Goal: Task Accomplishment & Management: Manage account settings

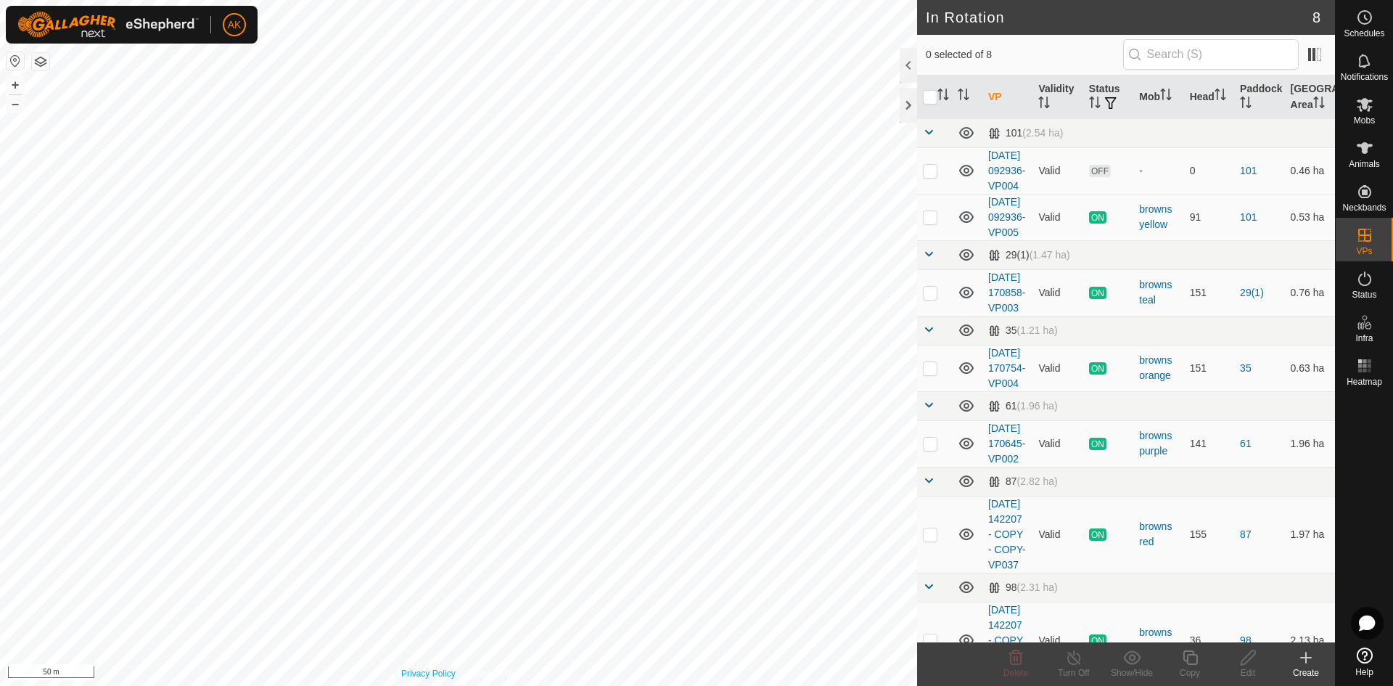
checkbox input "true"
click at [1196, 662] on icon at bounding box center [1190, 657] width 15 height 15
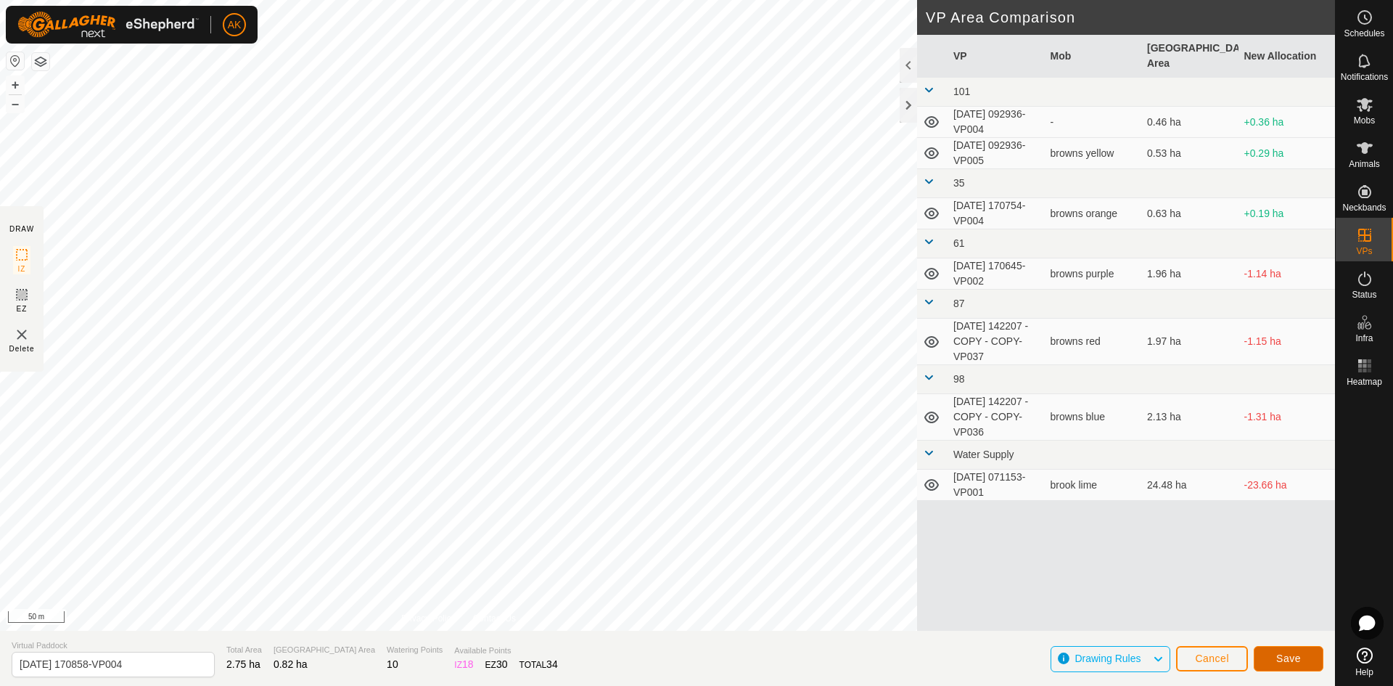
click at [1287, 662] on span "Save" at bounding box center [1288, 658] width 25 height 12
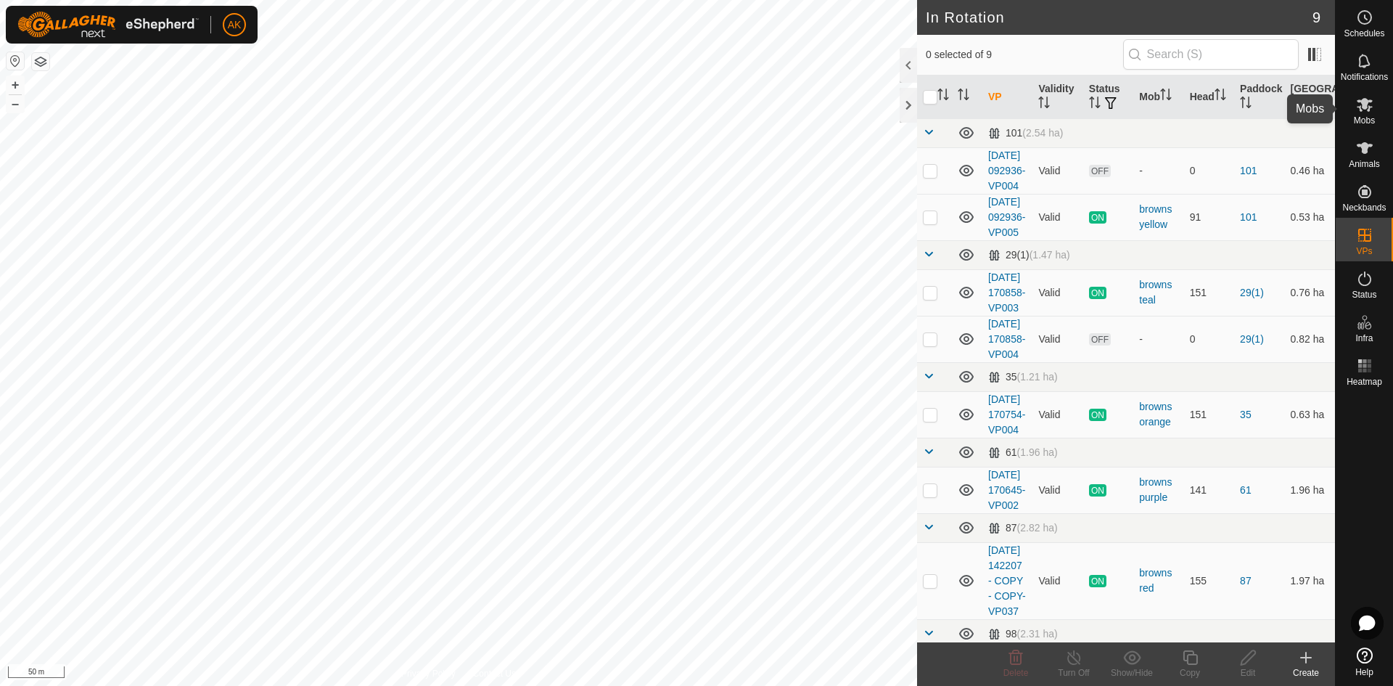
click at [1362, 118] on span "Mobs" at bounding box center [1364, 120] width 21 height 9
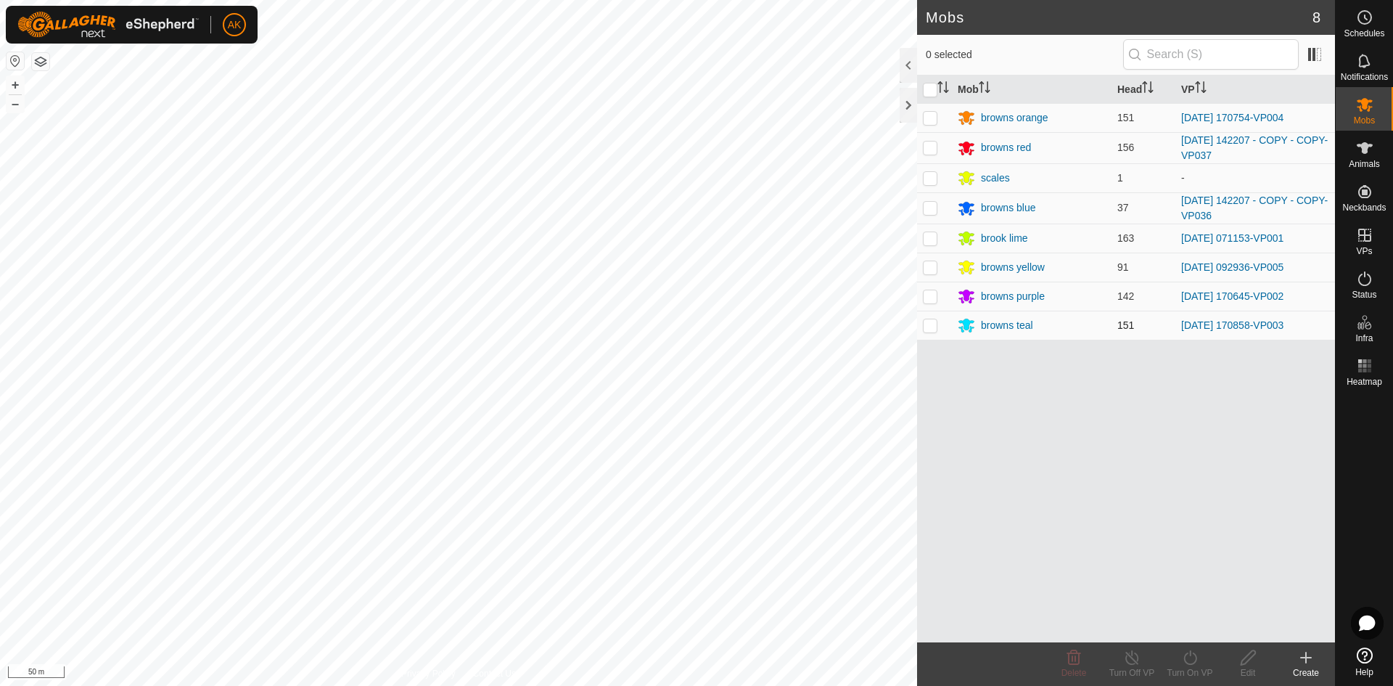
click at [923, 329] on p-checkbox at bounding box center [930, 325] width 15 height 12
checkbox input "true"
click at [1188, 650] on icon at bounding box center [1190, 657] width 18 height 17
click at [1183, 624] on link "Now" at bounding box center [1233, 625] width 144 height 29
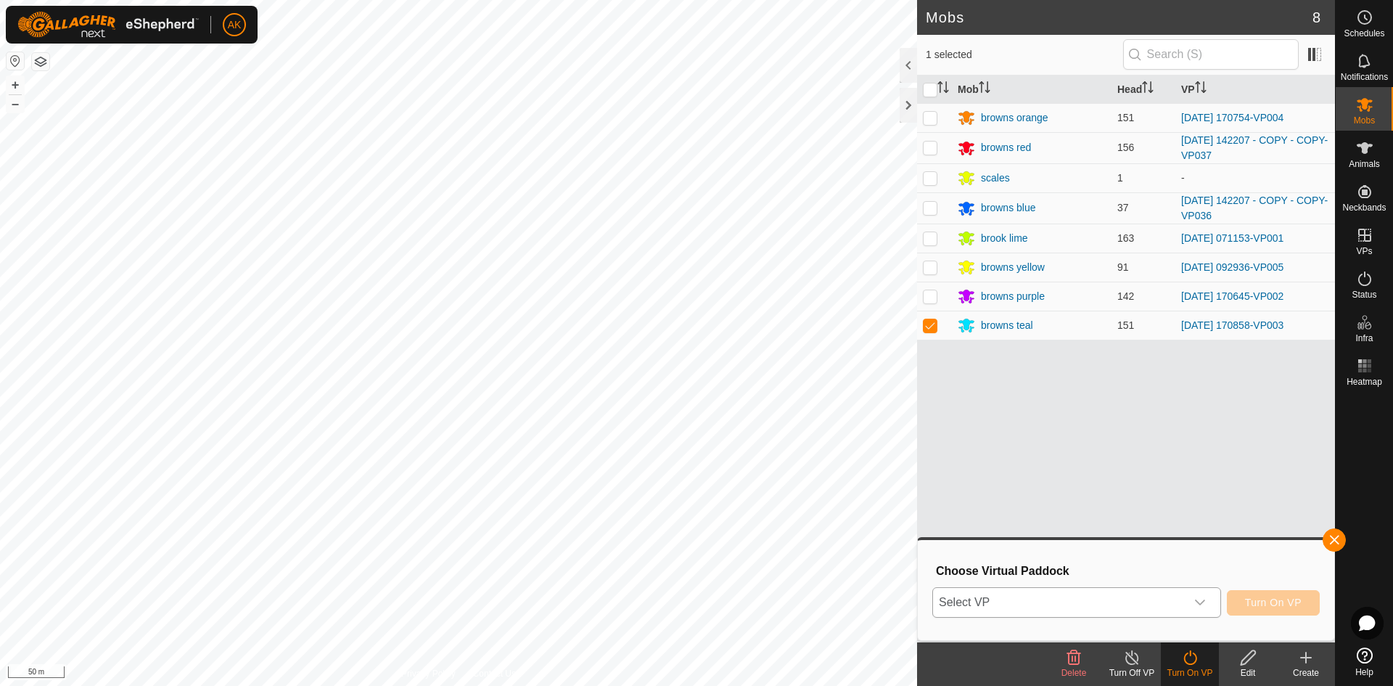
click at [1095, 601] on span "Select VP" at bounding box center [1059, 602] width 252 height 29
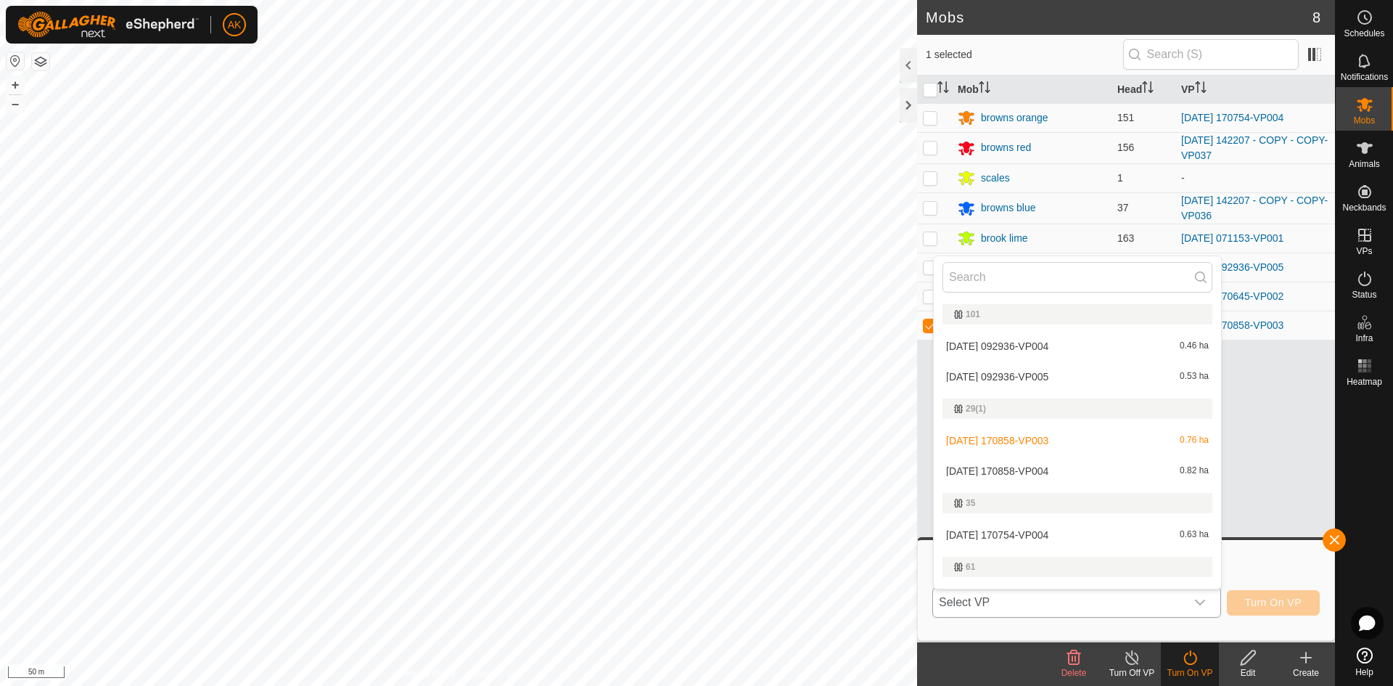
scroll to position [25, 0]
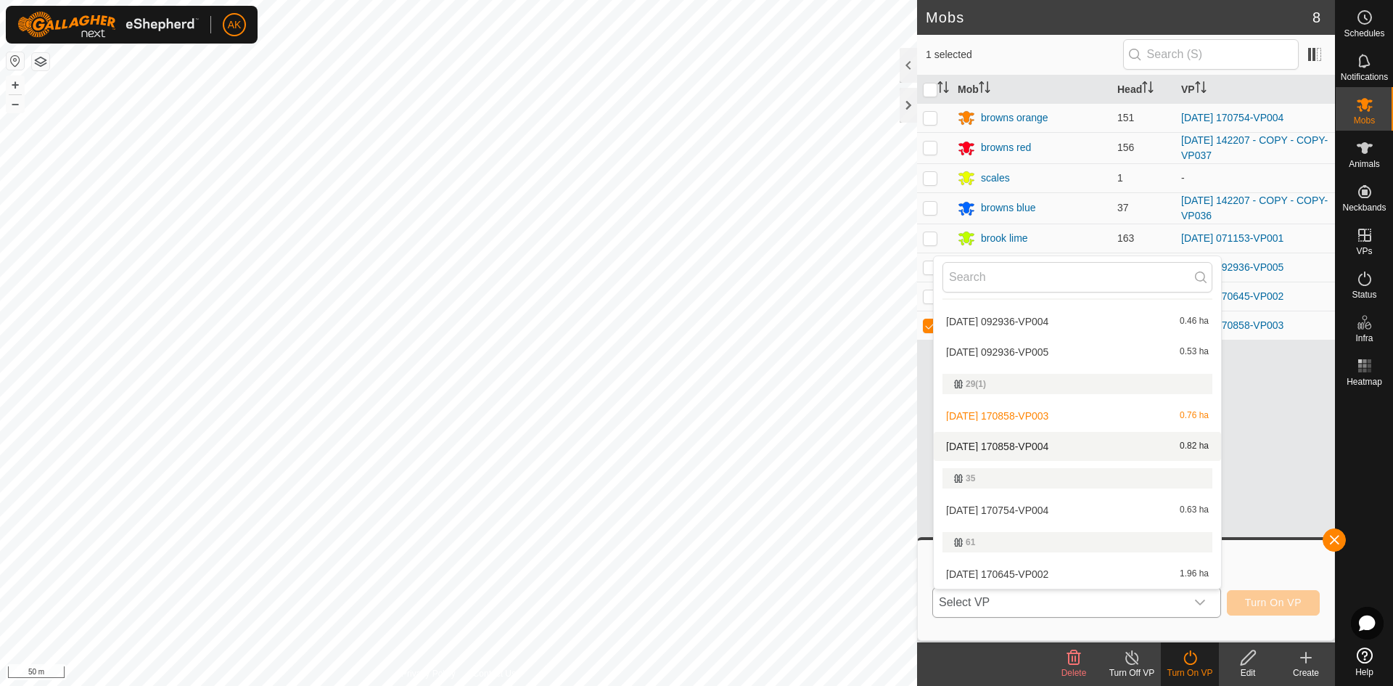
click at [1029, 448] on li "[DATE] 170858-VP004 0.82 ha" at bounding box center [1077, 446] width 287 height 29
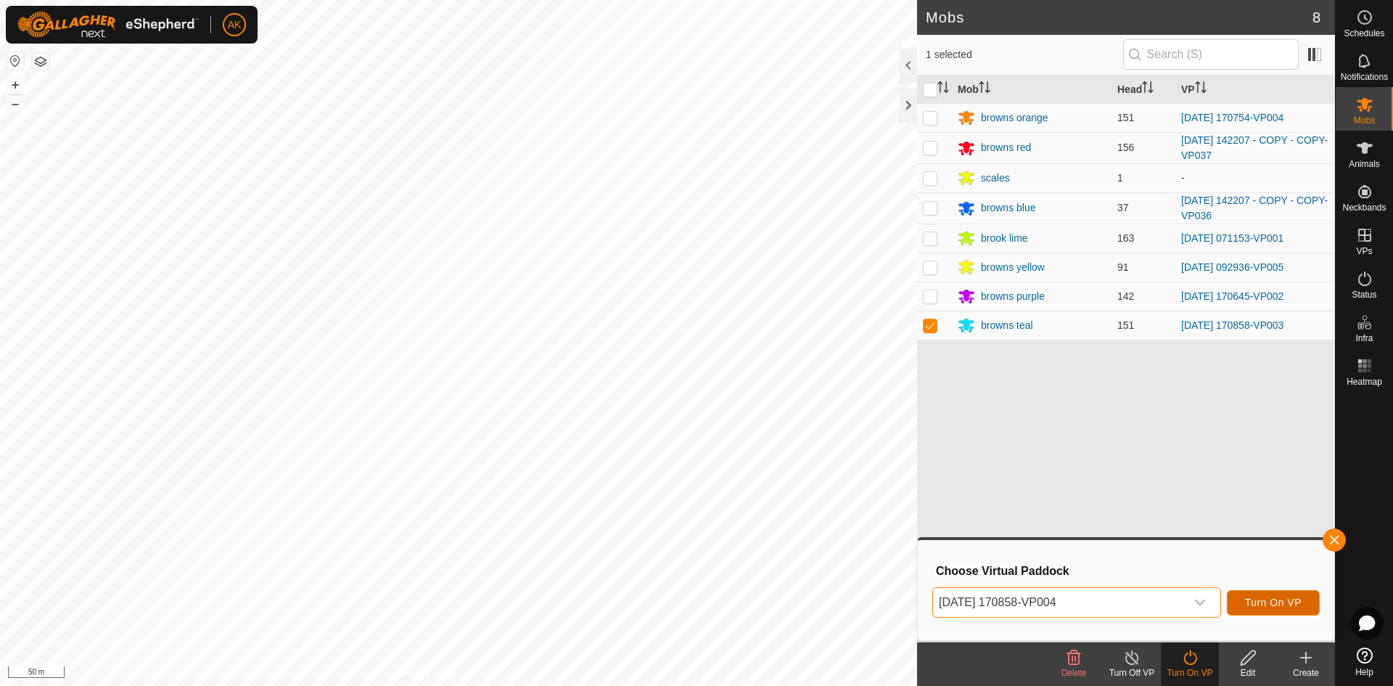
click at [1259, 597] on span "Turn On VP" at bounding box center [1273, 602] width 57 height 12
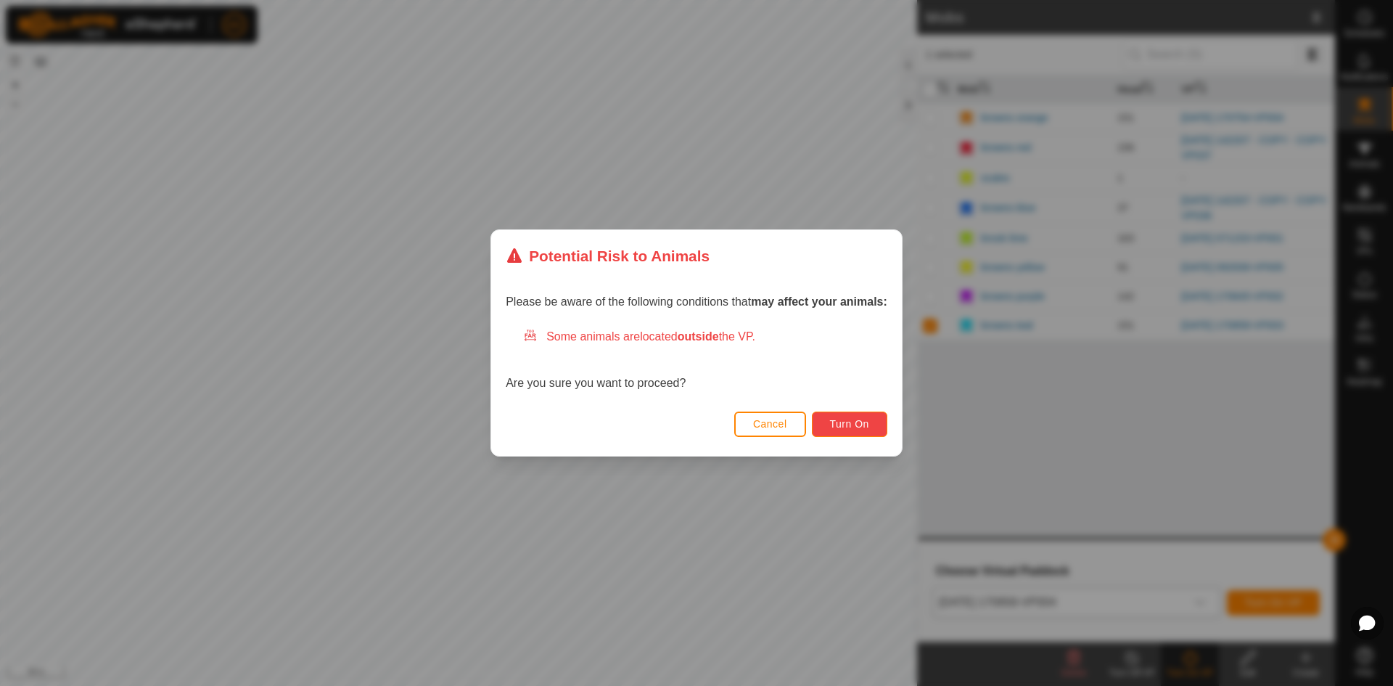
click at [868, 417] on button "Turn On" at bounding box center [849, 423] width 75 height 25
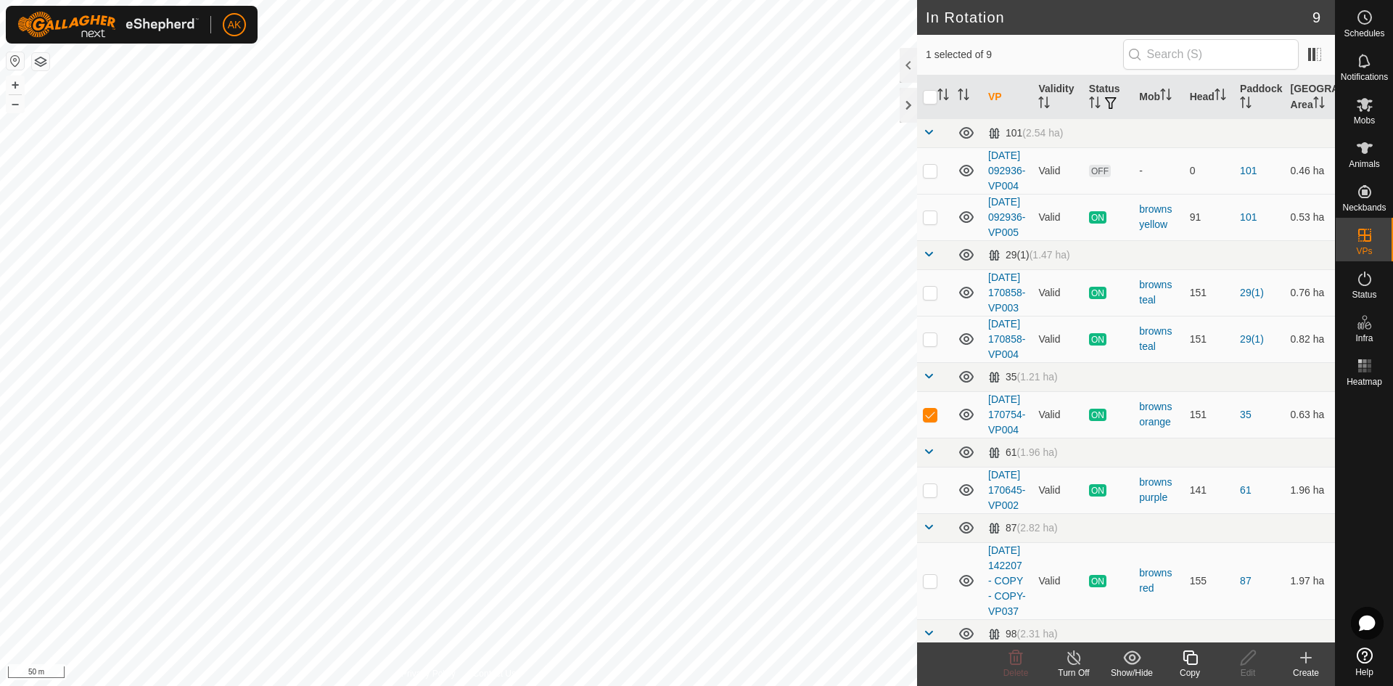
click at [1192, 654] on icon at bounding box center [1190, 657] width 15 height 15
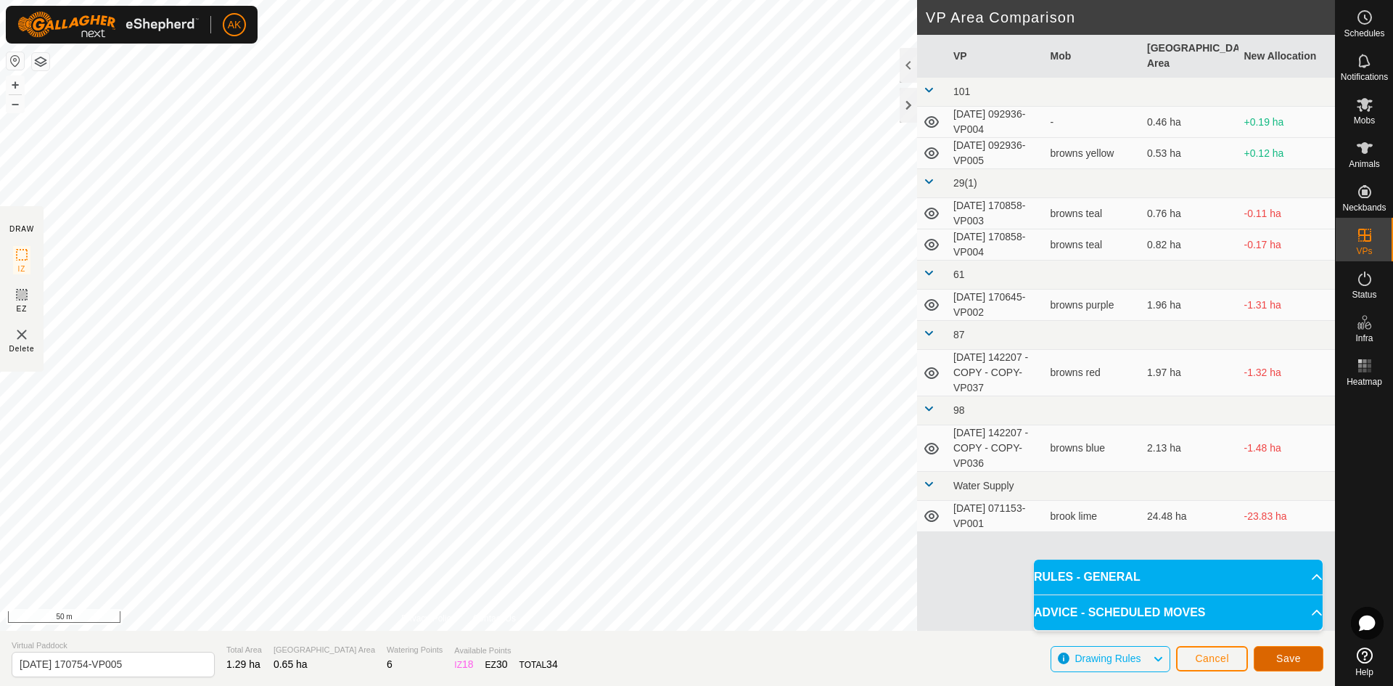
click at [1291, 661] on span "Save" at bounding box center [1288, 658] width 25 height 12
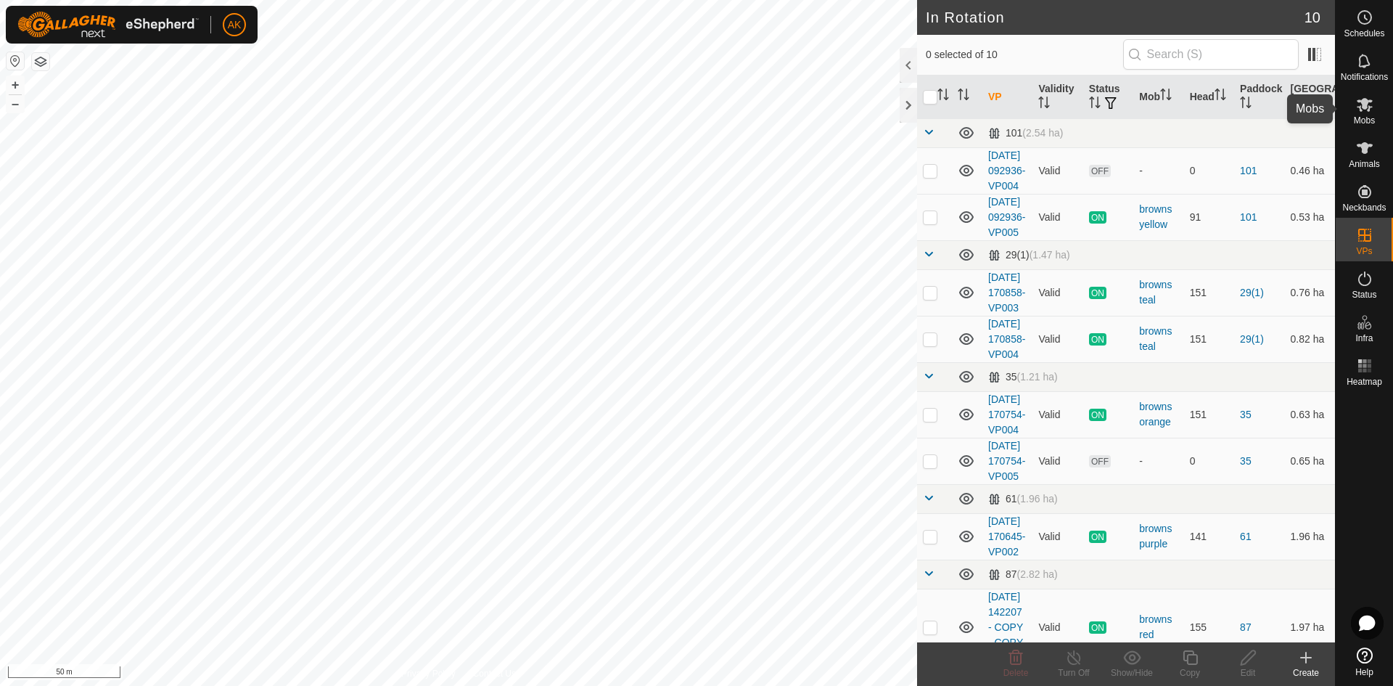
click at [1360, 102] on icon at bounding box center [1364, 104] width 17 height 17
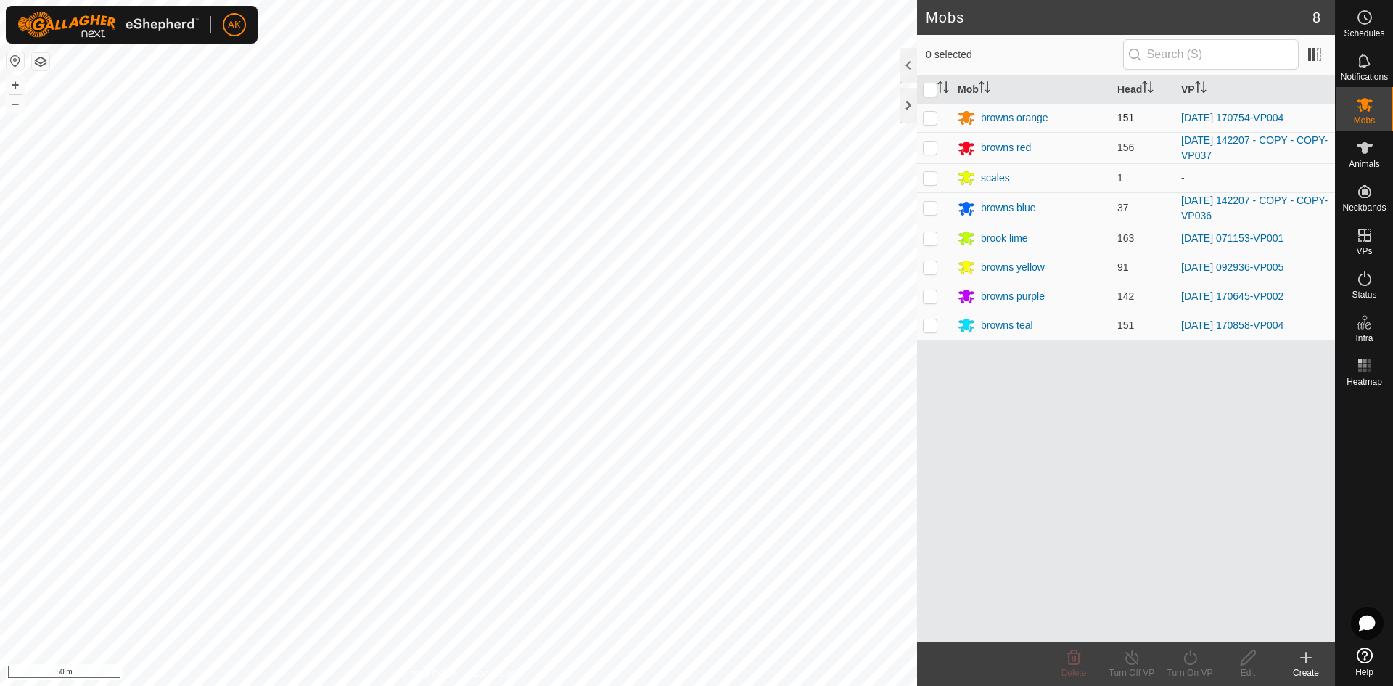
click at [931, 115] on p-checkbox at bounding box center [930, 118] width 15 height 12
checkbox input "true"
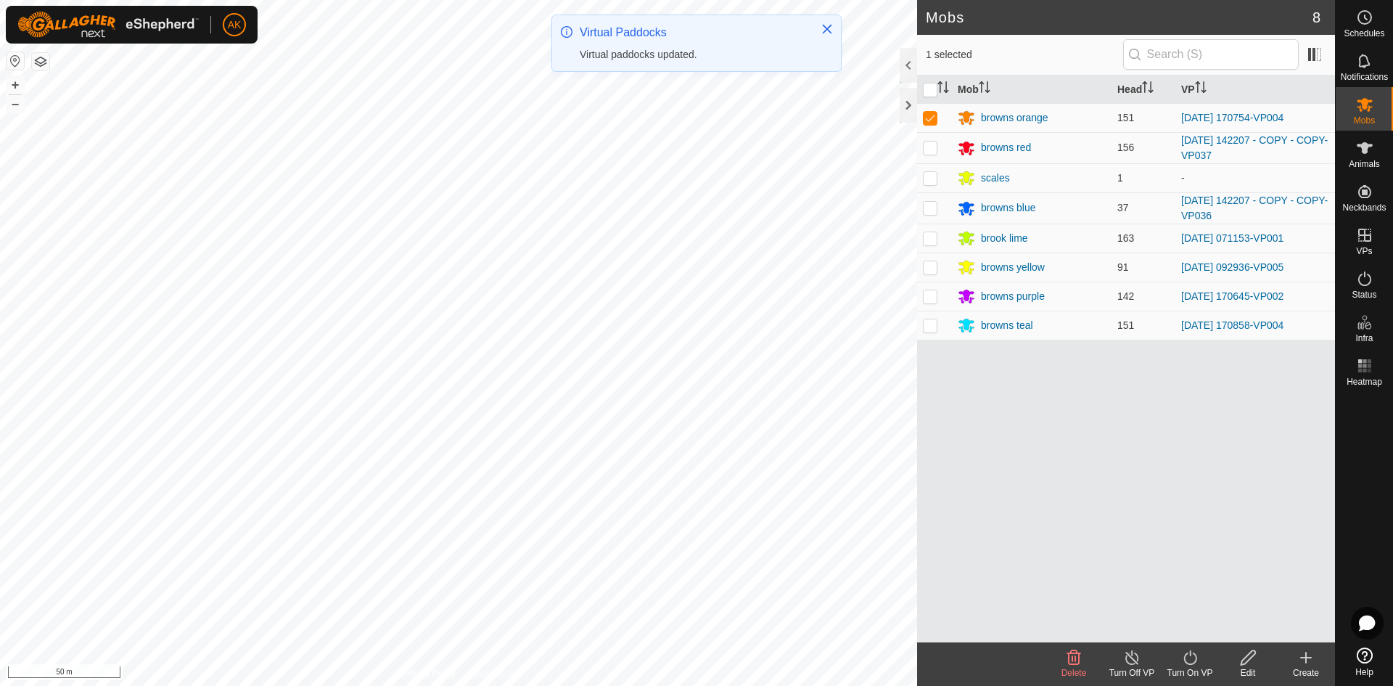
click at [1189, 664] on icon at bounding box center [1189, 657] width 13 height 15
click at [1182, 628] on link "Now" at bounding box center [1233, 625] width 144 height 29
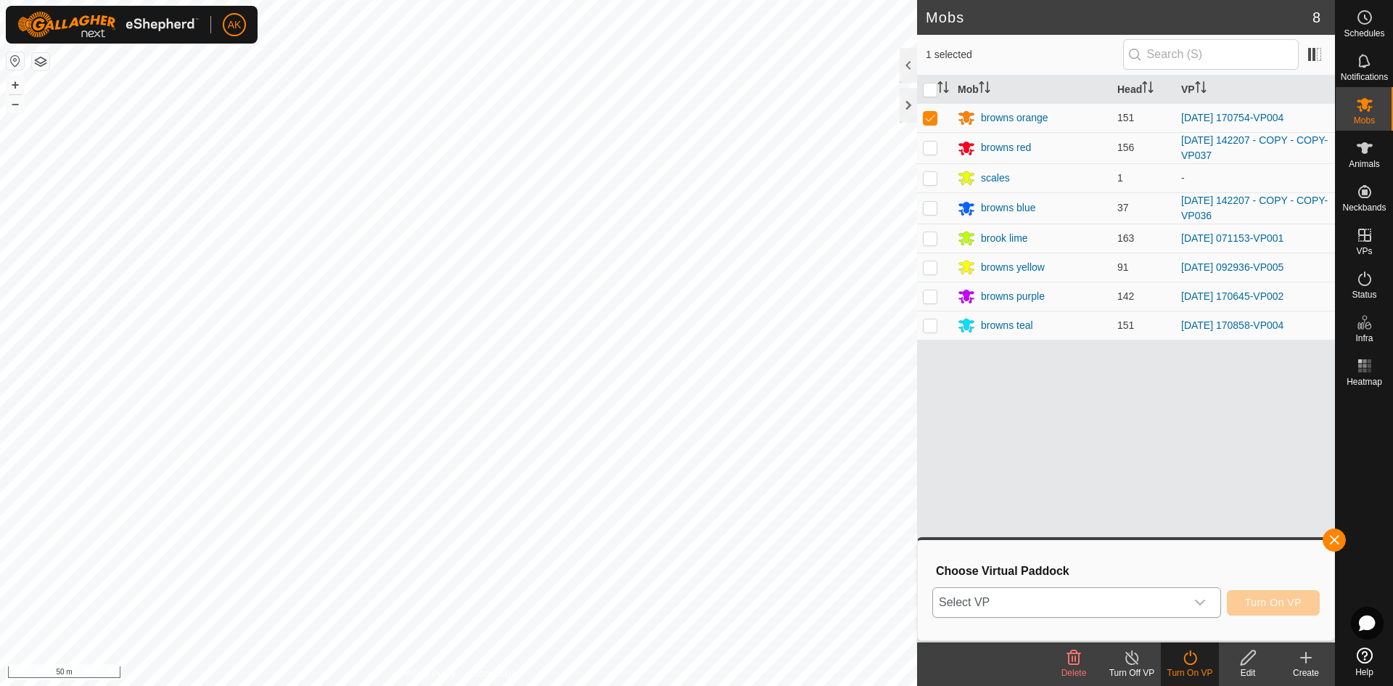
click at [1082, 599] on span "Select VP" at bounding box center [1059, 602] width 252 height 29
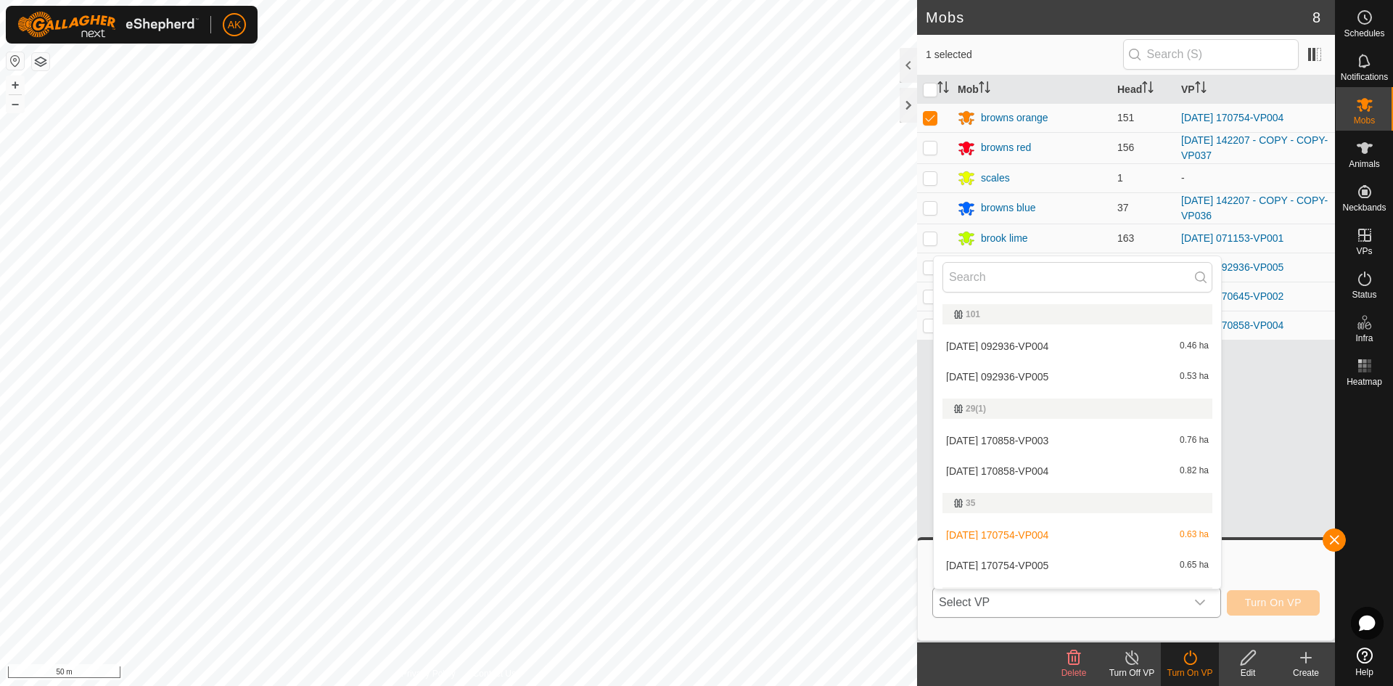
click at [1003, 563] on li "[DATE] 170754-VP005 0.65 ha" at bounding box center [1077, 565] width 287 height 29
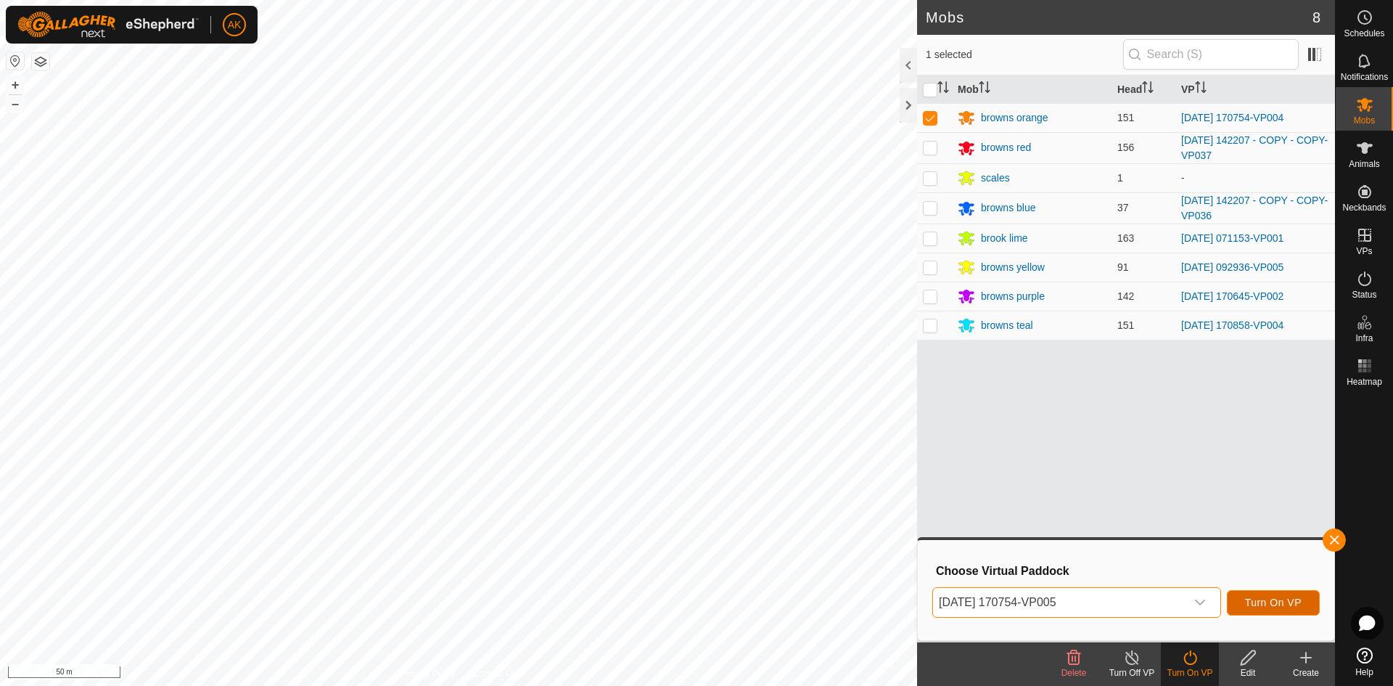
click at [1270, 598] on span "Turn On VP" at bounding box center [1273, 602] width 57 height 12
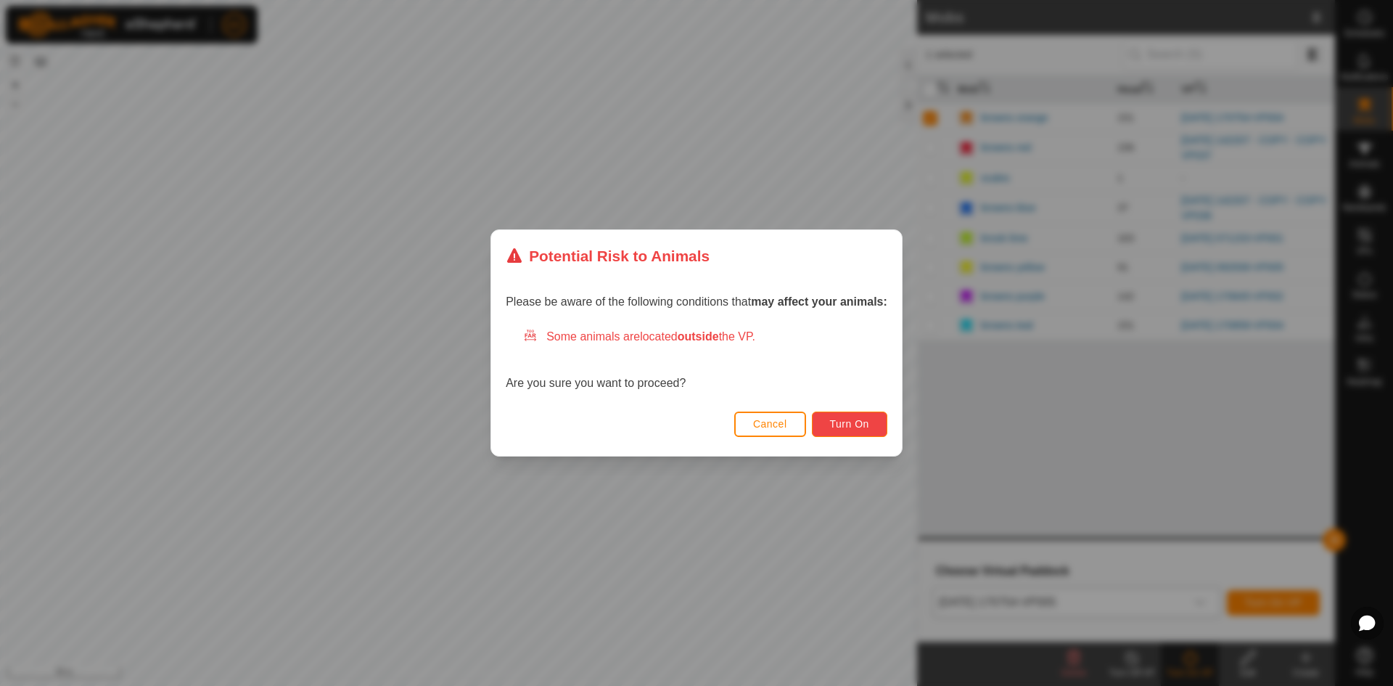
click at [831, 422] on span "Turn On" at bounding box center [849, 424] width 39 height 12
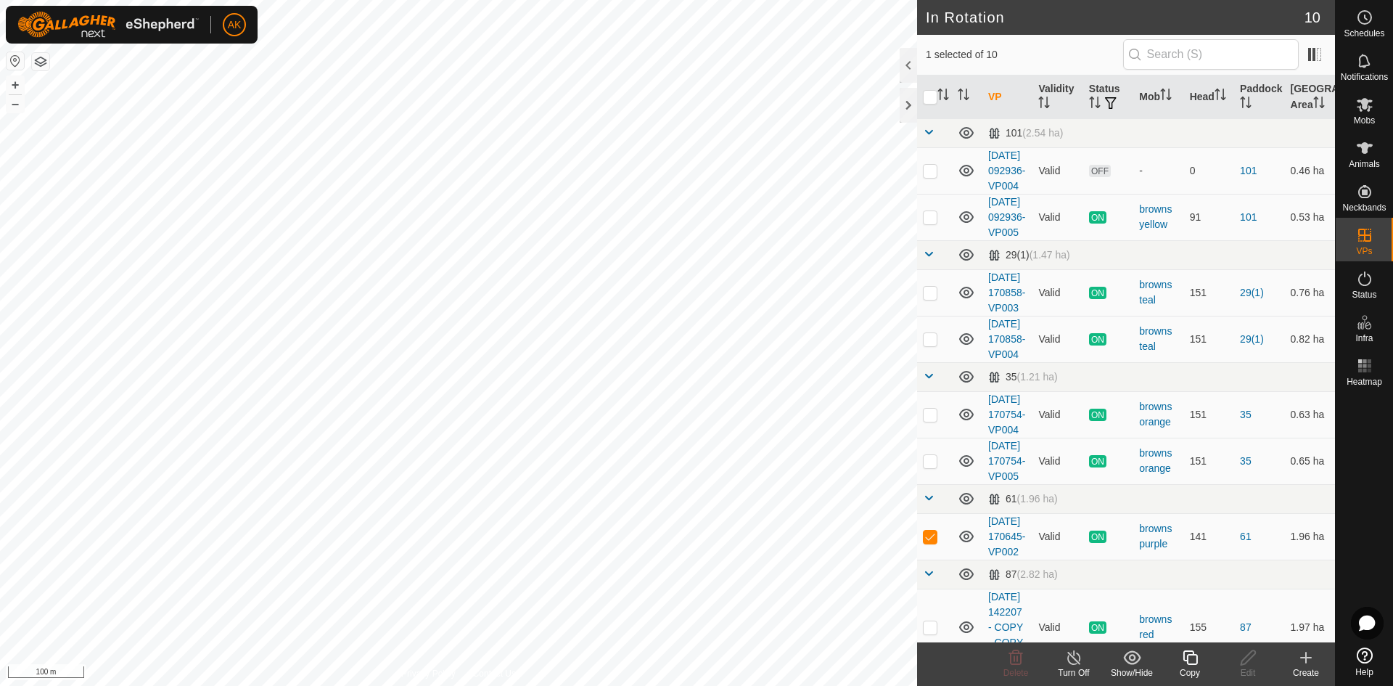
click at [1192, 654] on icon at bounding box center [1190, 657] width 15 height 15
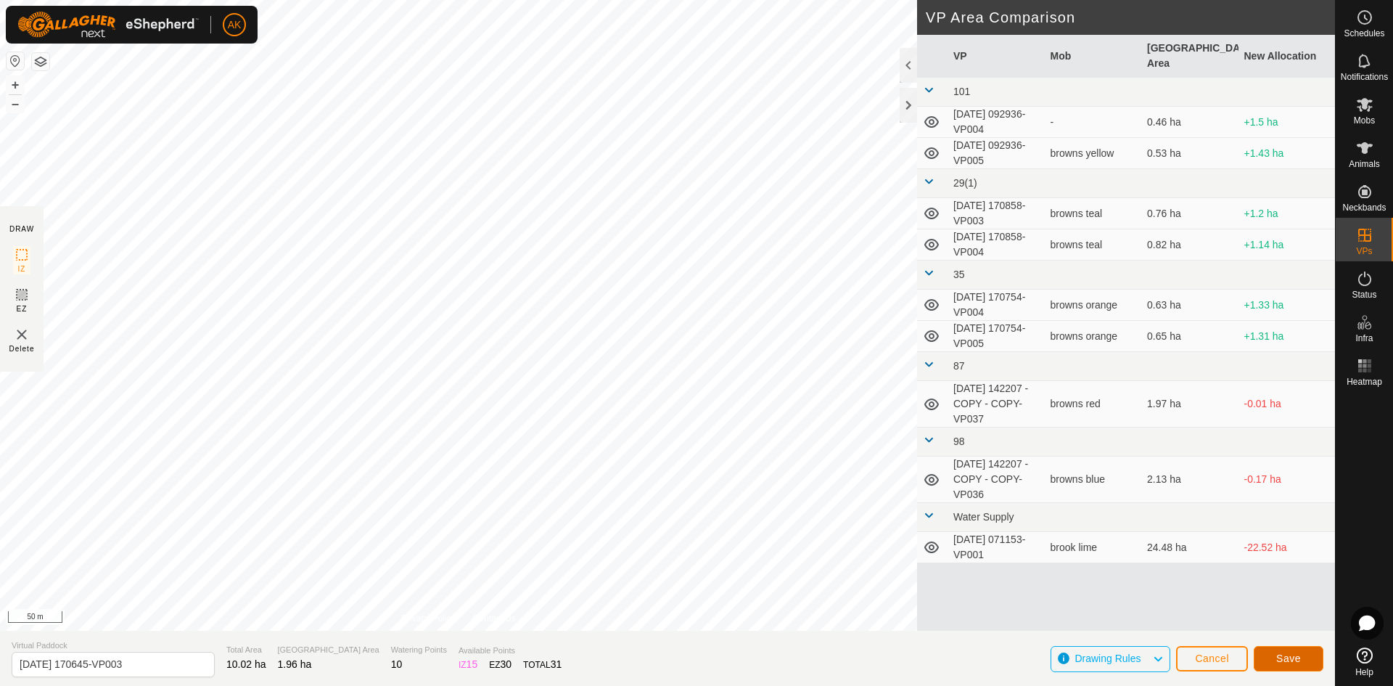
click at [1288, 665] on button "Save" at bounding box center [1289, 658] width 70 height 25
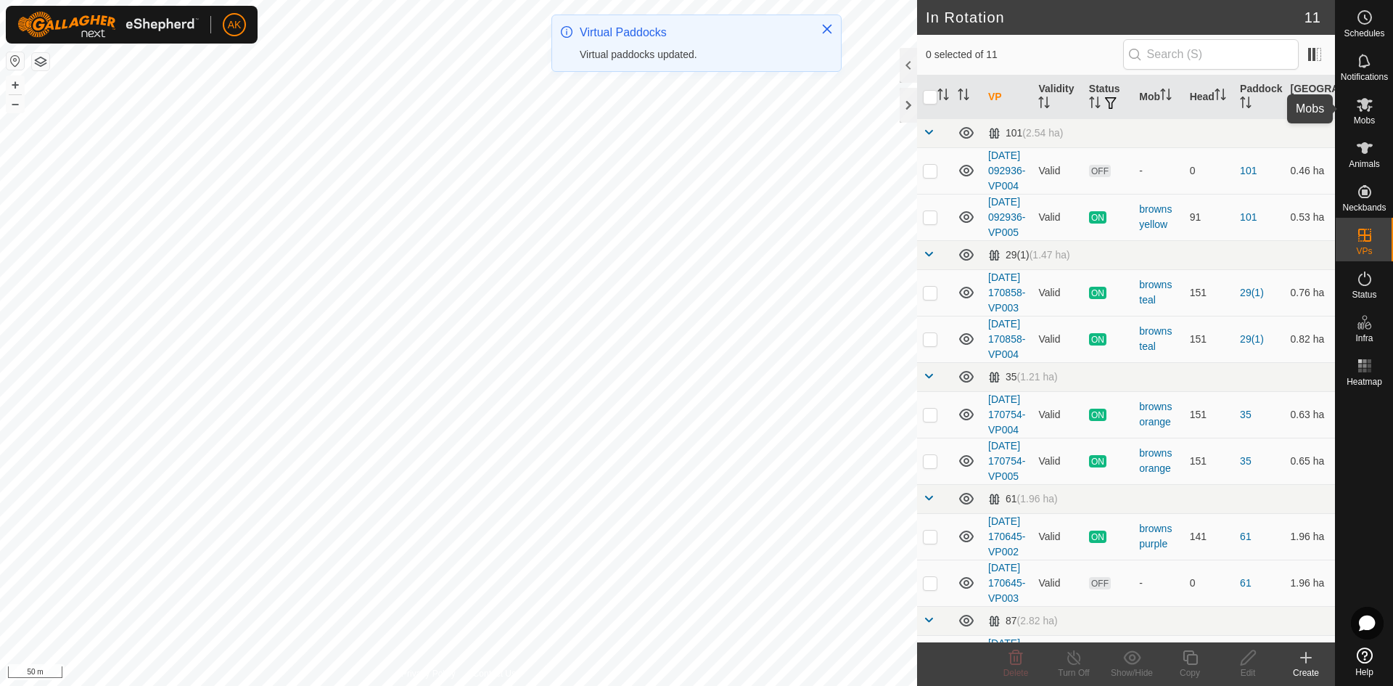
click at [1361, 102] on icon at bounding box center [1365, 105] width 16 height 14
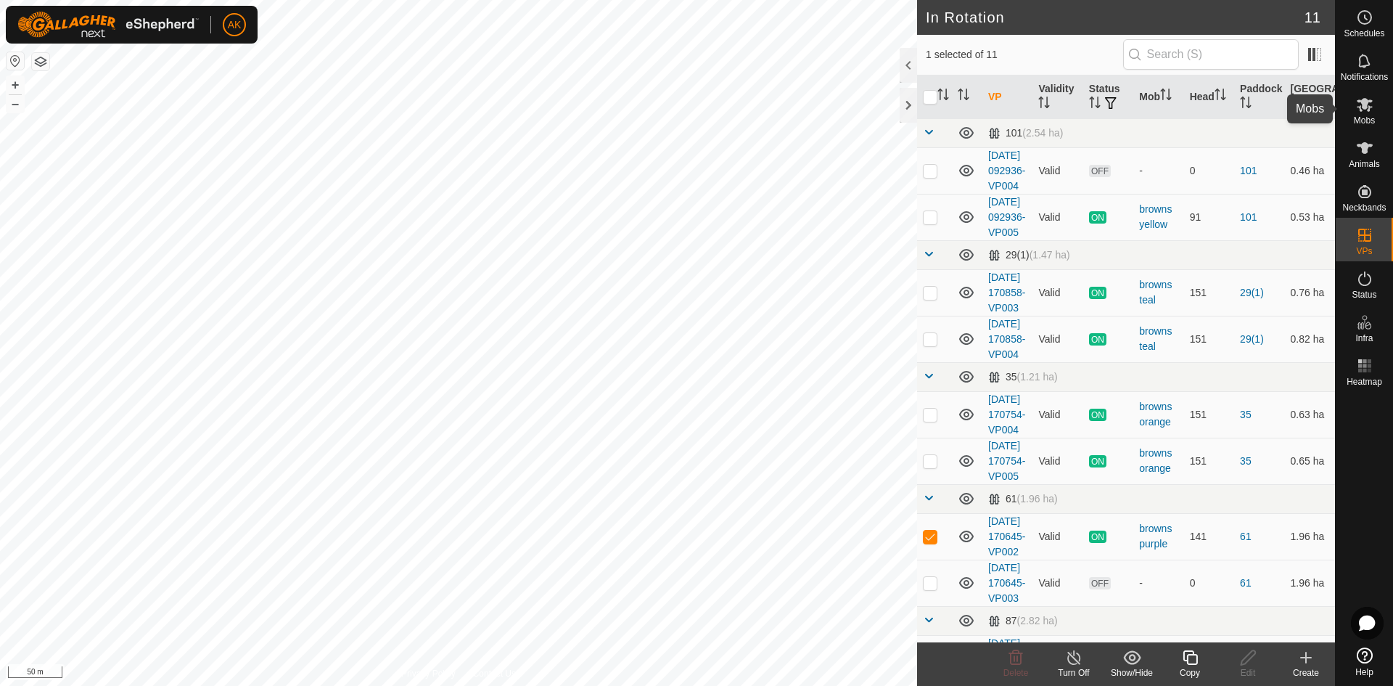
click at [1363, 101] on icon at bounding box center [1365, 105] width 16 height 14
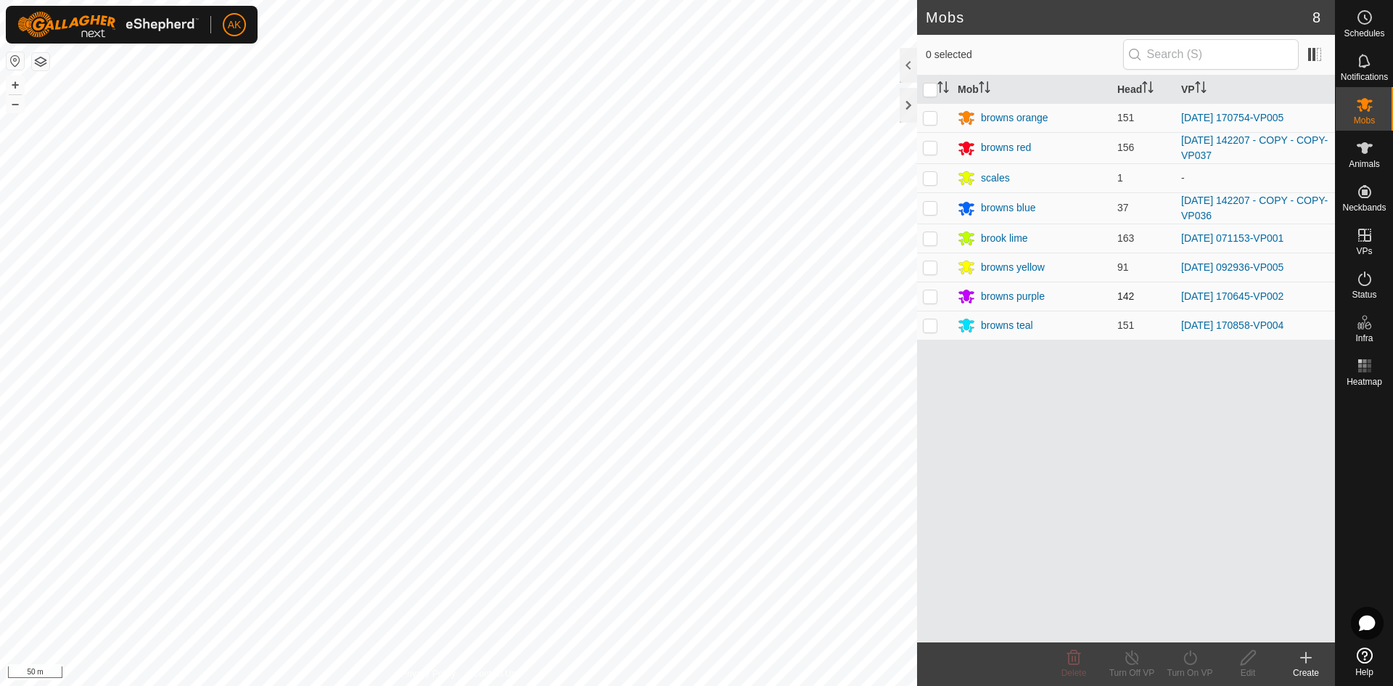
click at [927, 300] on p-checkbox at bounding box center [930, 296] width 15 height 12
checkbox input "true"
click at [1191, 654] on icon at bounding box center [1190, 657] width 18 height 17
click at [1182, 626] on link "Now" at bounding box center [1233, 625] width 144 height 29
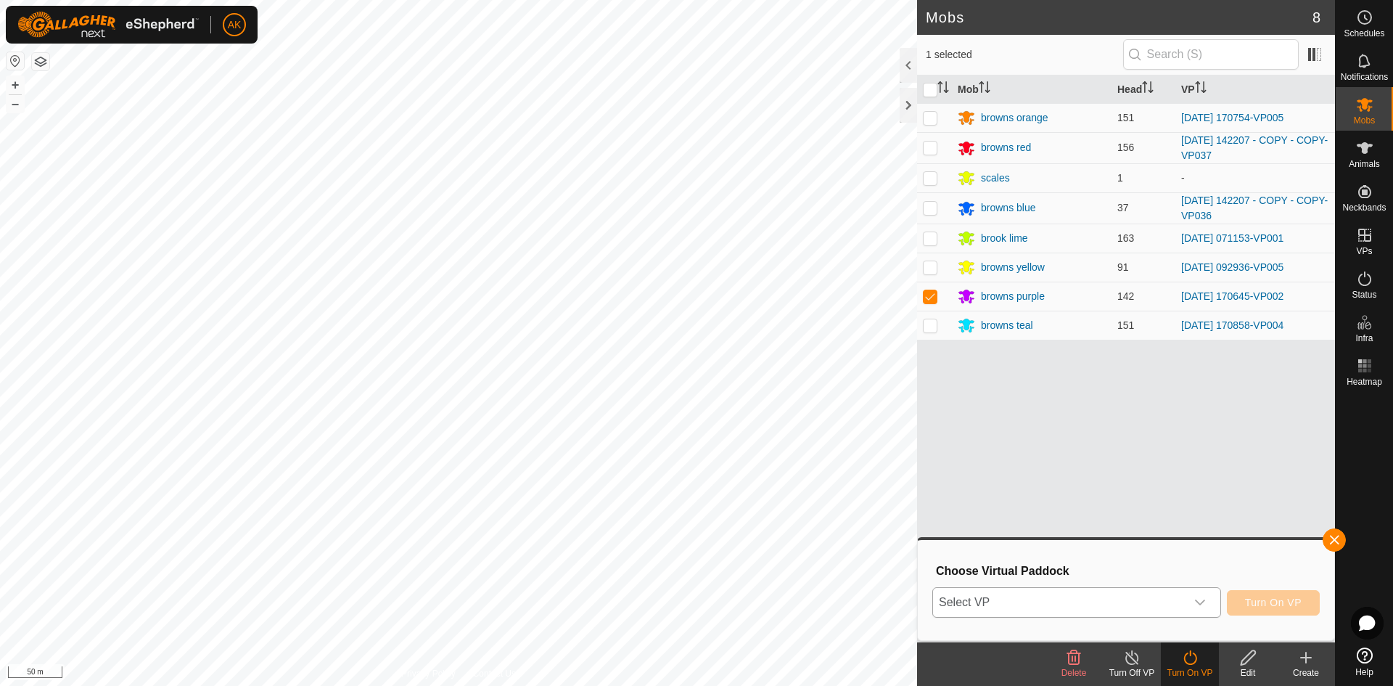
click at [1204, 603] on icon "dropdown trigger" at bounding box center [1200, 602] width 12 height 12
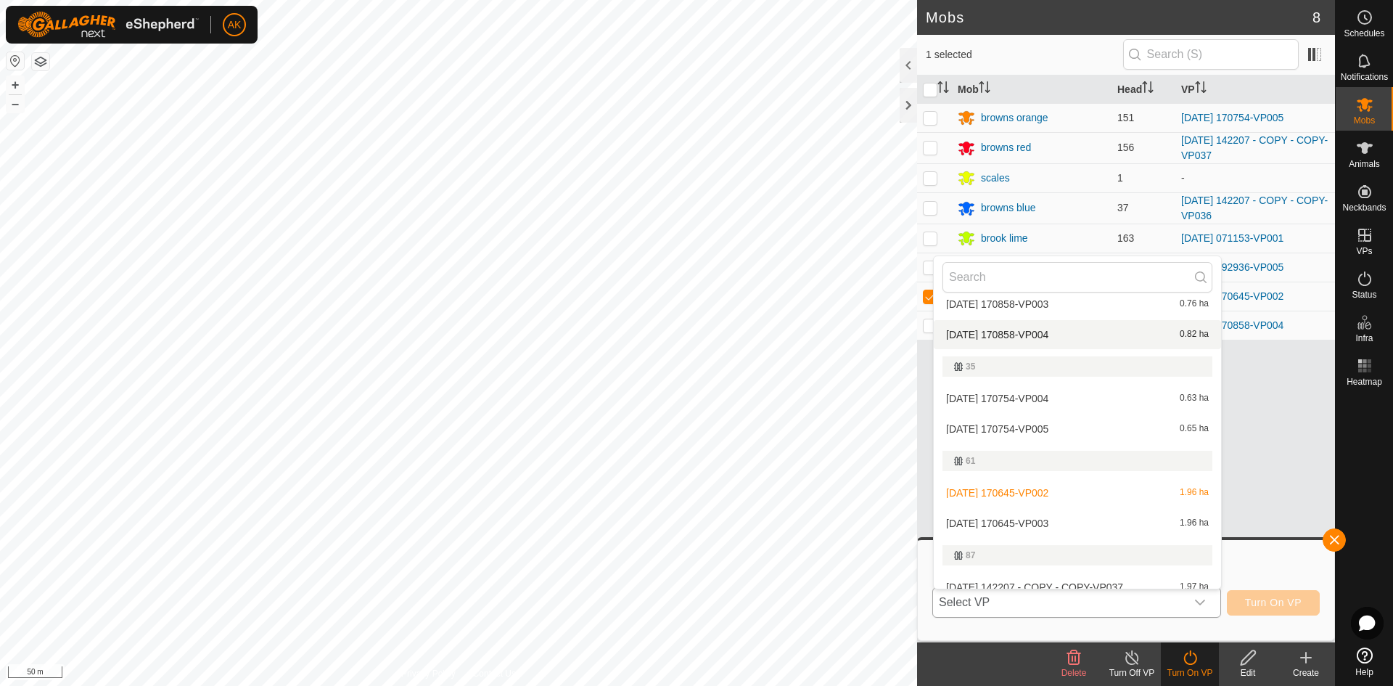
scroll to position [145, 0]
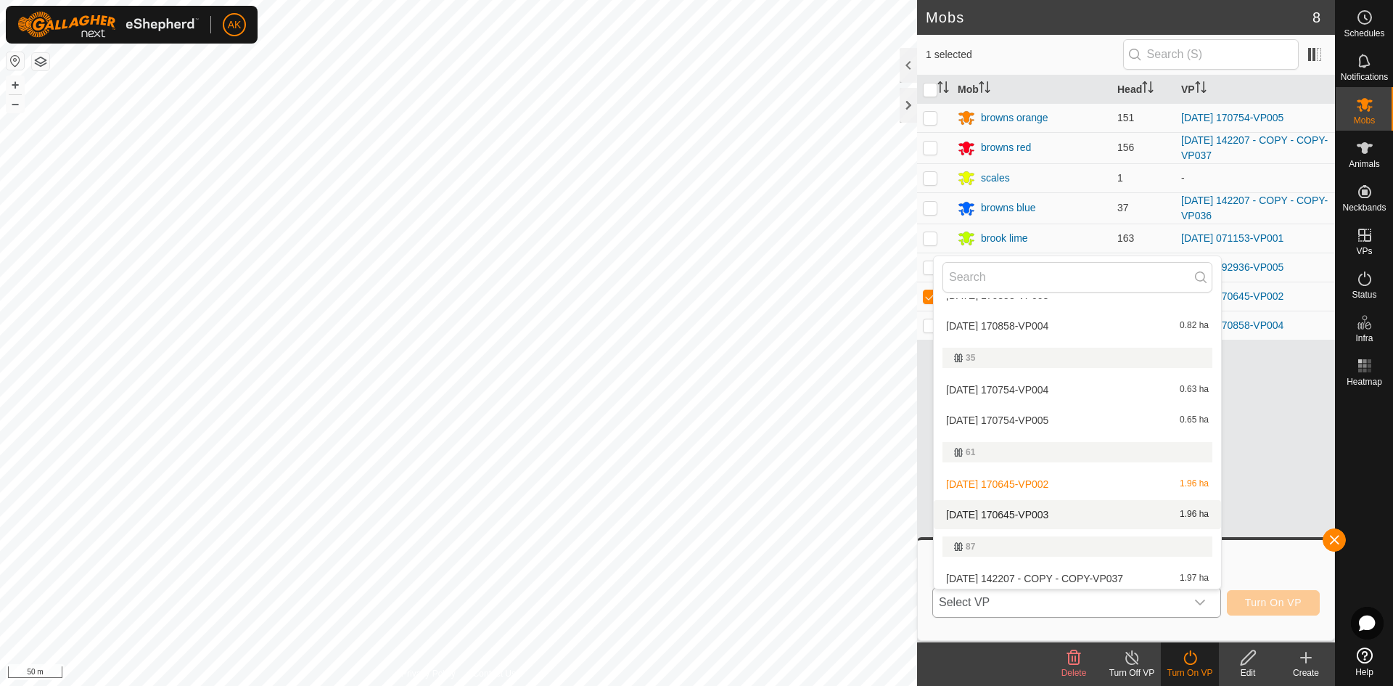
click at [1027, 513] on li "[DATE] 170645-VP003 1.96 ha" at bounding box center [1077, 514] width 287 height 29
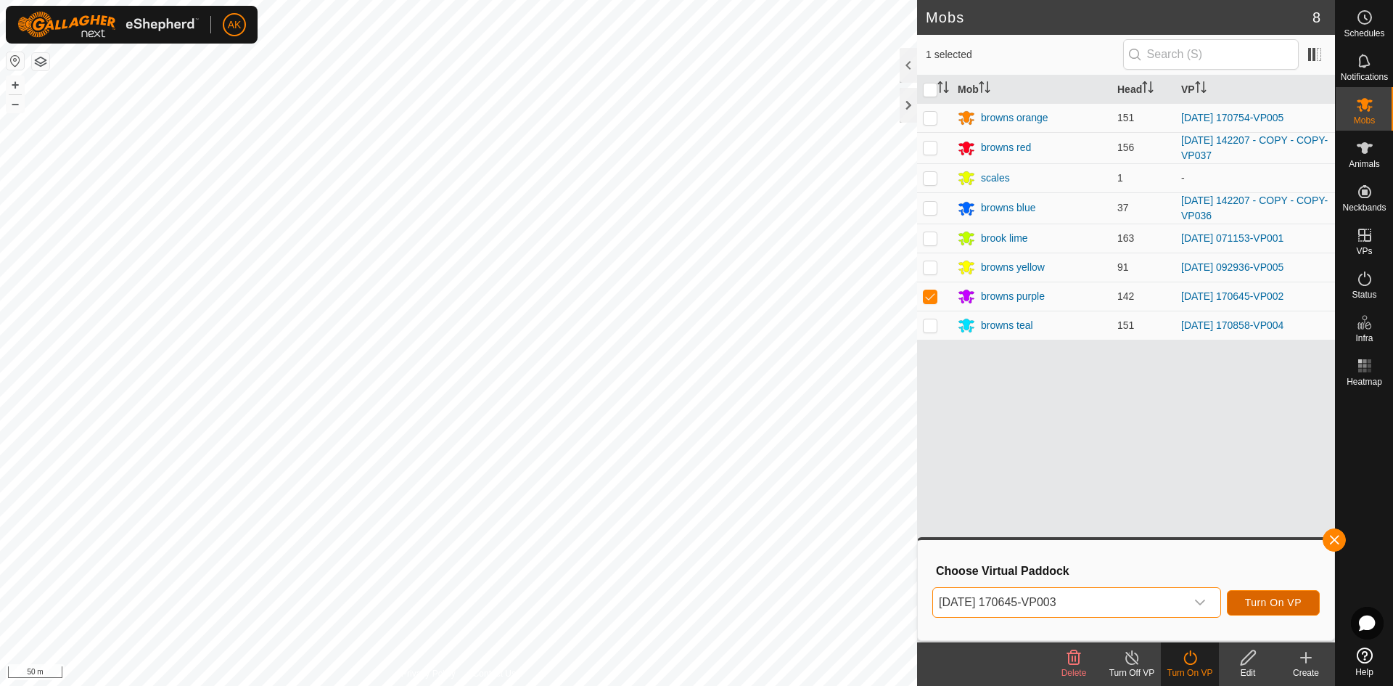
click at [1282, 609] on button "Turn On VP" at bounding box center [1273, 602] width 93 height 25
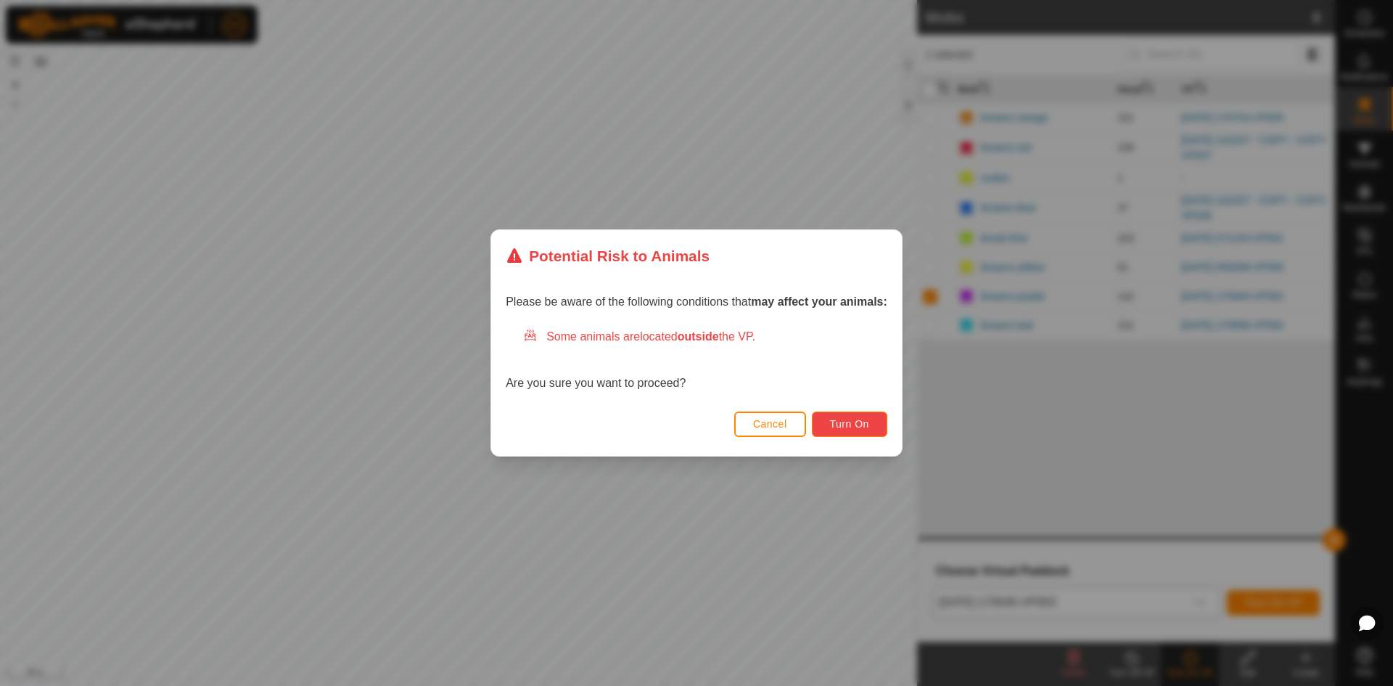
click at [865, 422] on span "Turn On" at bounding box center [849, 424] width 39 height 12
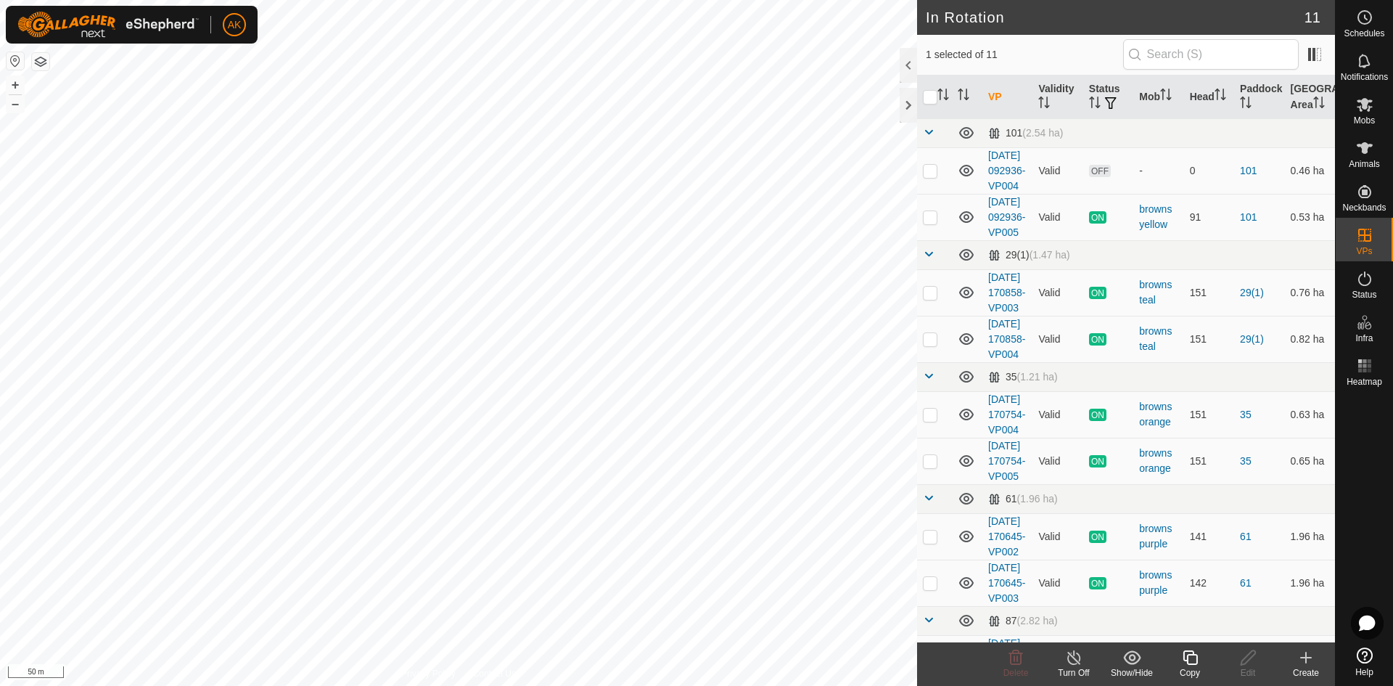
click at [1189, 654] on icon at bounding box center [1190, 657] width 15 height 15
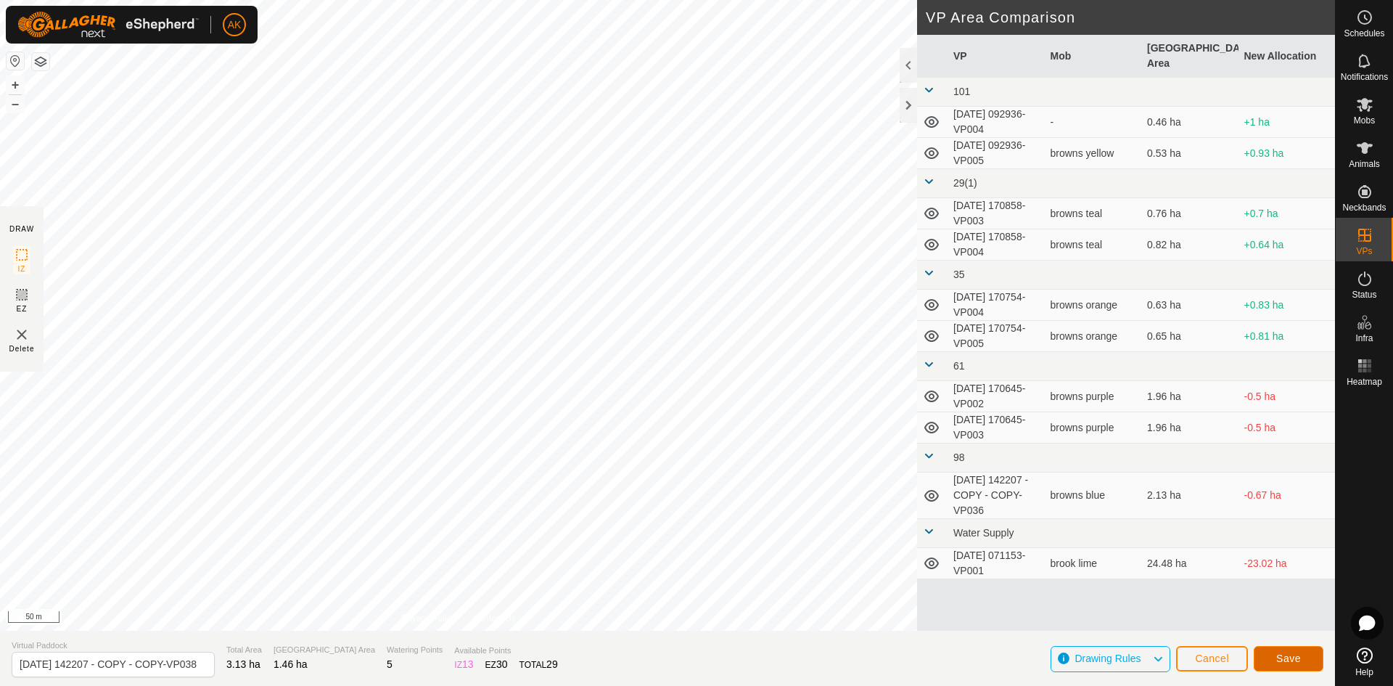
click at [1290, 660] on span "Save" at bounding box center [1288, 658] width 25 height 12
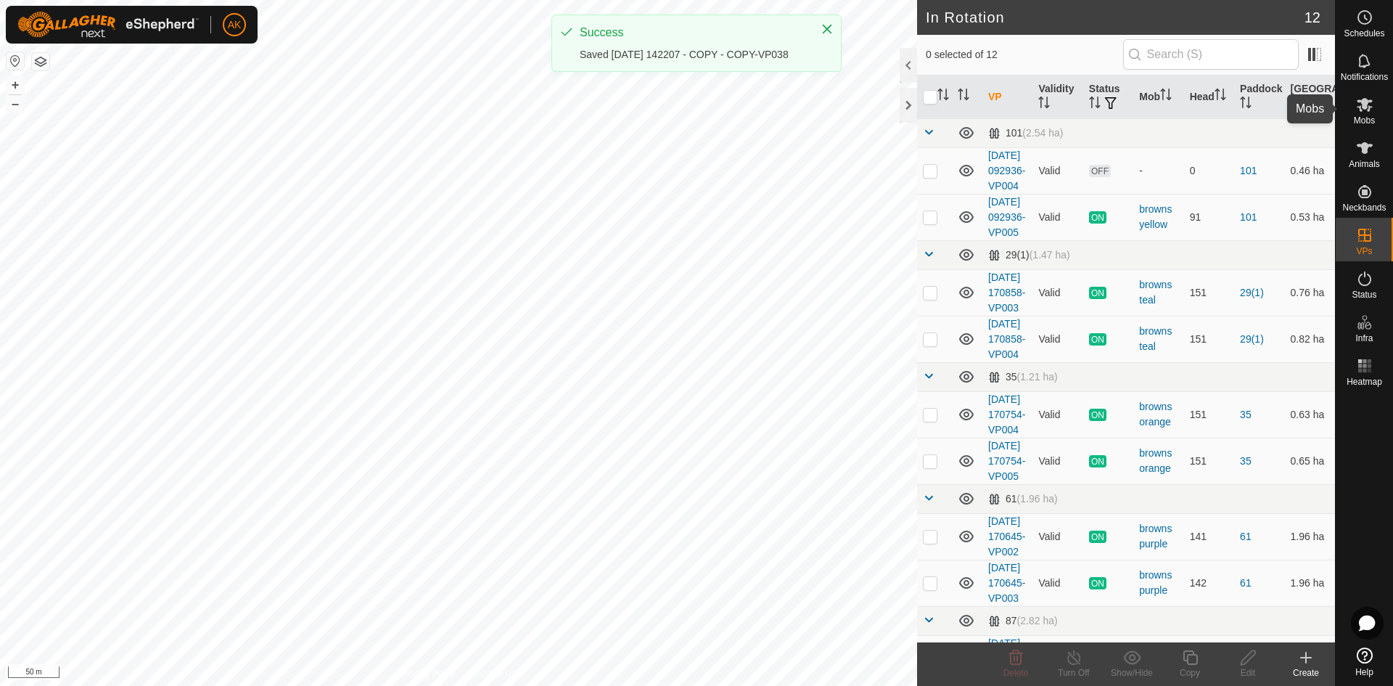
click at [1368, 112] on icon at bounding box center [1364, 104] width 17 height 17
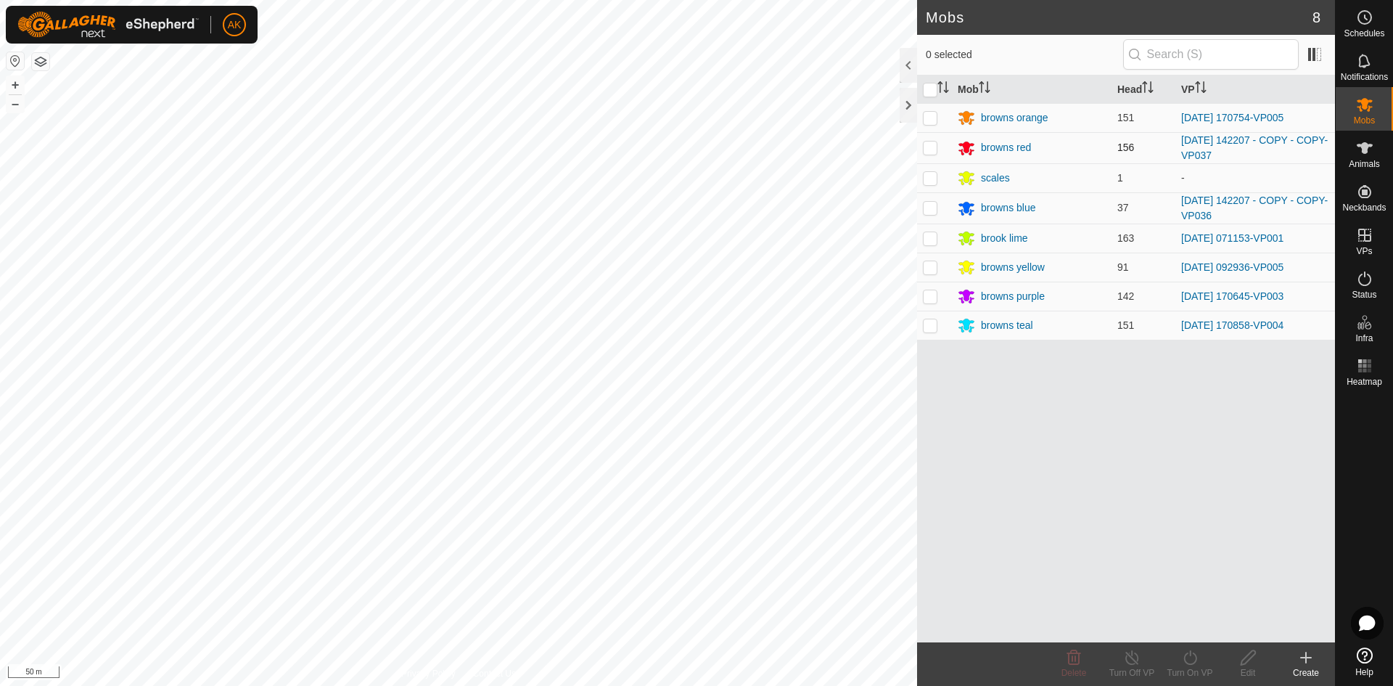
click at [932, 146] on p-checkbox at bounding box center [930, 147] width 15 height 12
checkbox input "true"
click at [1195, 663] on icon at bounding box center [1190, 657] width 18 height 17
click at [1180, 617] on link "Now" at bounding box center [1233, 625] width 144 height 29
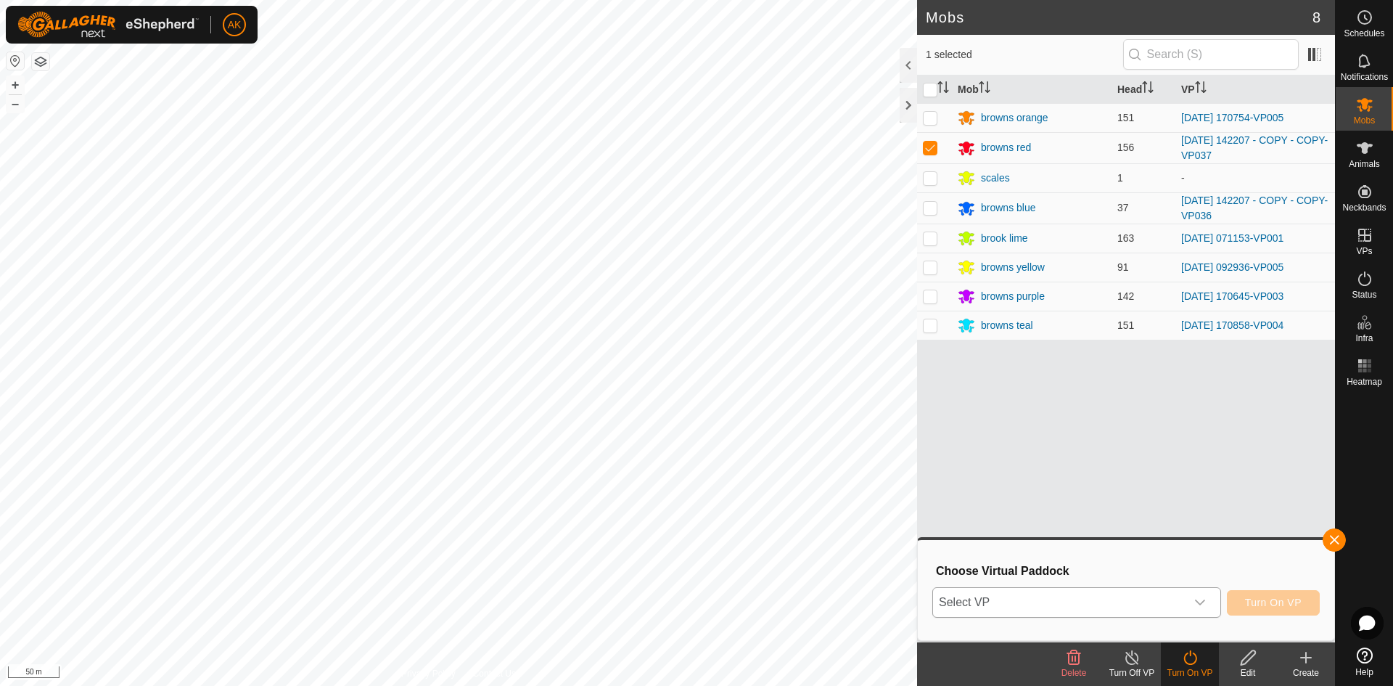
click at [1041, 594] on span "Select VP" at bounding box center [1059, 602] width 252 height 29
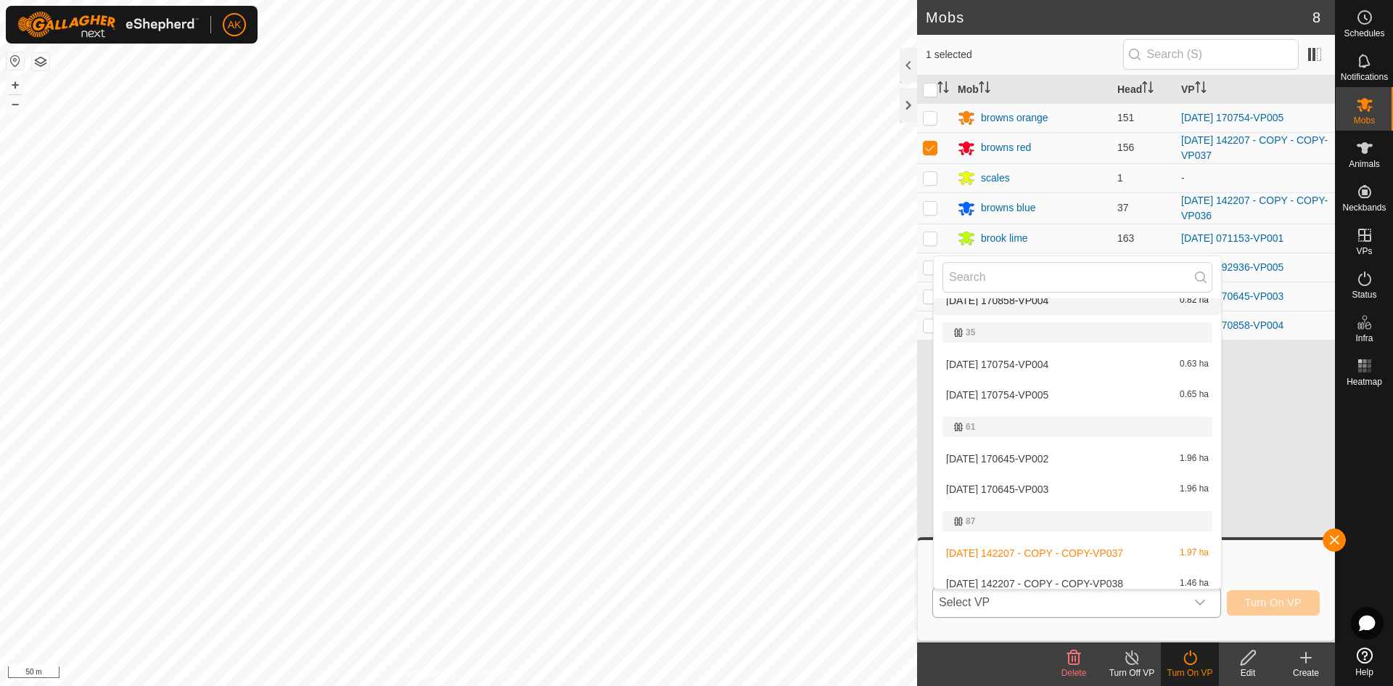
scroll to position [218, 0]
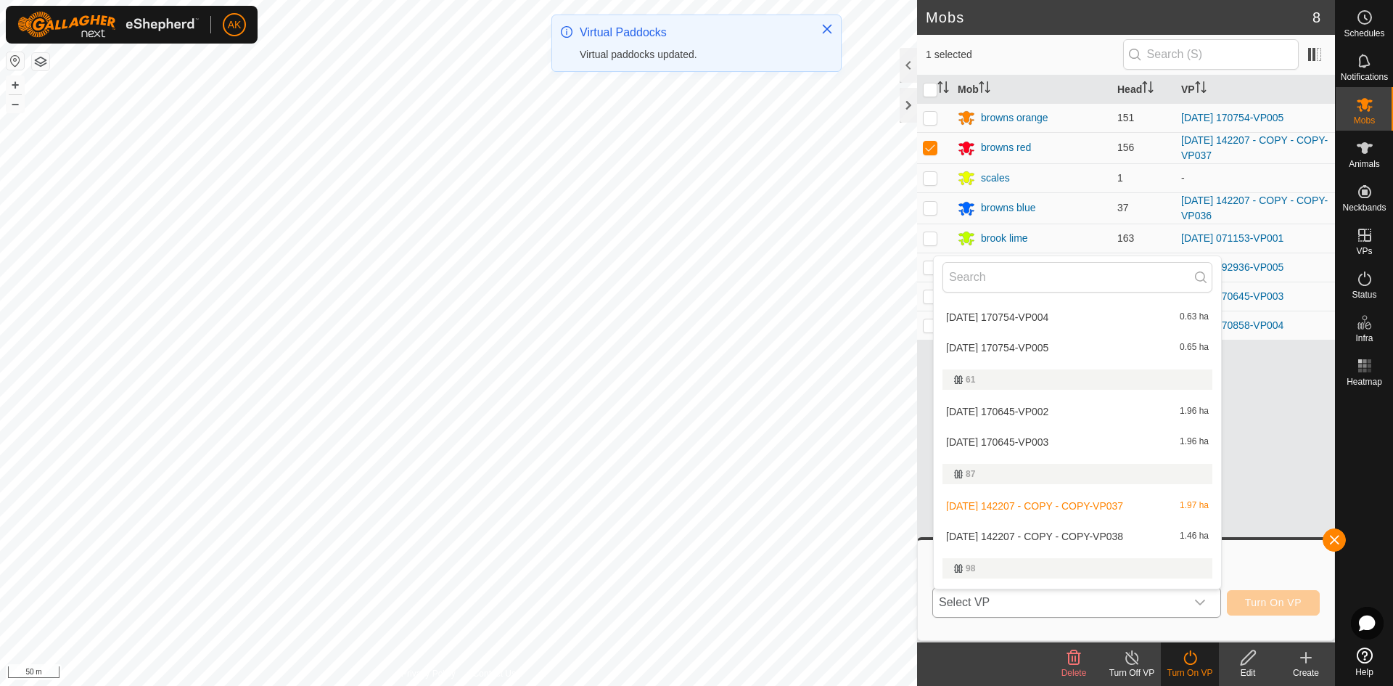
click at [1007, 535] on li "[DATE] 142207 - COPY - COPY-VP038 1.46 ha" at bounding box center [1077, 536] width 287 height 29
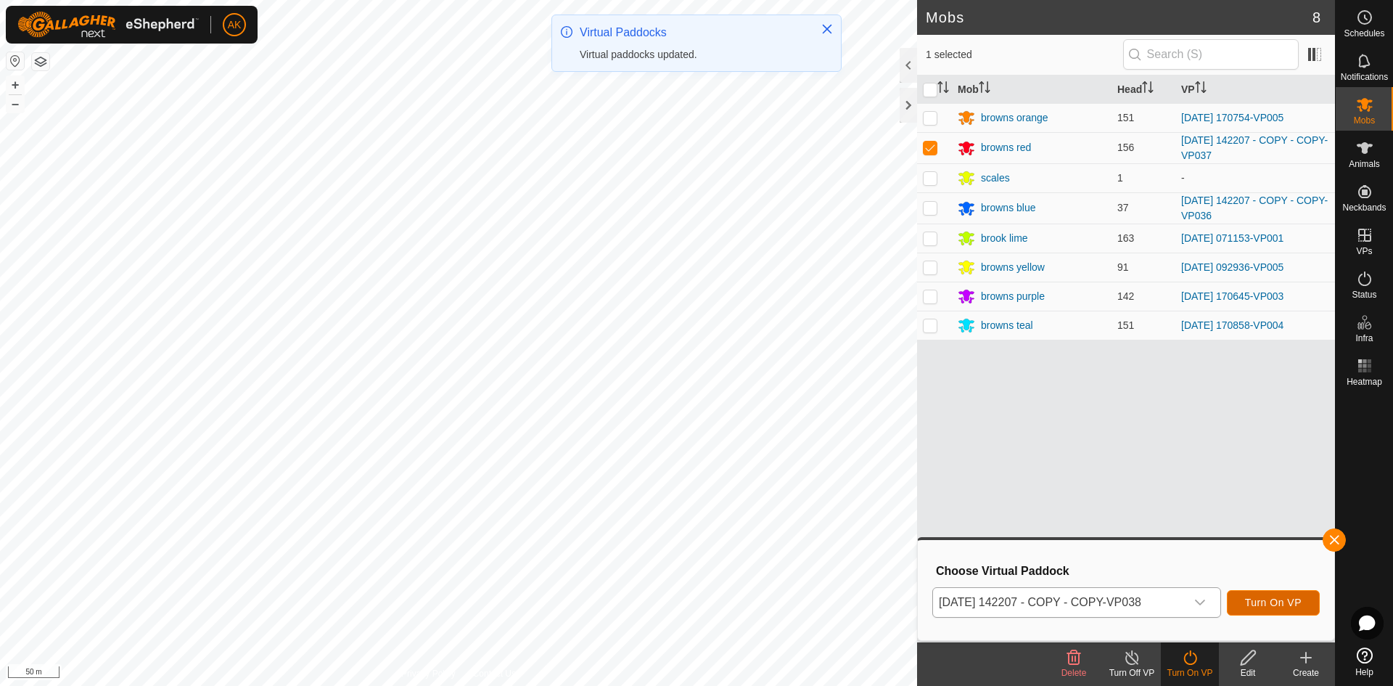
click at [1268, 596] on button "Turn On VP" at bounding box center [1273, 602] width 93 height 25
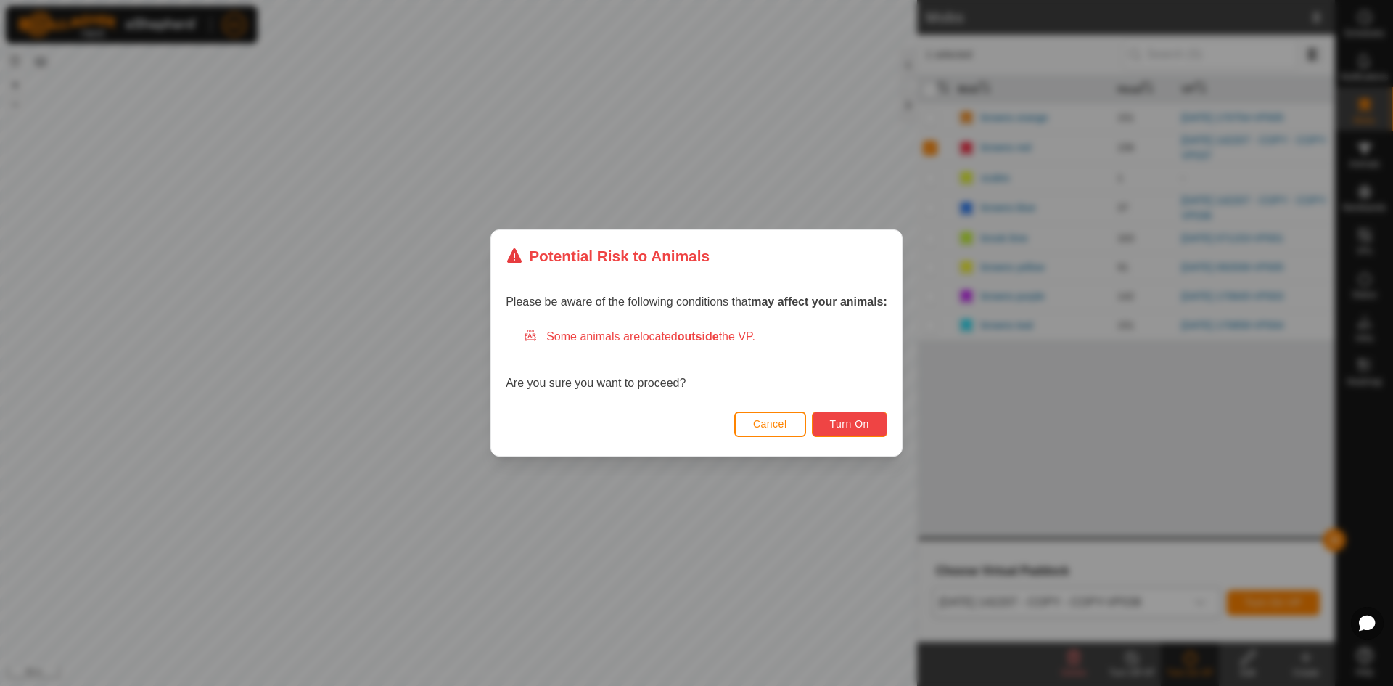
click at [841, 423] on span "Turn On" at bounding box center [849, 424] width 39 height 12
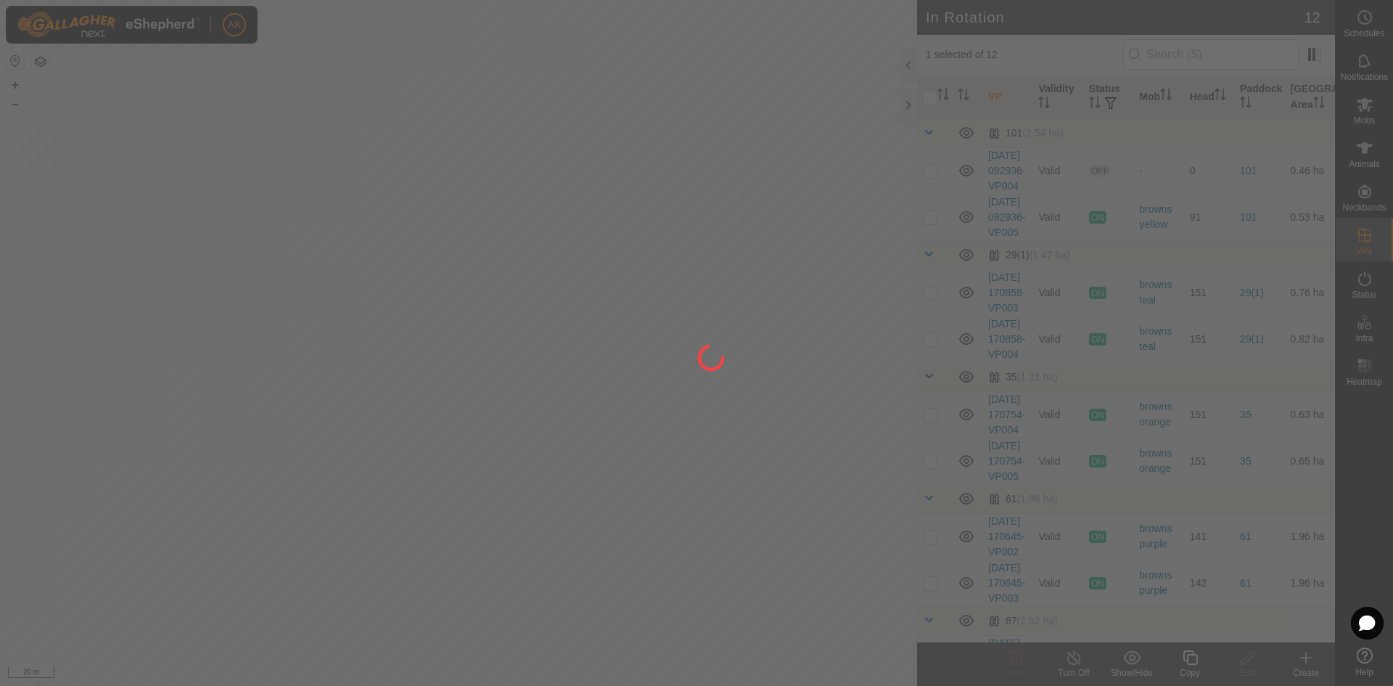
click at [305, 408] on div at bounding box center [696, 343] width 1393 height 686
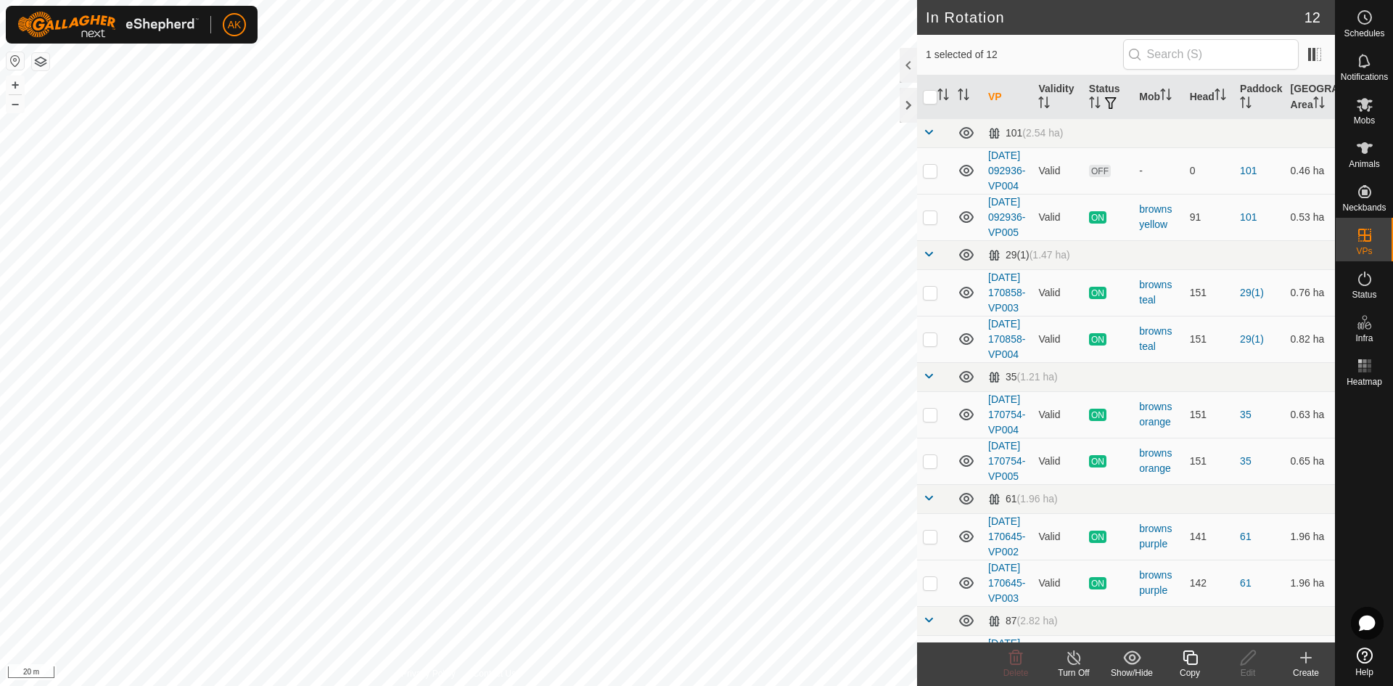
click at [1190, 656] on icon at bounding box center [1190, 657] width 18 height 17
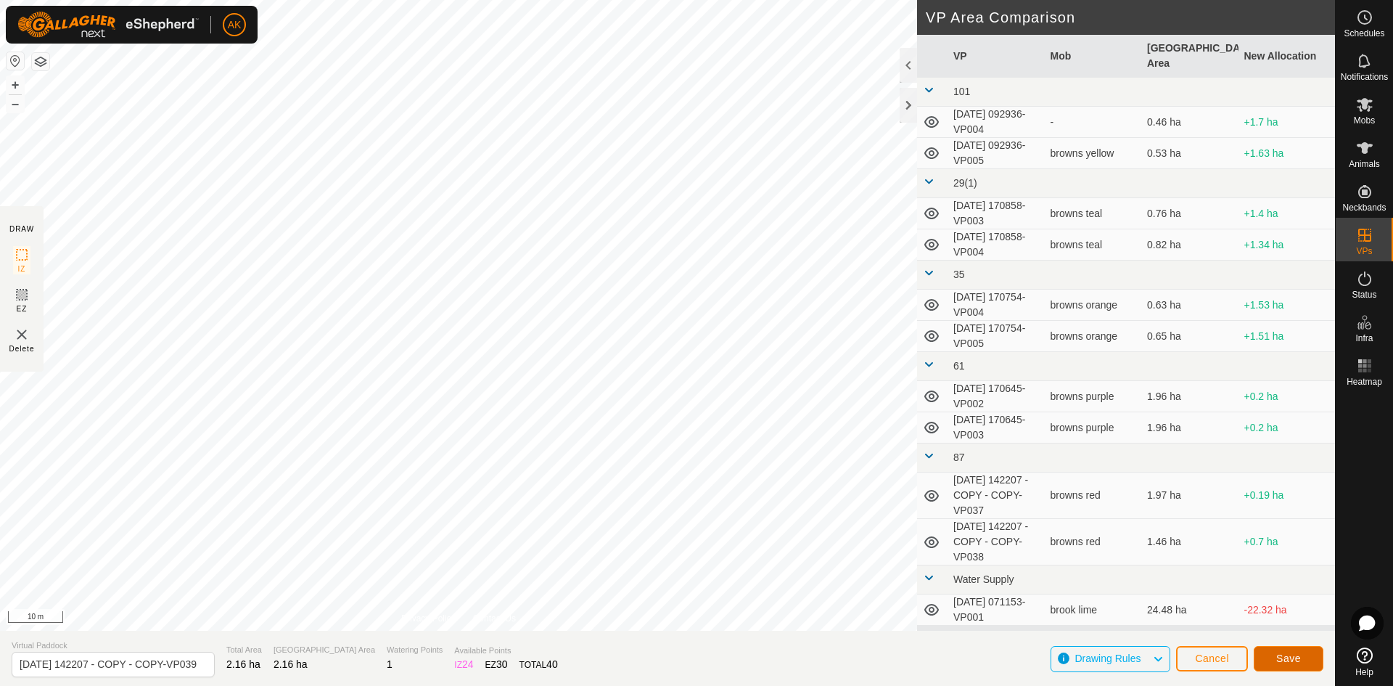
click at [1296, 659] on span "Save" at bounding box center [1288, 658] width 25 height 12
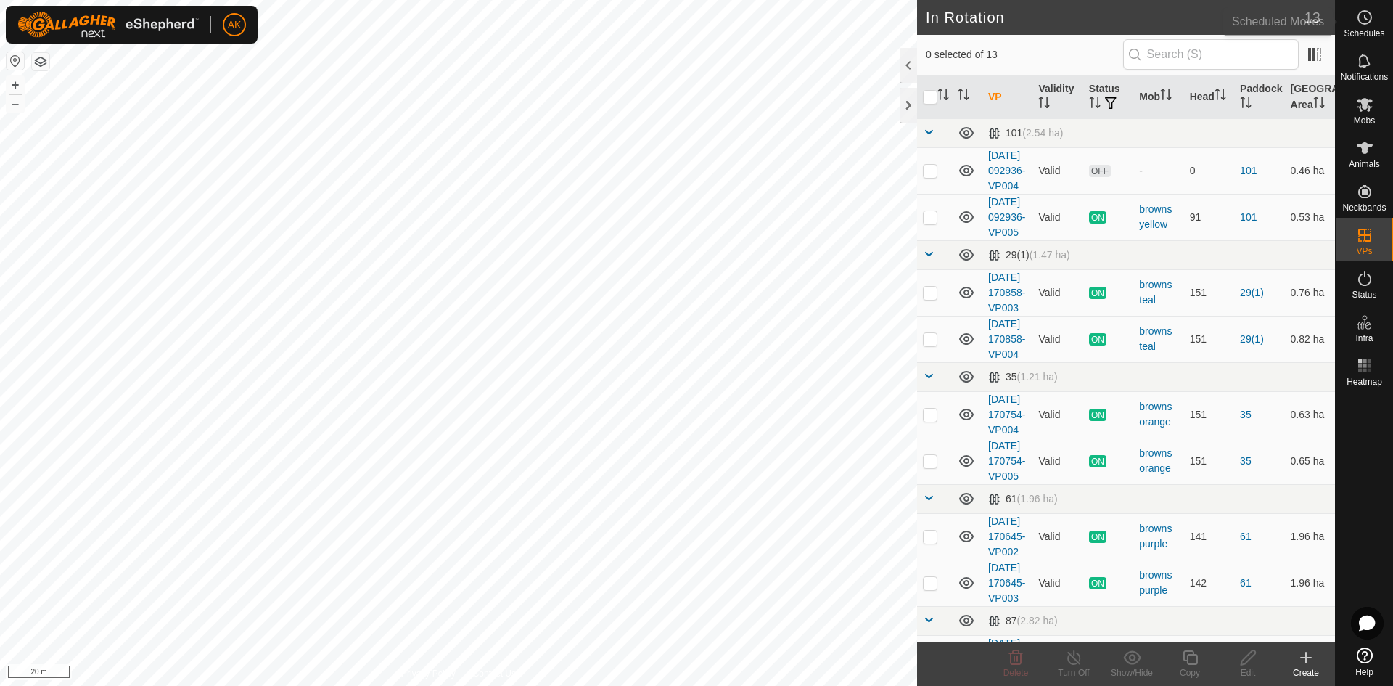
click at [1371, 27] on es-schedule-vp-svg-icon at bounding box center [1365, 17] width 26 height 23
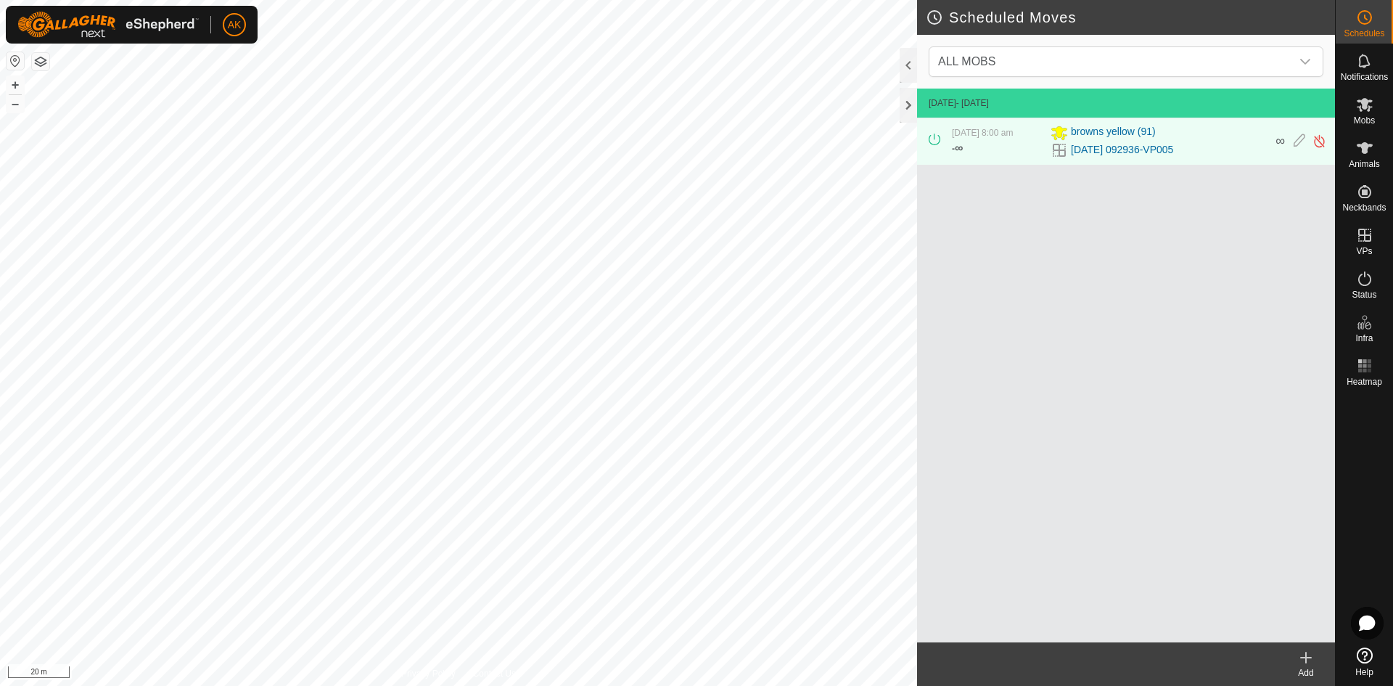
click at [1312, 651] on icon at bounding box center [1305, 657] width 17 height 17
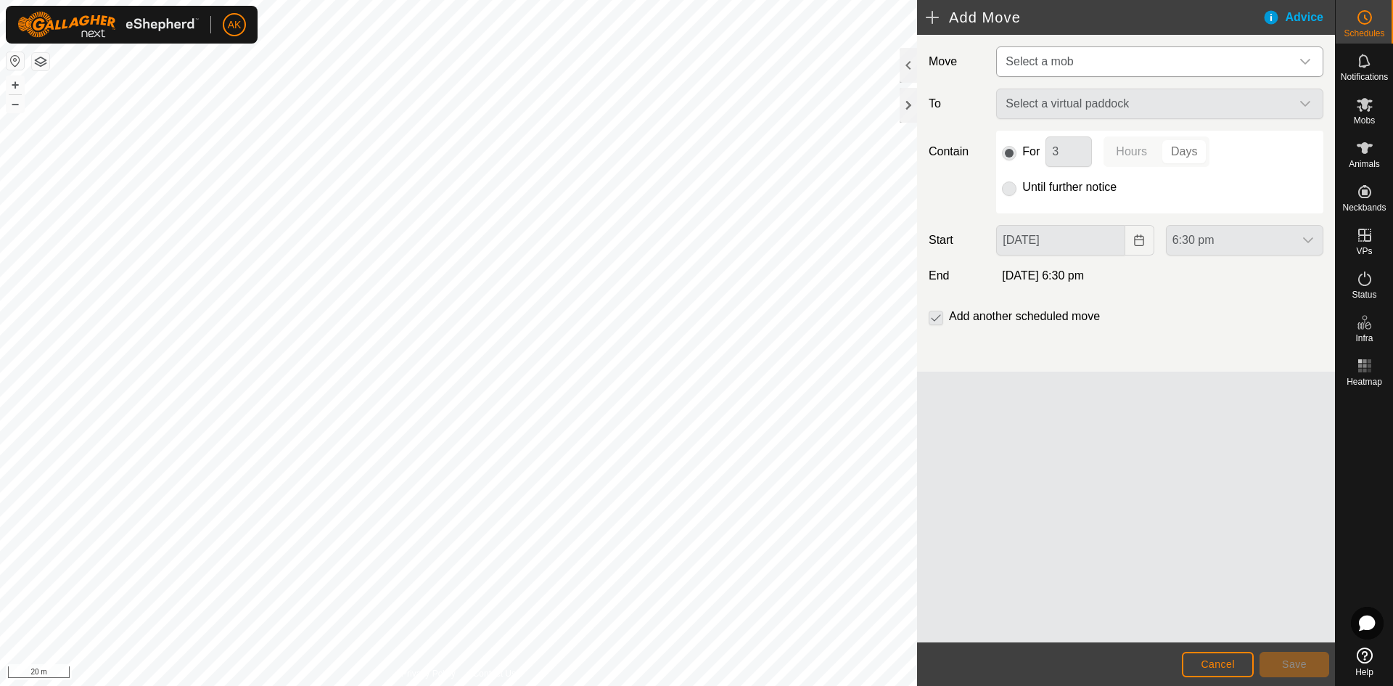
click at [1062, 60] on span "Select a mob" at bounding box center [1038, 61] width 67 height 12
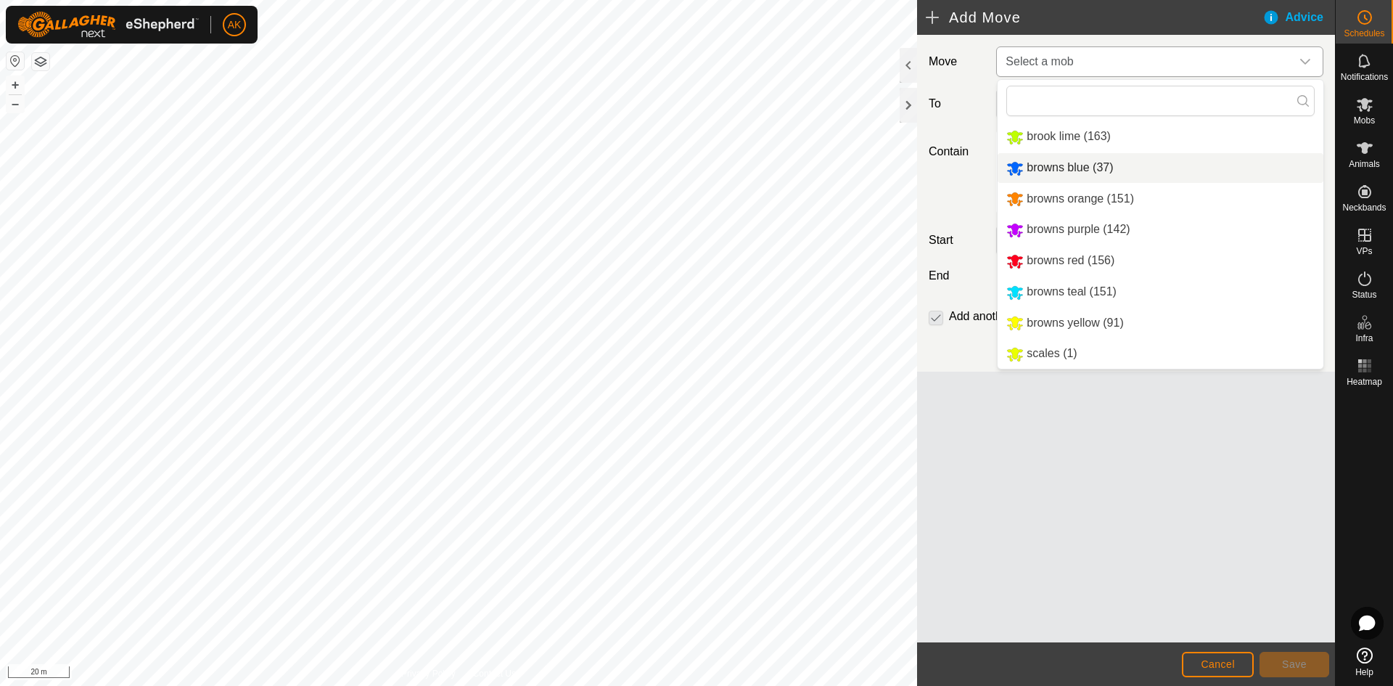
click at [1037, 165] on li "browns blue (37)" at bounding box center [1161, 168] width 326 height 30
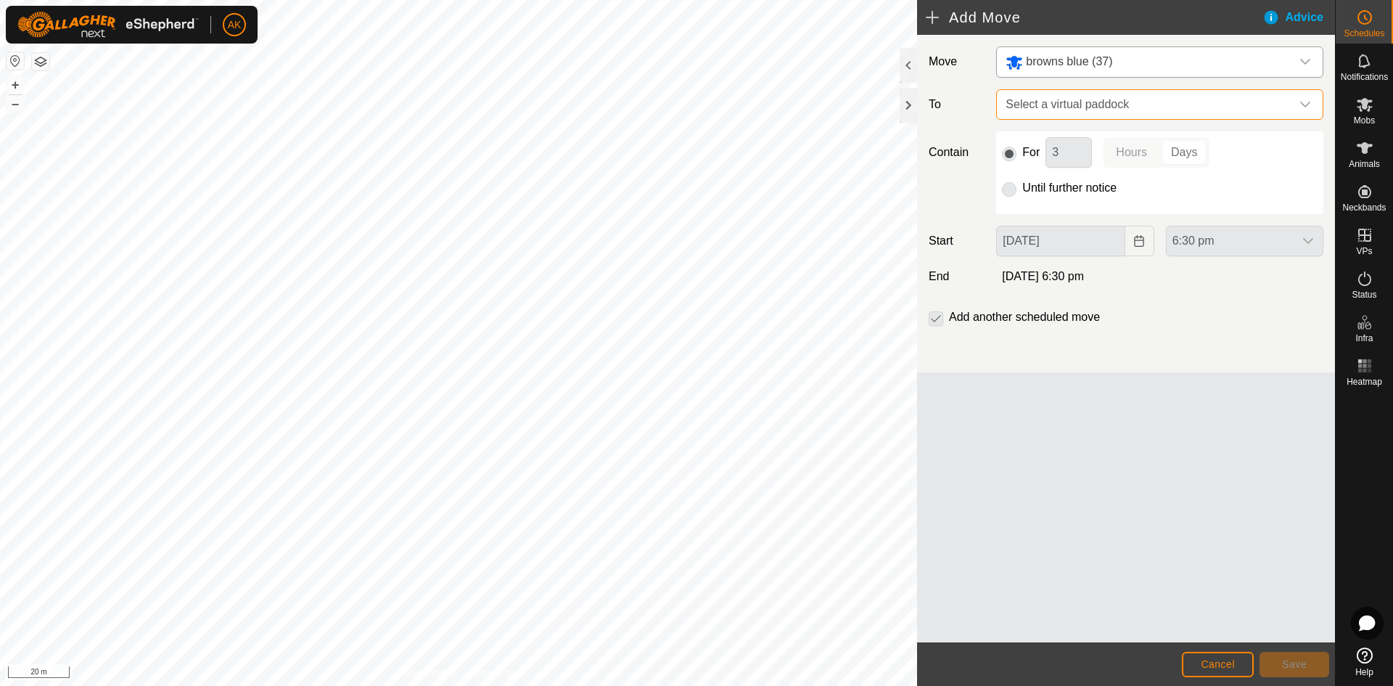
click at [1023, 108] on span "Select a virtual paddock" at bounding box center [1145, 104] width 291 height 29
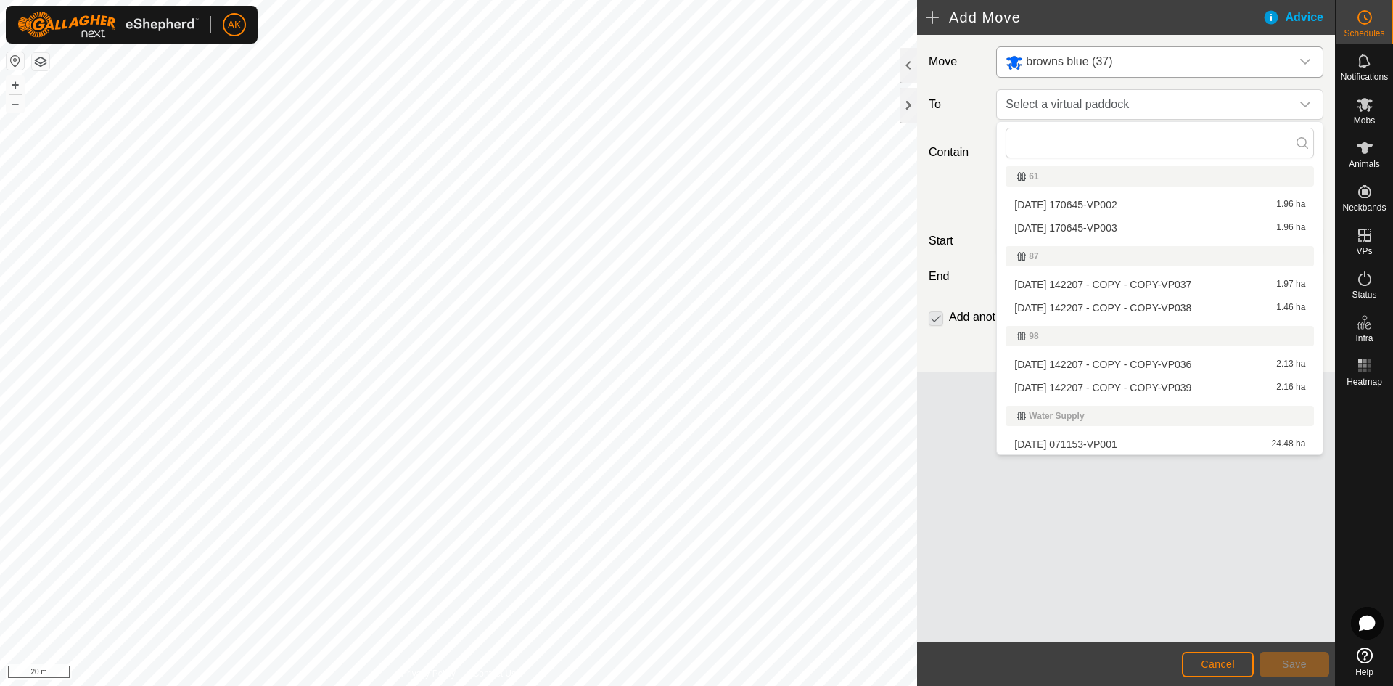
scroll to position [244, 0]
click at [1086, 388] on li "[DATE] 142207 - COPY - COPY-VP039 2.16 ha" at bounding box center [1159, 387] width 308 height 22
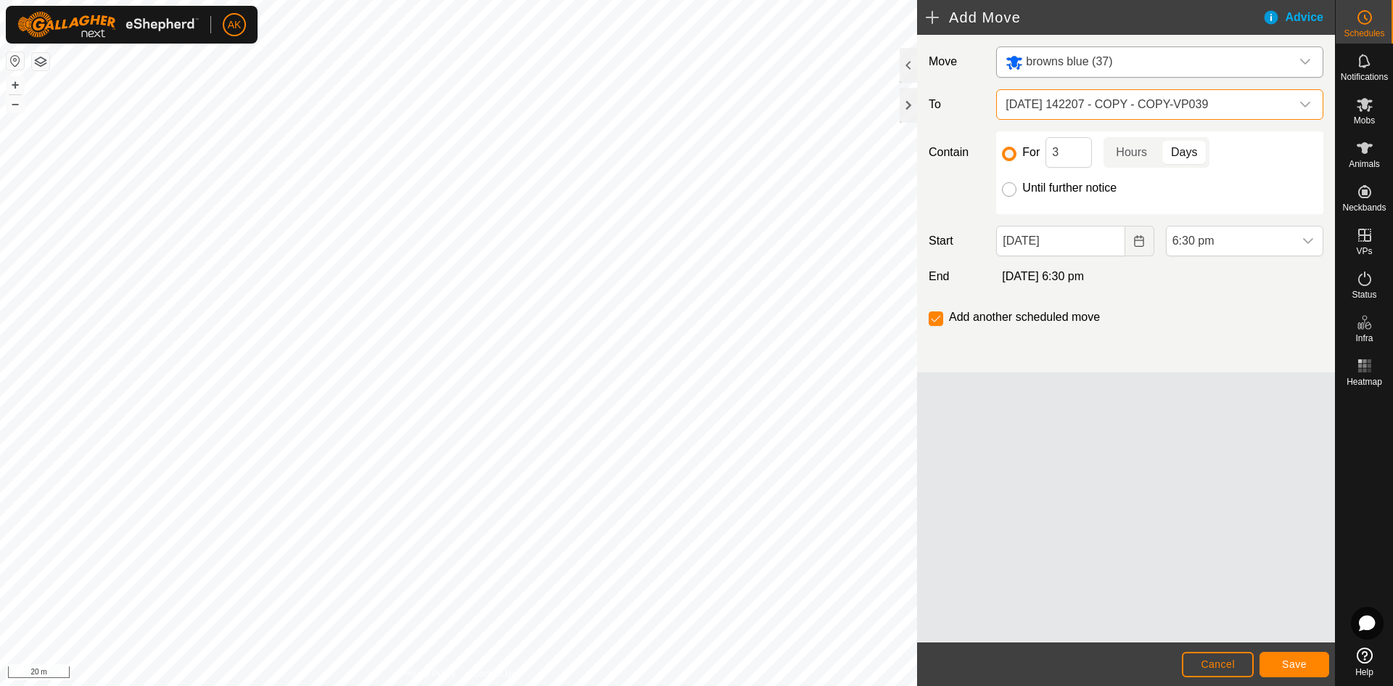
click at [1010, 190] on input "Until further notice" at bounding box center [1009, 189] width 15 height 15
radio input "true"
checkbox input "false"
click at [1135, 246] on icon "Choose Date" at bounding box center [1139, 241] width 12 height 12
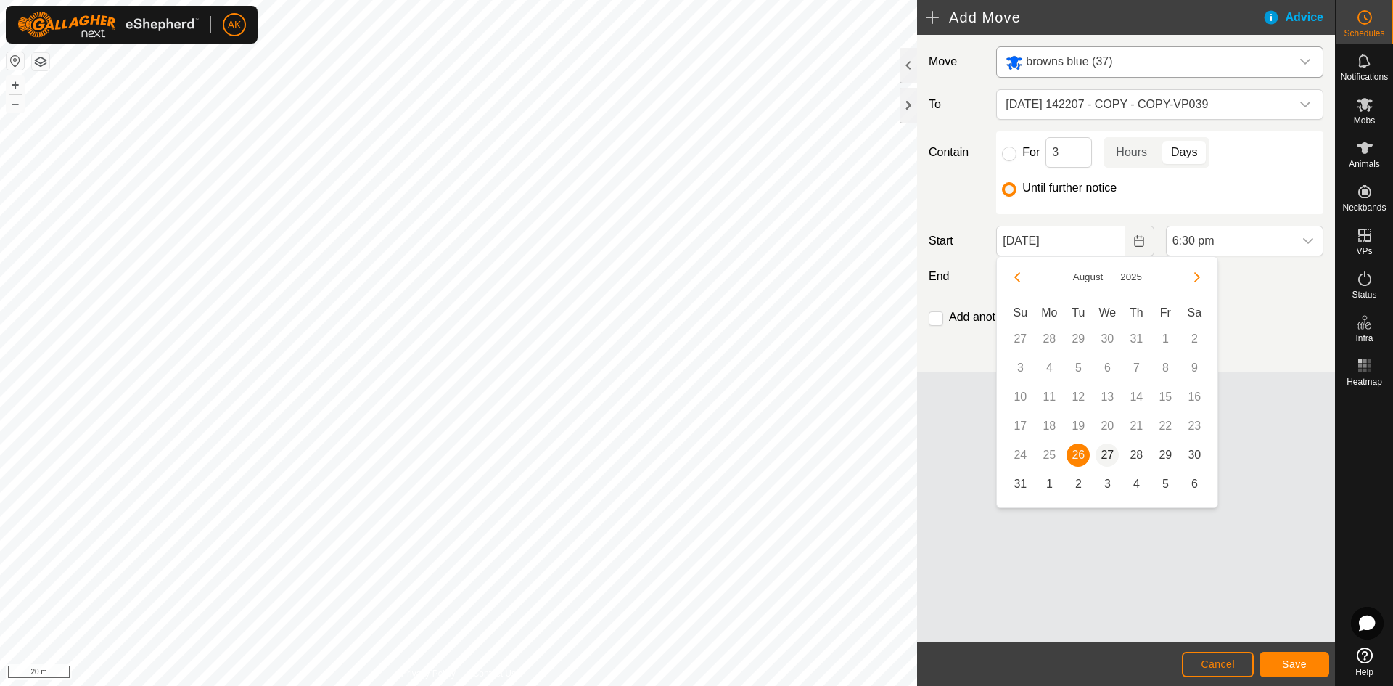
click at [1111, 455] on span "27" at bounding box center [1106, 454] width 23 height 23
type input "[DATE]"
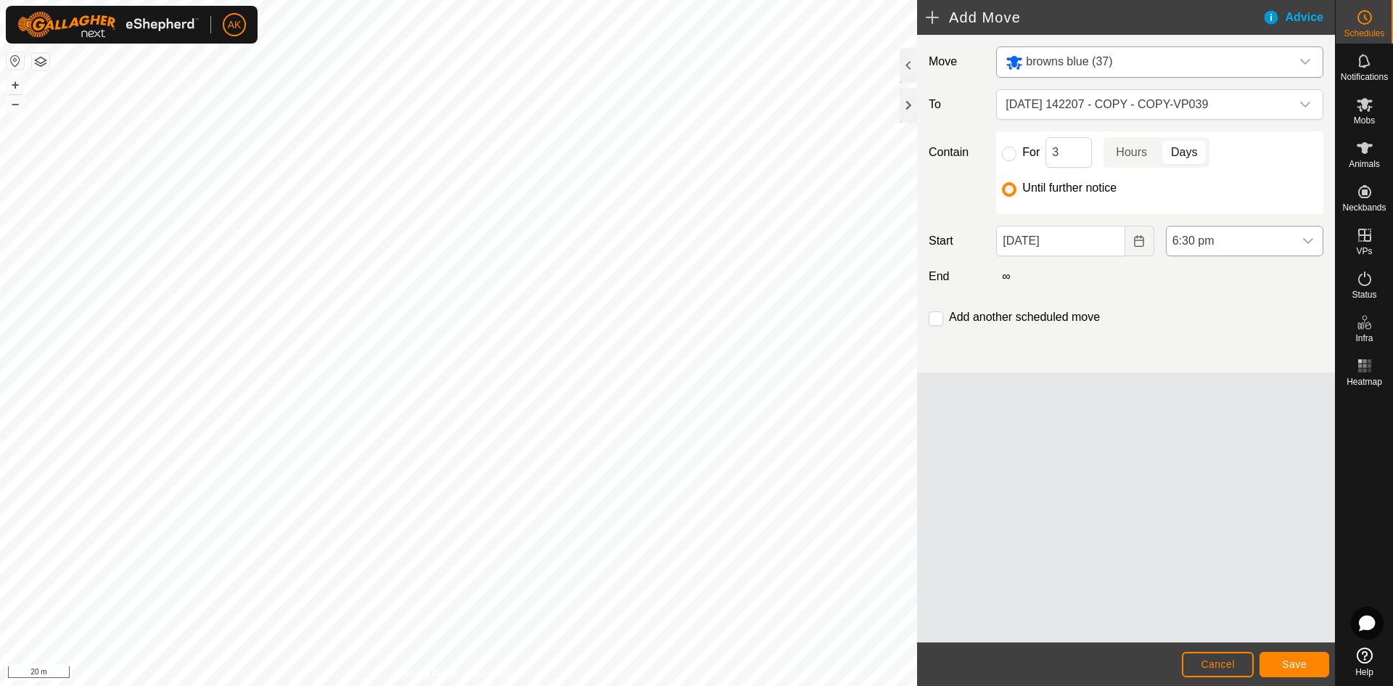
click at [1278, 242] on span "6:30 pm" at bounding box center [1230, 240] width 127 height 29
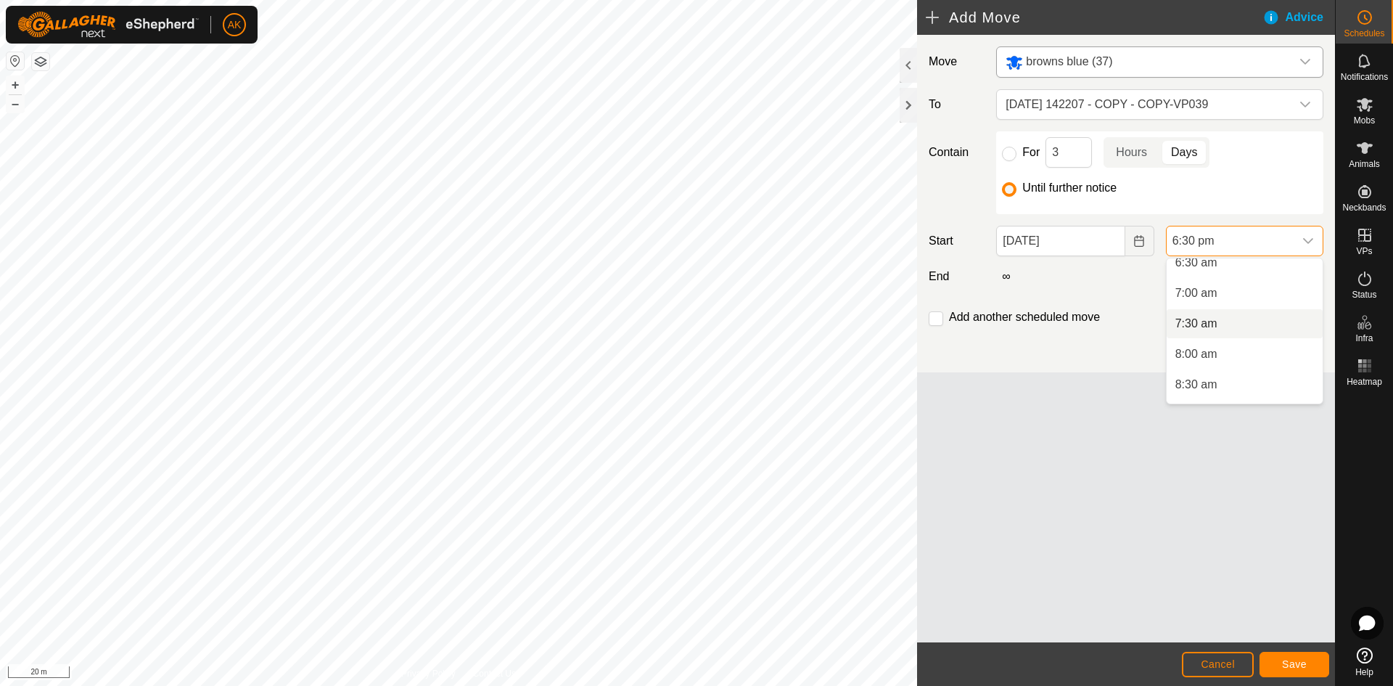
scroll to position [435, 0]
click at [1209, 324] on li "8:00 am" at bounding box center [1245, 325] width 156 height 29
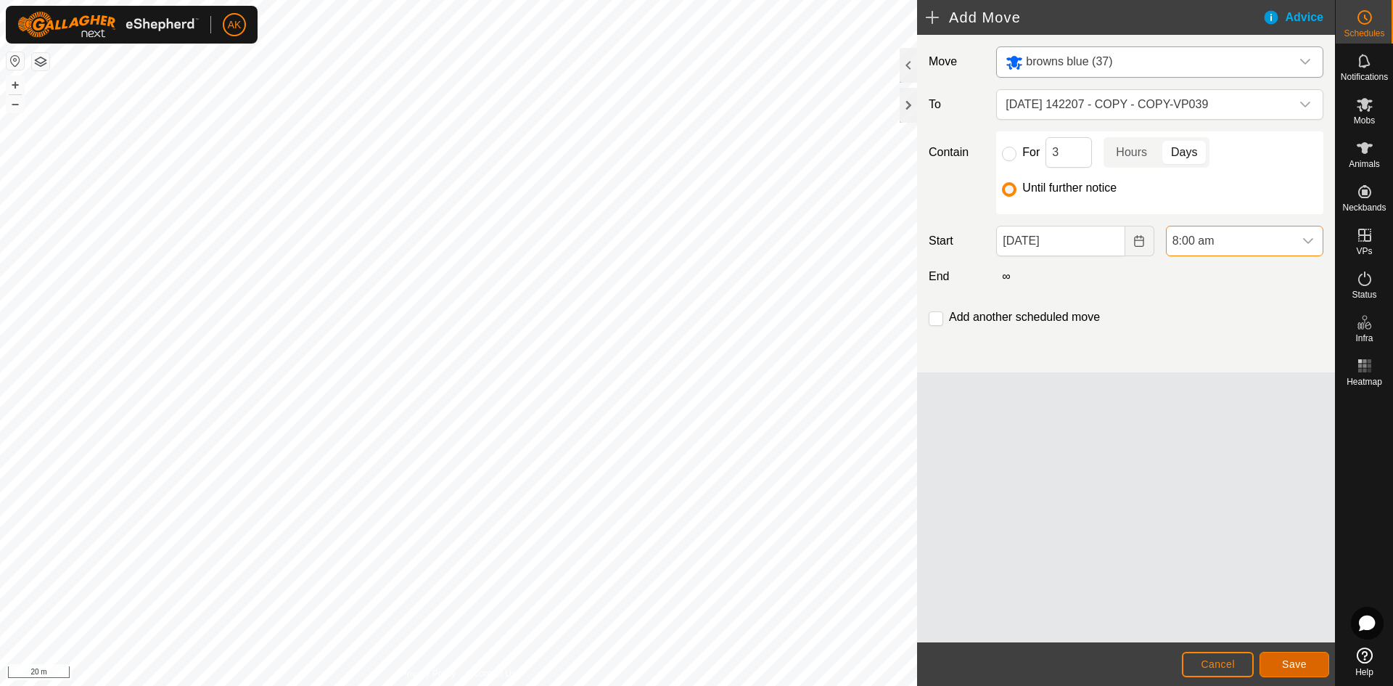
click at [1294, 661] on span "Save" at bounding box center [1294, 664] width 25 height 12
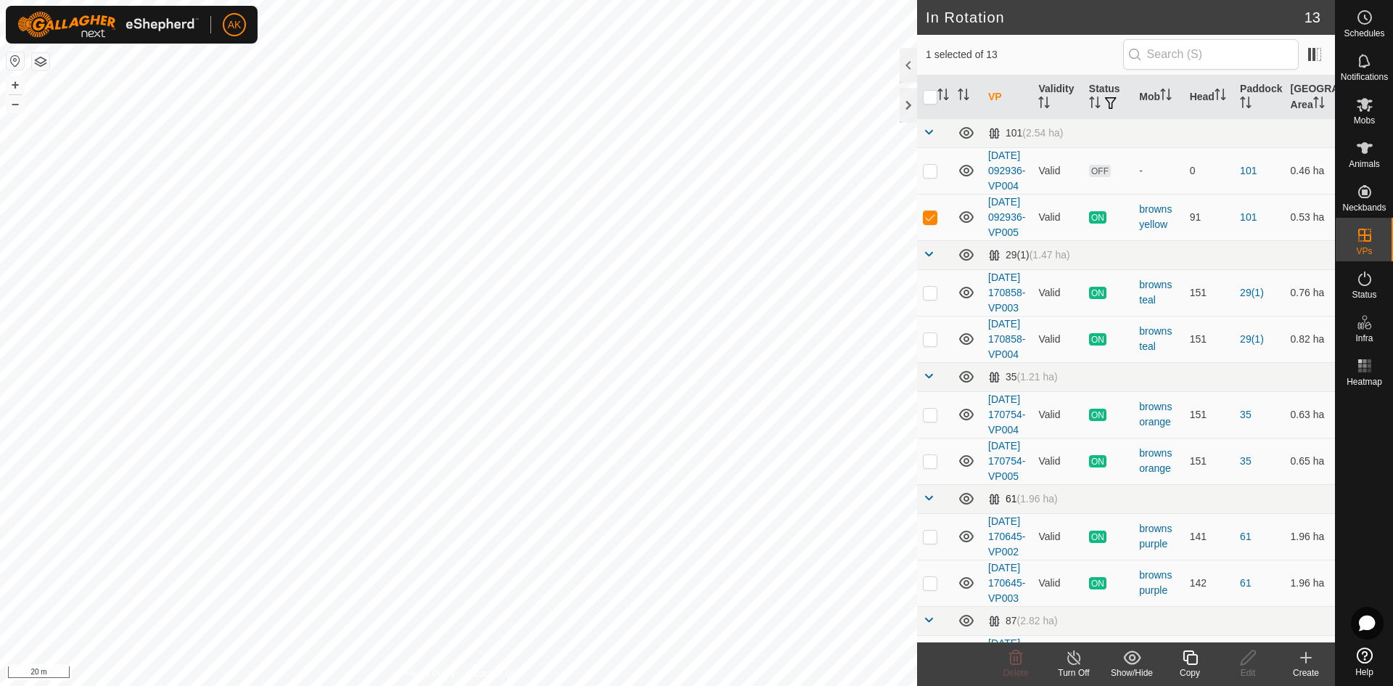
checkbox input "true"
checkbox input "false"
click at [1014, 647] on div "Delete" at bounding box center [1016, 664] width 58 height 44
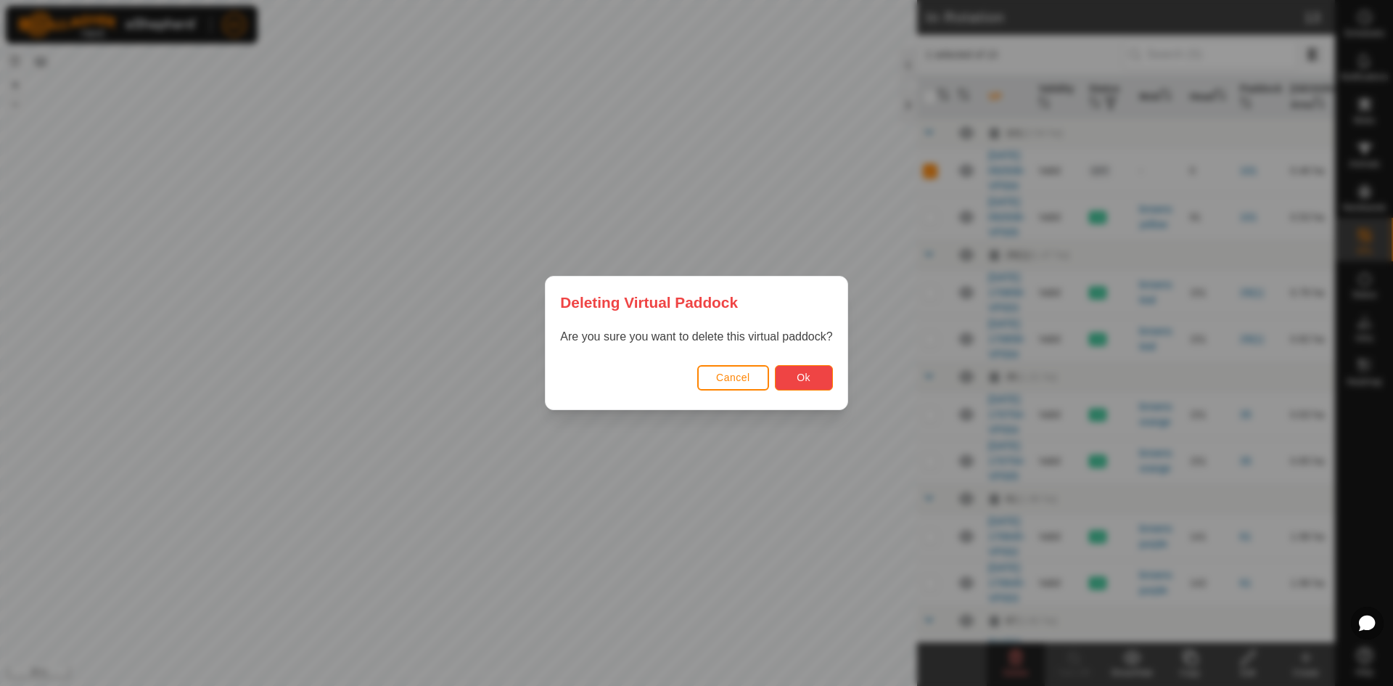
click at [804, 379] on span "Ok" at bounding box center [804, 377] width 14 height 12
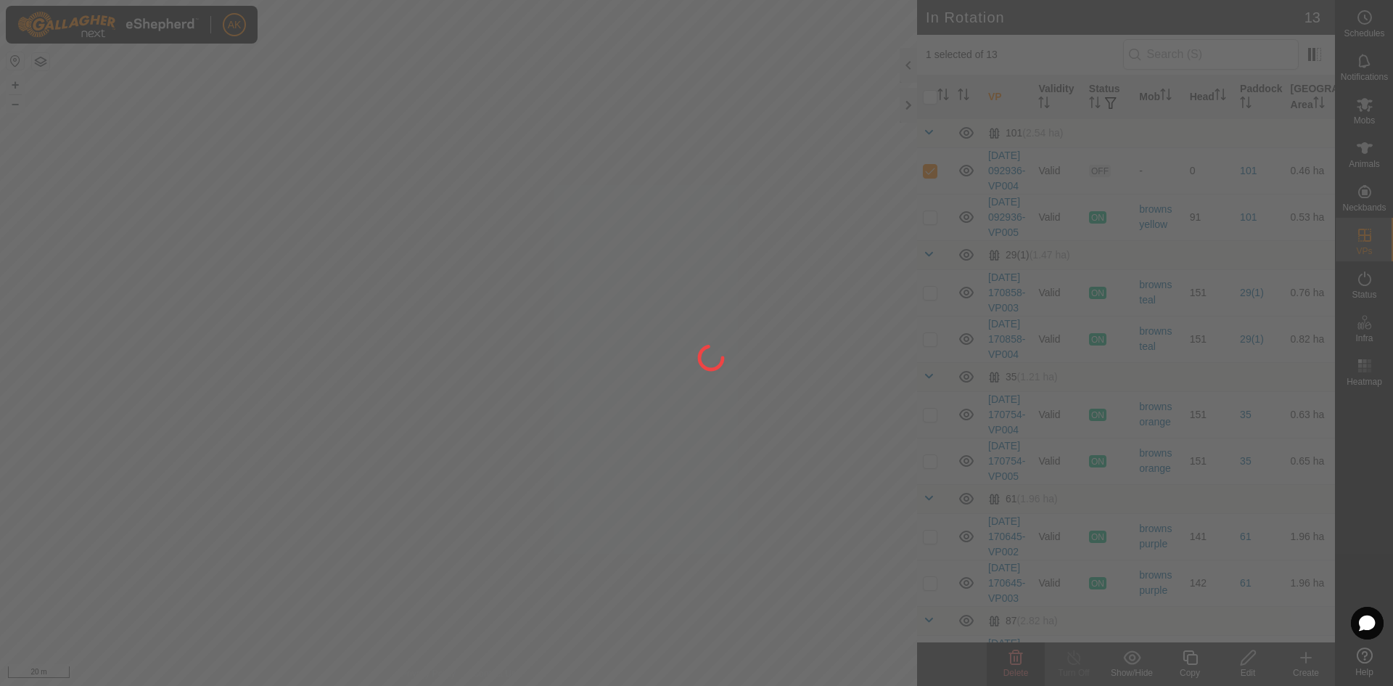
checkbox input "false"
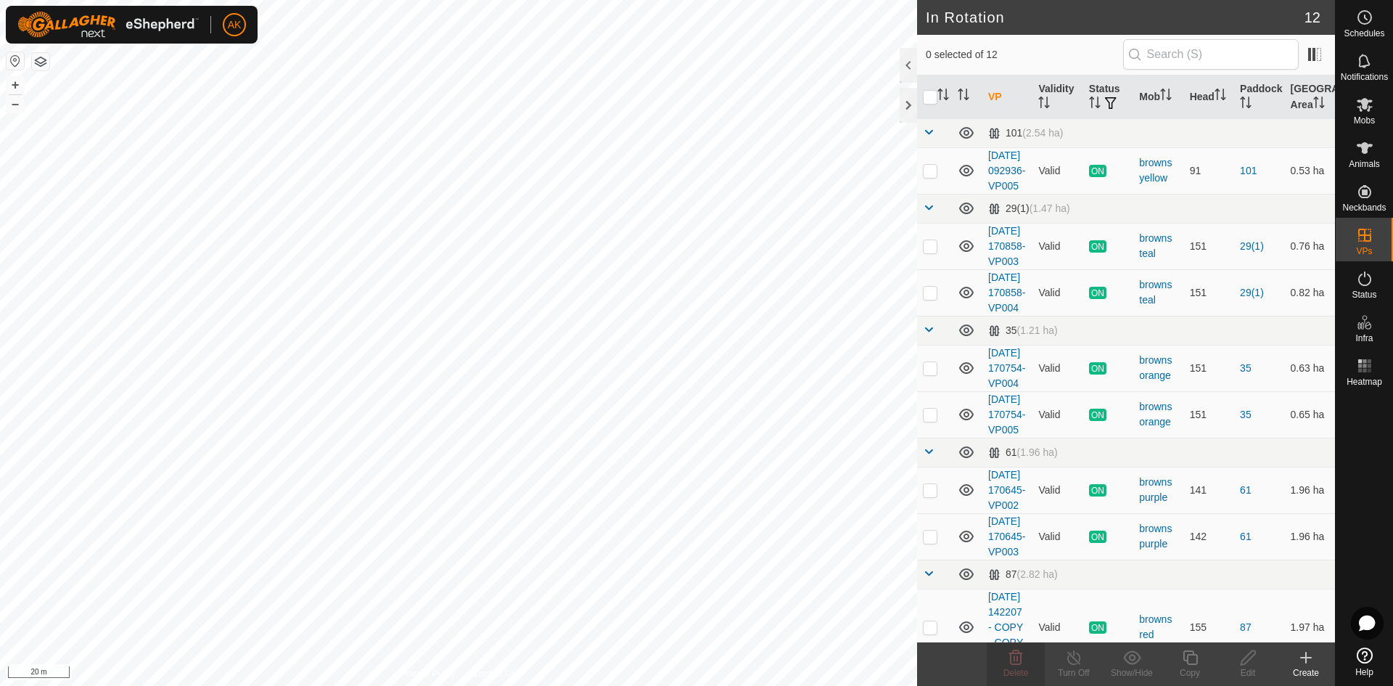
checkbox input "true"
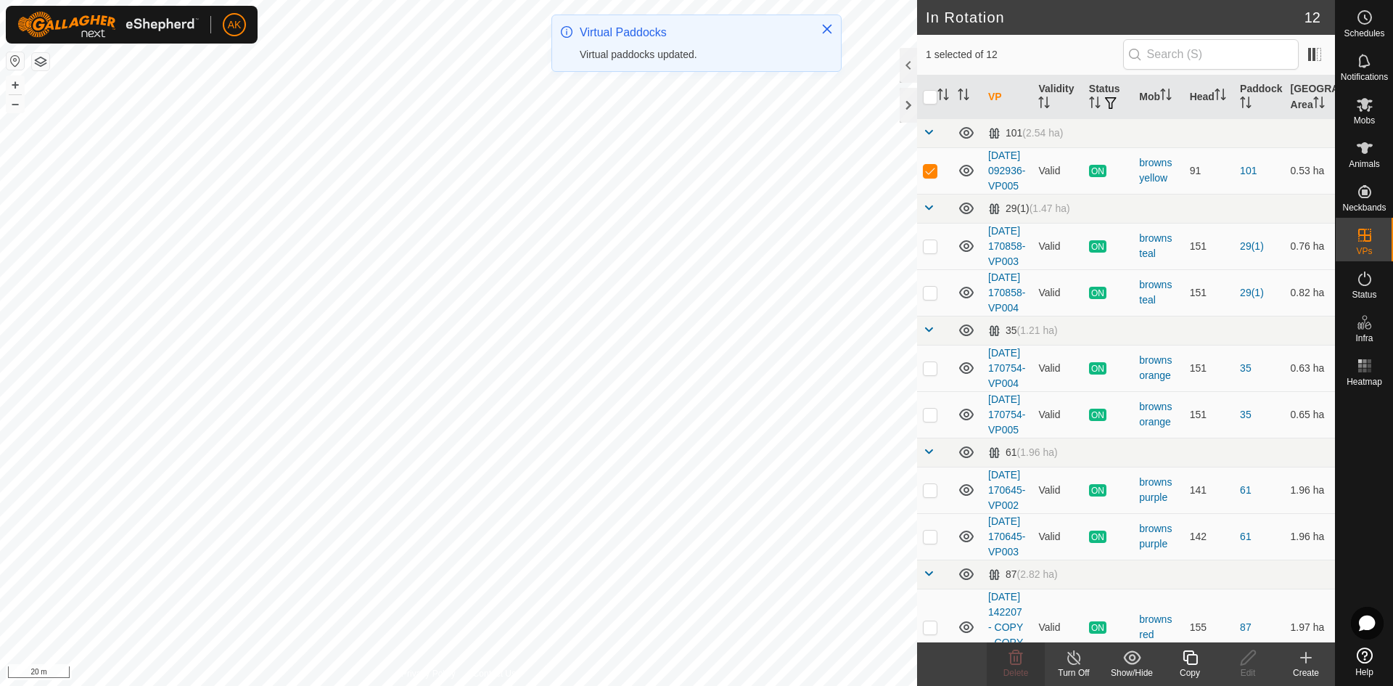
click at [1195, 662] on icon at bounding box center [1190, 657] width 18 height 17
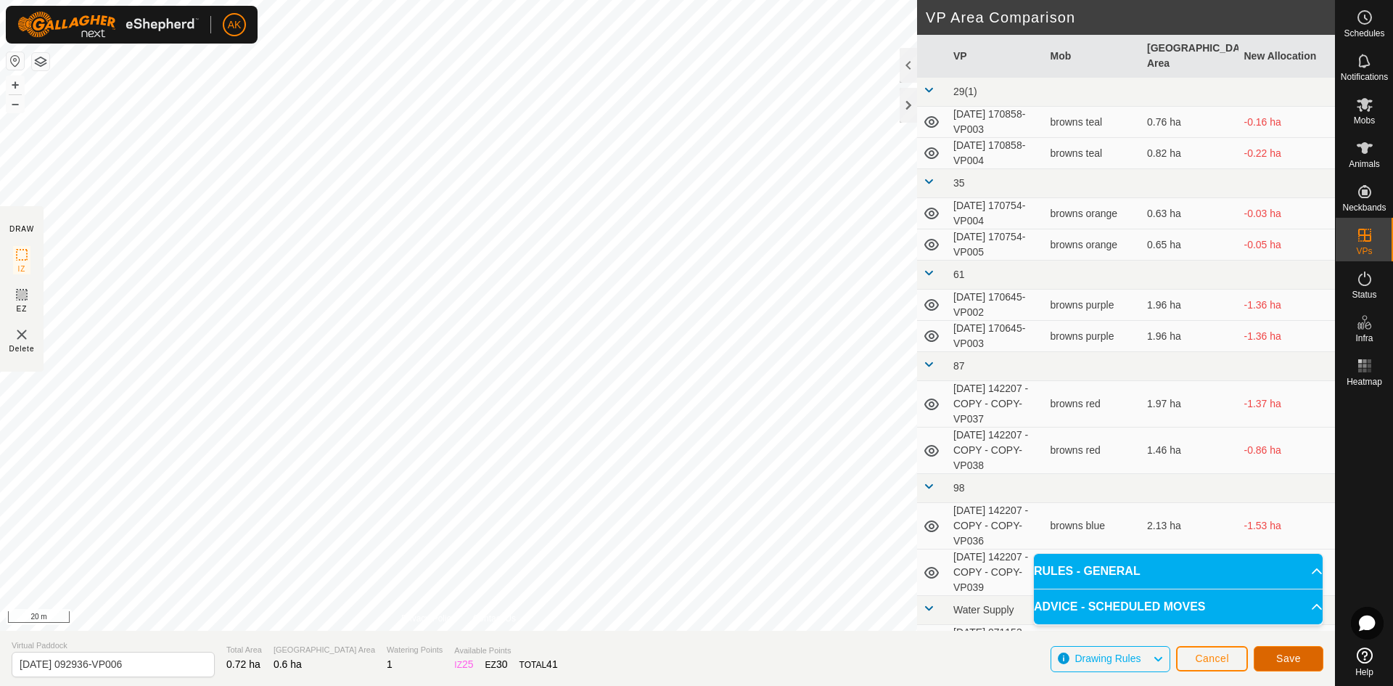
click at [1290, 660] on span "Save" at bounding box center [1288, 658] width 25 height 12
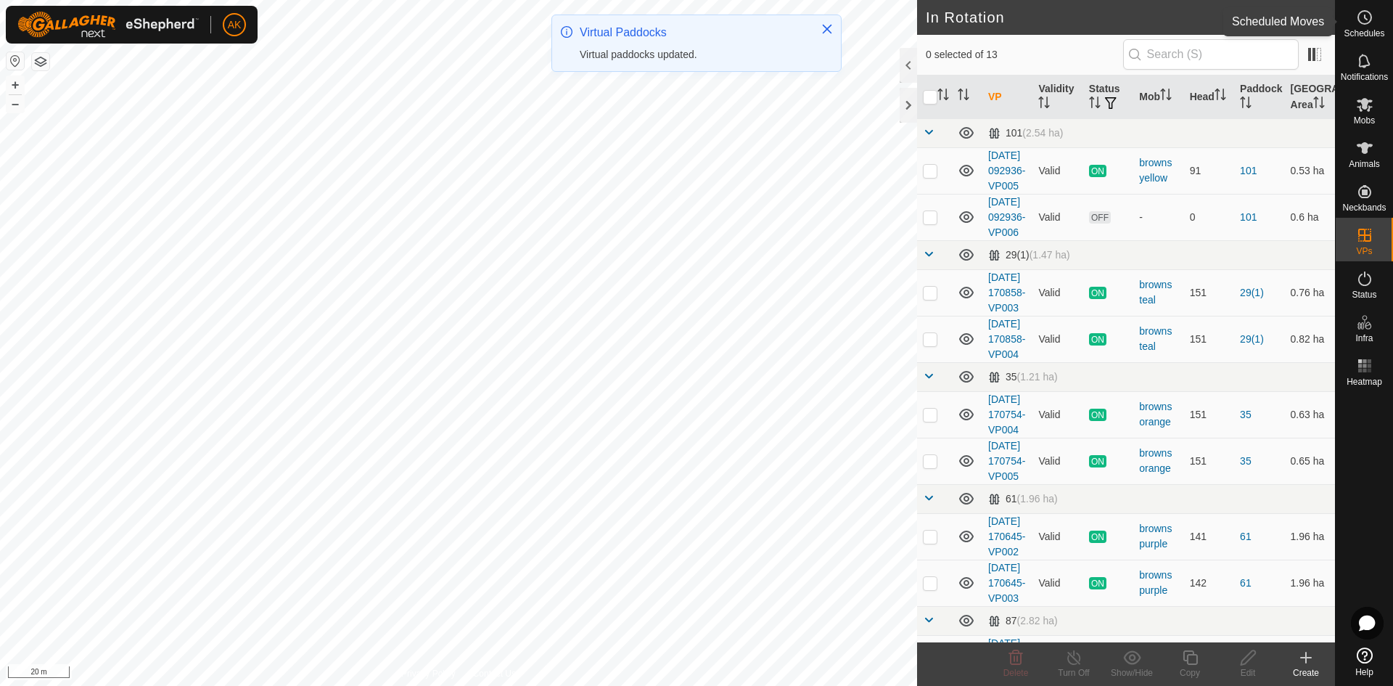
click at [1374, 22] on es-schedule-vp-svg-icon at bounding box center [1365, 17] width 26 height 23
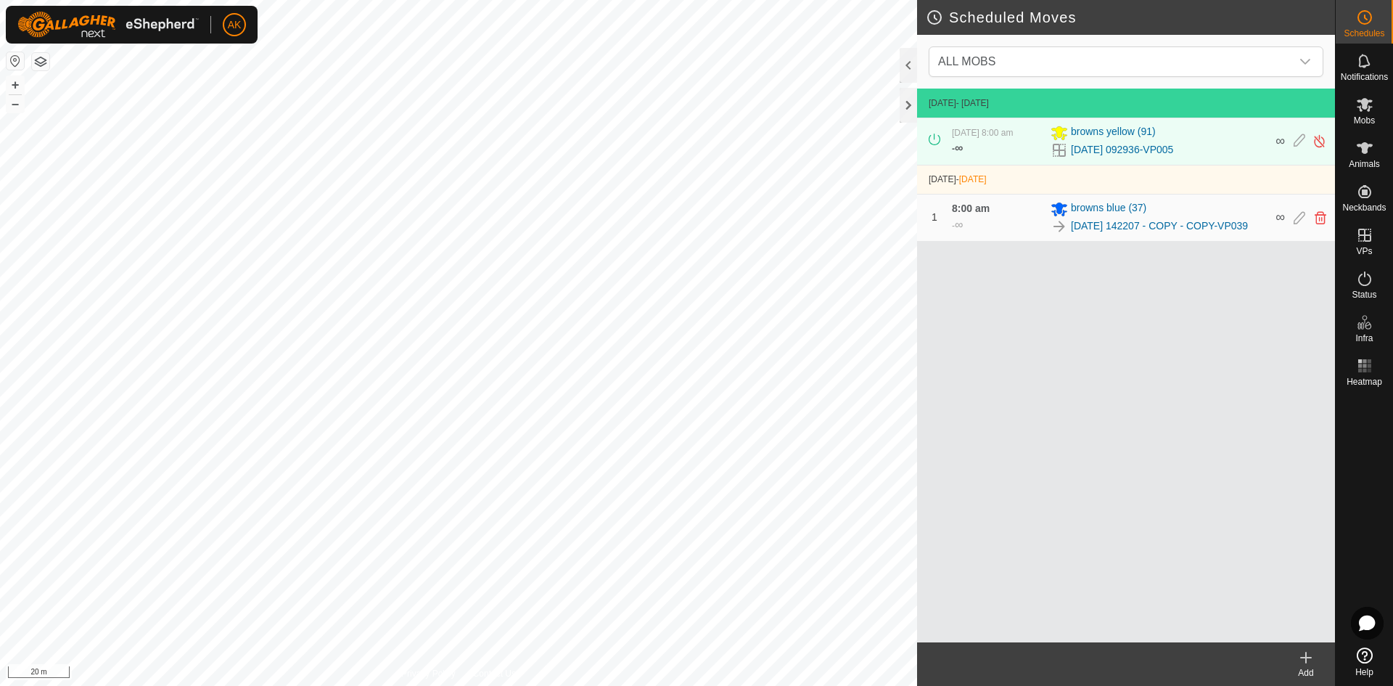
click at [1299, 654] on icon at bounding box center [1305, 657] width 17 height 17
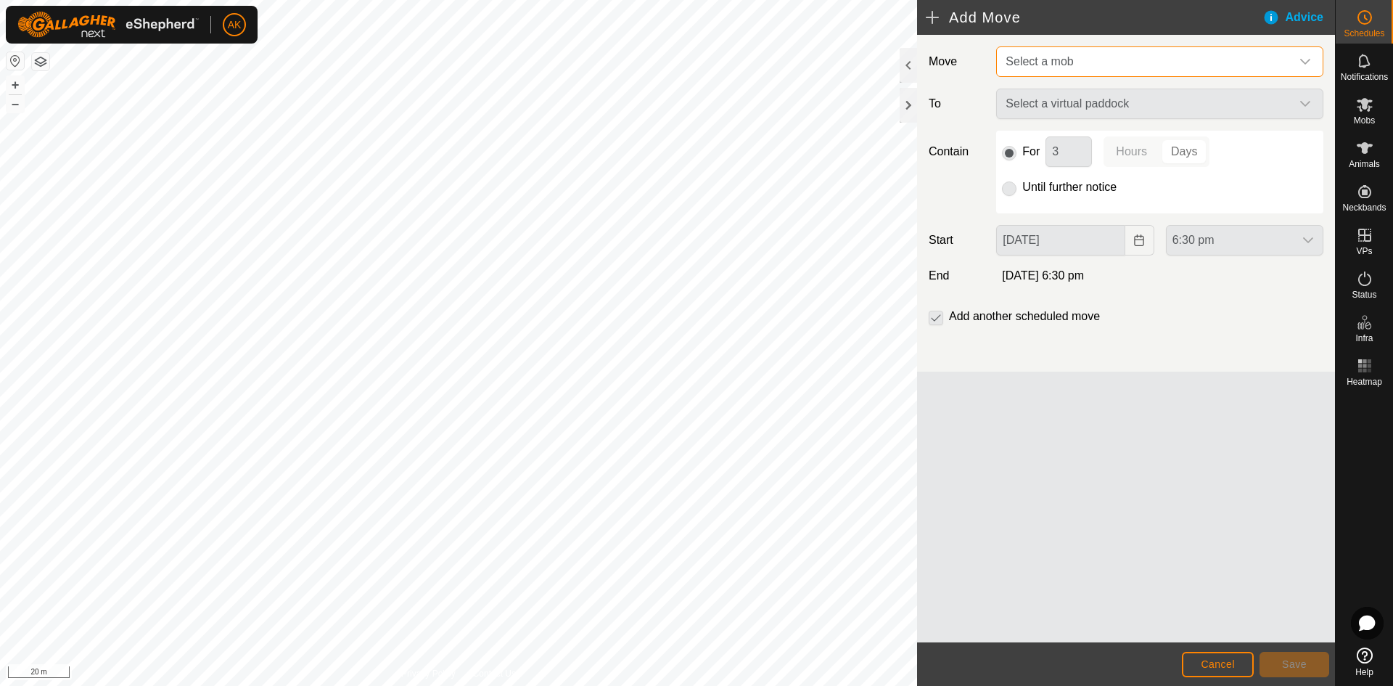
click at [1032, 53] on span "Select a mob" at bounding box center [1145, 61] width 291 height 29
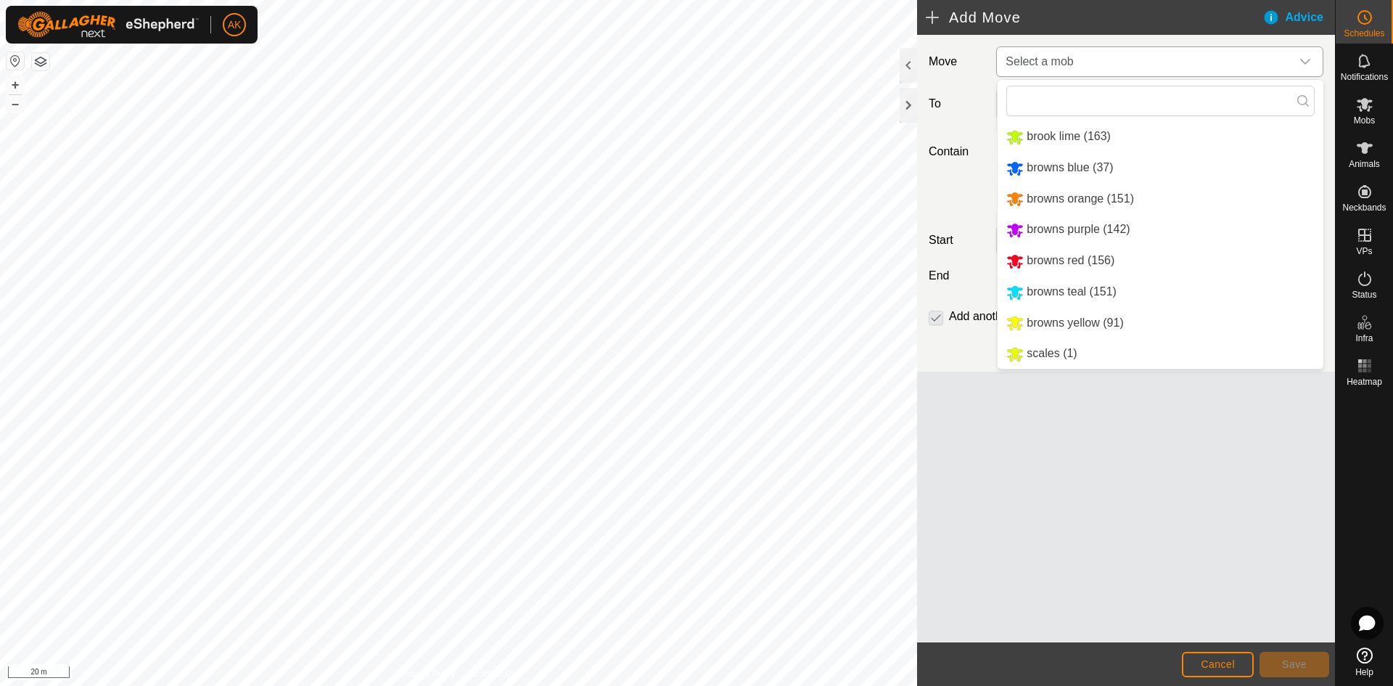
click at [1035, 324] on li "browns yellow (91)" at bounding box center [1161, 323] width 326 height 30
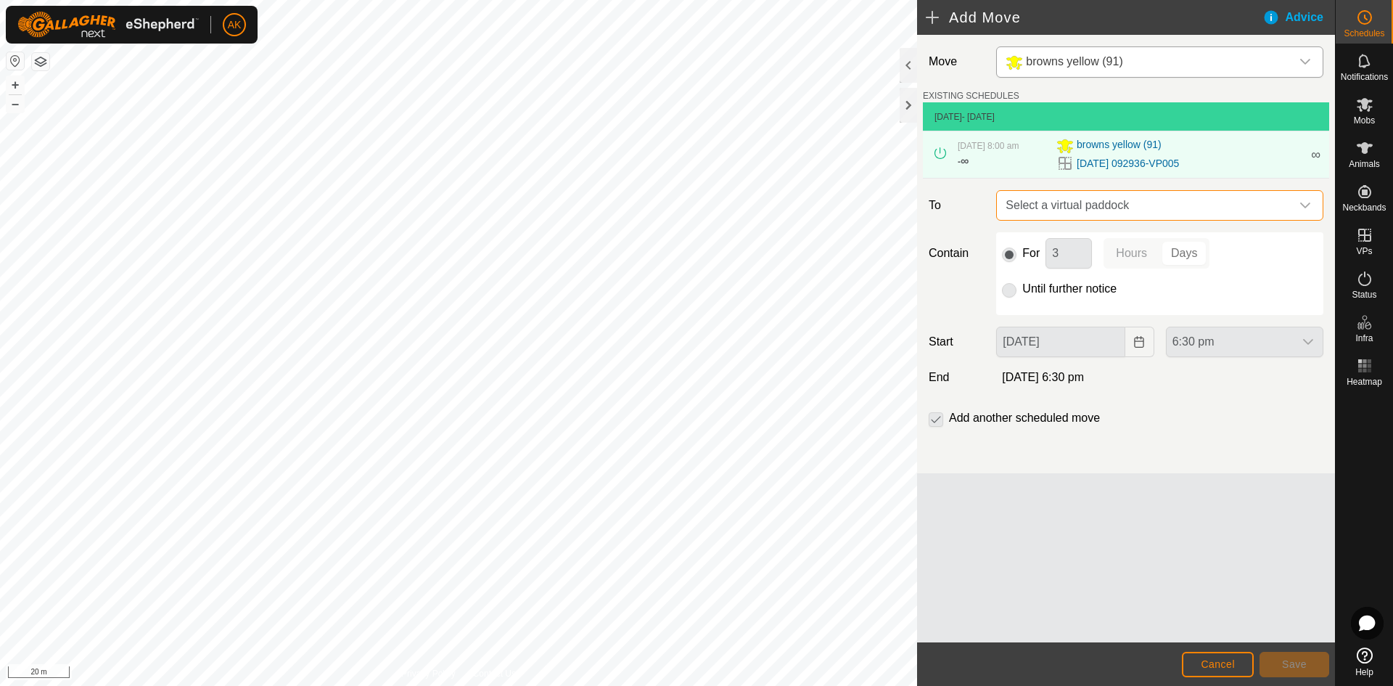
click at [1075, 209] on span "Select a virtual paddock" at bounding box center [1145, 205] width 291 height 29
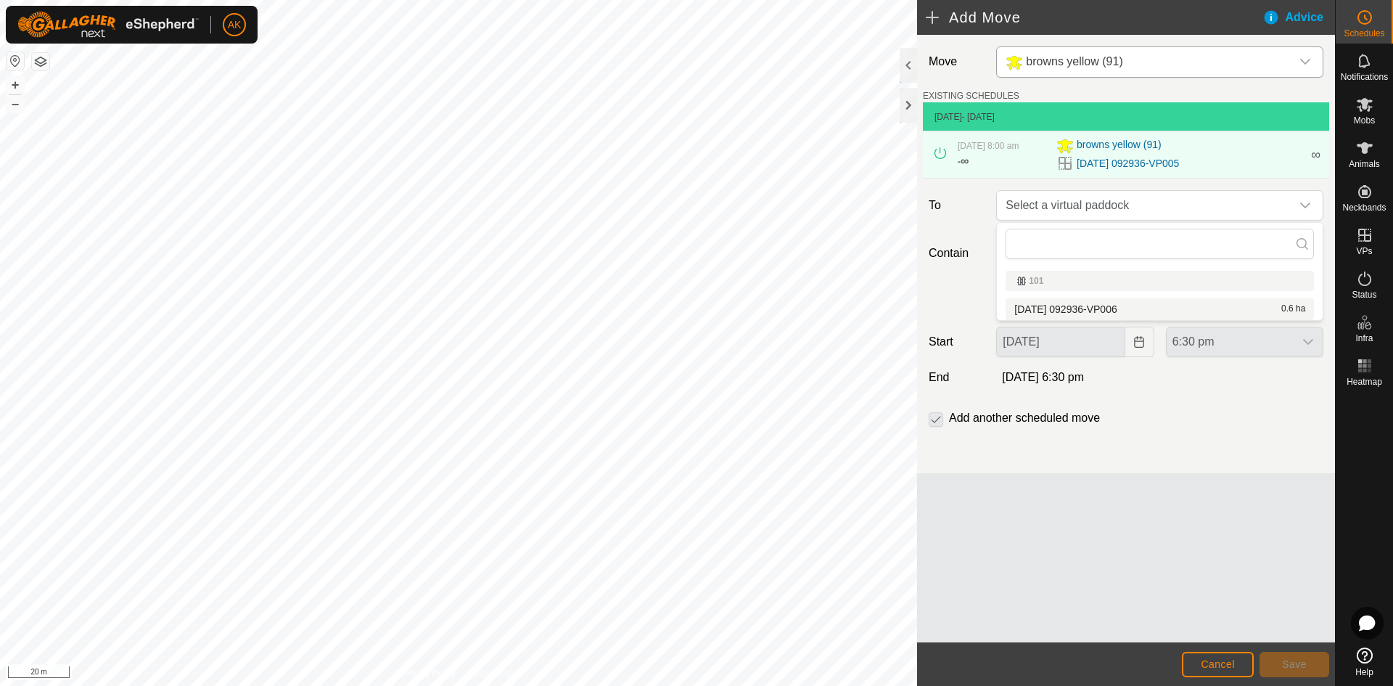
click at [1066, 307] on li "[DATE] 092936-VP006 0.6 ha" at bounding box center [1159, 309] width 308 height 22
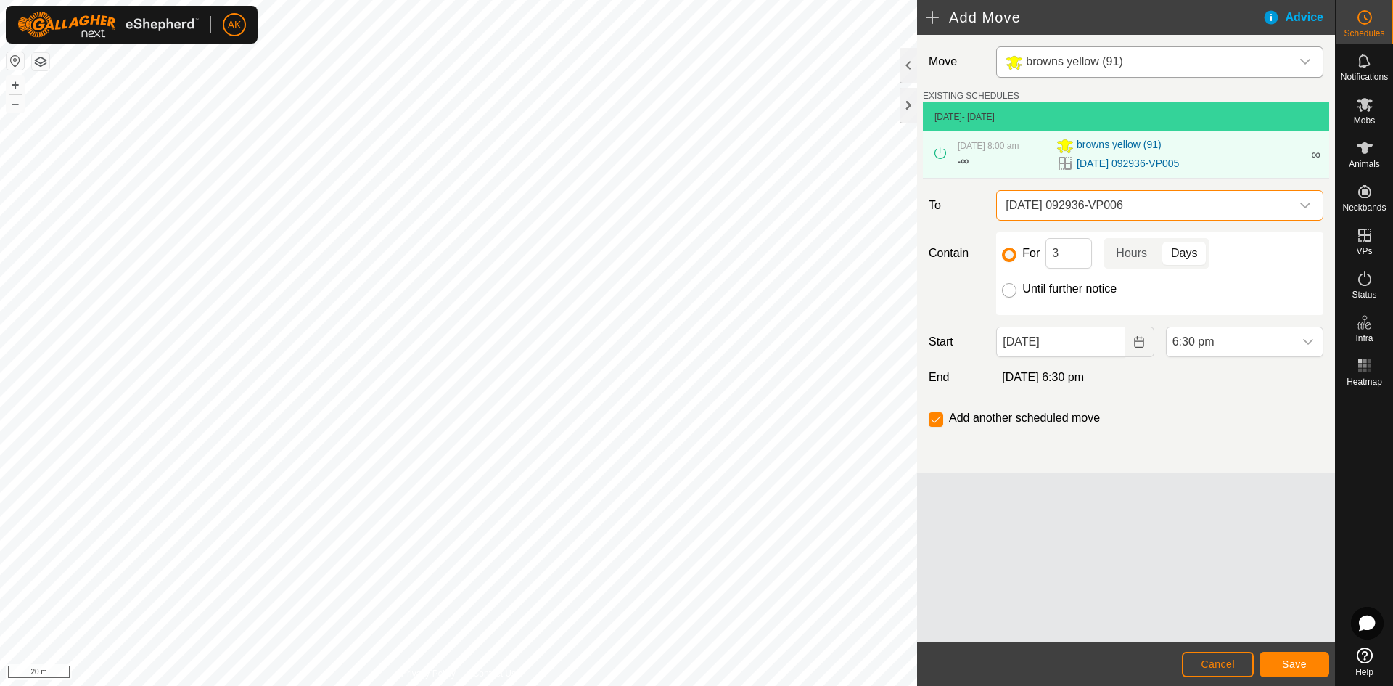
click at [1006, 289] on input "Until further notice" at bounding box center [1009, 290] width 15 height 15
radio input "true"
checkbox input "false"
click at [1134, 346] on icon "Choose Date" at bounding box center [1139, 342] width 12 height 12
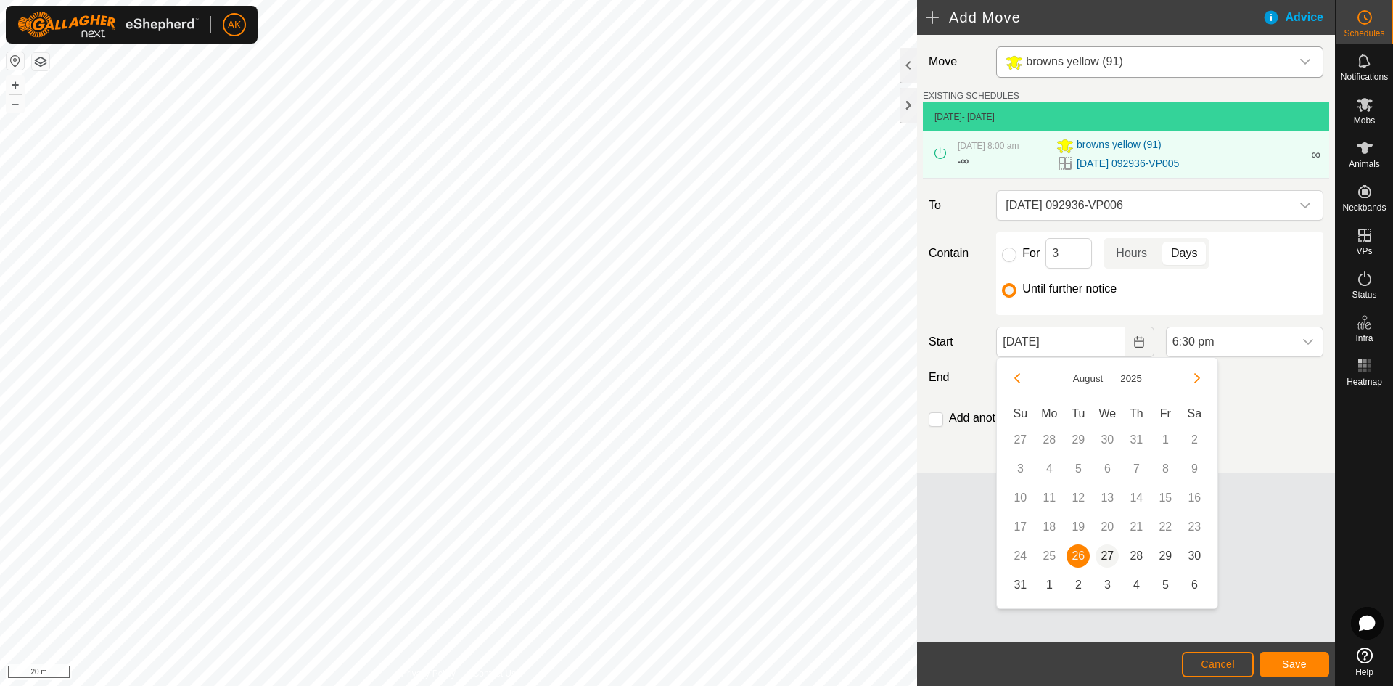
click at [1103, 557] on span "27" at bounding box center [1106, 555] width 23 height 23
type input "[DATE]"
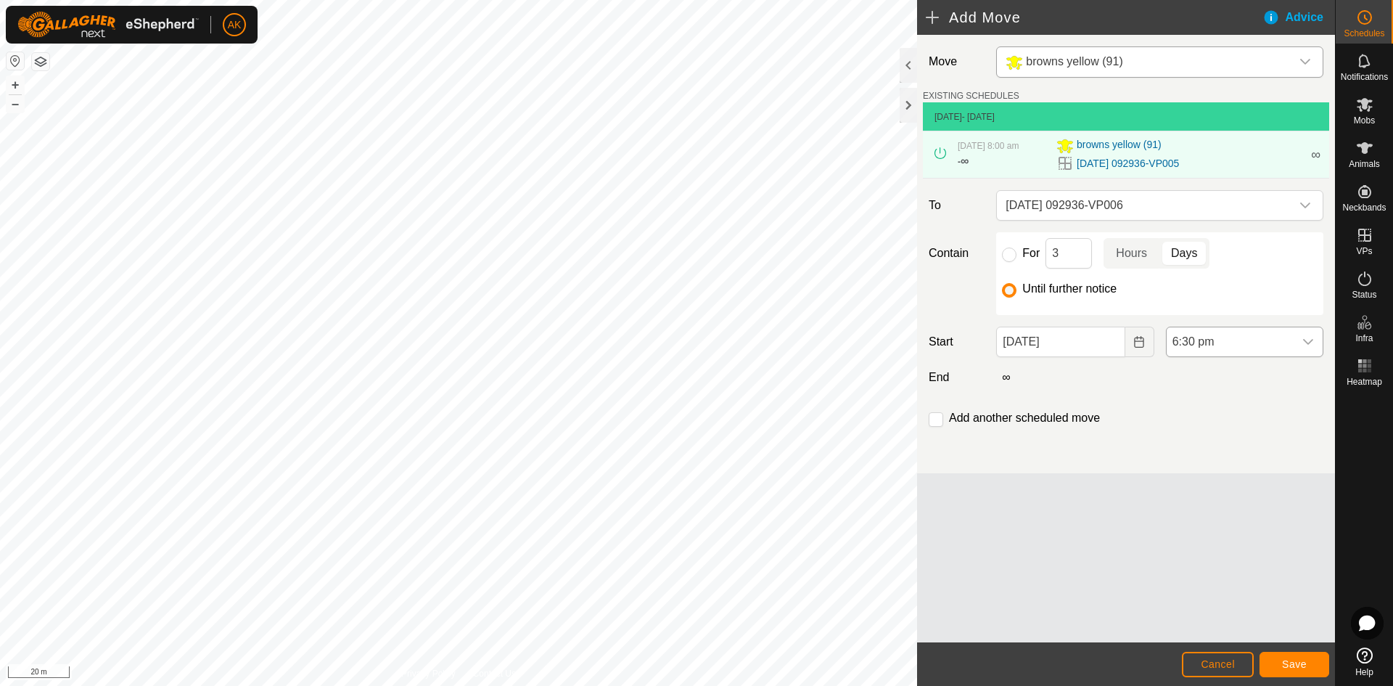
click at [1230, 342] on span "6:30 pm" at bounding box center [1230, 341] width 127 height 29
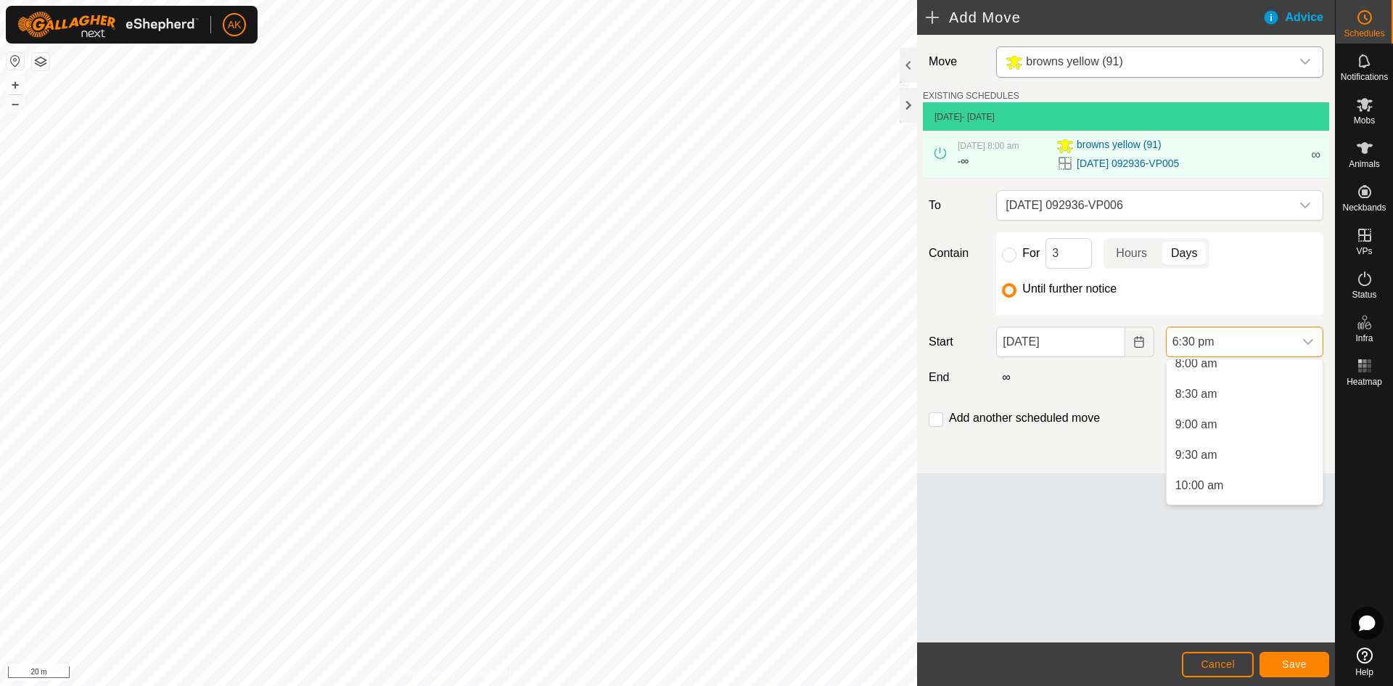
scroll to position [425, 0]
click at [1194, 435] on li "8:00 am" at bounding box center [1245, 435] width 156 height 29
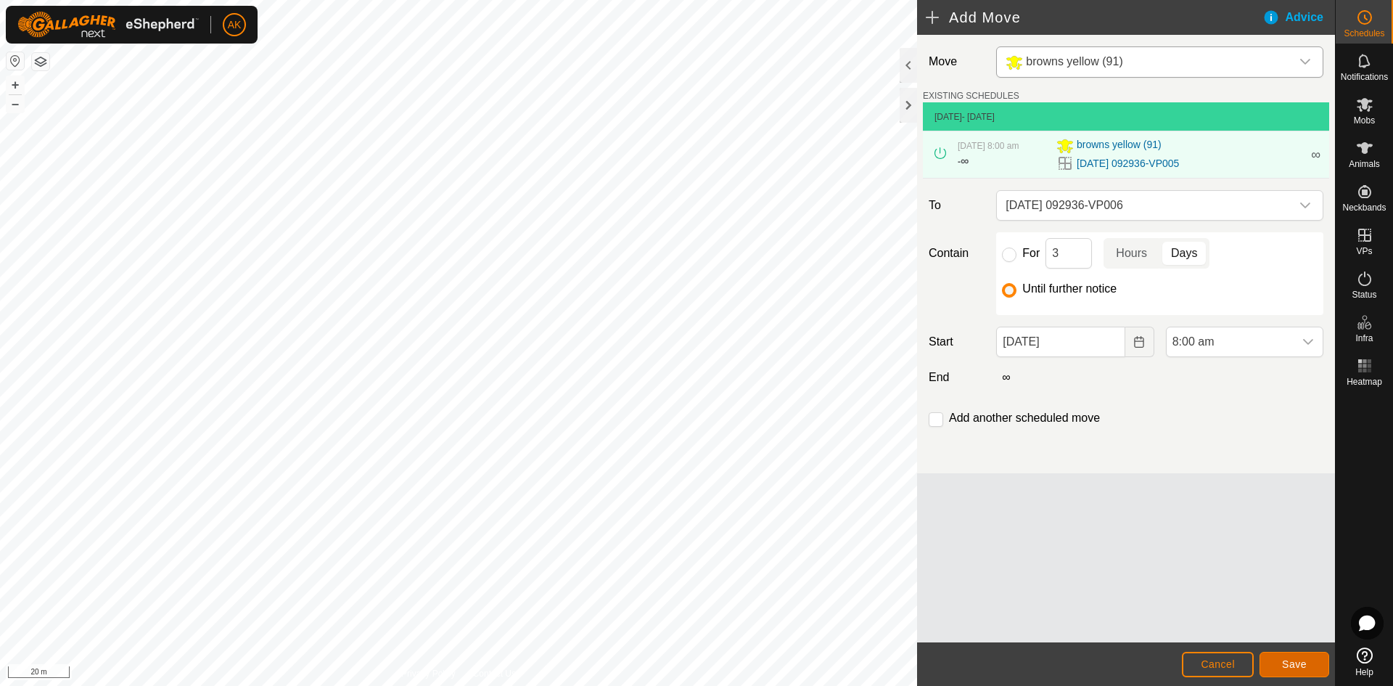
click at [1279, 657] on button "Save" at bounding box center [1294, 663] width 70 height 25
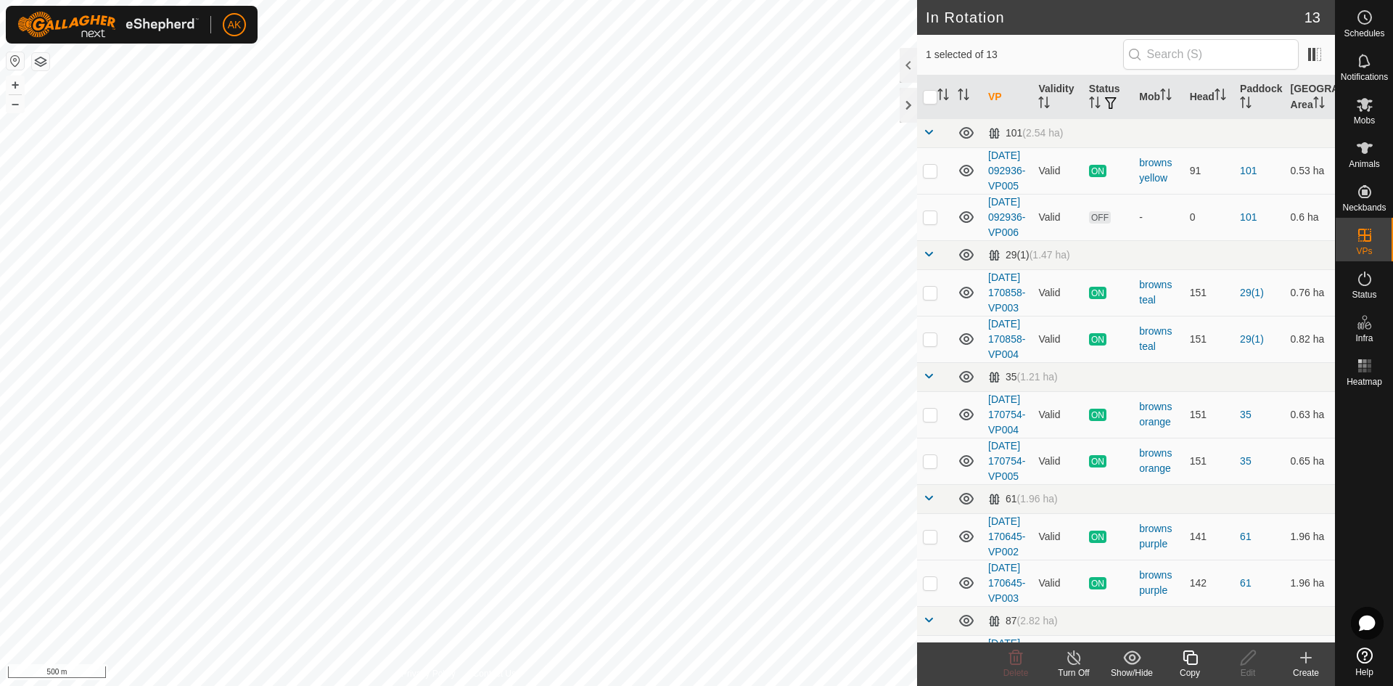
click at [1176, 645] on div "Copy" at bounding box center [1190, 664] width 58 height 44
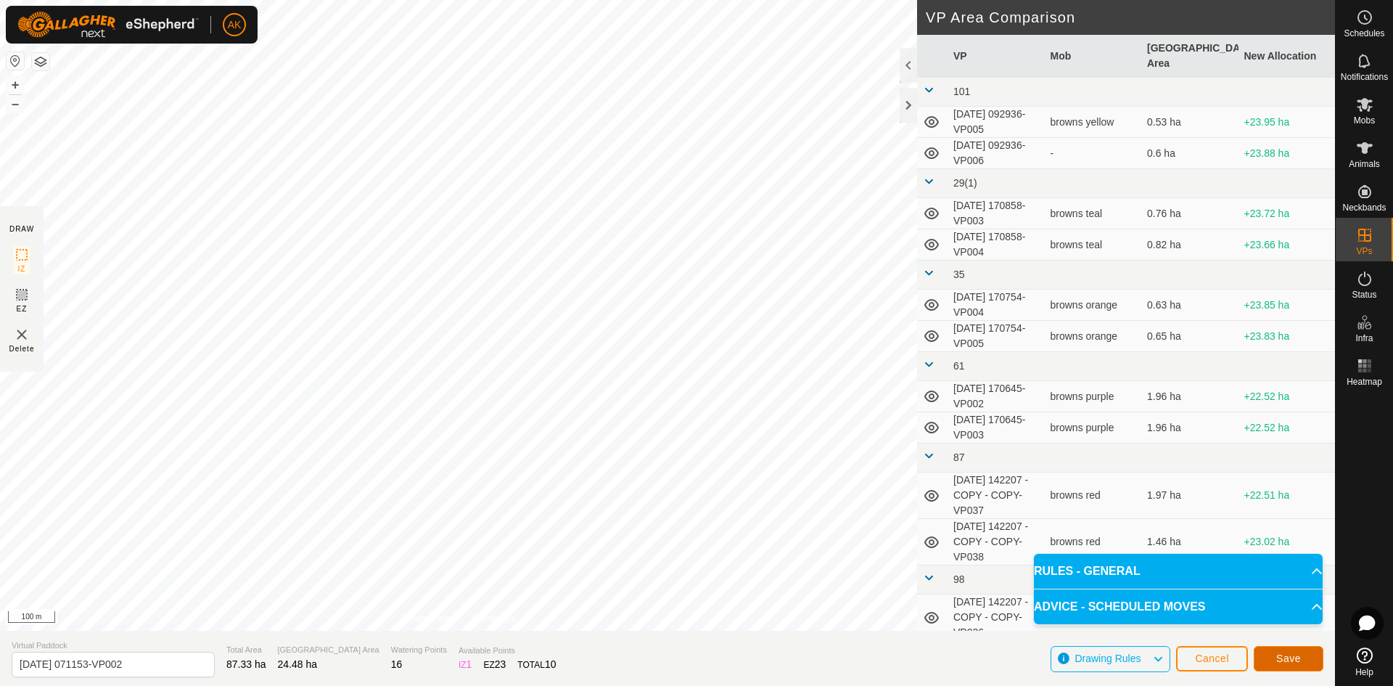
click at [1297, 658] on span "Save" at bounding box center [1288, 658] width 25 height 12
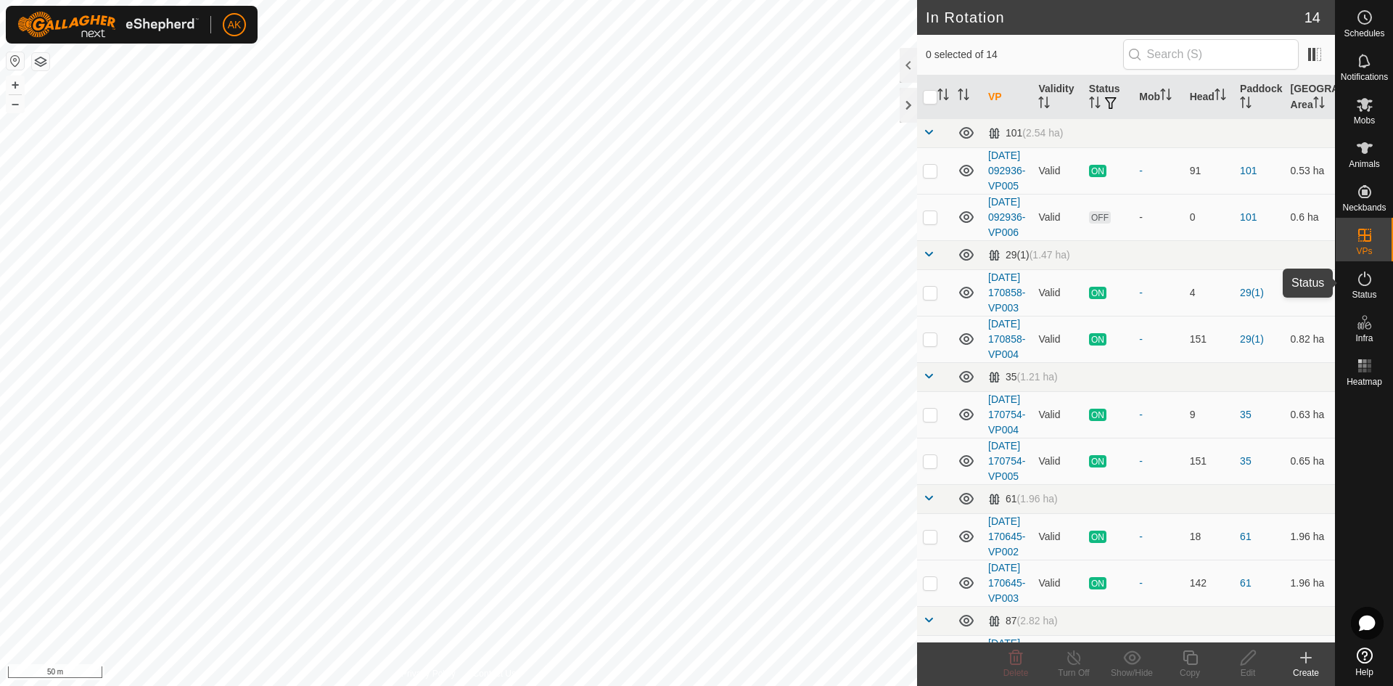
click at [1362, 275] on icon at bounding box center [1364, 278] width 17 height 17
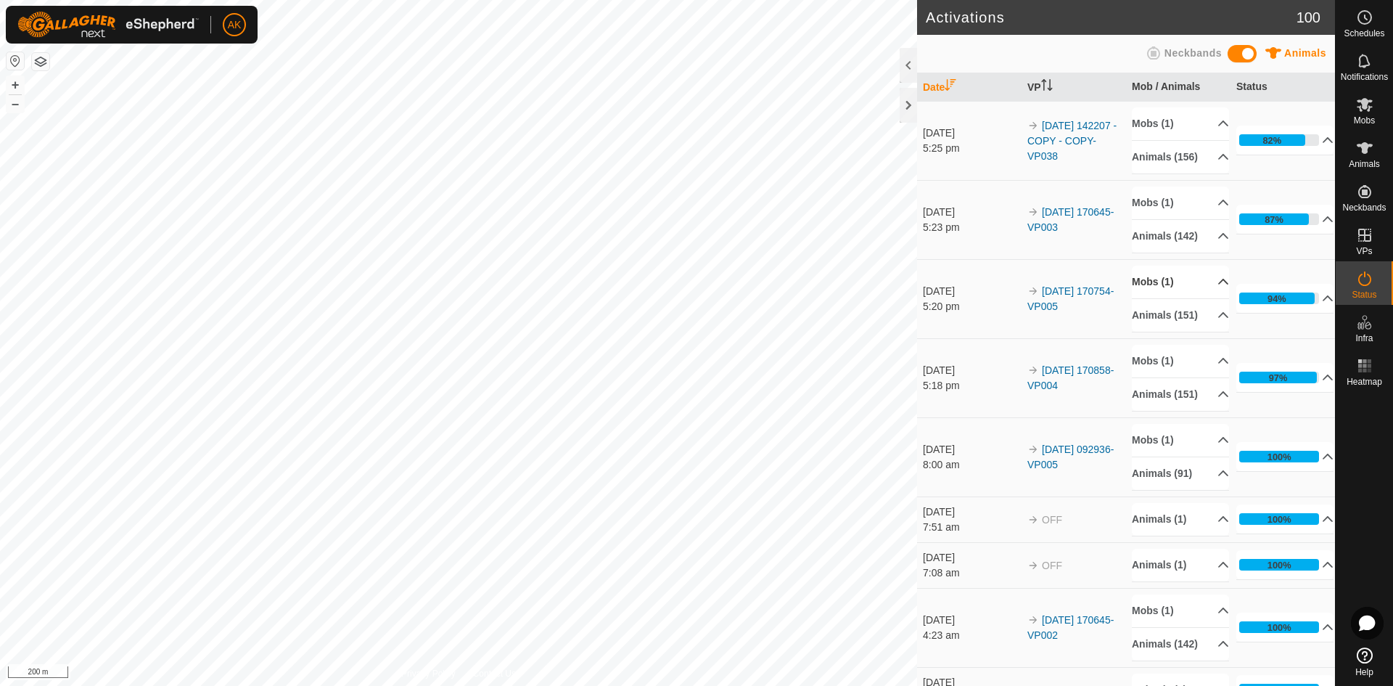
click at [1154, 298] on p-accordion-header "Mobs (1)" at bounding box center [1180, 282] width 97 height 33
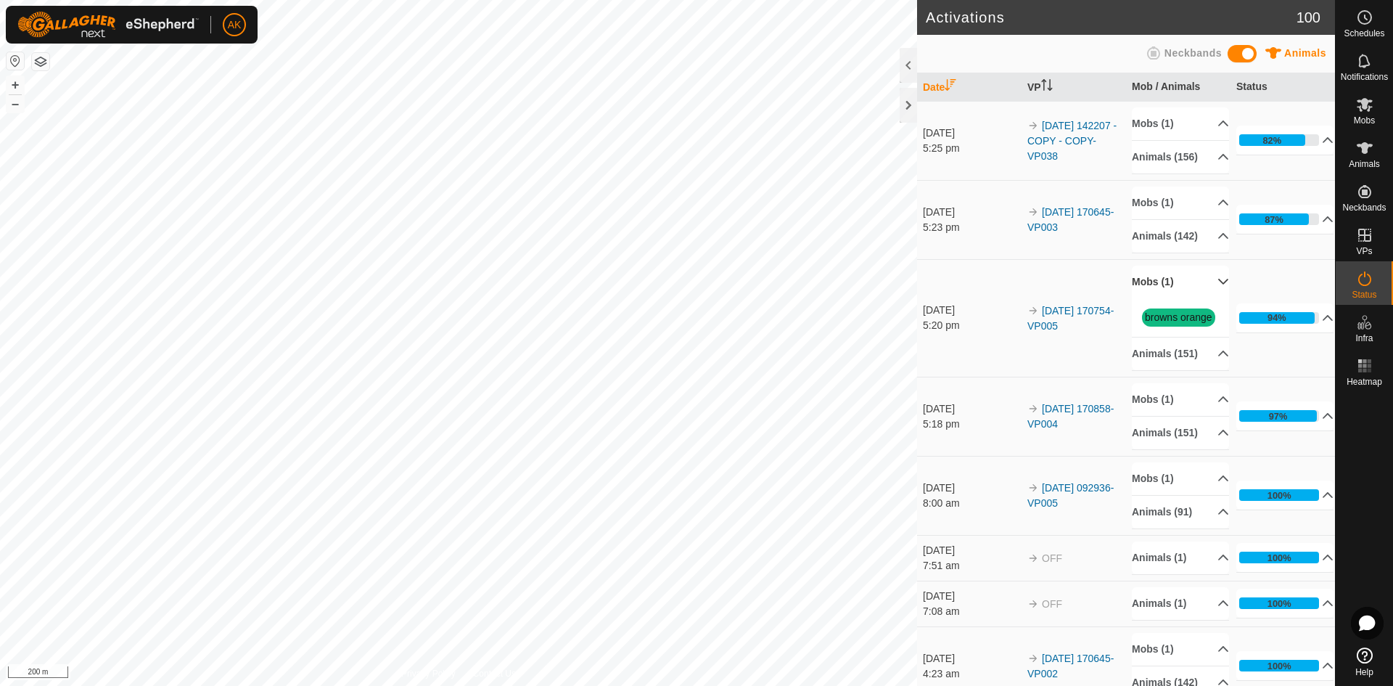
click at [1154, 298] on p-accordion-header "Mobs (1)" at bounding box center [1180, 282] width 97 height 33
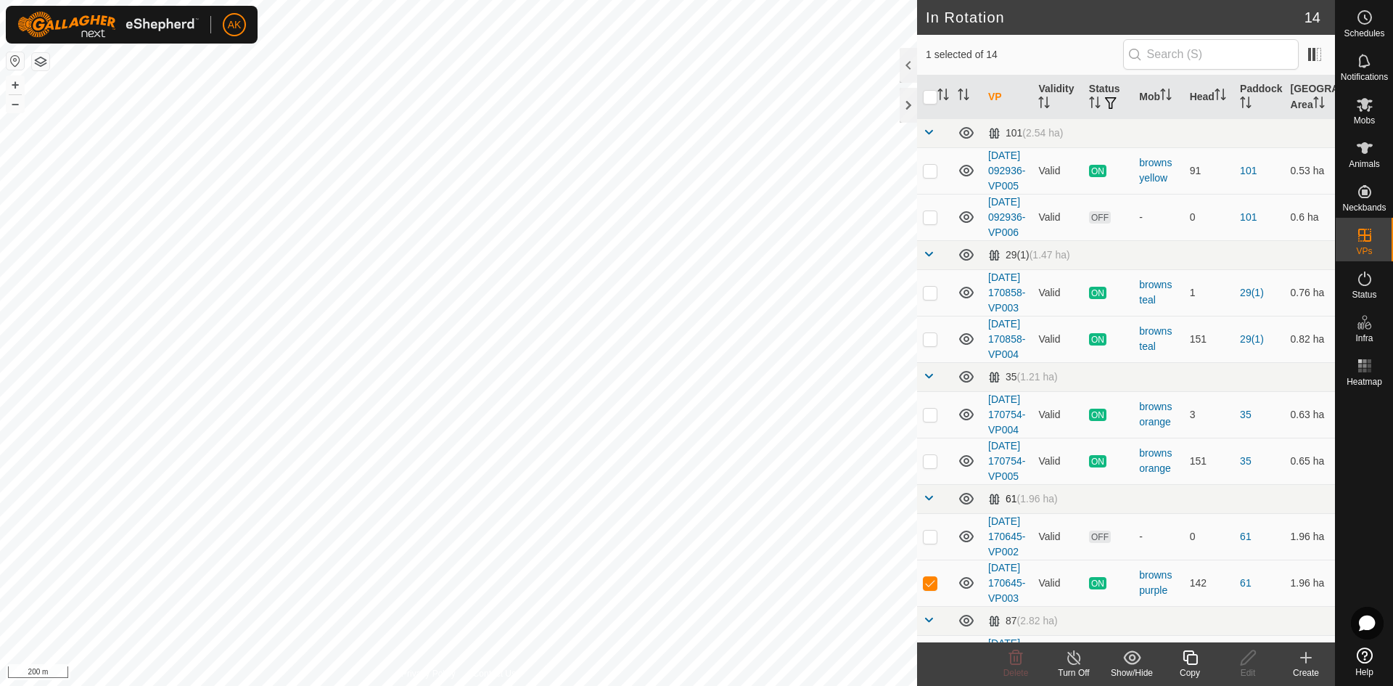
checkbox input "true"
checkbox input "false"
click at [1018, 659] on icon at bounding box center [1016, 657] width 14 height 15
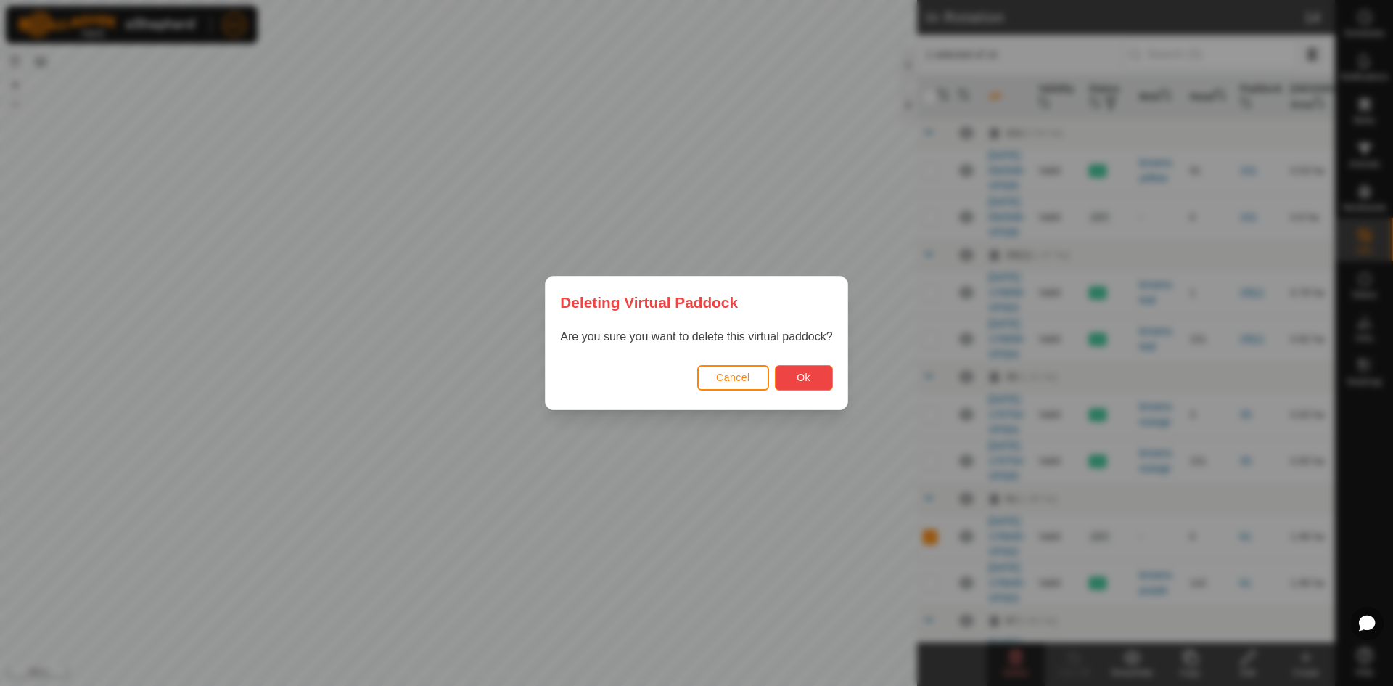
click at [787, 387] on button "Ok" at bounding box center [804, 377] width 58 height 25
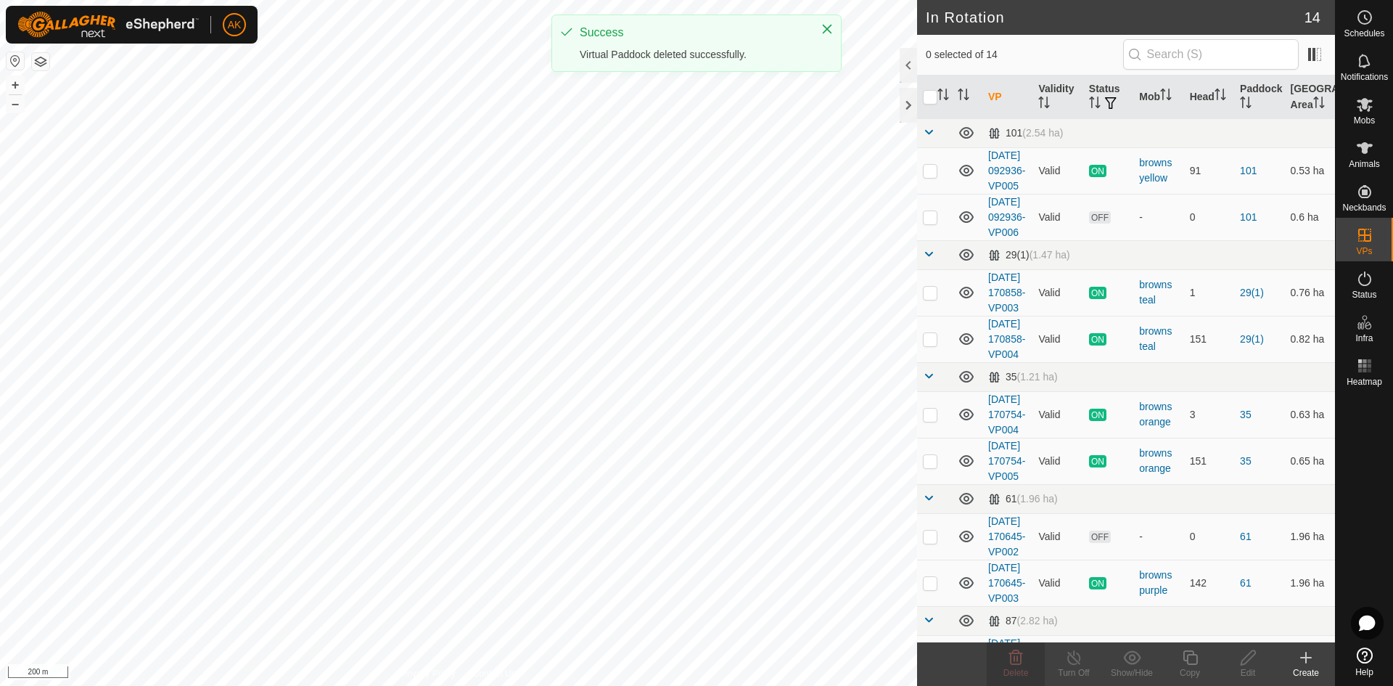
checkbox input "false"
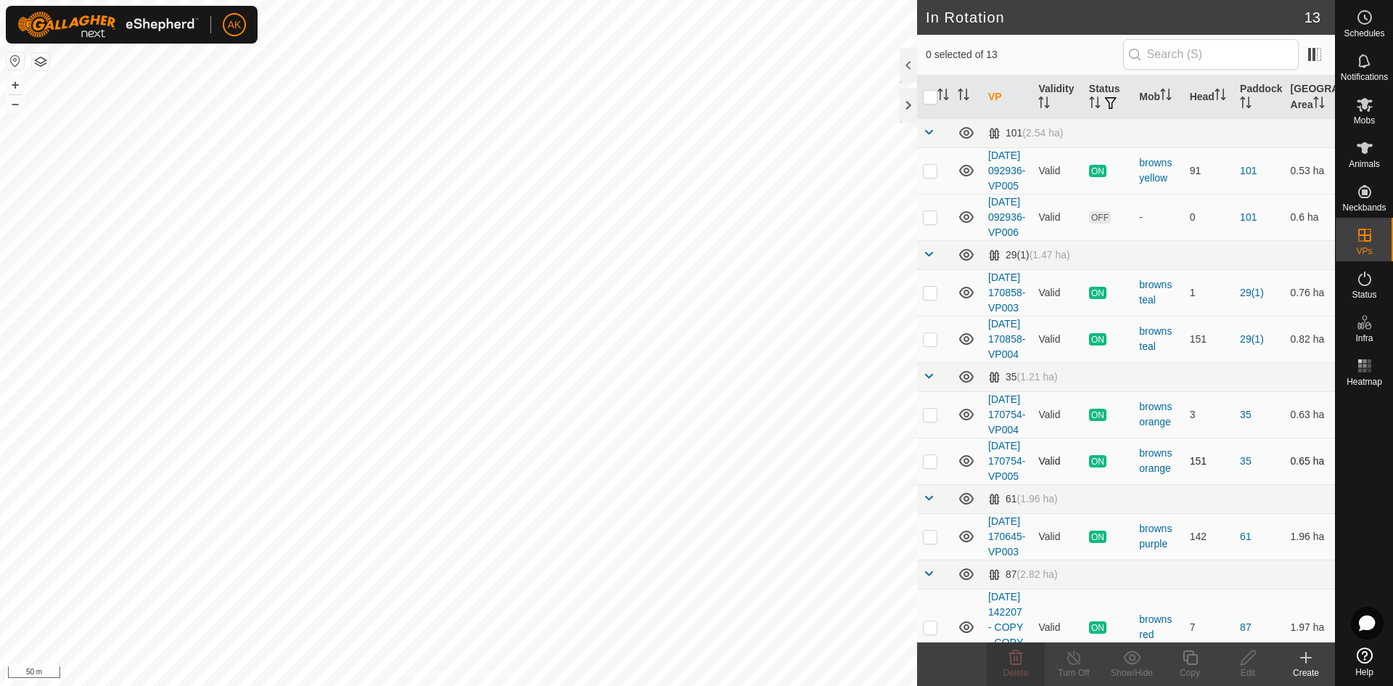
checkbox input "true"
click at [1187, 657] on icon at bounding box center [1190, 657] width 15 height 15
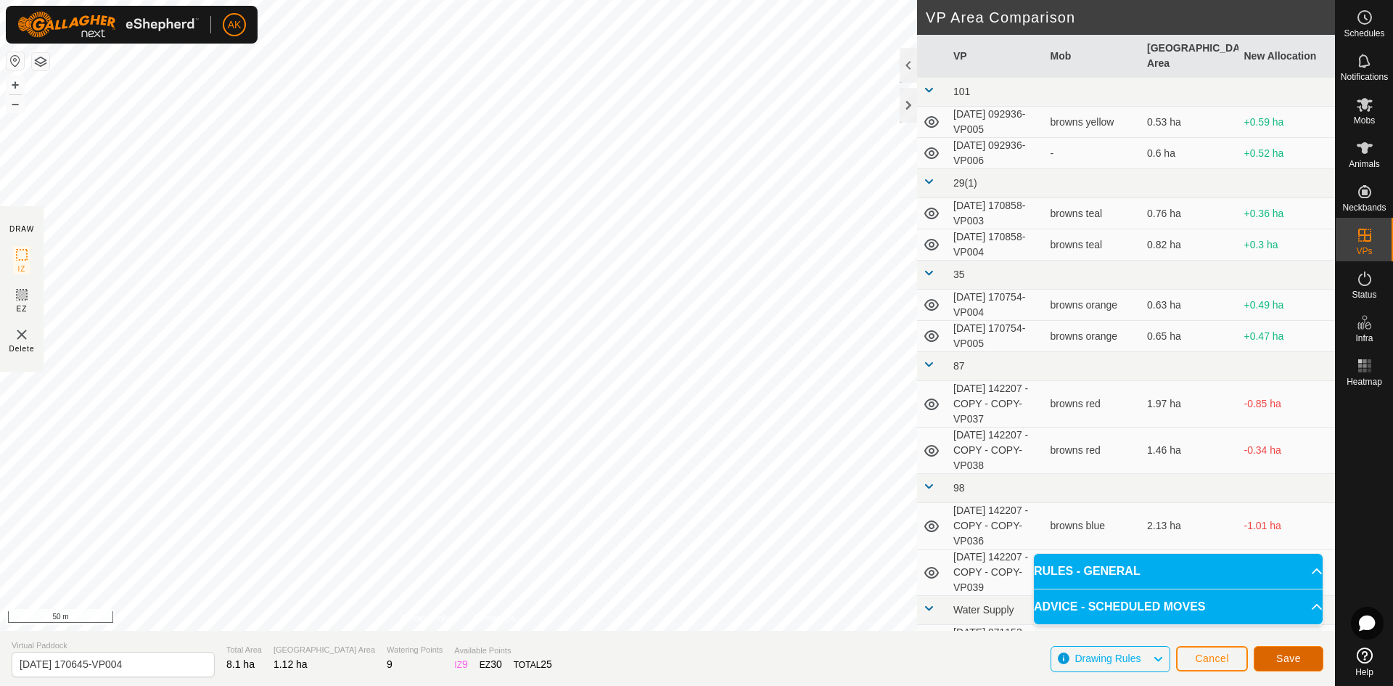
click at [1285, 654] on span "Save" at bounding box center [1288, 658] width 25 height 12
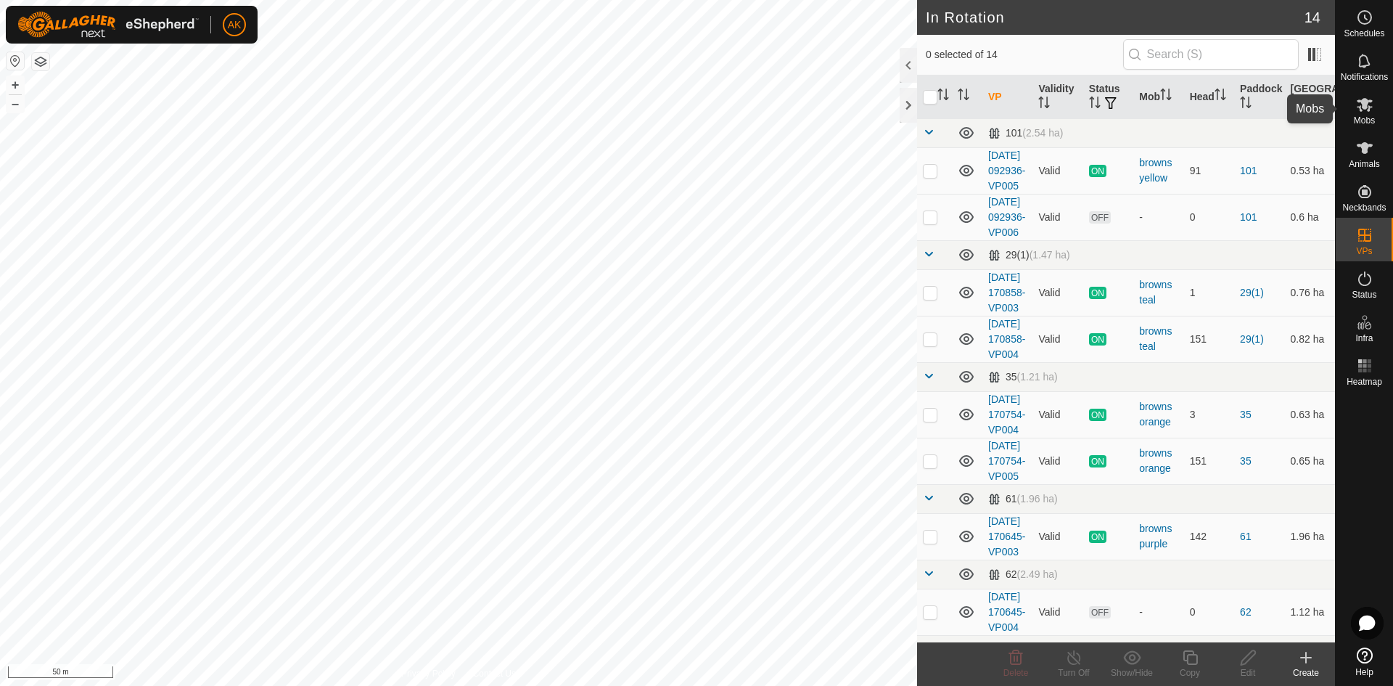
click at [1362, 110] on icon at bounding box center [1364, 104] width 17 height 17
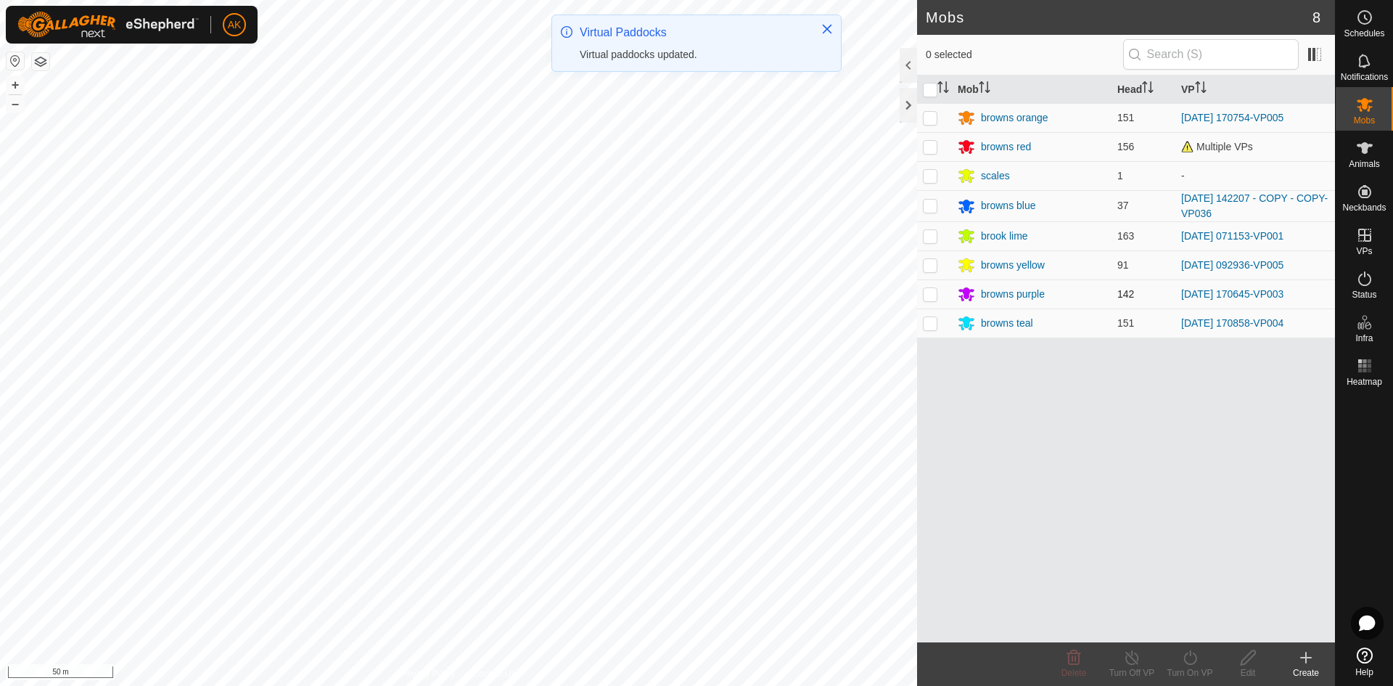
click at [929, 296] on p-checkbox at bounding box center [930, 294] width 15 height 12
checkbox input "true"
click at [1191, 670] on div "Turn On VP" at bounding box center [1190, 672] width 58 height 13
click at [1179, 633] on link "Now" at bounding box center [1233, 625] width 144 height 29
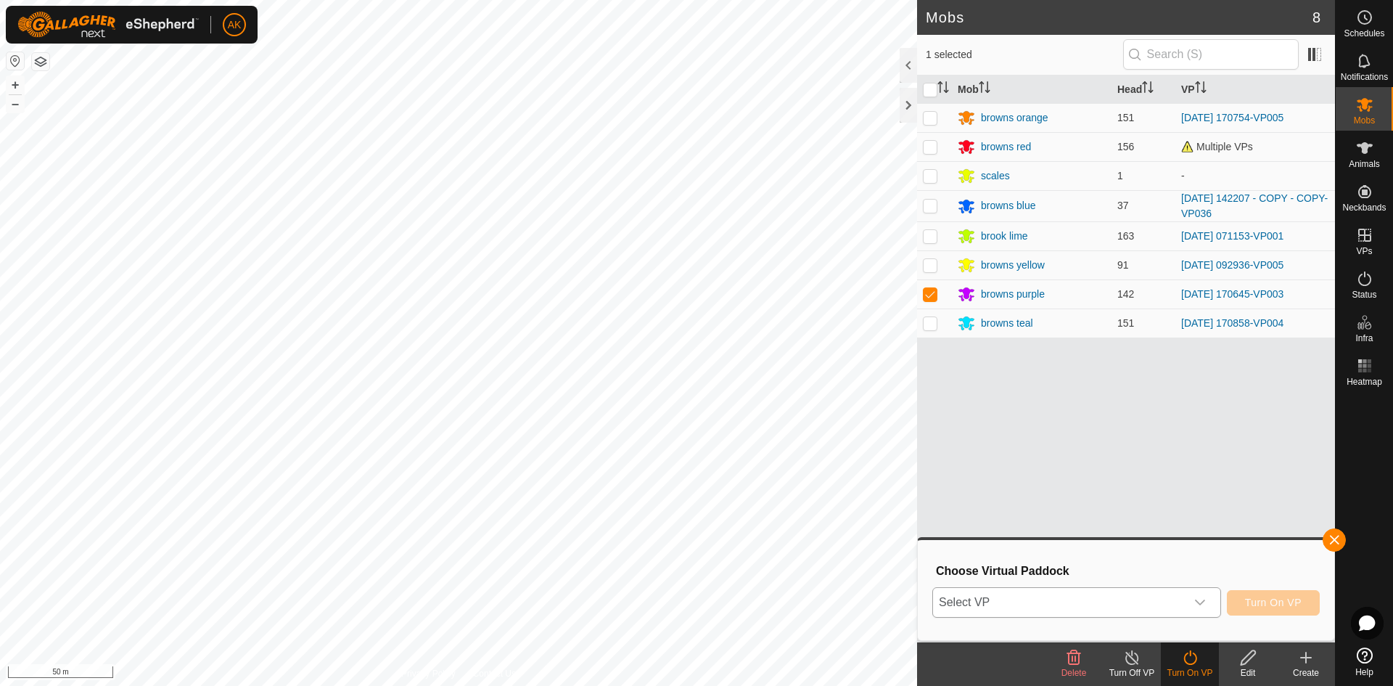
click at [1048, 597] on span "Select VP" at bounding box center [1059, 602] width 252 height 29
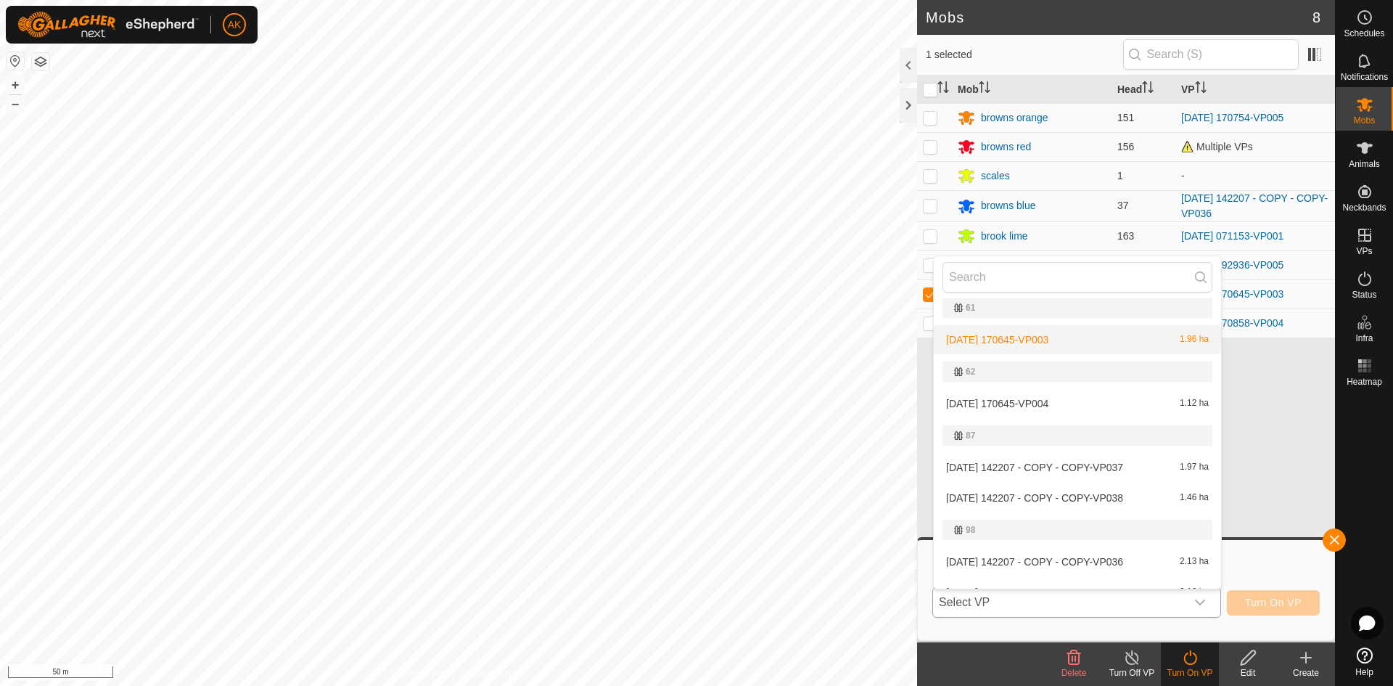
scroll to position [290, 0]
click at [1011, 403] on li "2025-08-24 170645-VP004 1.12 ha" at bounding box center [1077, 402] width 287 height 29
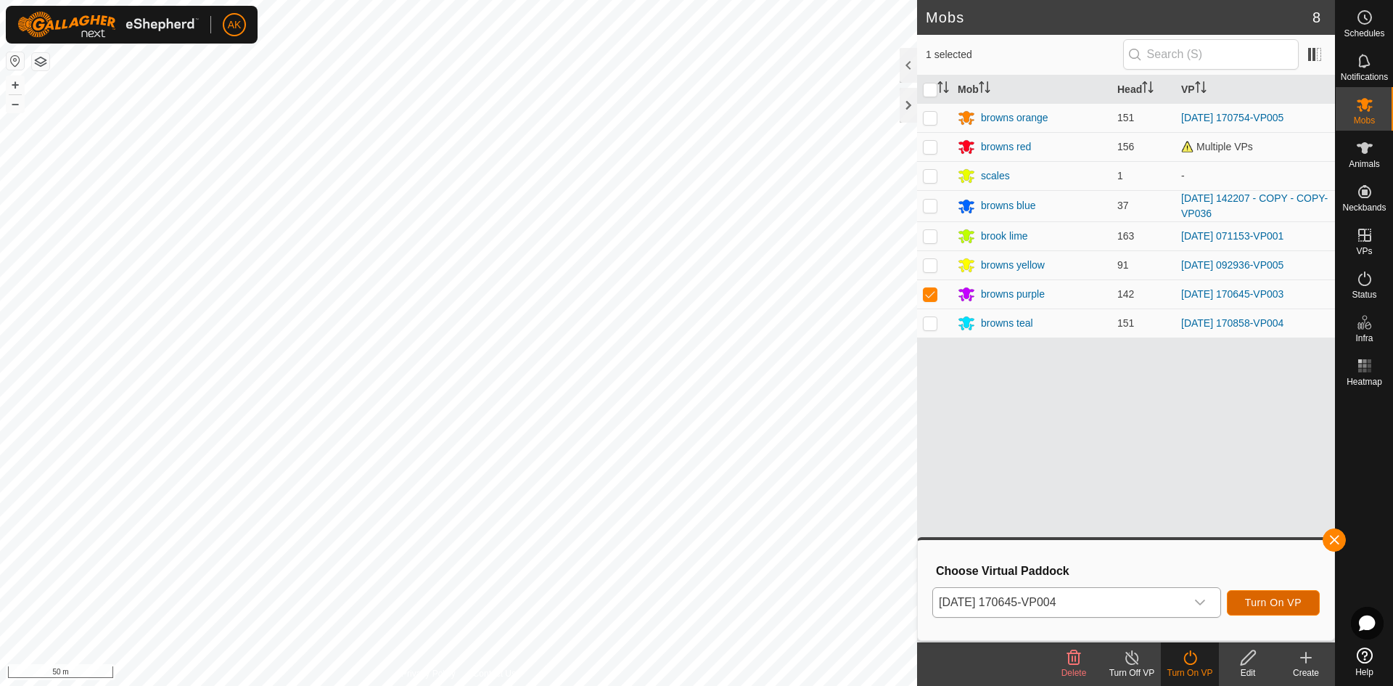
click at [1272, 604] on span "Turn On VP" at bounding box center [1273, 602] width 57 height 12
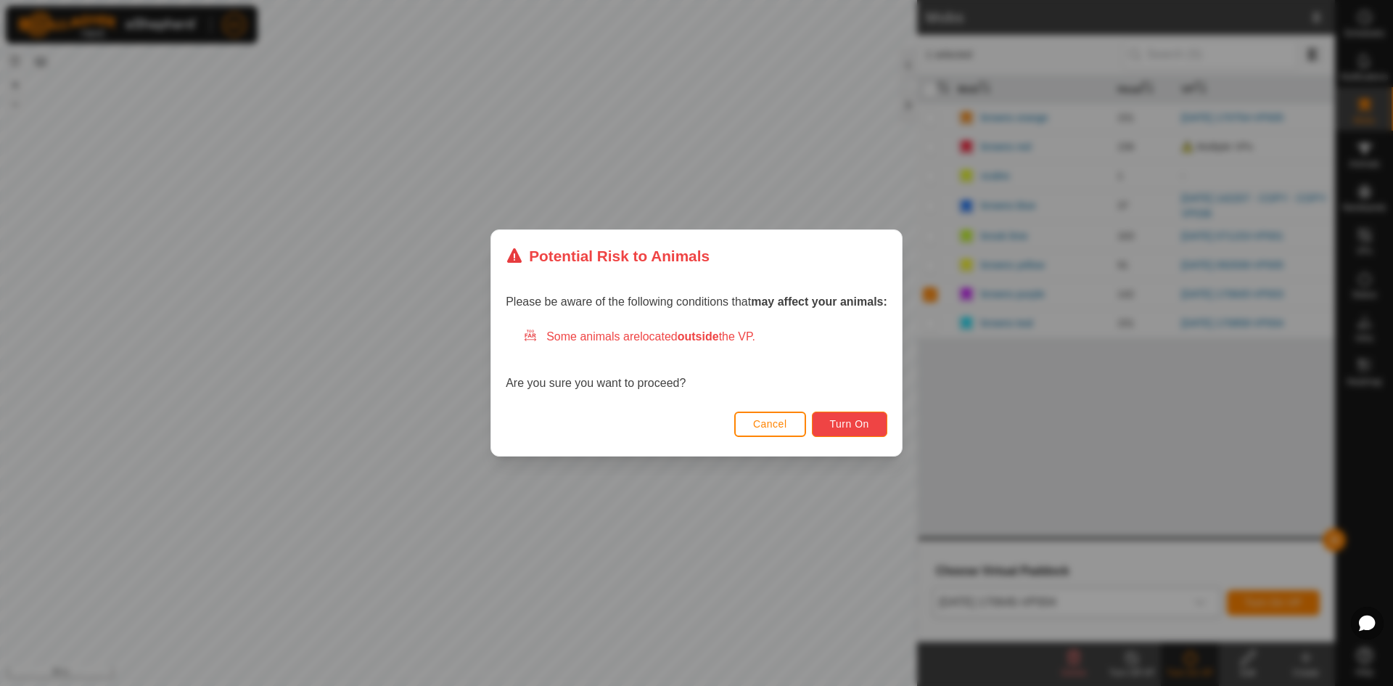
click at [846, 430] on button "Turn On" at bounding box center [849, 423] width 75 height 25
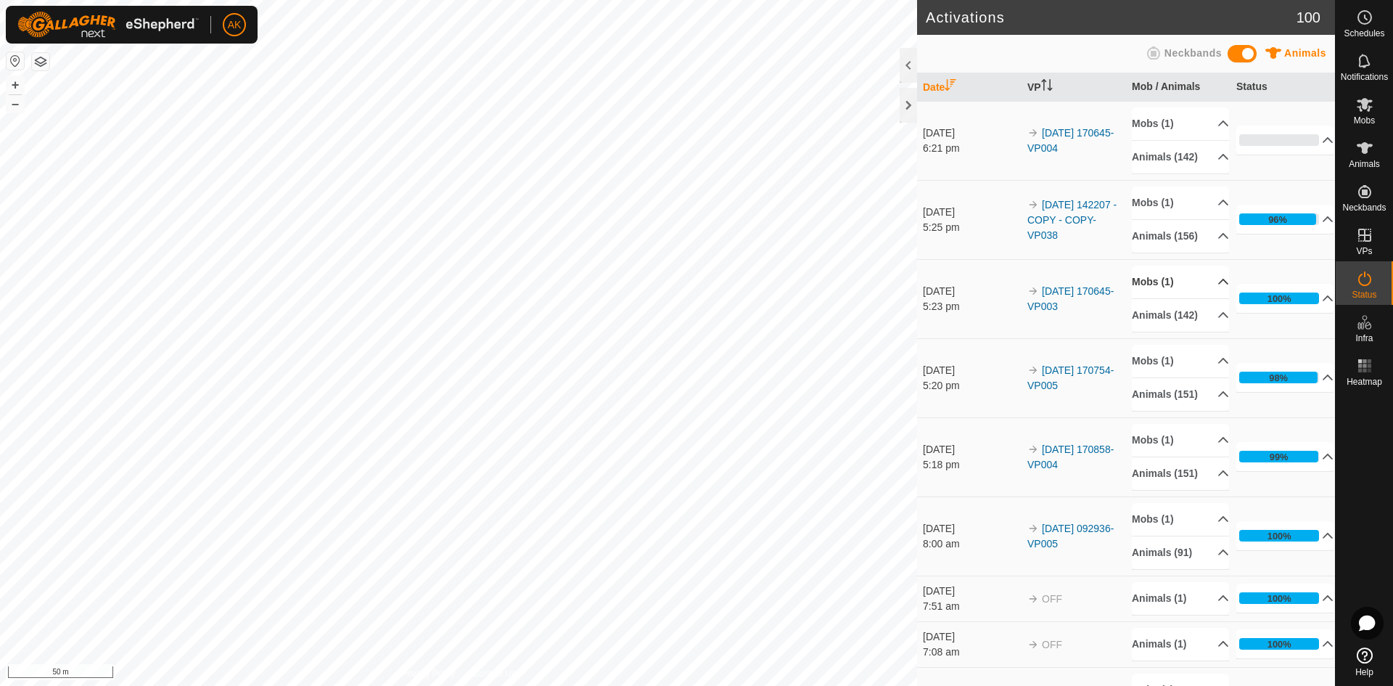
click at [1148, 298] on p-accordion-header "Mobs (1)" at bounding box center [1180, 282] width 97 height 33
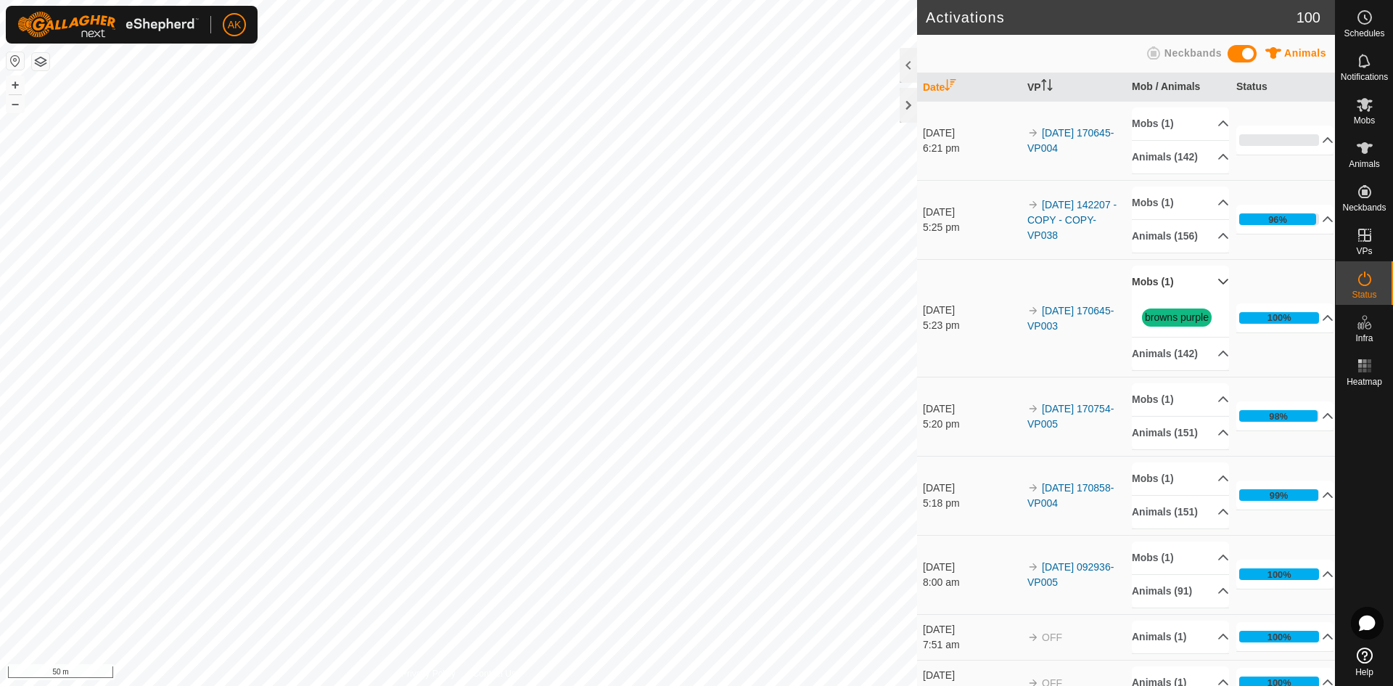
click at [1148, 298] on p-accordion-header "Mobs (1)" at bounding box center [1180, 282] width 97 height 33
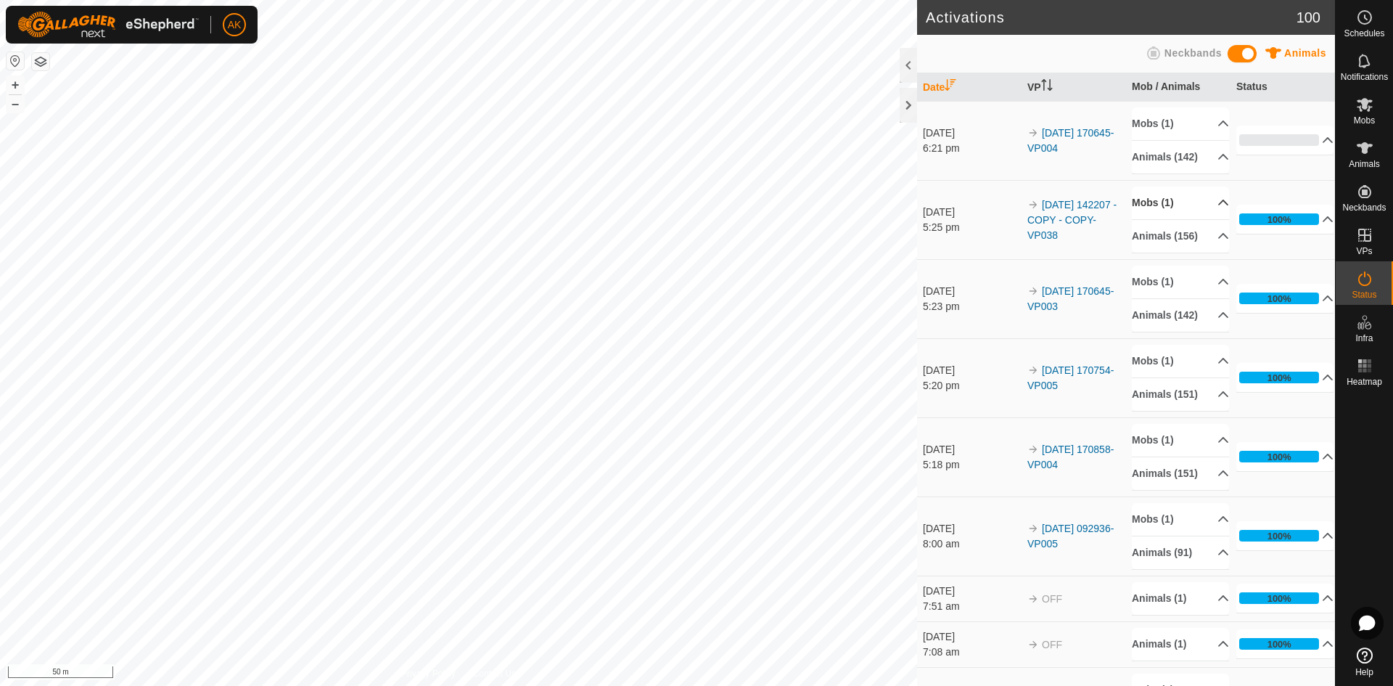
click at [1159, 217] on p-accordion-header "Mobs (1)" at bounding box center [1180, 202] width 97 height 33
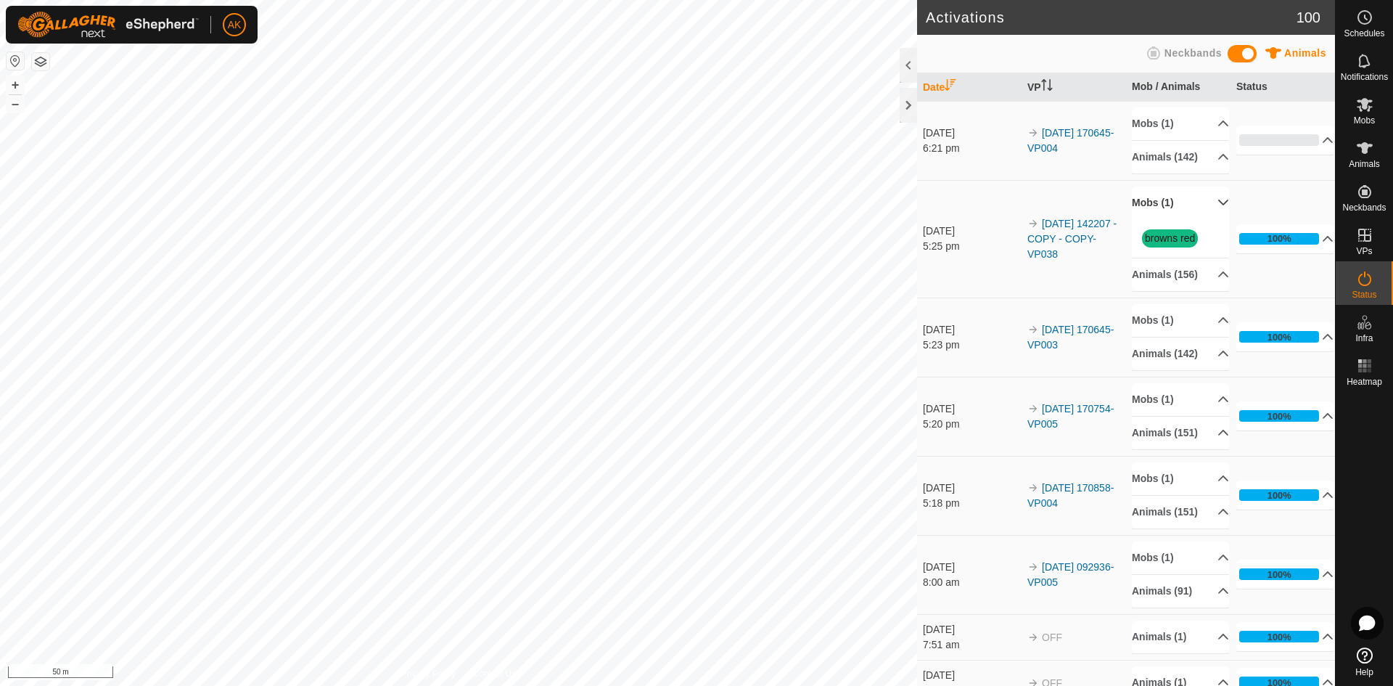
click at [1159, 217] on p-accordion-header "Mobs (1)" at bounding box center [1180, 202] width 97 height 33
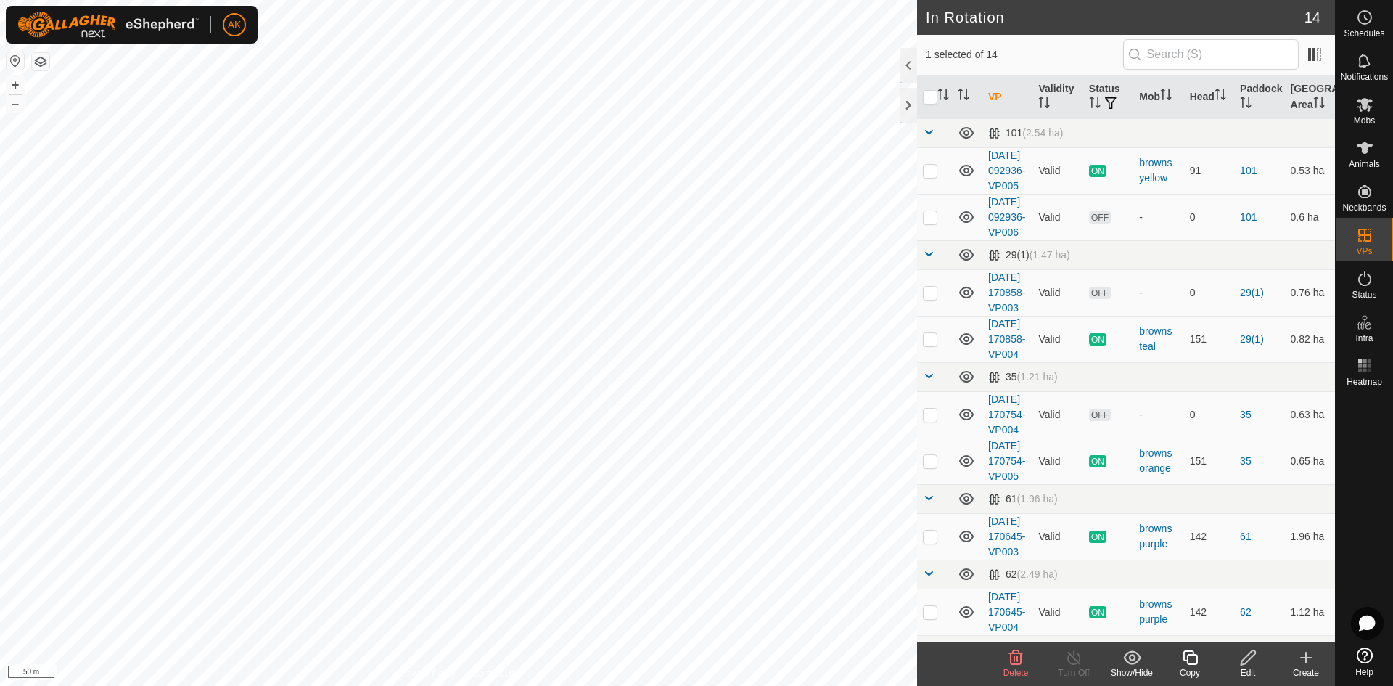
click at [1012, 664] on icon at bounding box center [1016, 657] width 14 height 15
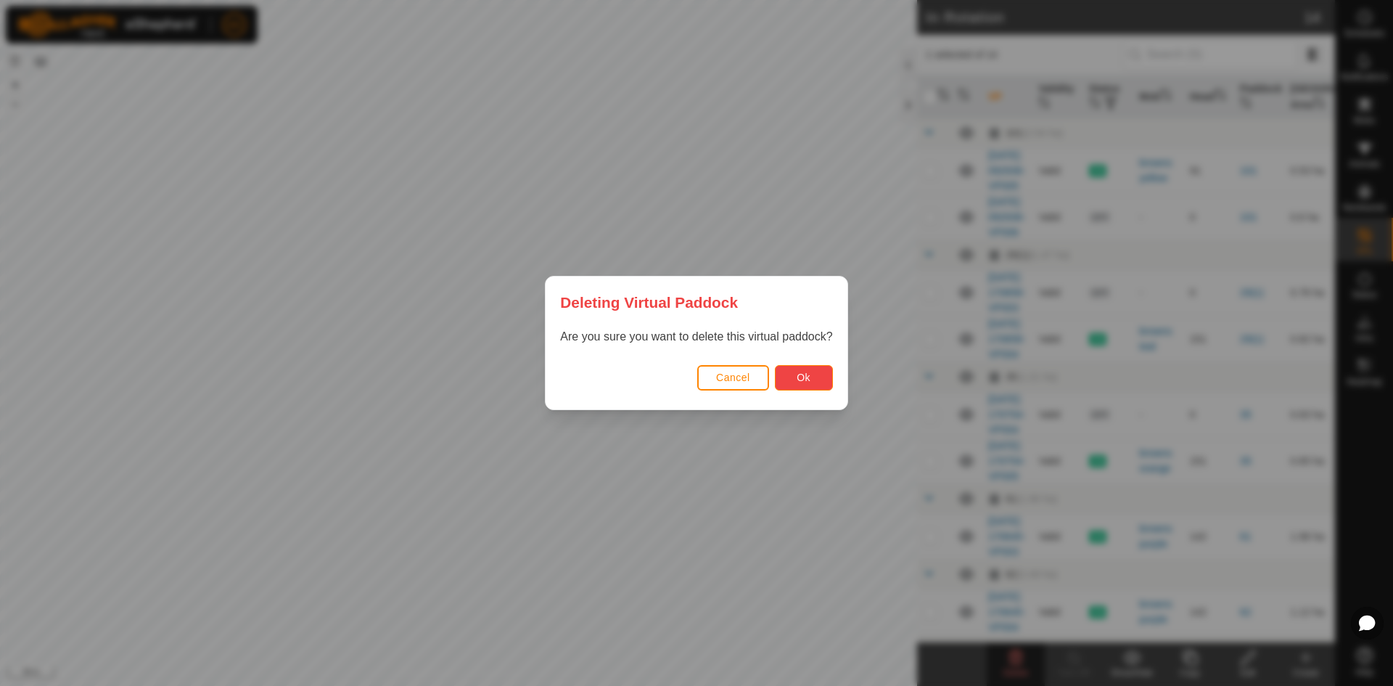
click at [808, 365] on button "Ok" at bounding box center [804, 377] width 58 height 25
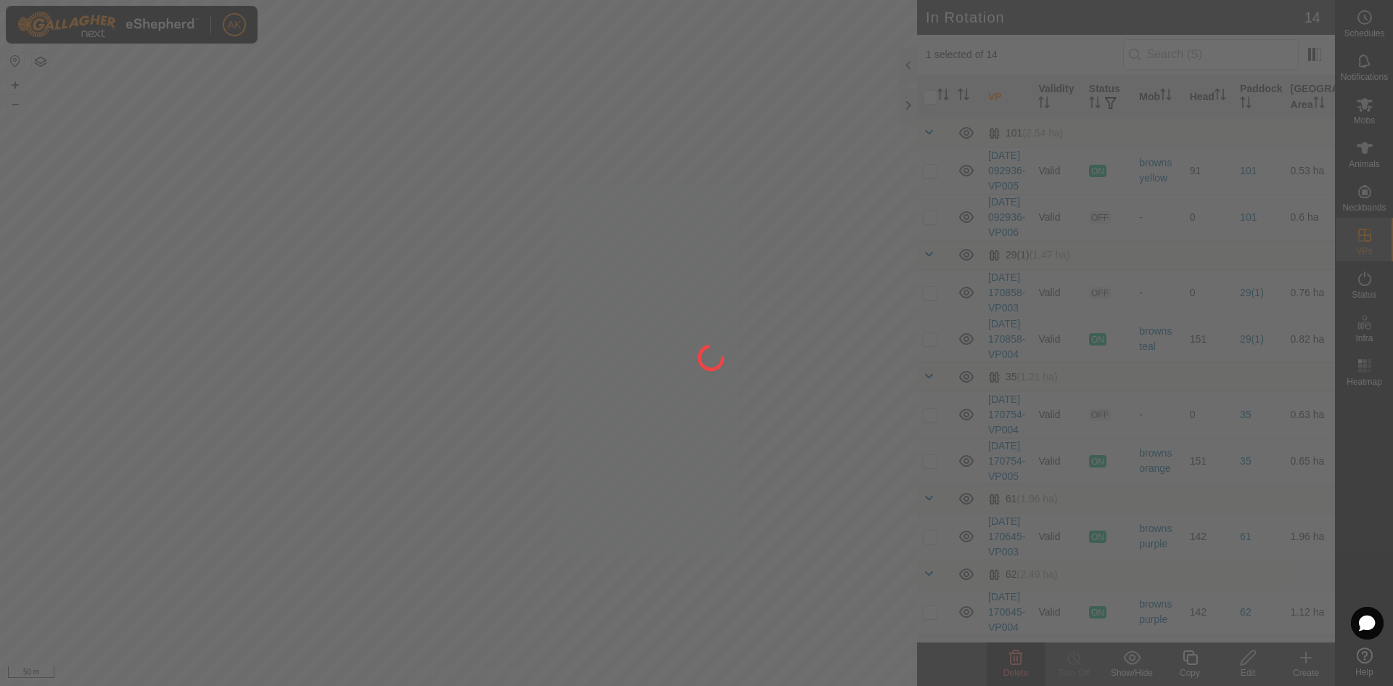
checkbox input "false"
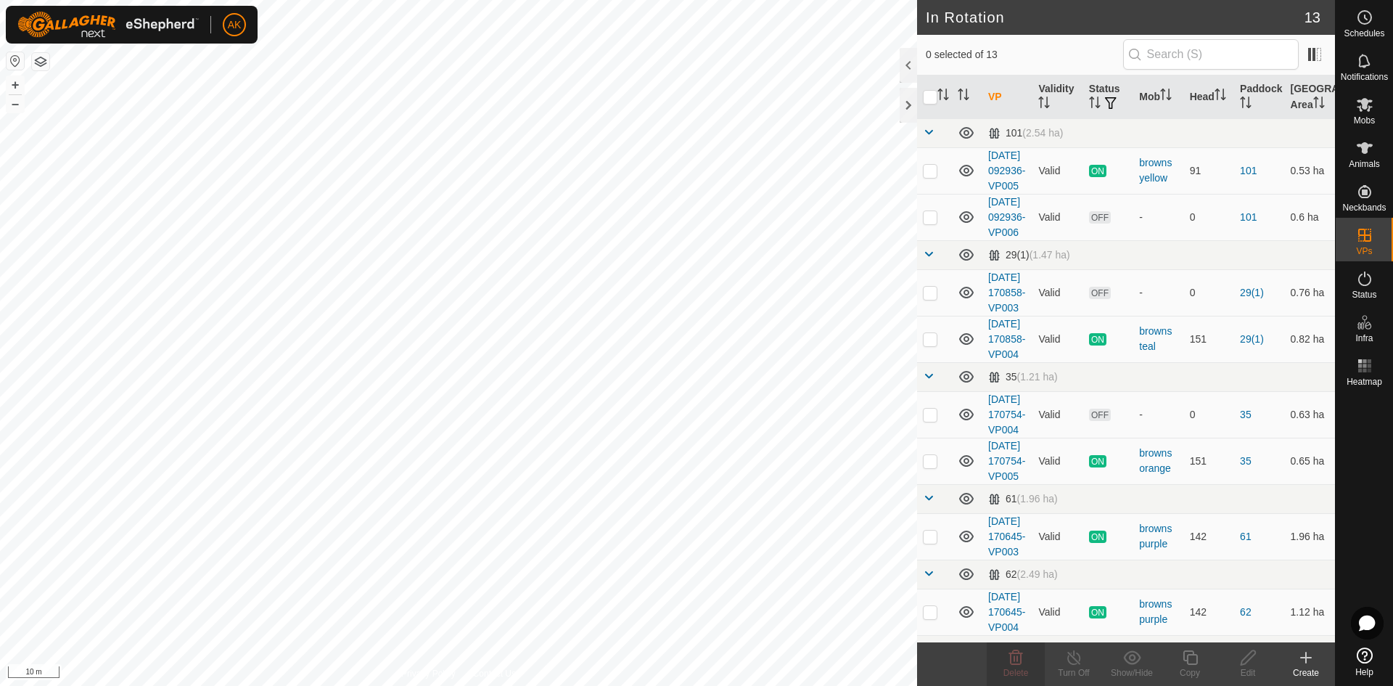
checkbox input "true"
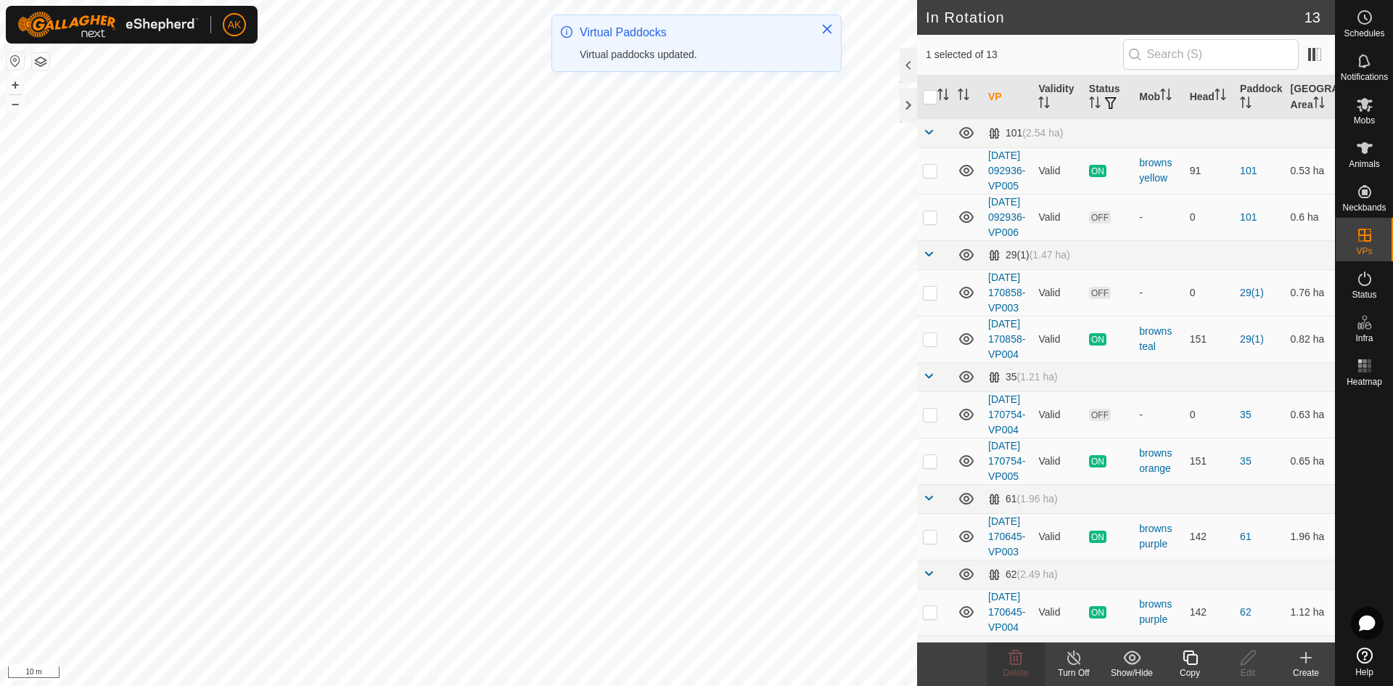
click at [1187, 659] on icon at bounding box center [1190, 657] width 15 height 15
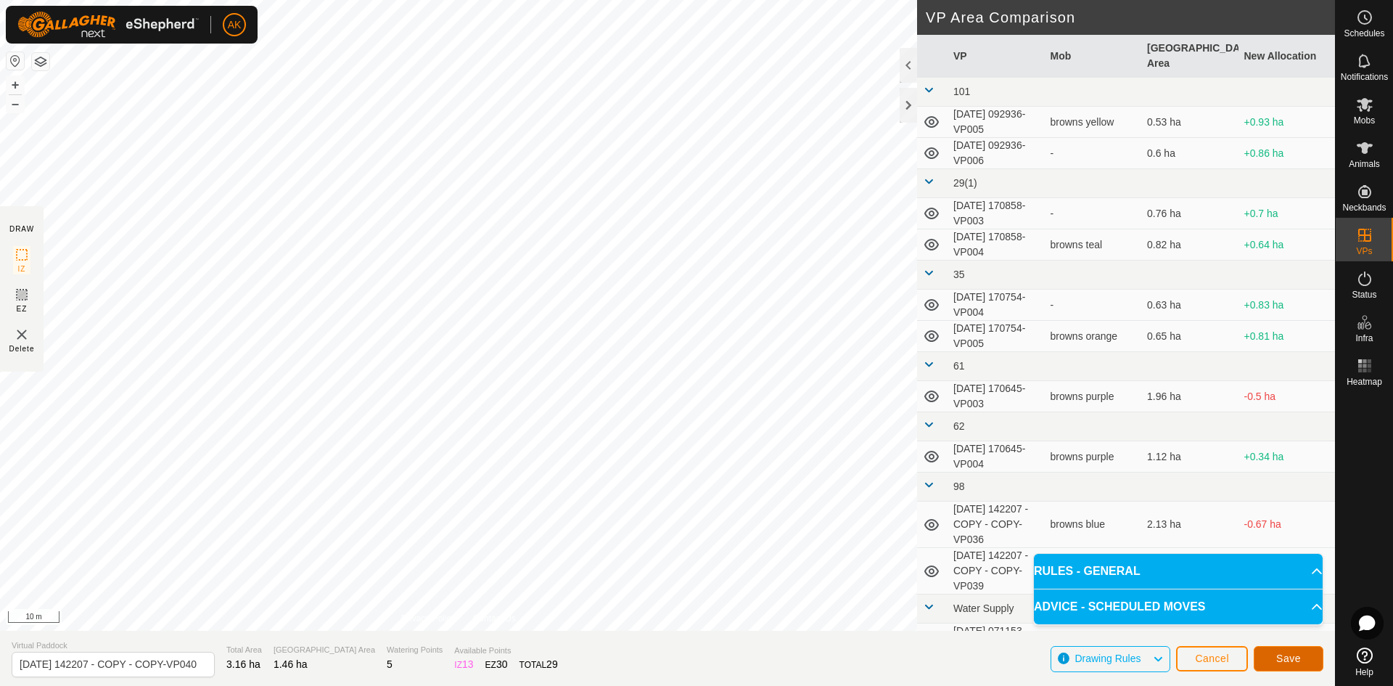
click at [1280, 652] on span "Save" at bounding box center [1288, 658] width 25 height 12
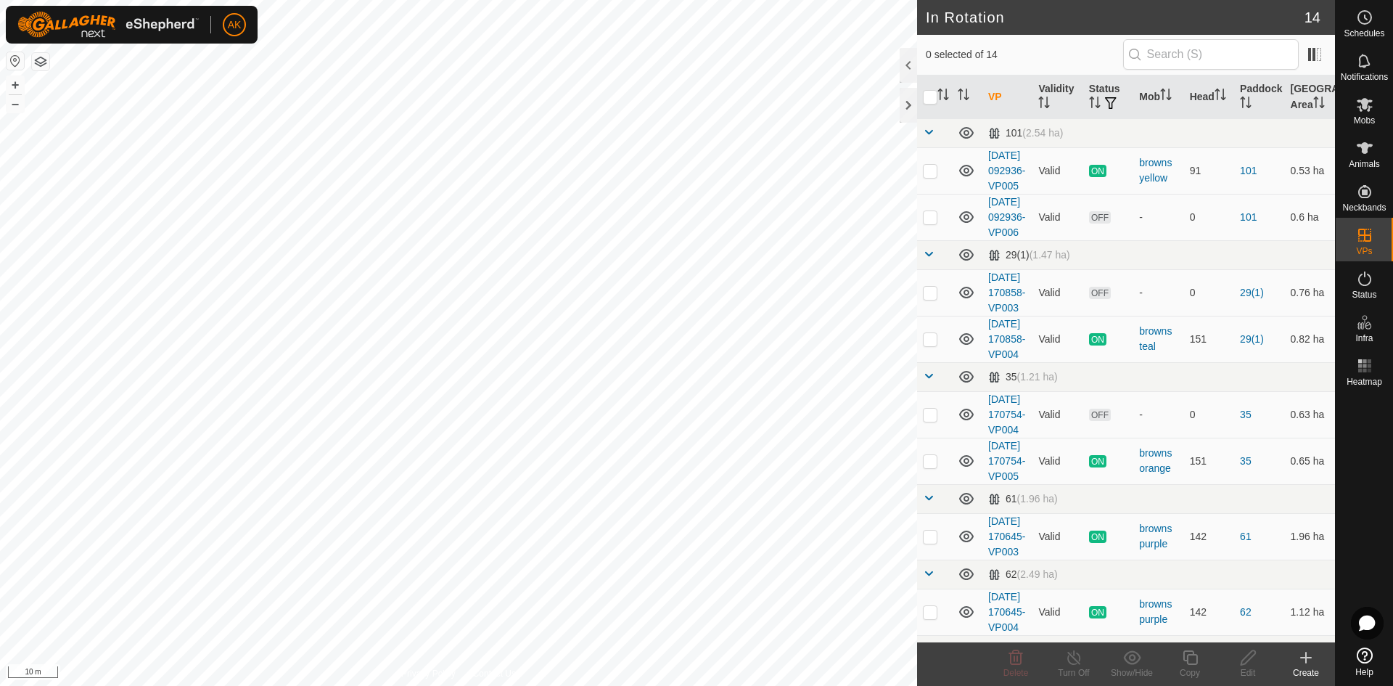
checkbox input "true"
click at [1193, 664] on icon at bounding box center [1190, 657] width 15 height 15
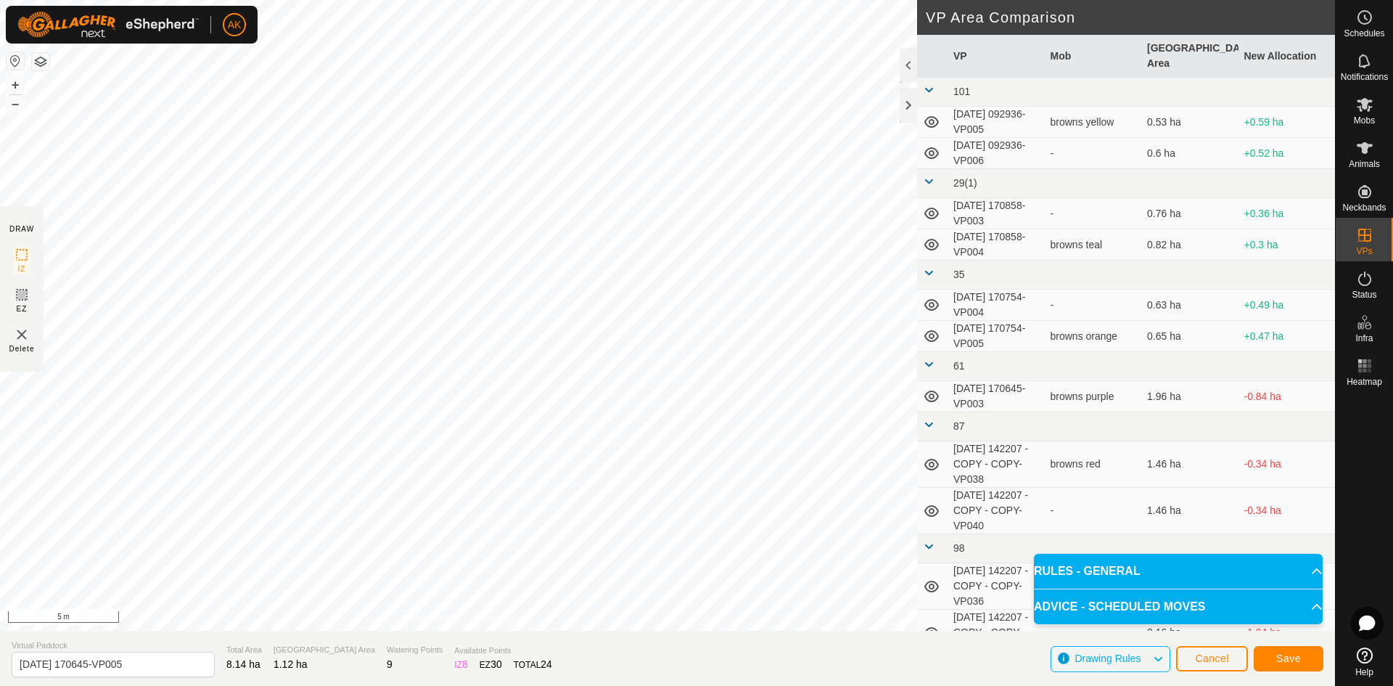
click at [0, 301] on html "AK Schedules Notifications Mobs Animals Neckbands VPs Status Infra Heatmap Help…" at bounding box center [696, 343] width 1393 height 686
click at [1288, 658] on span "Save" at bounding box center [1288, 658] width 25 height 12
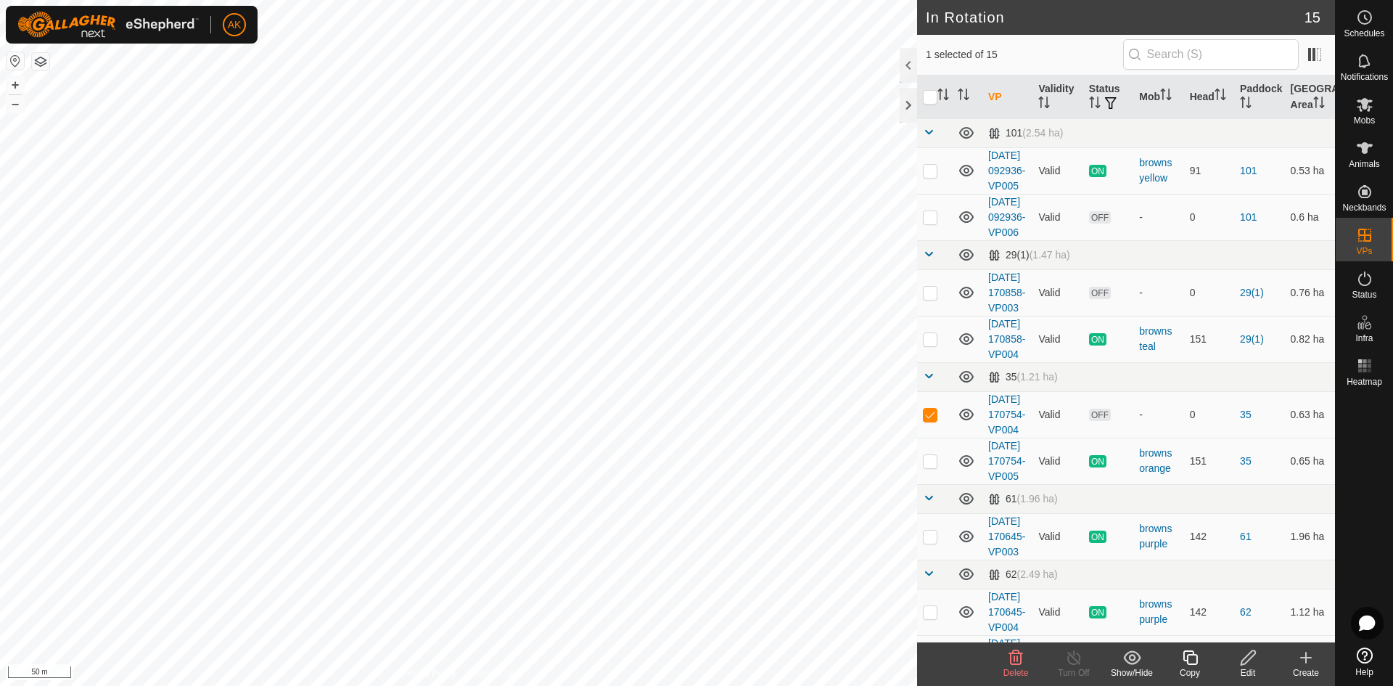
click at [1012, 659] on icon at bounding box center [1015, 657] width 17 height 17
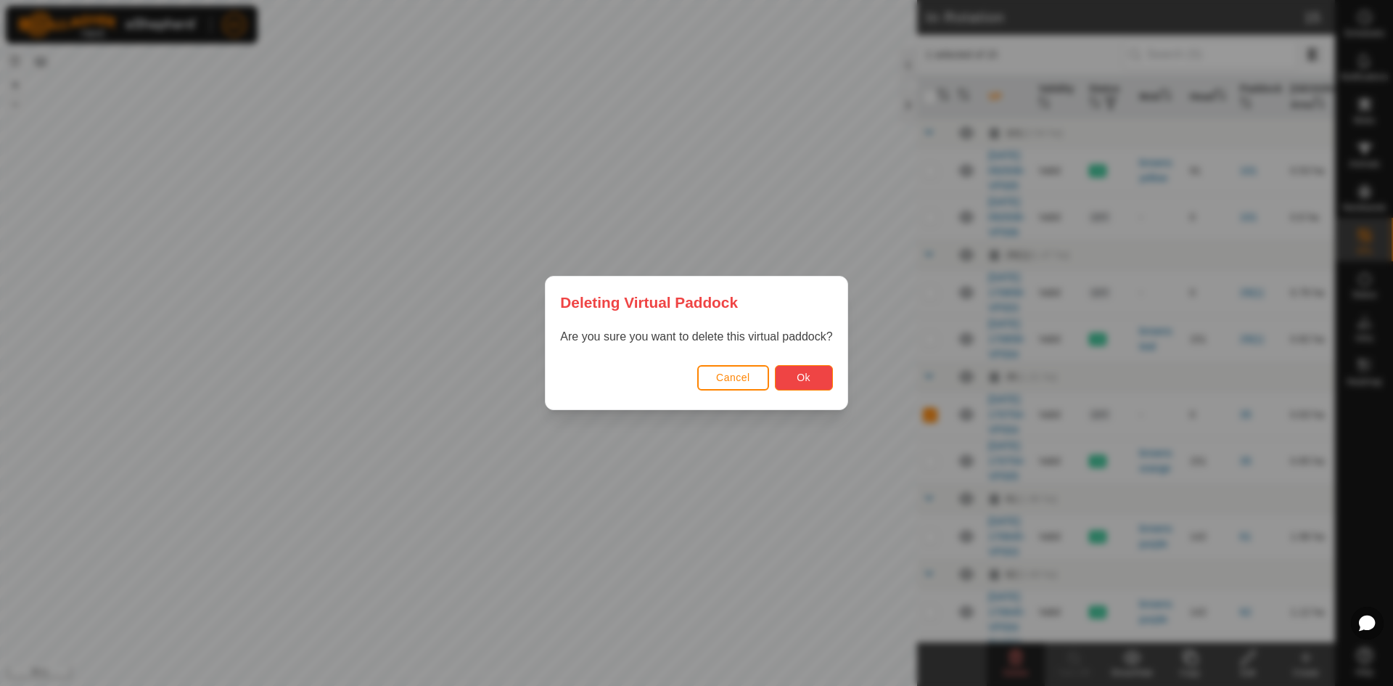
click at [803, 382] on span "Ok" at bounding box center [804, 377] width 14 height 12
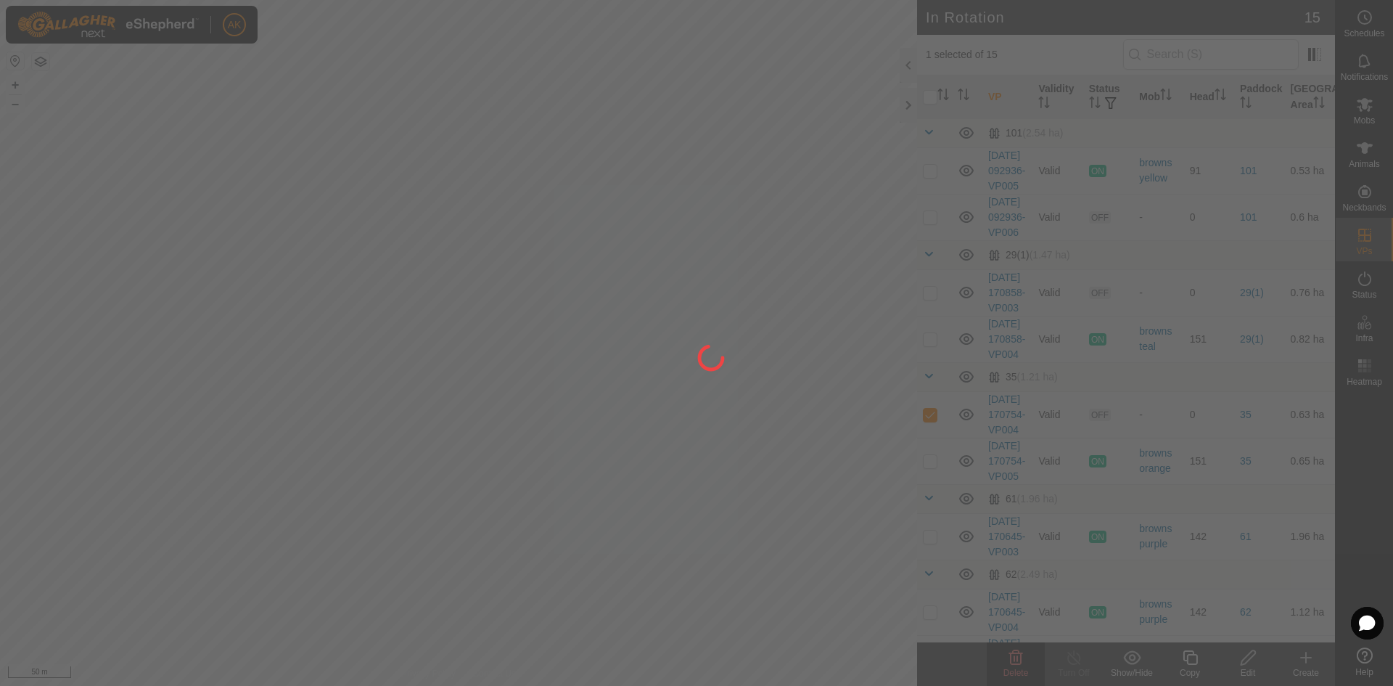
checkbox input "false"
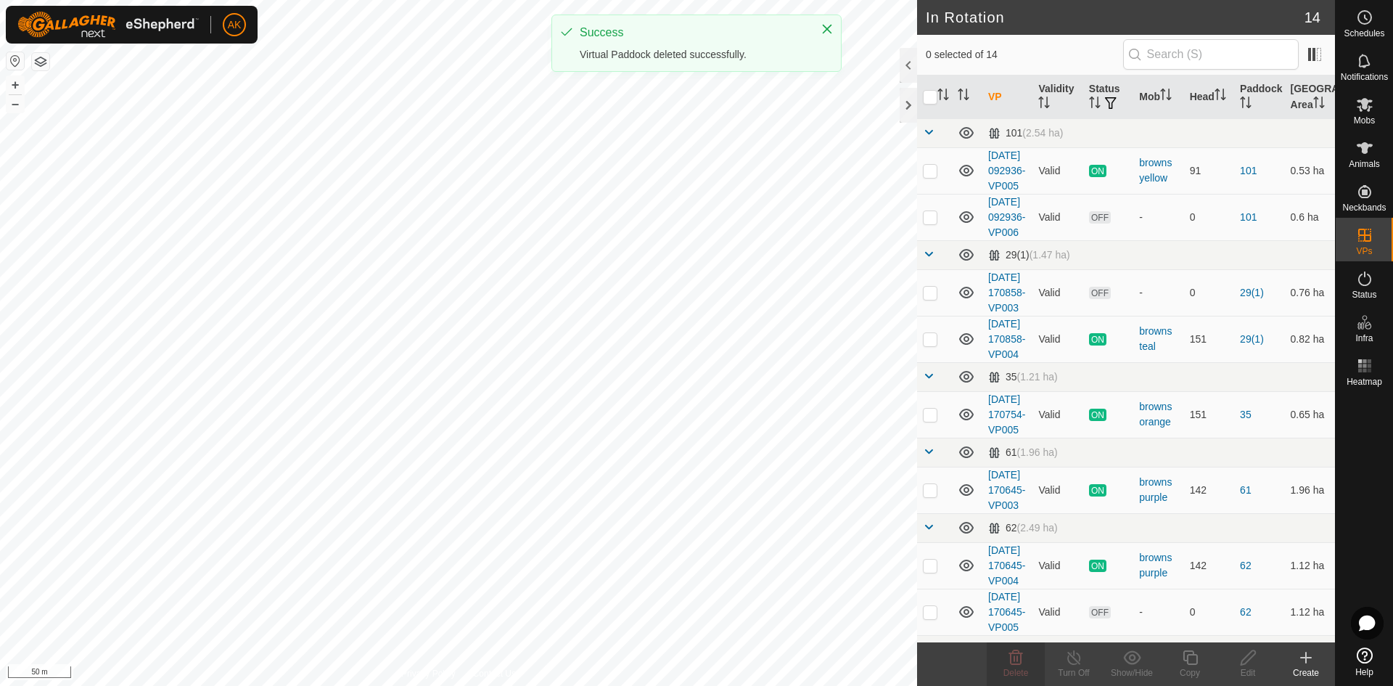
click at [572, 685] on html "AK Schedules Notifications Mobs Animals Neckbands VPs Status Infra Heatmap Help…" at bounding box center [696, 343] width 1393 height 686
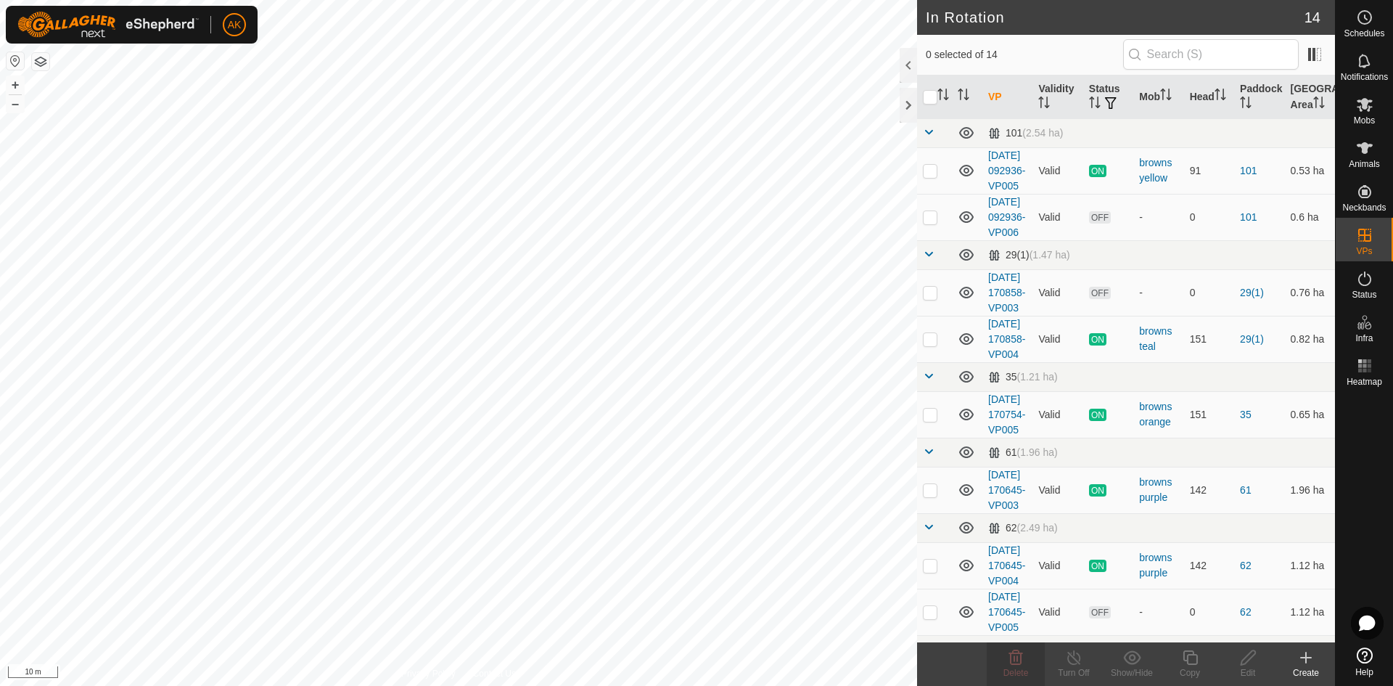
click at [561, 685] on html "AK Schedules Notifications Mobs Animals Neckbands VPs Status Infra Heatmap Help…" at bounding box center [696, 343] width 1393 height 686
checkbox input "true"
click at [1182, 651] on icon at bounding box center [1190, 657] width 18 height 17
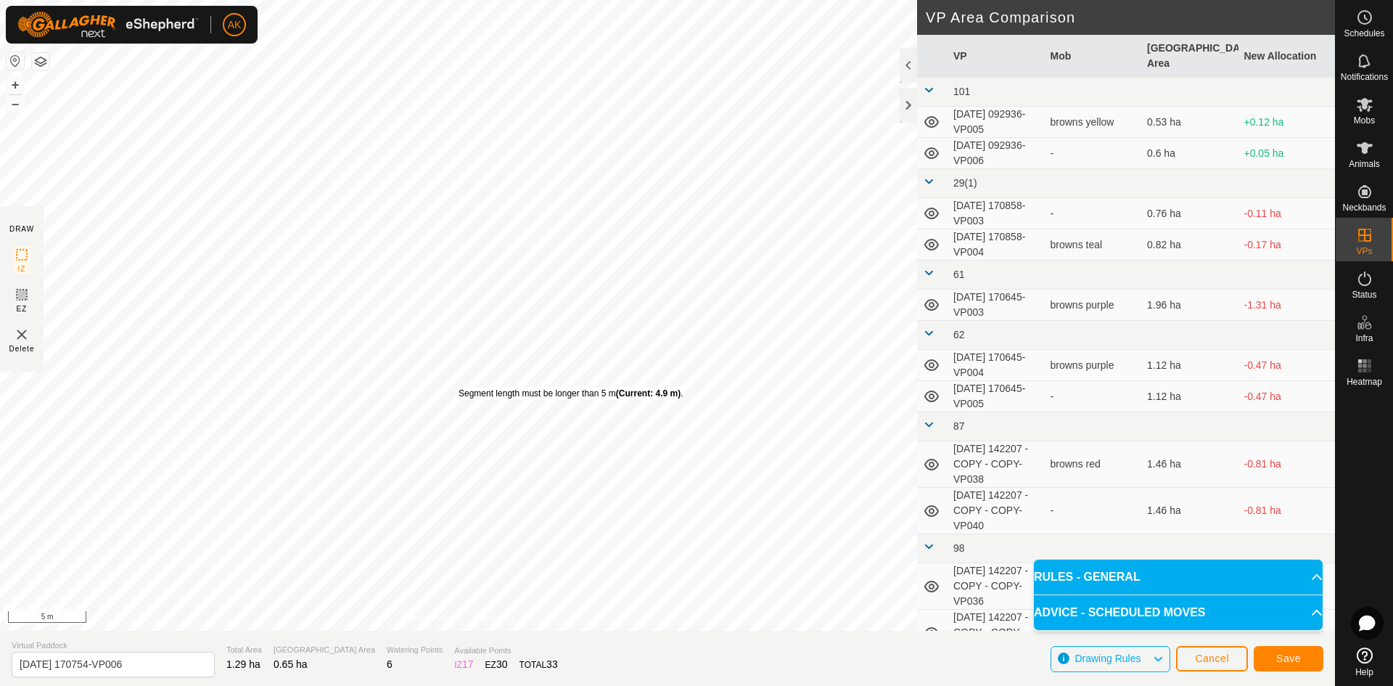
click at [463, 387] on div "Segment length must be longer than 5 m (Current: 4.9 m) ." at bounding box center [570, 393] width 224 height 13
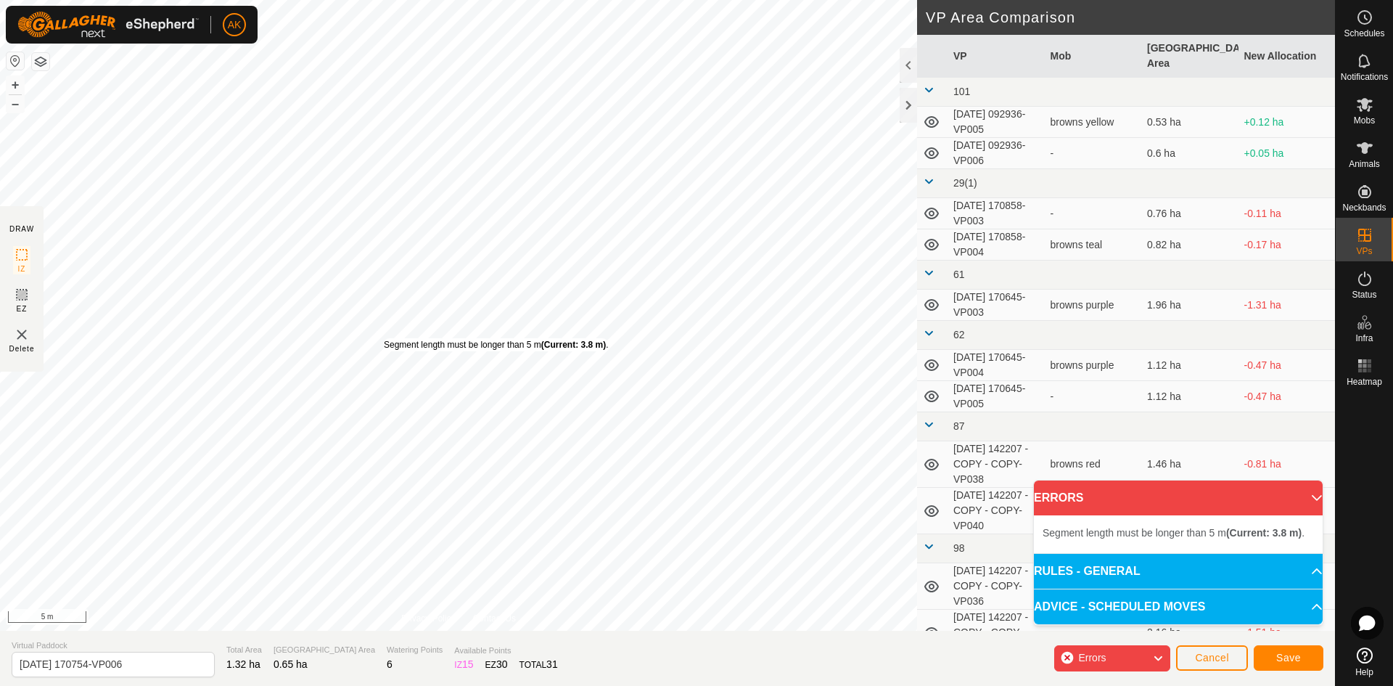
click at [384, 338] on div "Segment length must be longer than 5 m (Current: 3.8 m) ." at bounding box center [496, 344] width 224 height 13
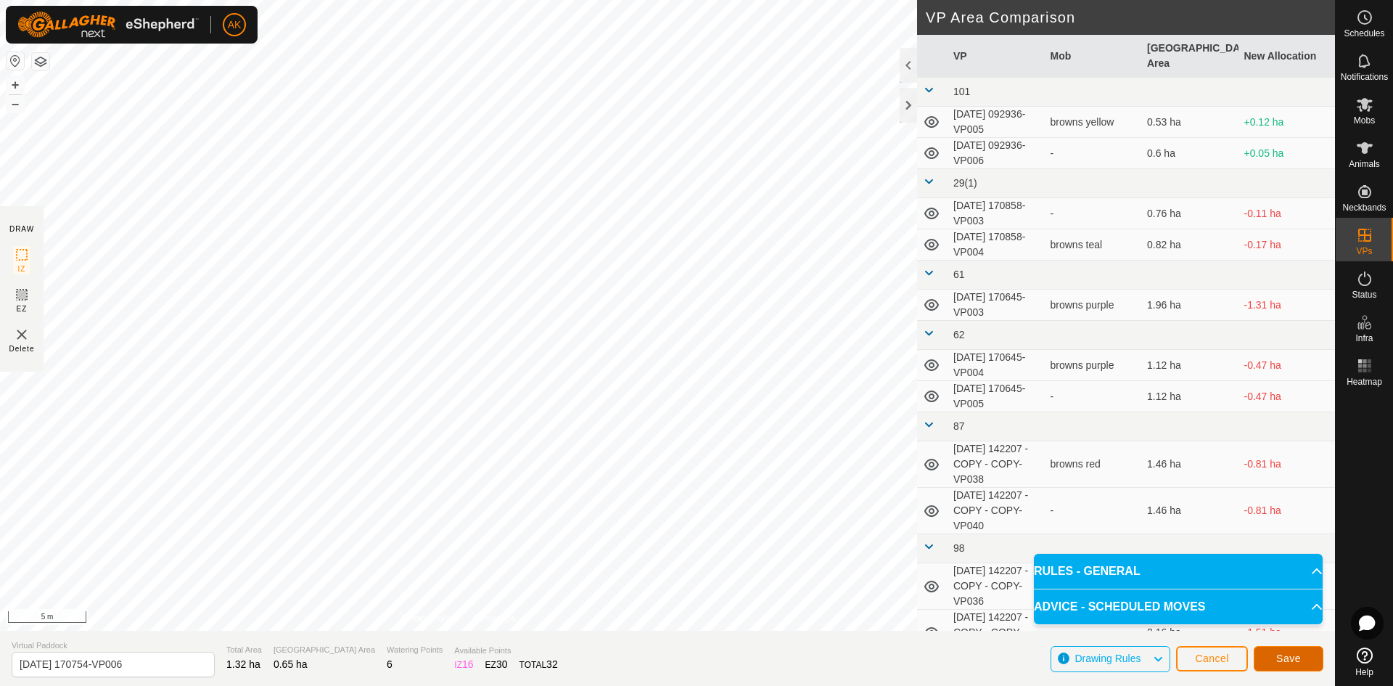
click at [1299, 661] on span "Save" at bounding box center [1288, 658] width 25 height 12
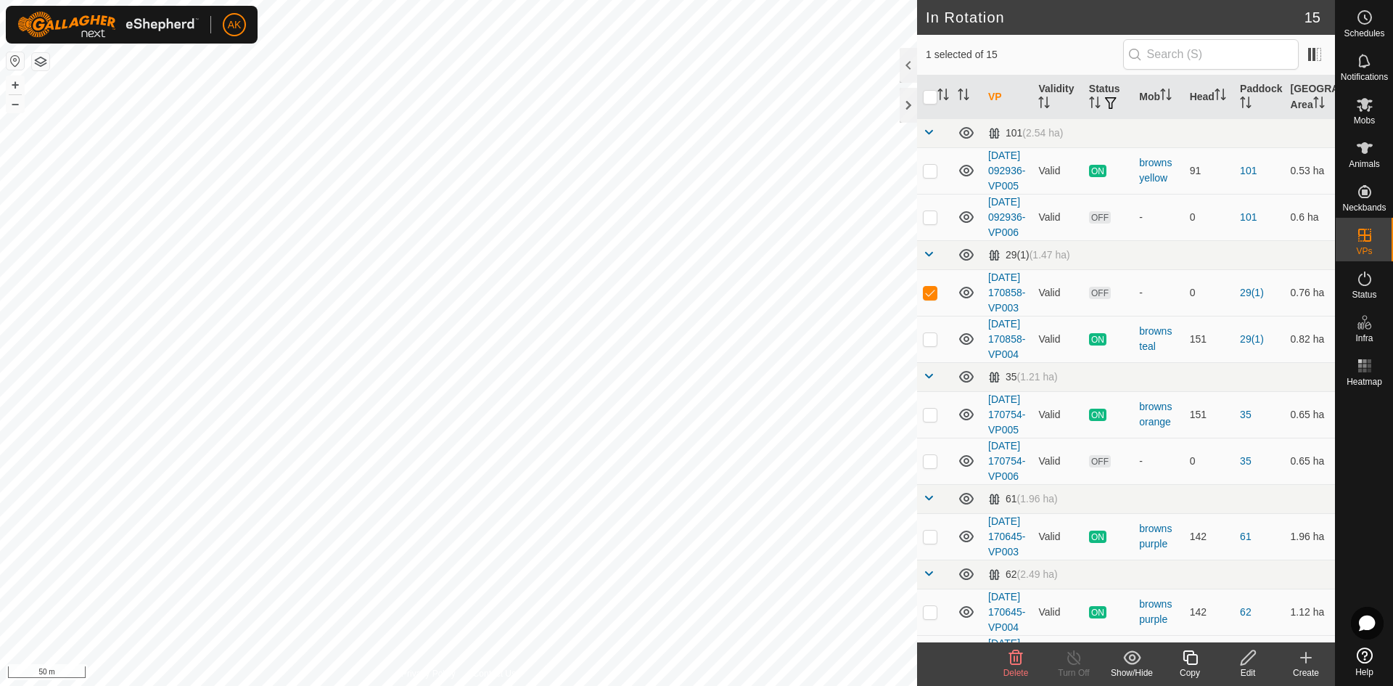
click at [1016, 662] on icon at bounding box center [1015, 657] width 17 height 17
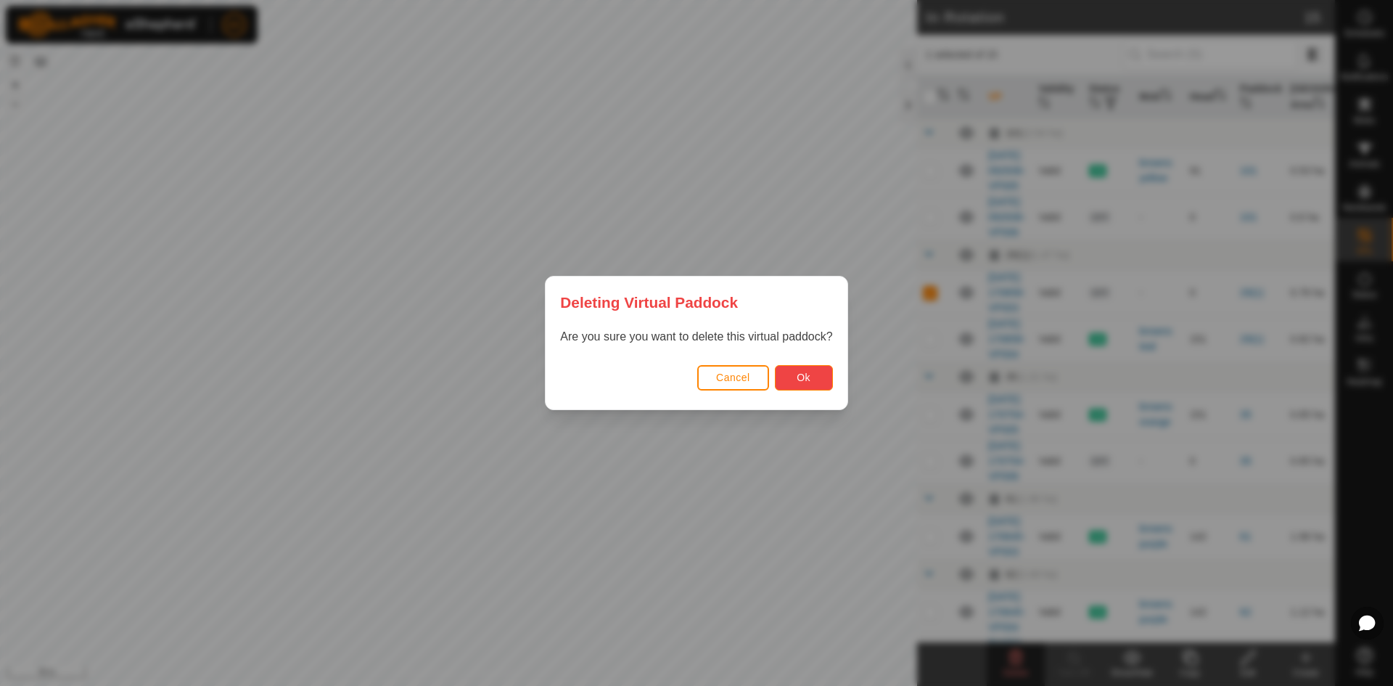
click at [805, 372] on span "Ok" at bounding box center [804, 377] width 14 height 12
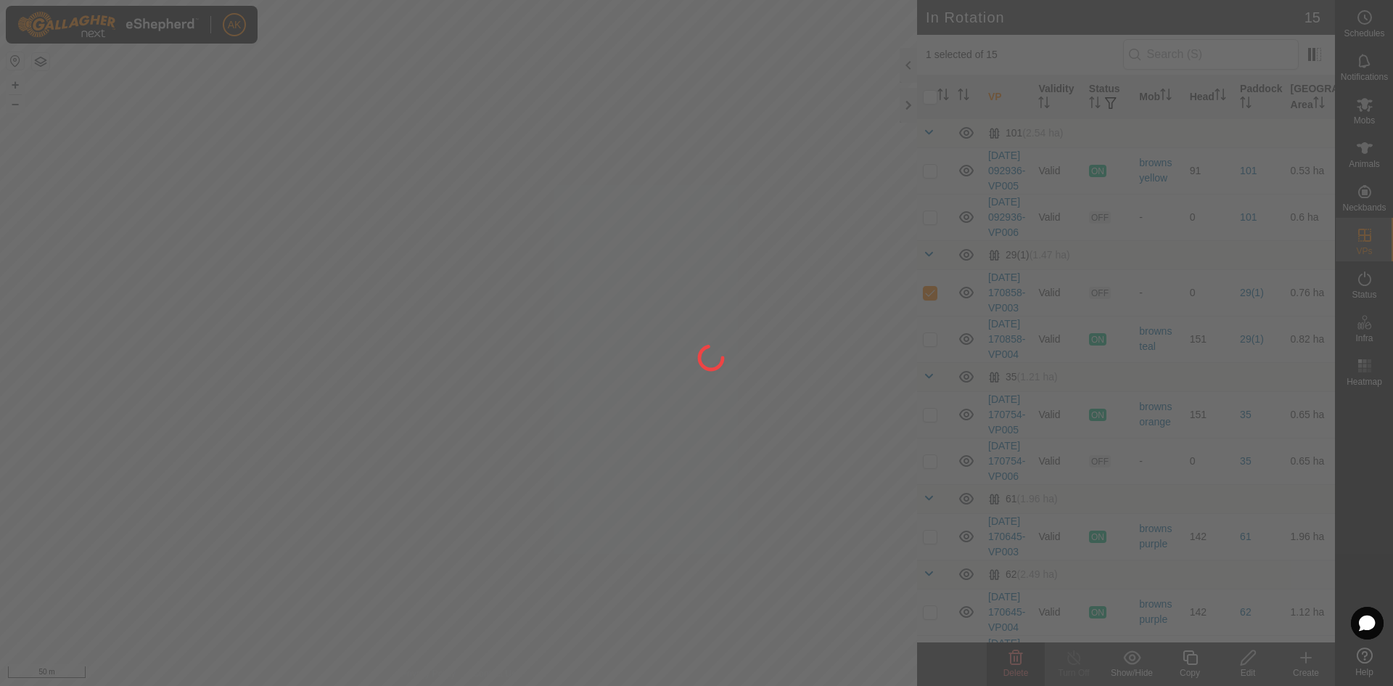
checkbox input "false"
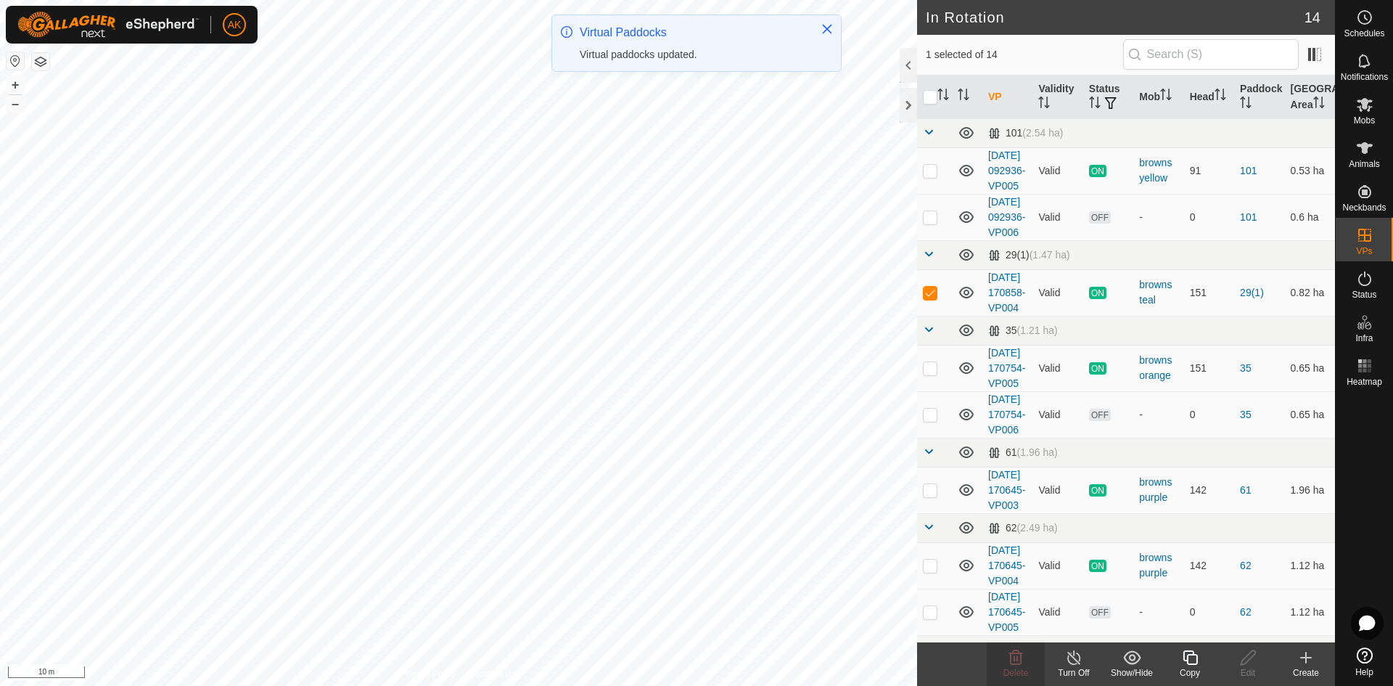
click at [1188, 659] on icon at bounding box center [1190, 657] width 18 height 17
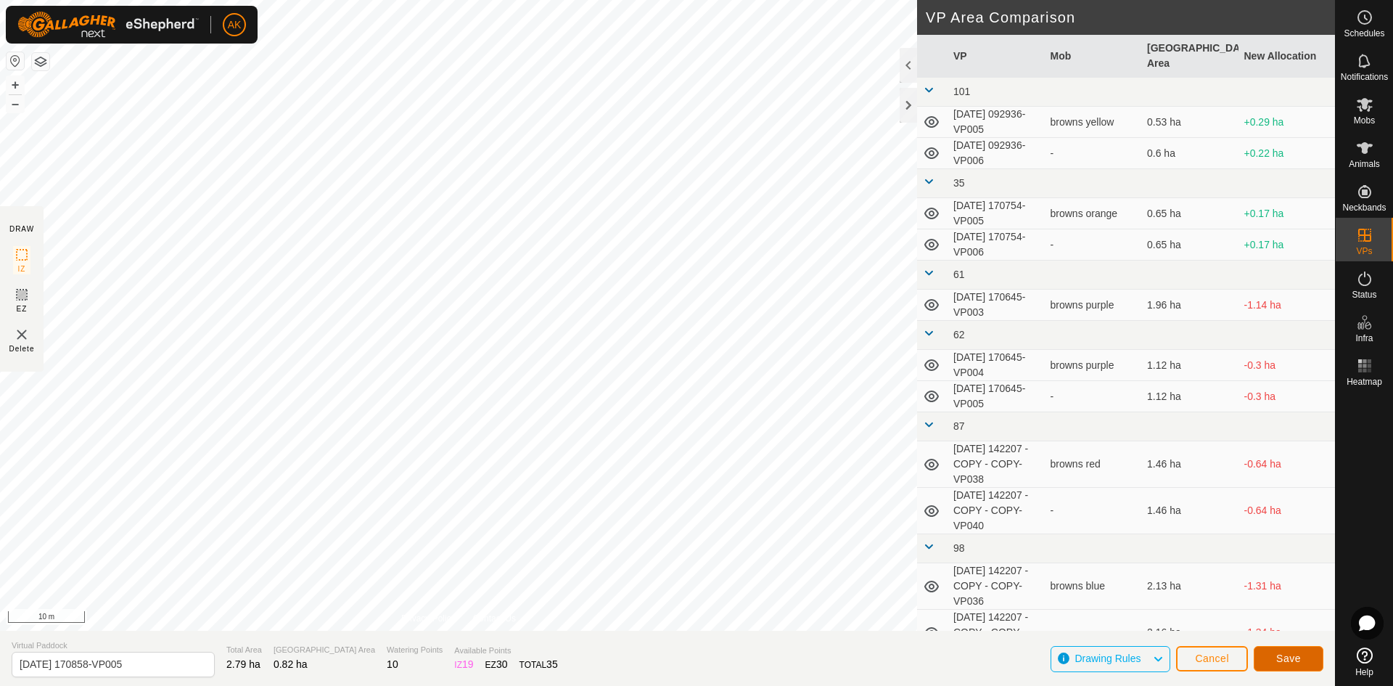
click at [1292, 661] on span "Save" at bounding box center [1288, 658] width 25 height 12
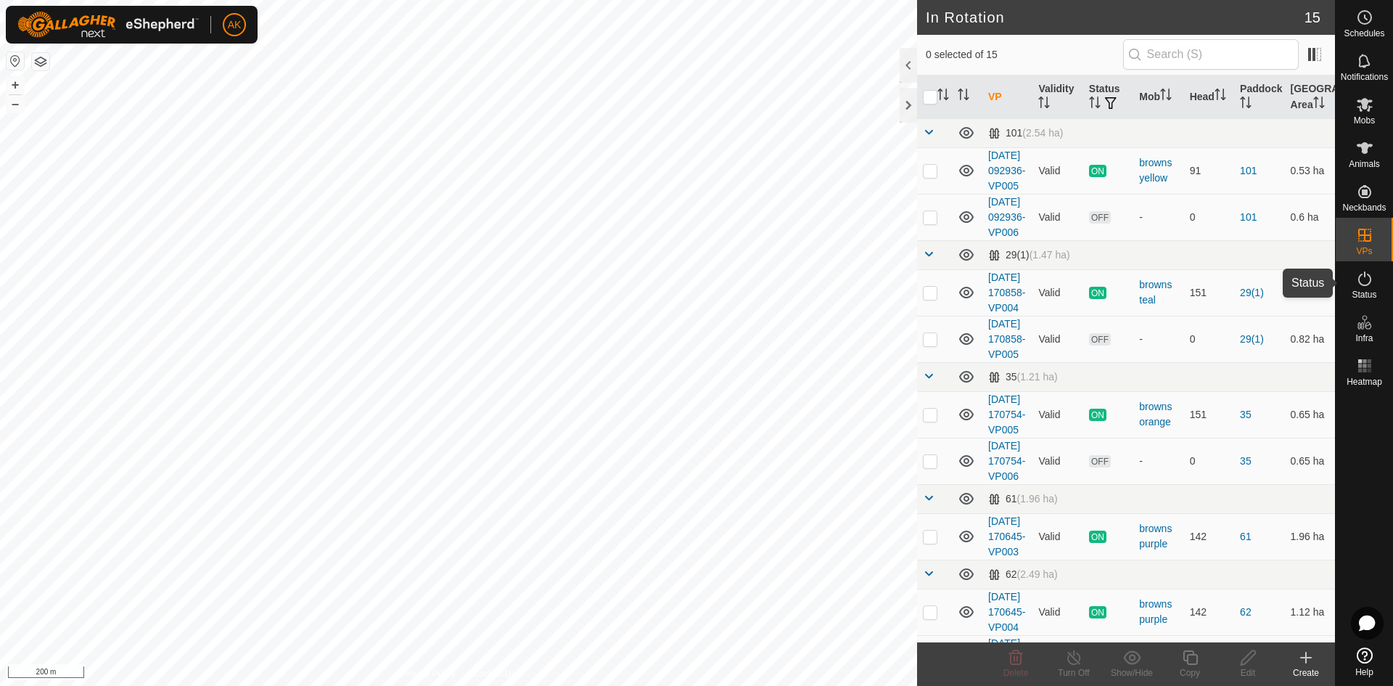
click at [1365, 285] on icon at bounding box center [1364, 278] width 13 height 15
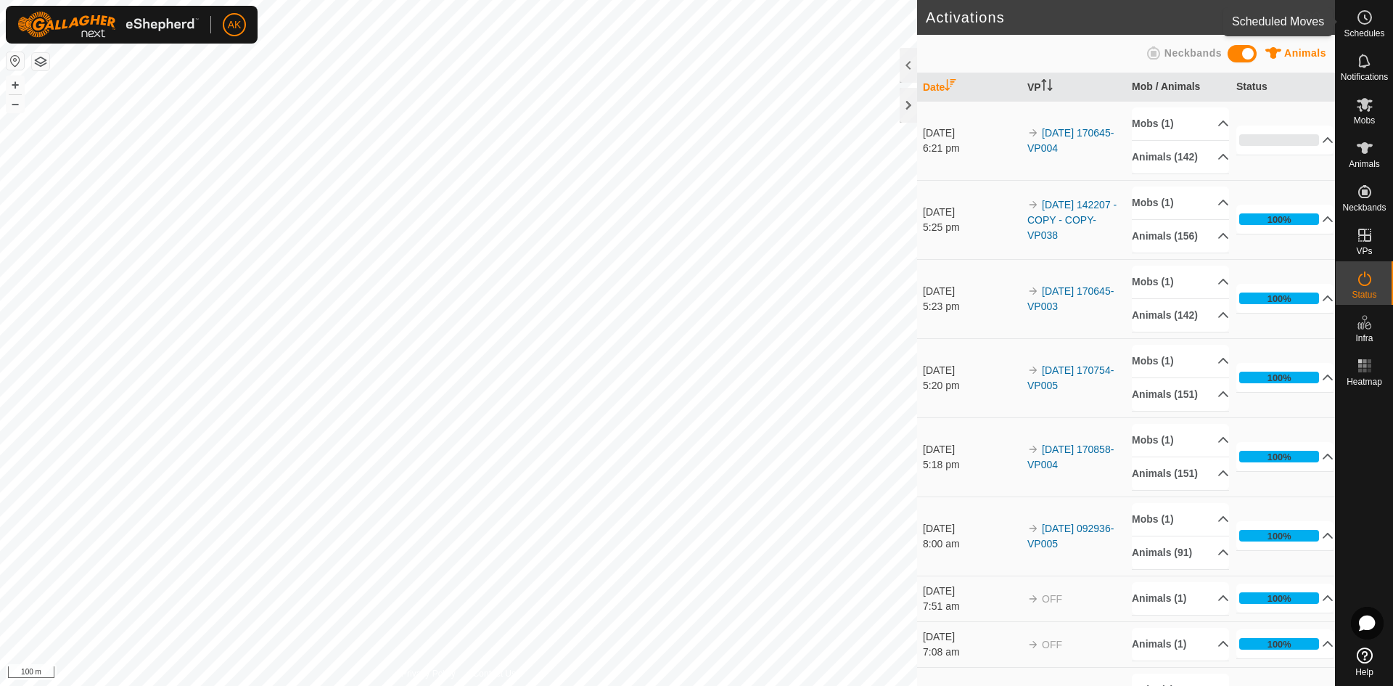
click at [1360, 14] on circle at bounding box center [1364, 17] width 13 height 13
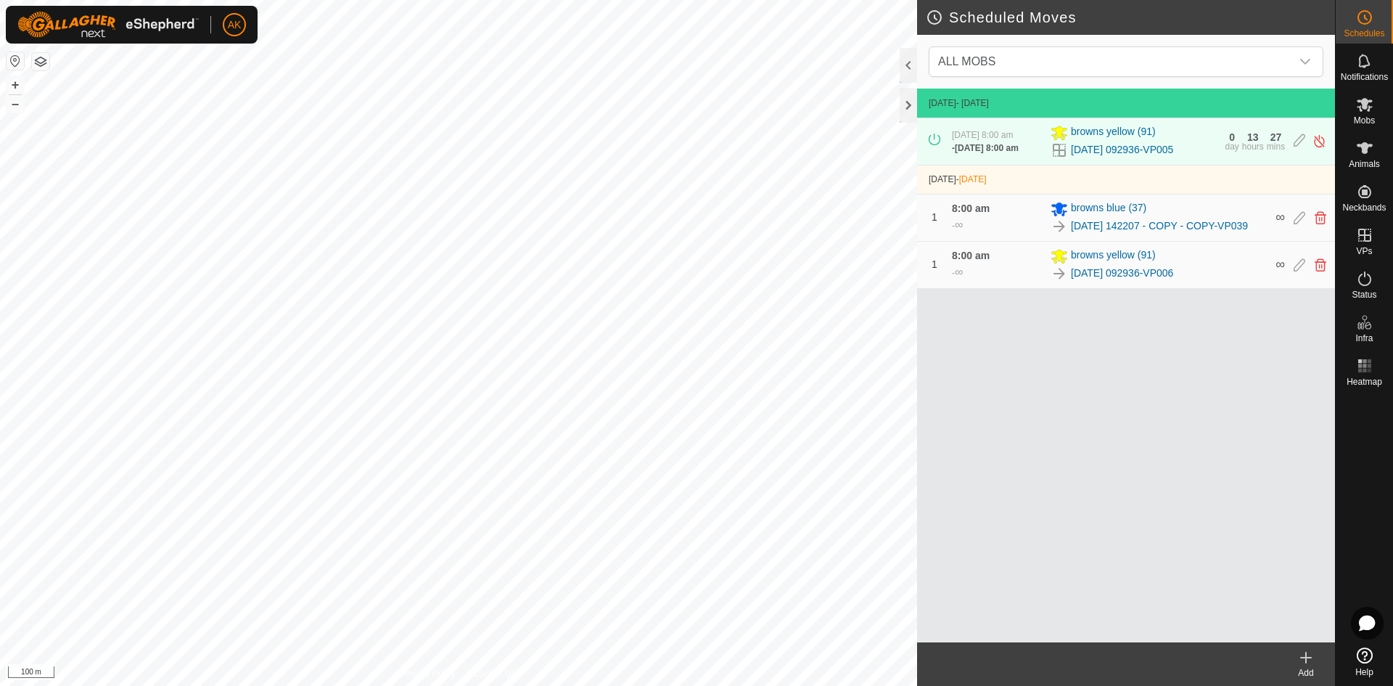
click at [1303, 652] on icon at bounding box center [1305, 657] width 17 height 17
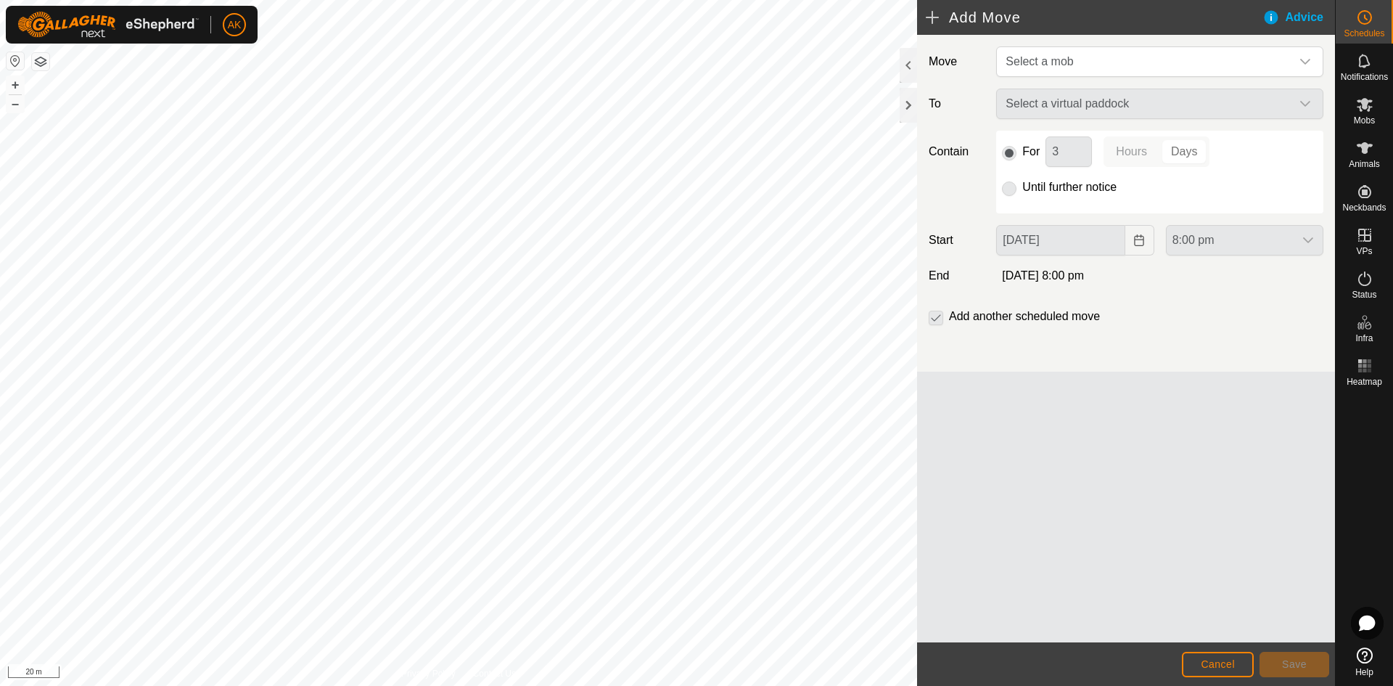
click at [1040, 44] on div "Move Select a mob To Select a virtual paddock Contain For 3 Hours Days Until fu…" at bounding box center [1126, 203] width 418 height 337
click at [1040, 61] on span "Select a mob" at bounding box center [1038, 61] width 67 height 12
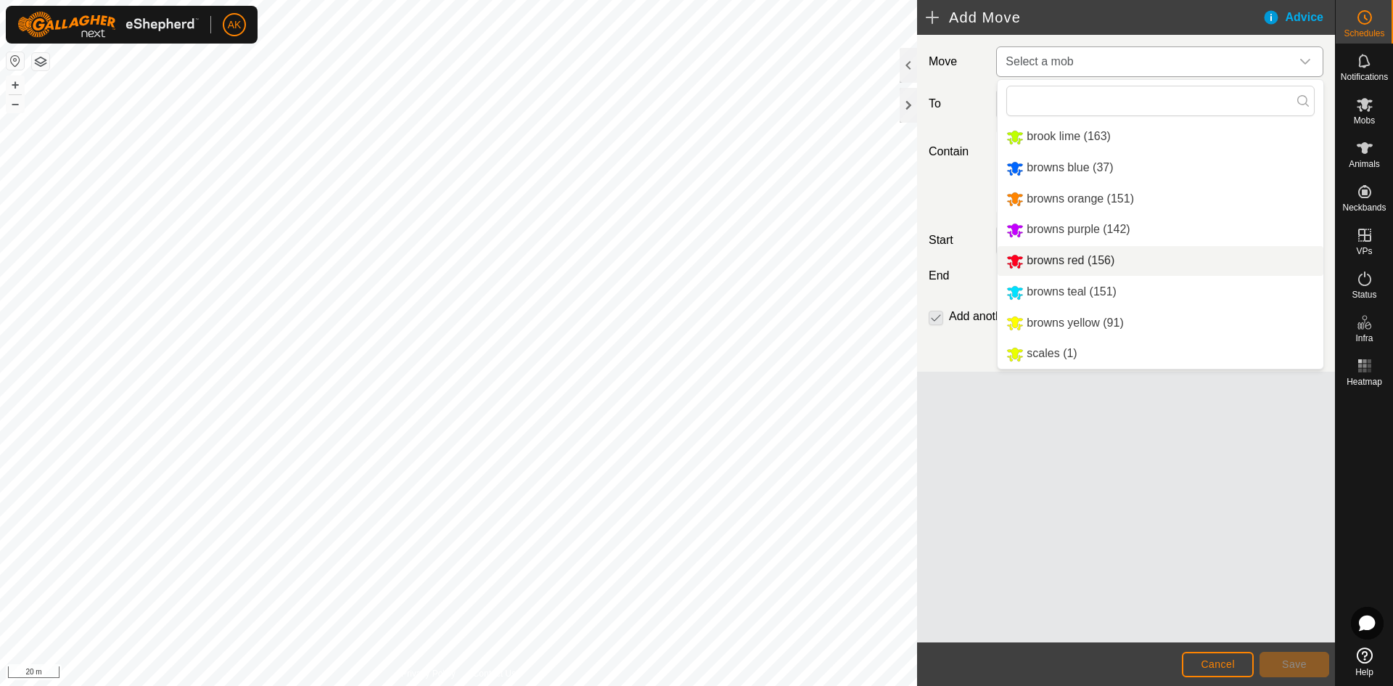
click at [1037, 264] on li "browns red (156)" at bounding box center [1161, 261] width 326 height 30
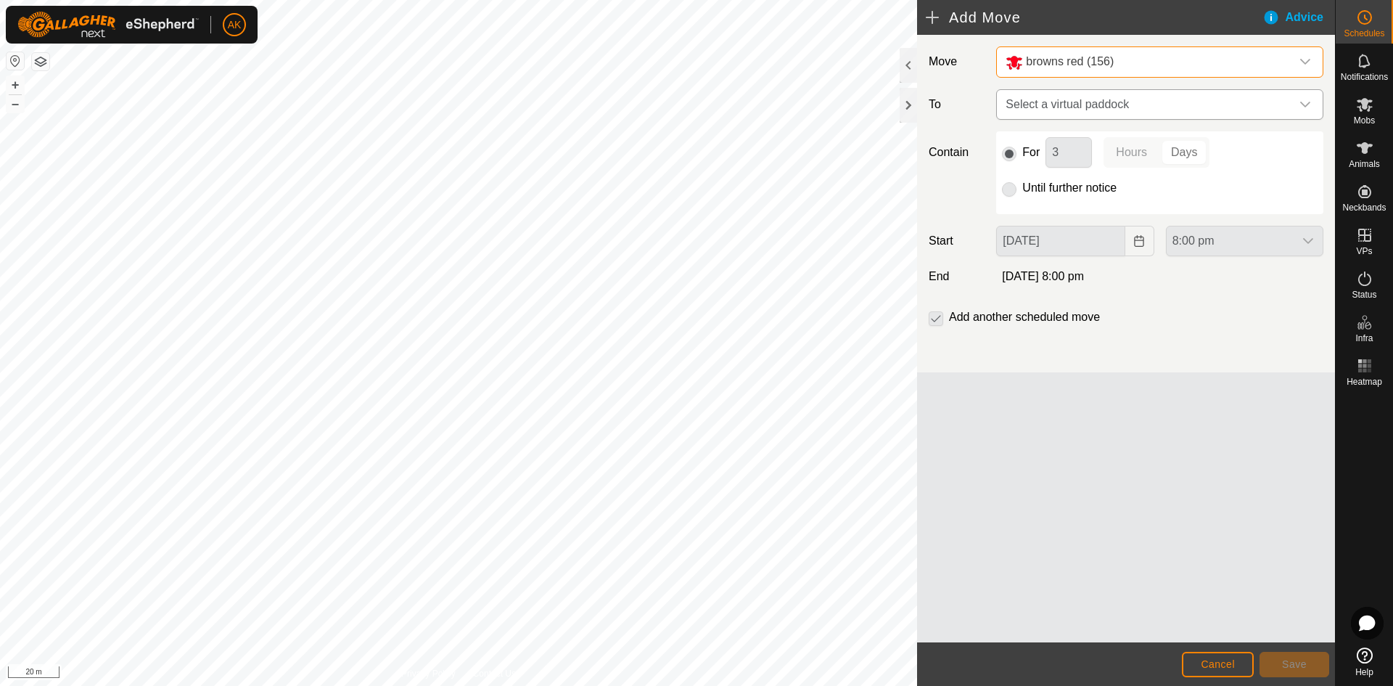
click at [1050, 112] on span "Select a virtual paddock" at bounding box center [1145, 104] width 291 height 29
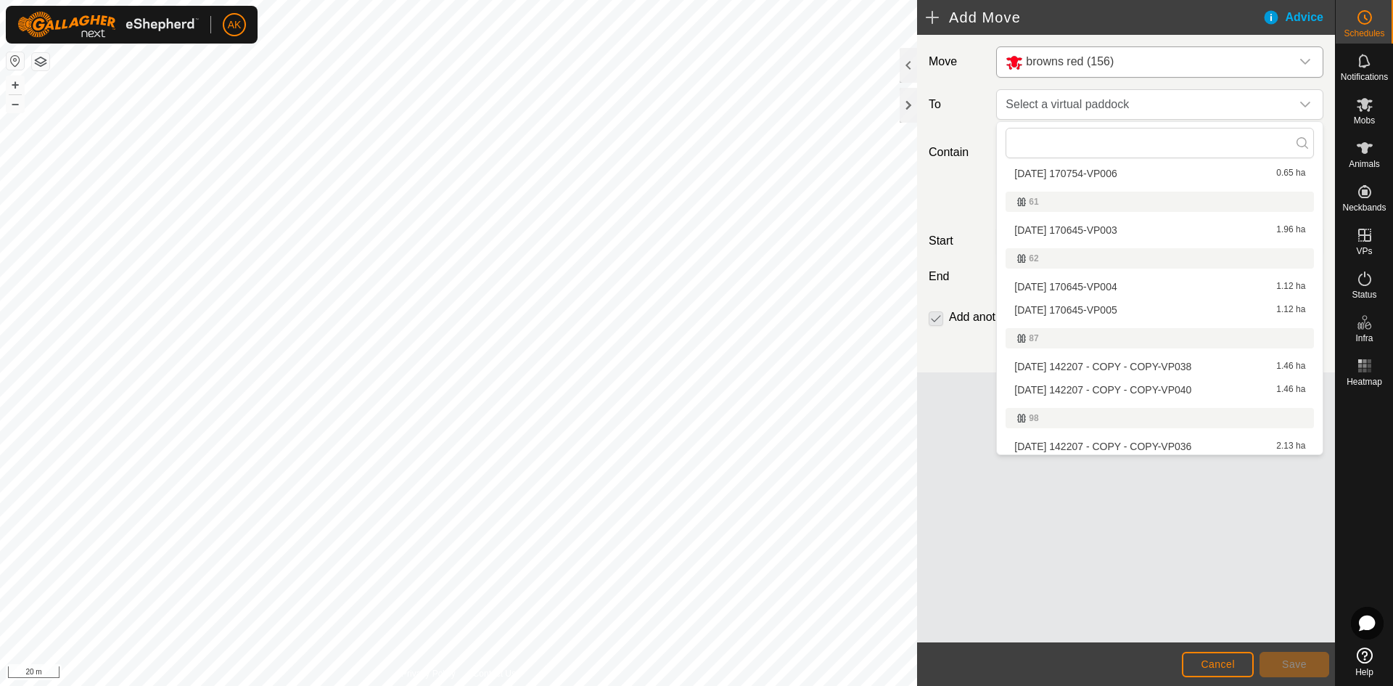
scroll to position [290, 0]
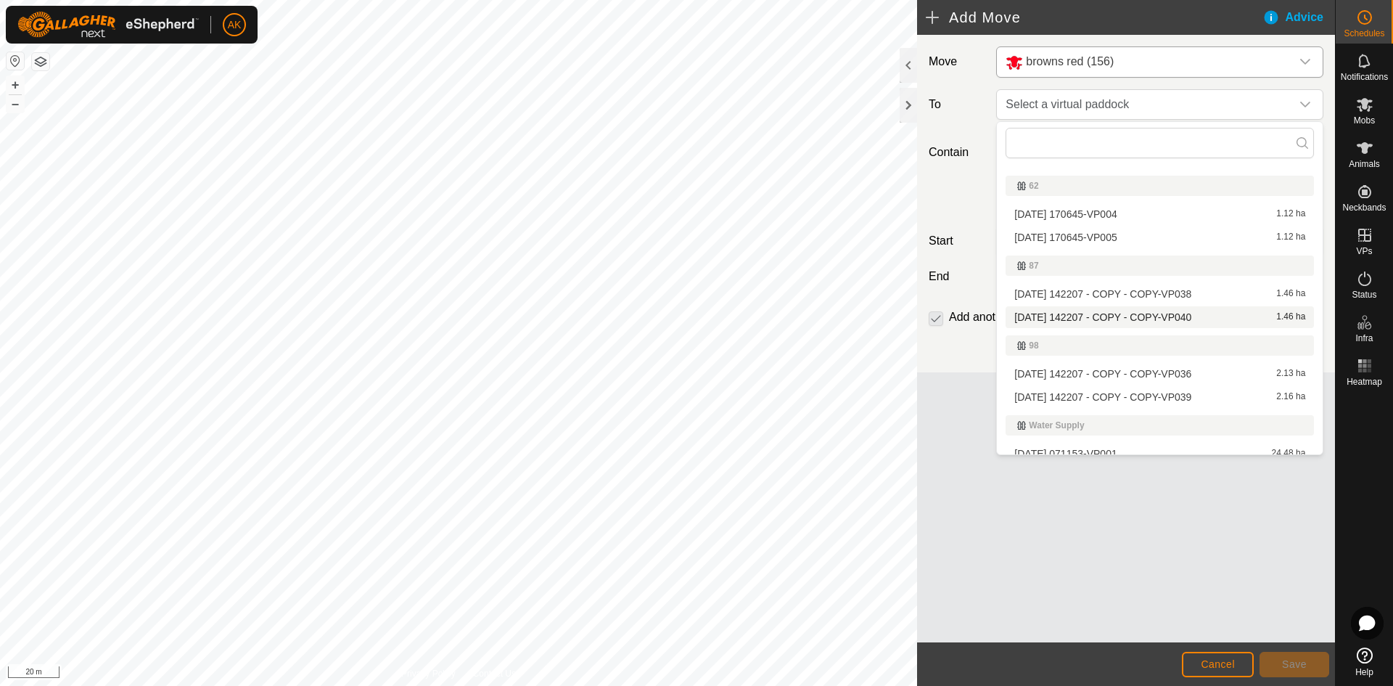
click at [1064, 316] on li "2025-08-12 142207 - COPY - COPY-VP040 1.46 ha" at bounding box center [1159, 317] width 308 height 22
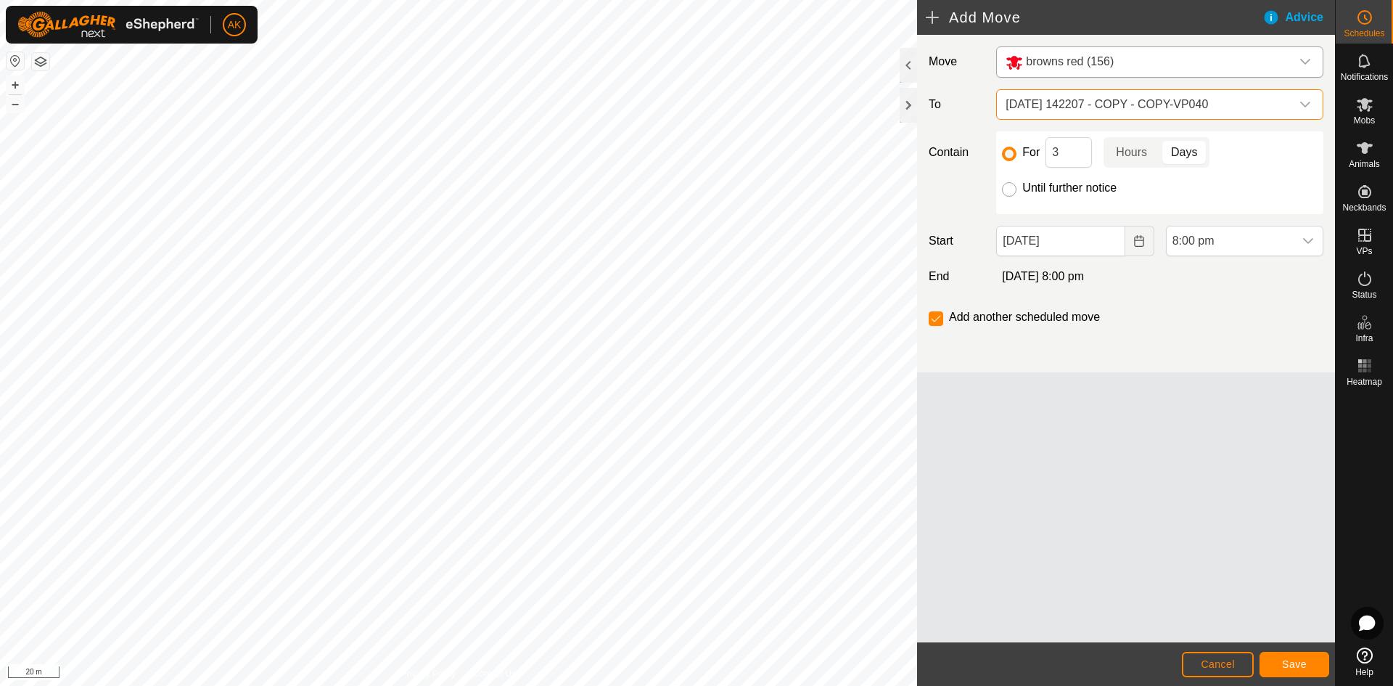
click at [1011, 191] on input "Until further notice" at bounding box center [1009, 189] width 15 height 15
radio input "true"
checkbox input "false"
click at [1137, 246] on icon "Choose Date" at bounding box center [1138, 241] width 9 height 12
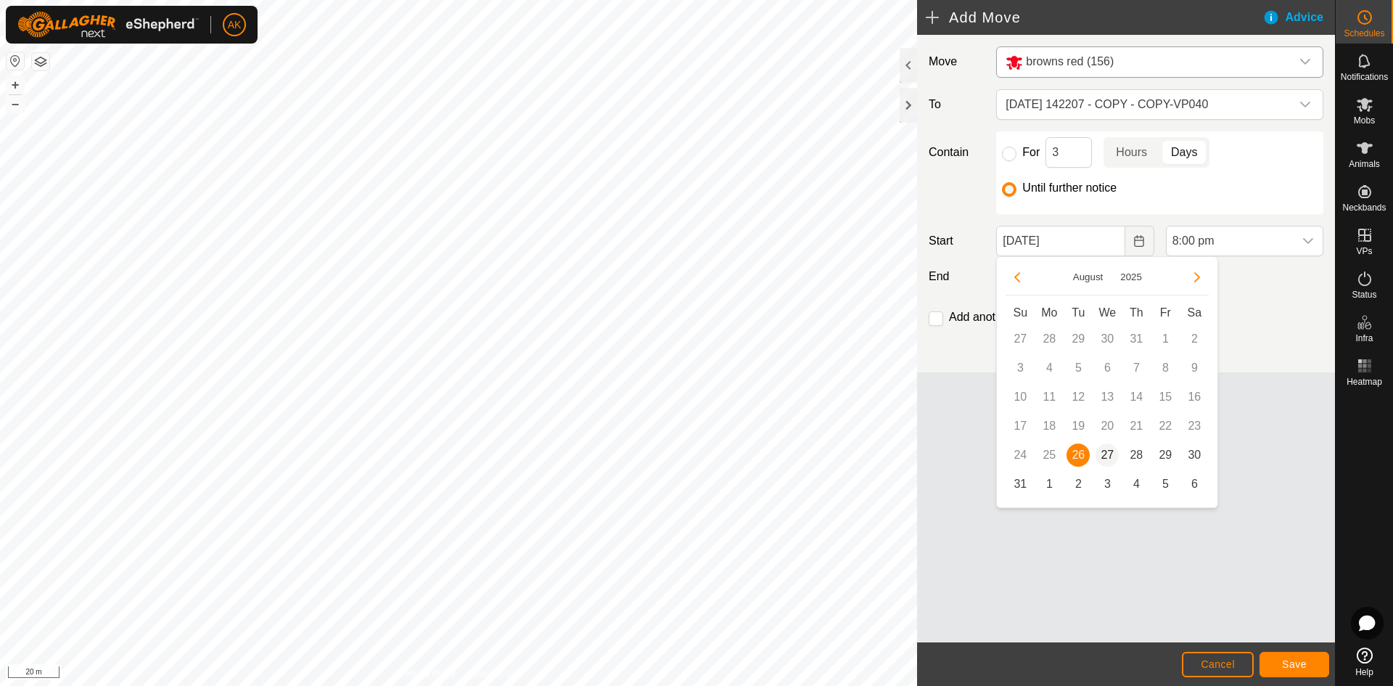
click at [1103, 448] on span "27" at bounding box center [1106, 454] width 23 height 23
type input "[DATE]"
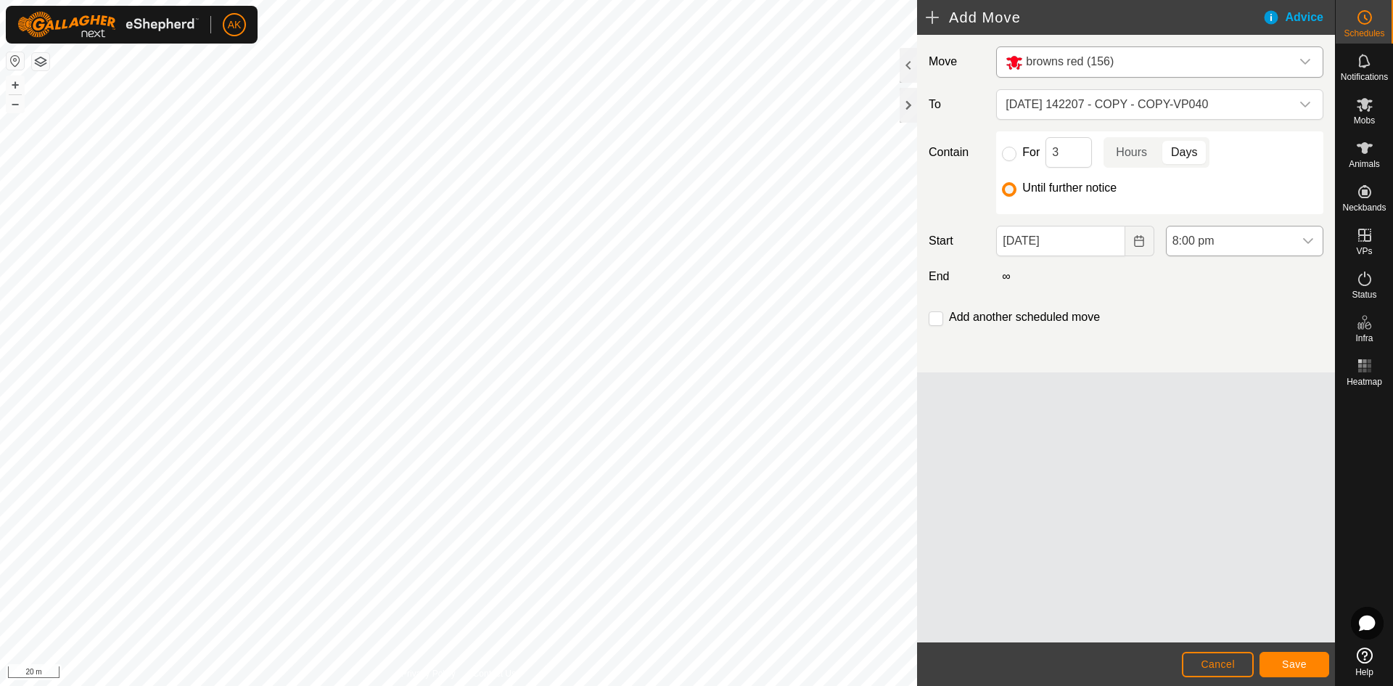
click at [1300, 237] on div "dropdown trigger" at bounding box center [1308, 240] width 29 height 29
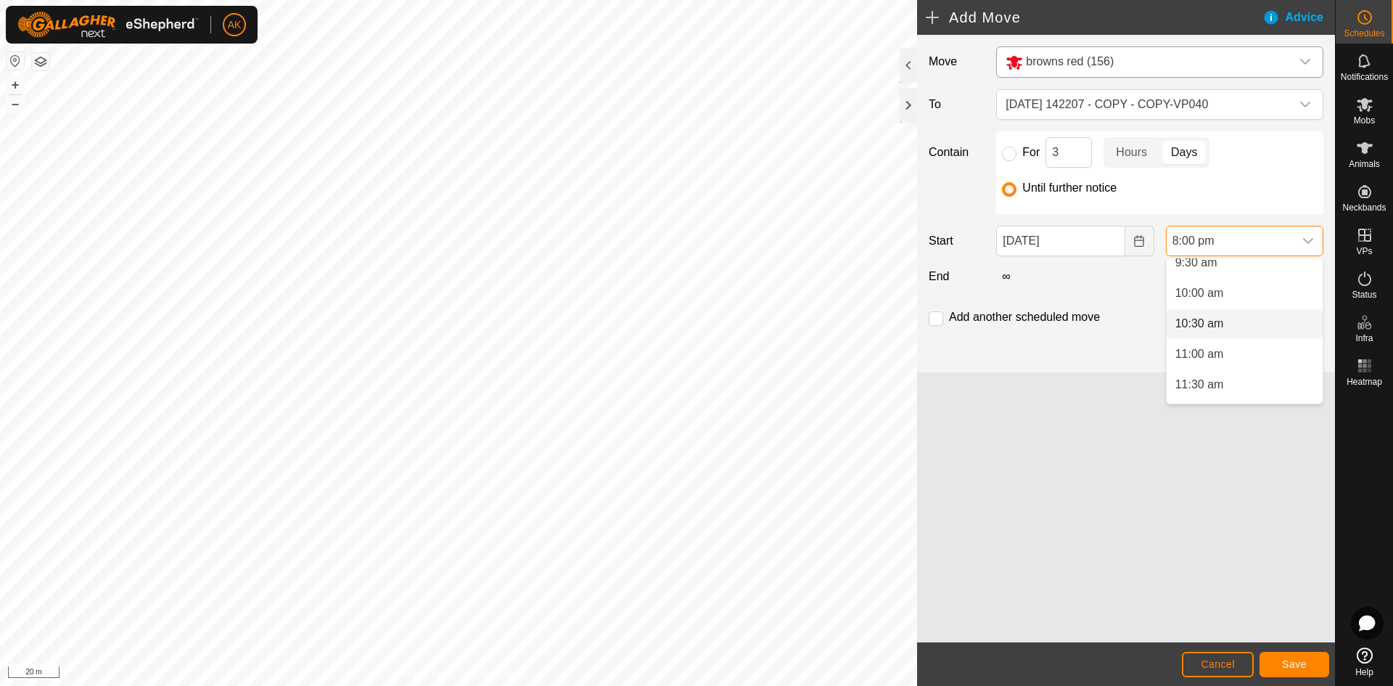
scroll to position [517, 0]
click at [1190, 300] on li "9:00 am" at bounding box center [1245, 304] width 156 height 29
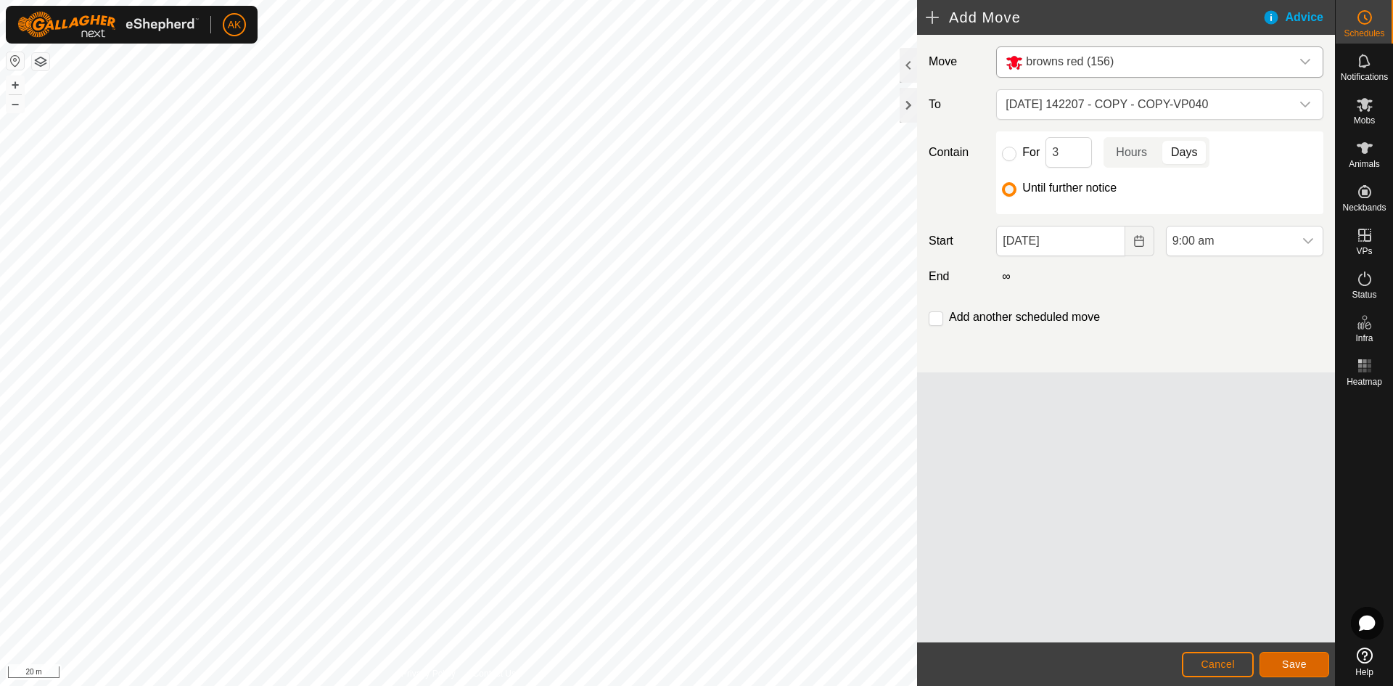
click at [1288, 664] on span "Save" at bounding box center [1294, 664] width 25 height 12
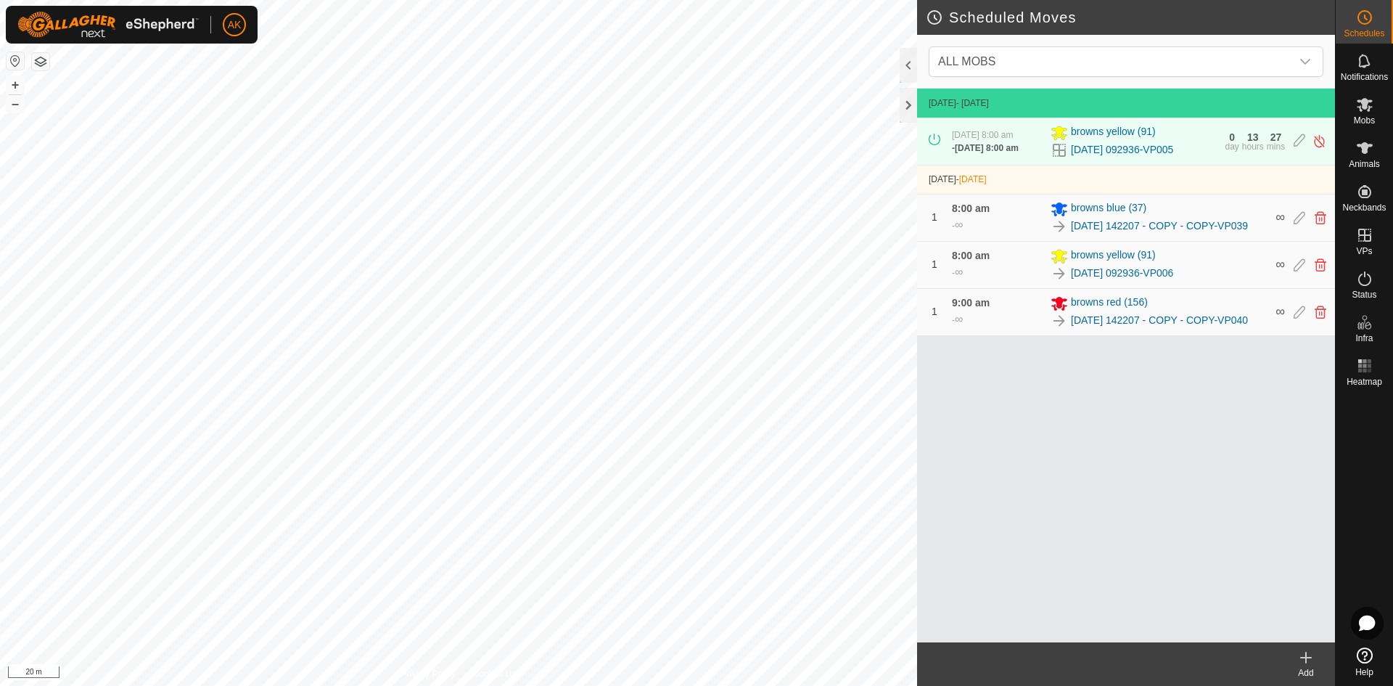
click at [1306, 654] on icon at bounding box center [1306, 657] width 0 height 10
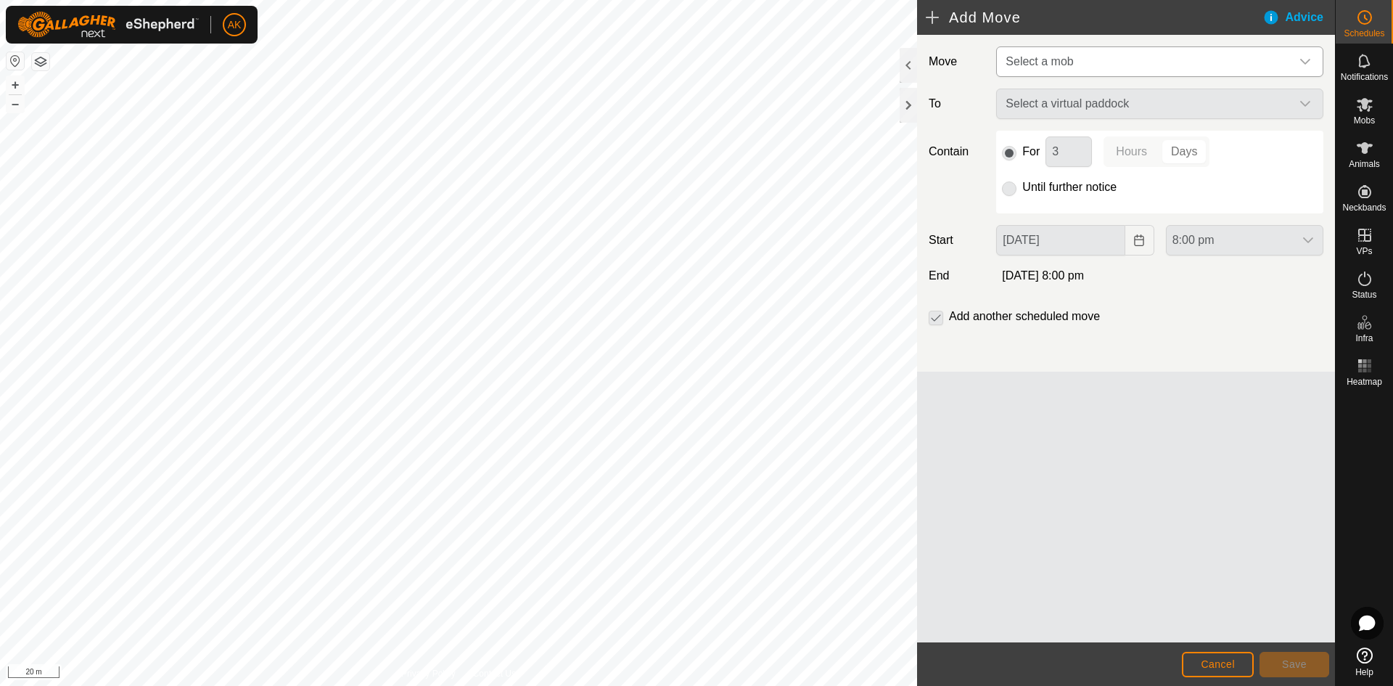
click at [1056, 65] on span "Select a mob" at bounding box center [1038, 61] width 67 height 12
click at [1046, 59] on span "Select a mob" at bounding box center [1038, 61] width 67 height 12
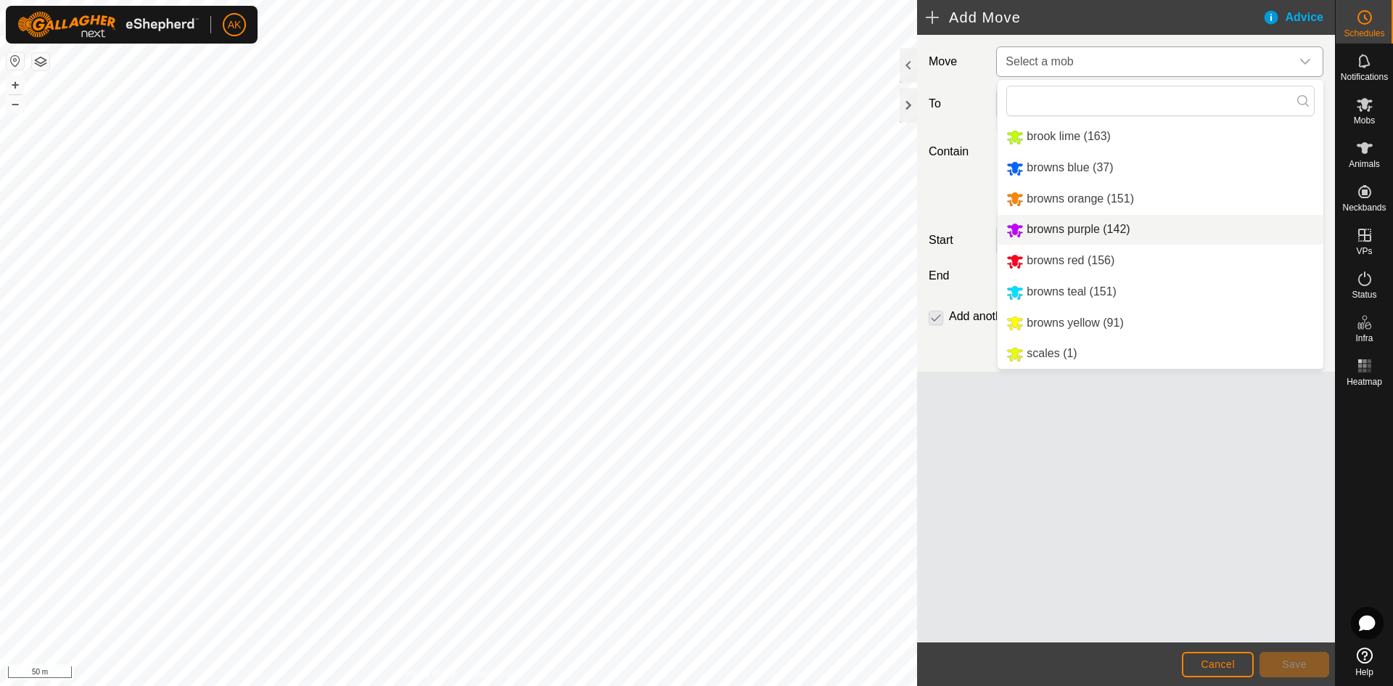
click at [1038, 226] on li "browns purple (142)" at bounding box center [1161, 230] width 326 height 30
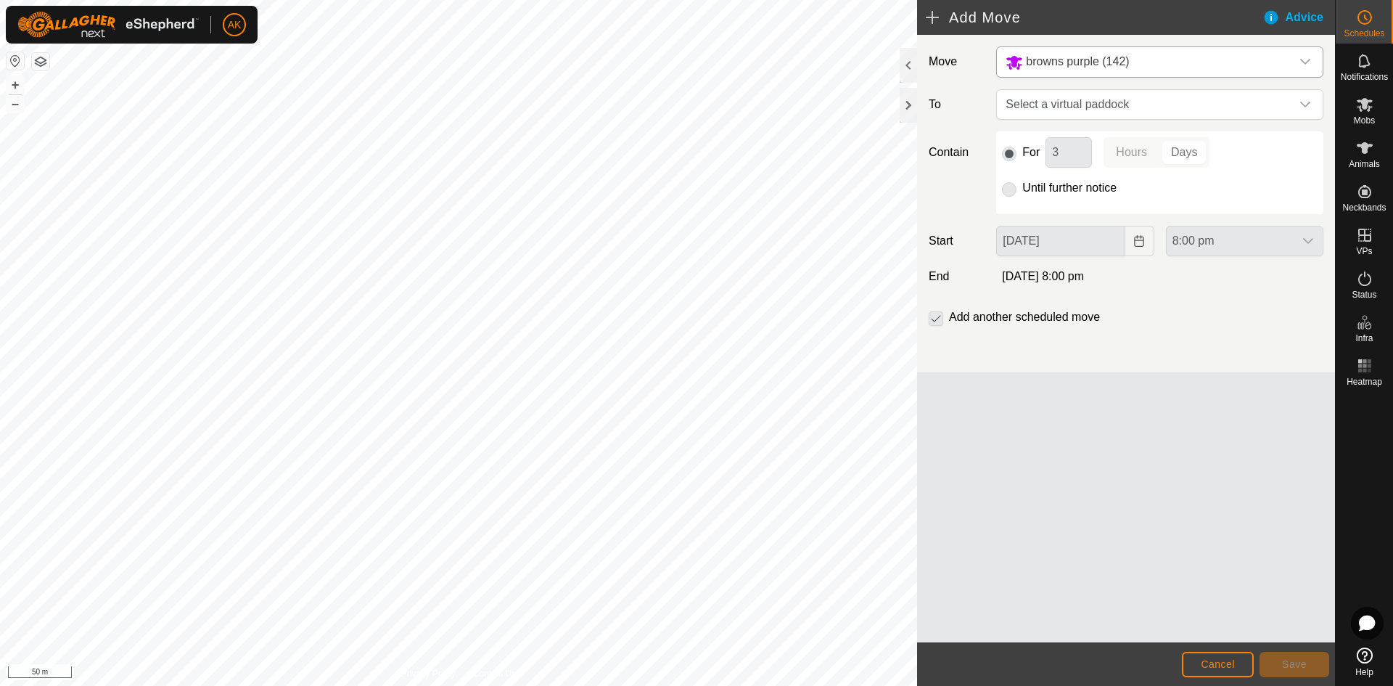
click at [1008, 193] on p-radiobutton at bounding box center [1009, 187] width 15 height 17
click at [1013, 189] on p-radiobutton at bounding box center [1009, 187] width 15 height 17
click at [1045, 105] on span "Select a virtual paddock" at bounding box center [1145, 104] width 291 height 29
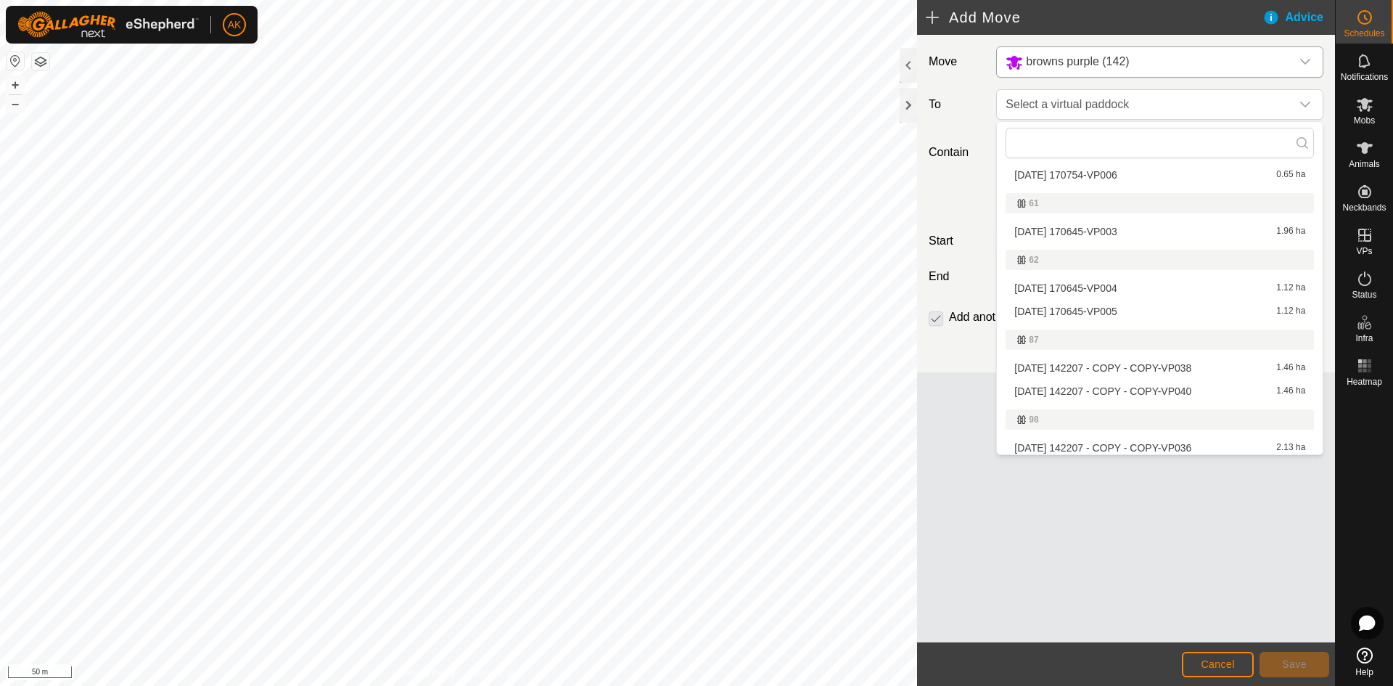
scroll to position [218, 0]
click at [1067, 306] on li "2025-08-24 170645-VP005 1.12 ha" at bounding box center [1159, 310] width 308 height 22
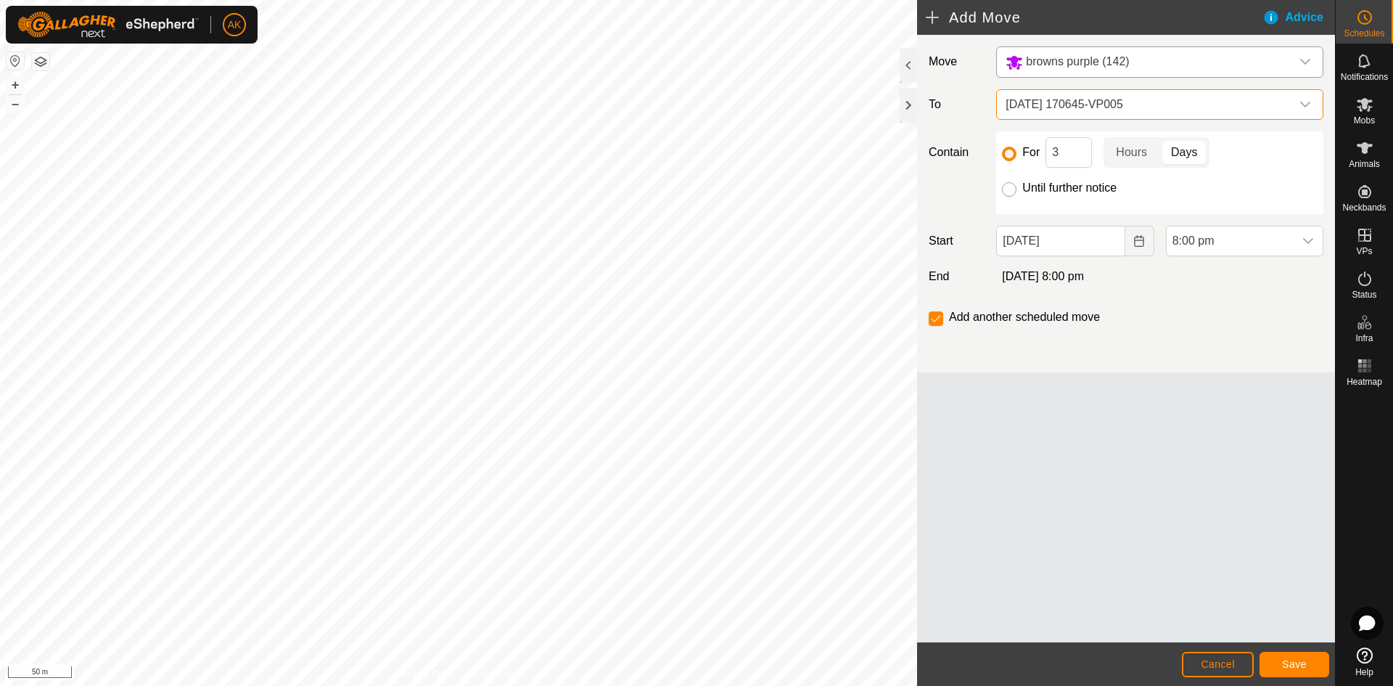
click at [1013, 189] on input "Until further notice" at bounding box center [1009, 189] width 15 height 15
radio input "true"
checkbox input "false"
click at [1140, 245] on icon "Choose Date" at bounding box center [1139, 241] width 12 height 12
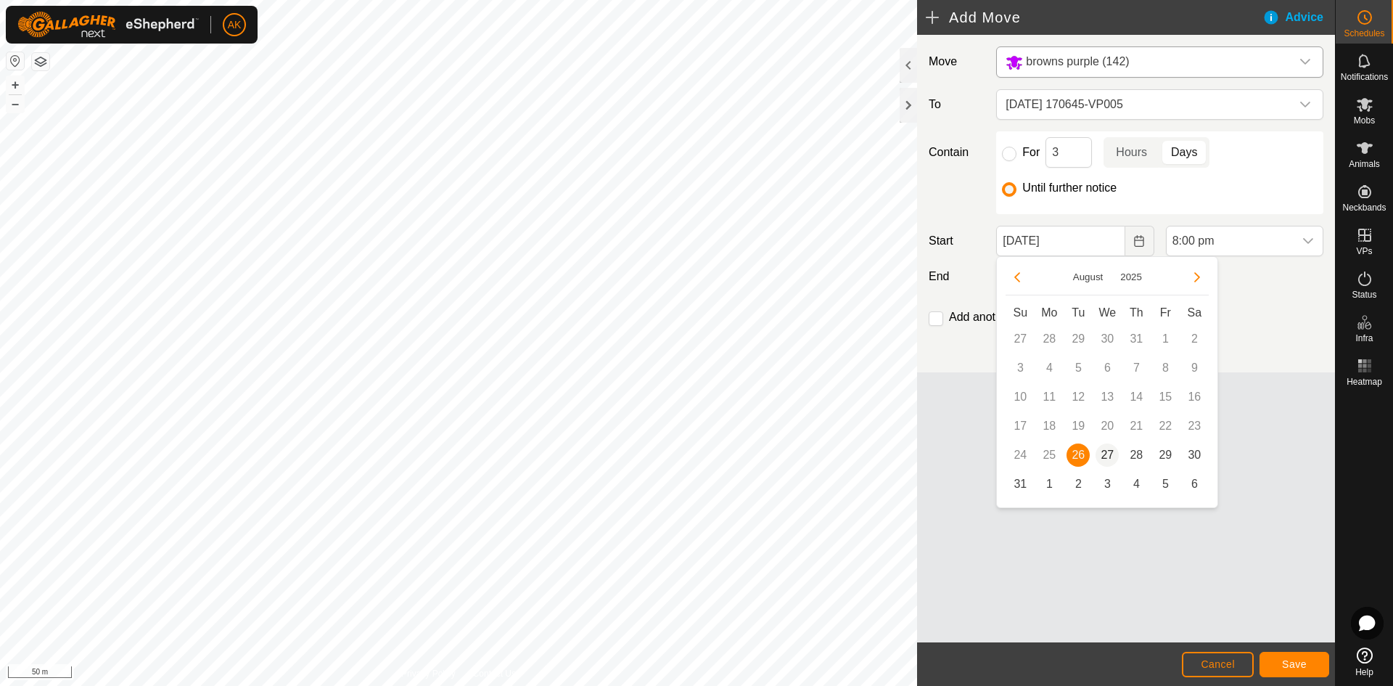
click at [1106, 451] on span "27" at bounding box center [1106, 454] width 23 height 23
type input "[DATE]"
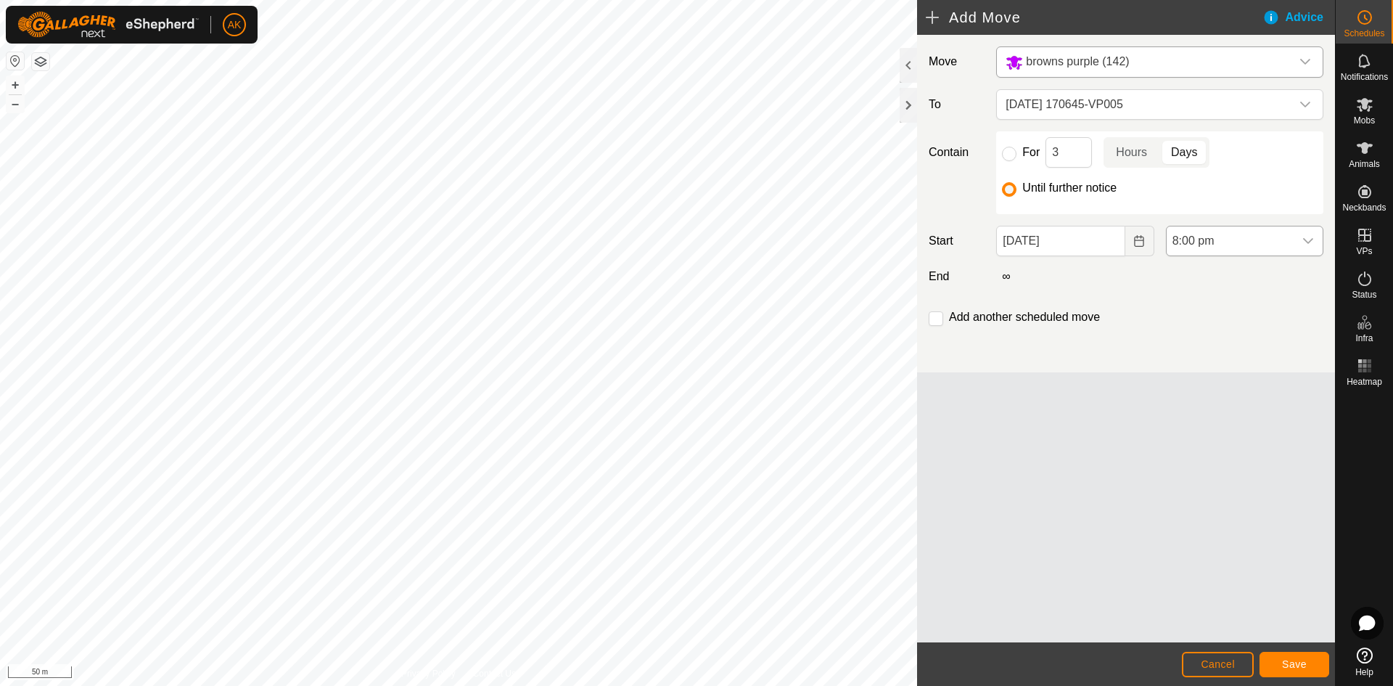
click at [1225, 246] on span "8:00 pm" at bounding box center [1230, 240] width 127 height 29
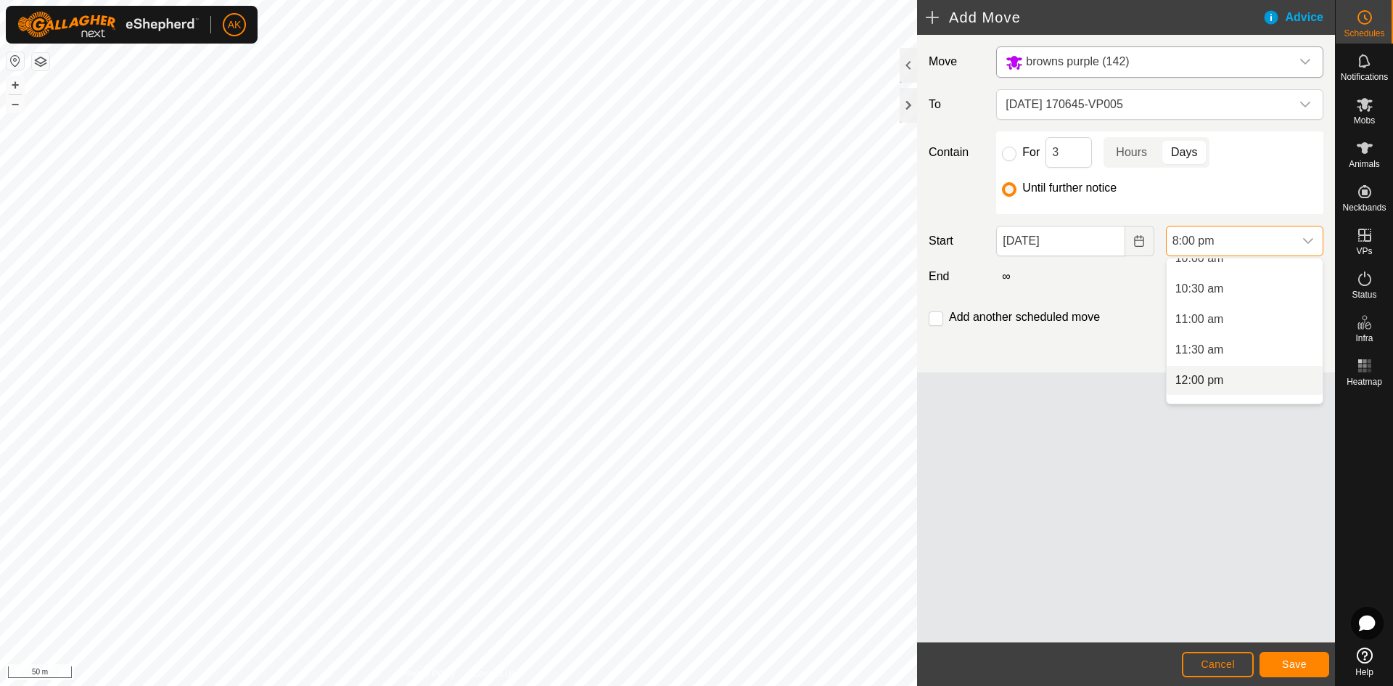
scroll to position [589, 0]
click at [1204, 297] on li "10:00 am" at bounding box center [1245, 293] width 156 height 29
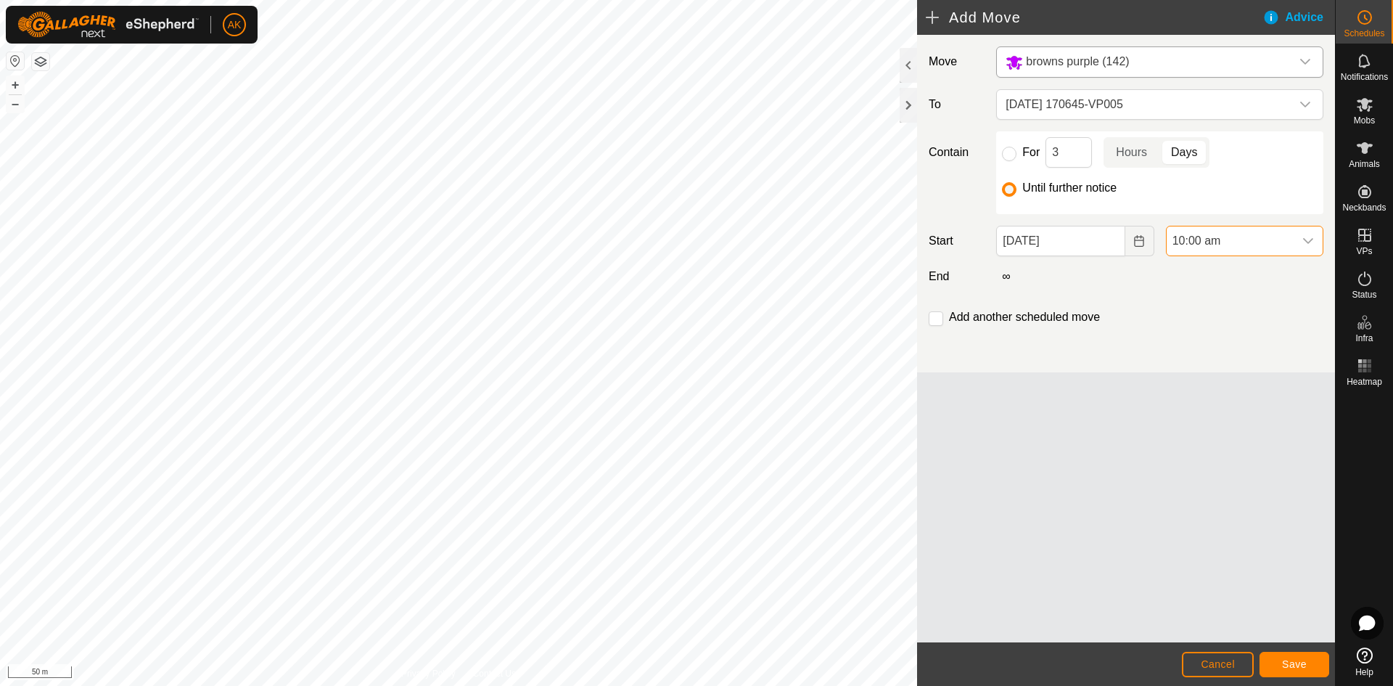
click at [1275, 650] on footer "Cancel Save" at bounding box center [1126, 664] width 418 height 44
click at [1278, 661] on button "Save" at bounding box center [1294, 663] width 70 height 25
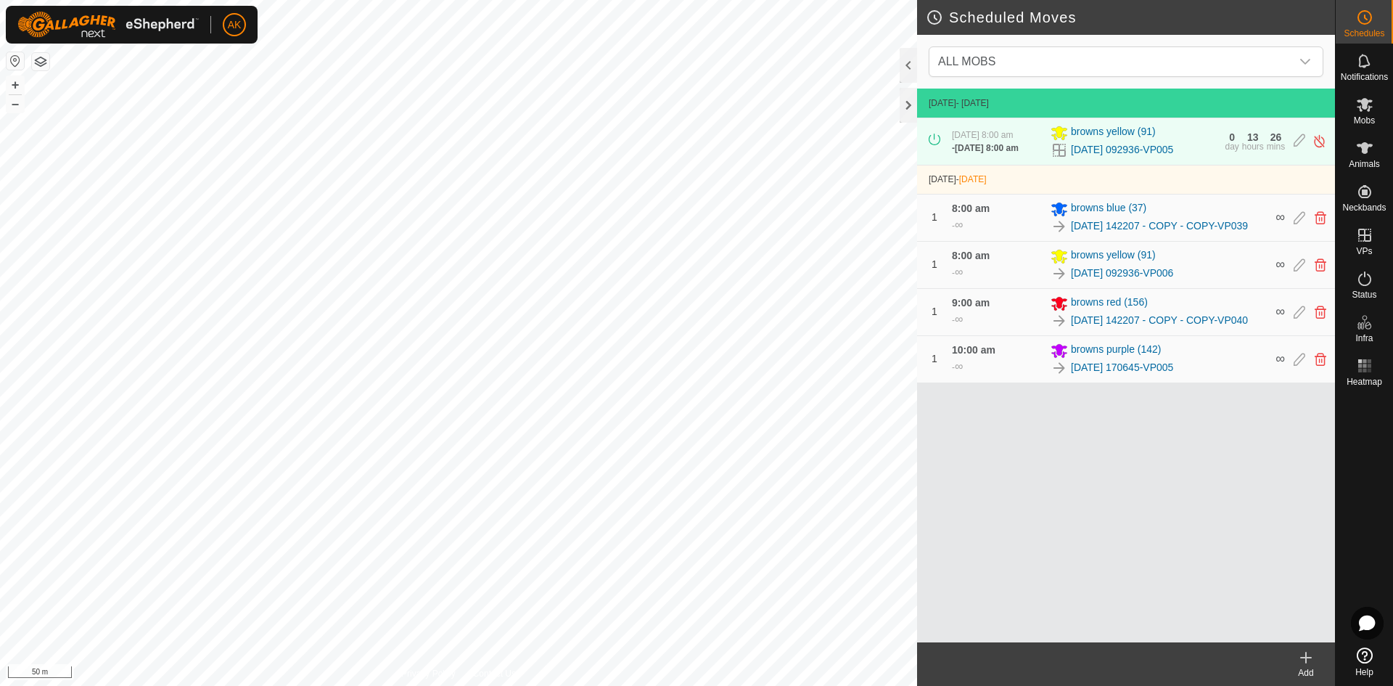
click at [1309, 663] on icon at bounding box center [1305, 657] width 17 height 17
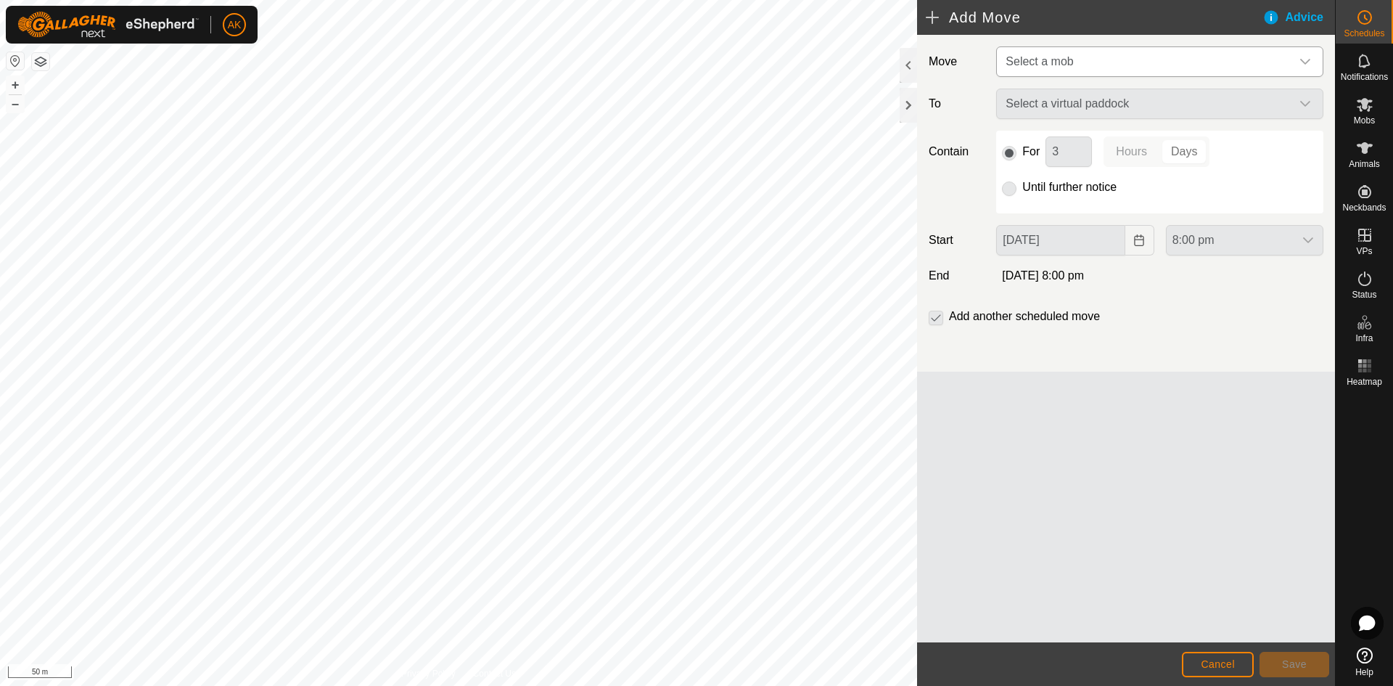
click at [1038, 64] on span "Select a mob" at bounding box center [1038, 61] width 67 height 12
click at [1009, 57] on span "Select a mob" at bounding box center [1038, 61] width 67 height 12
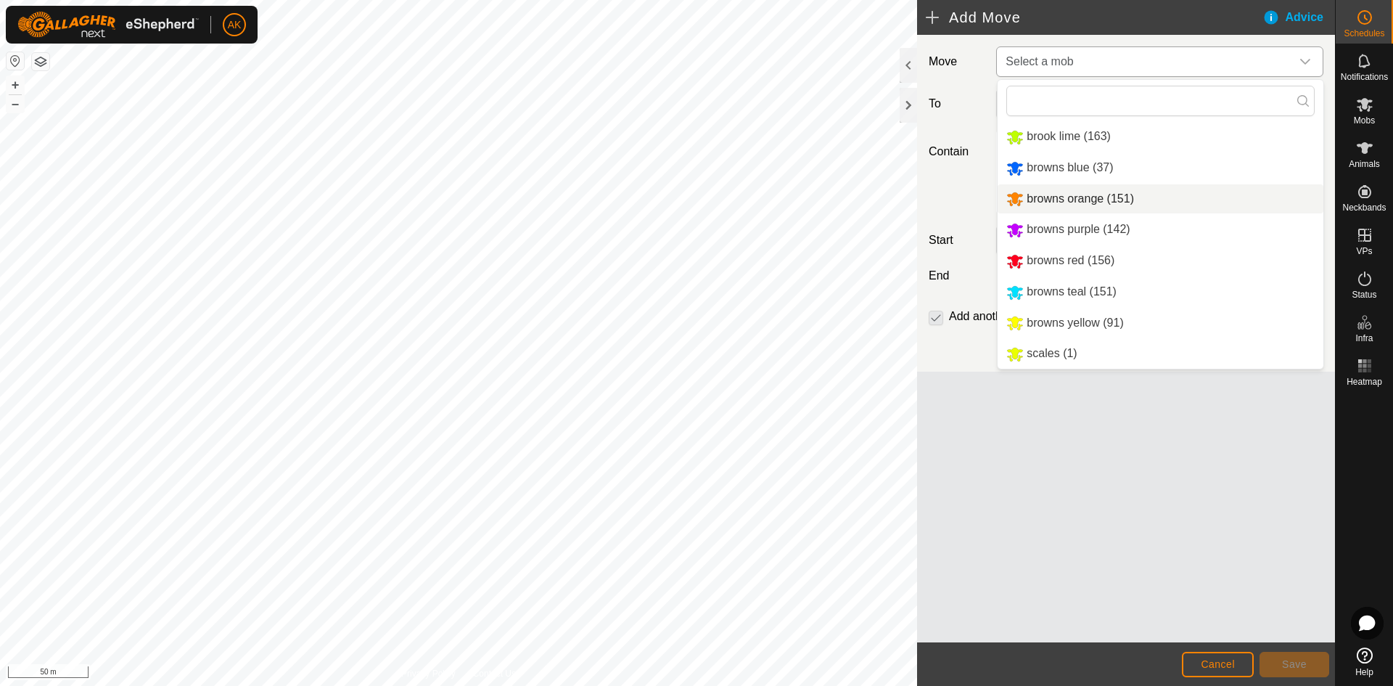
click at [1020, 202] on li "browns orange (151)" at bounding box center [1161, 199] width 326 height 30
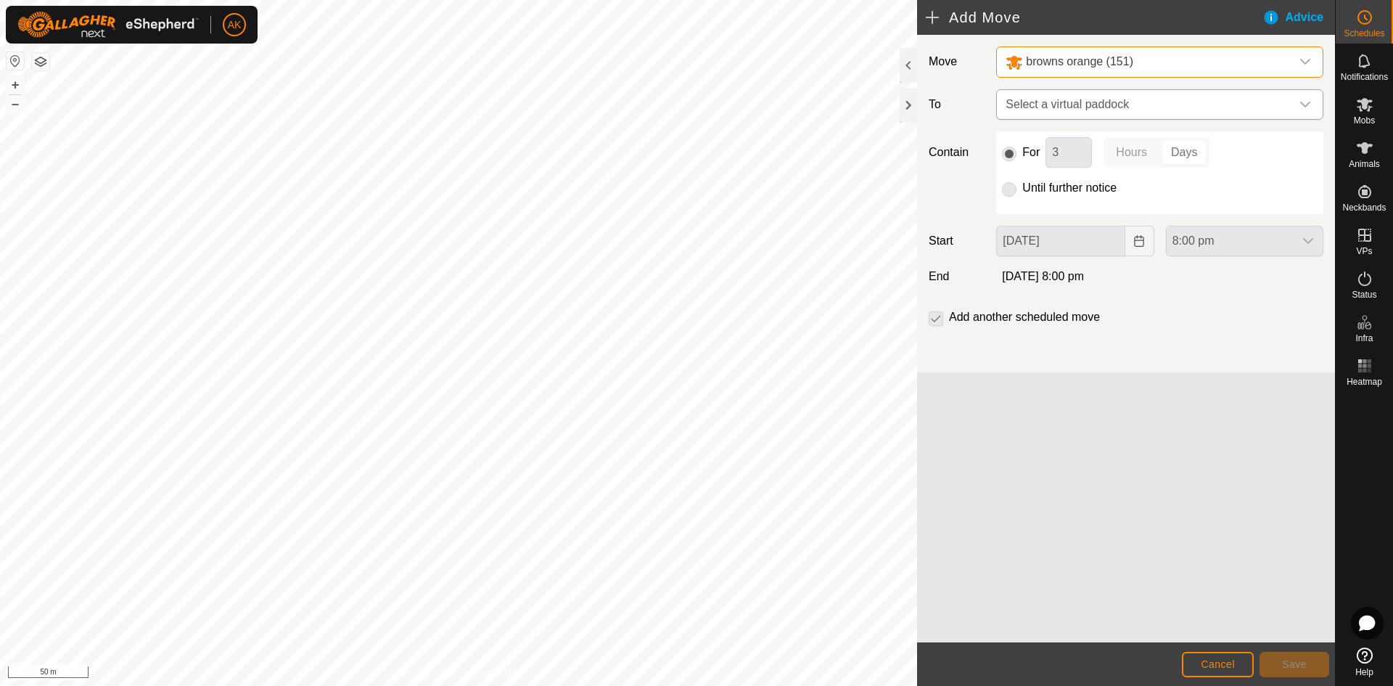
click at [1040, 109] on span "Select a virtual paddock" at bounding box center [1145, 104] width 291 height 29
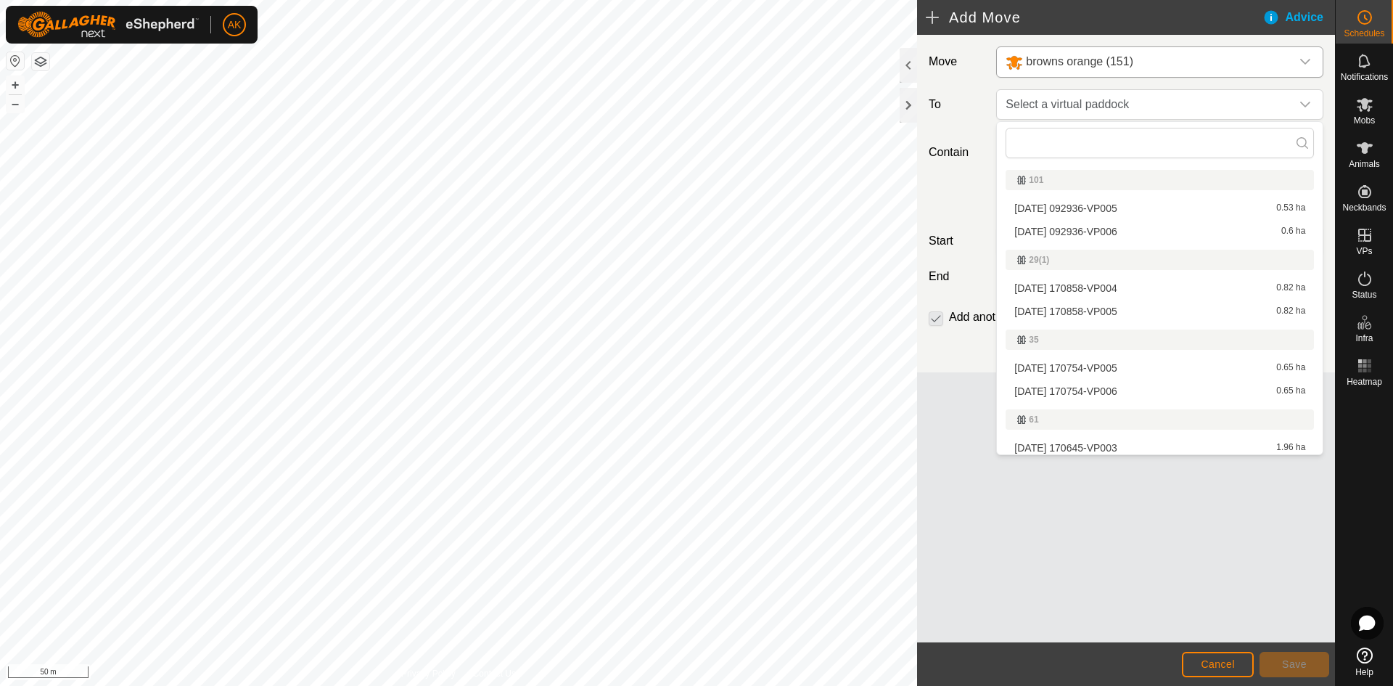
click at [1056, 386] on li "2025-08-24 170754-VP006 0.65 ha" at bounding box center [1159, 391] width 308 height 22
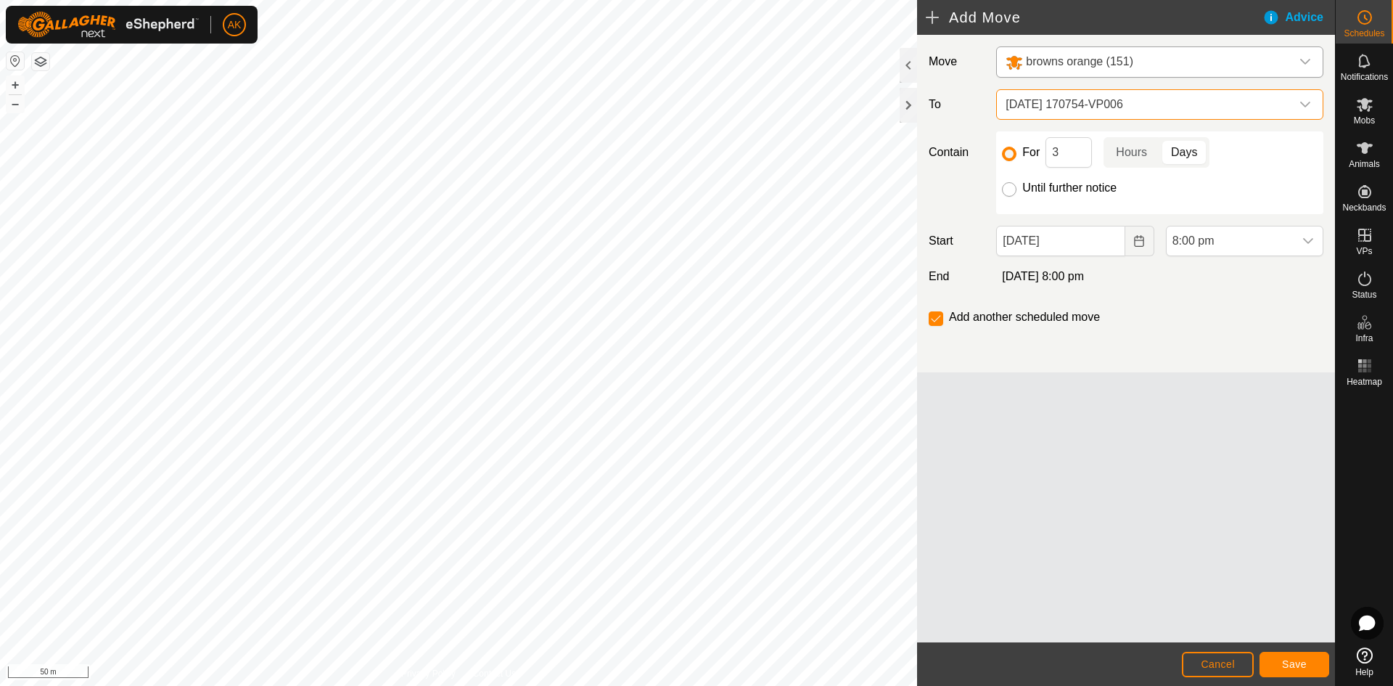
click at [1008, 193] on input "Until further notice" at bounding box center [1009, 189] width 15 height 15
radio input "true"
checkbox input "false"
click at [1137, 242] on icon "Choose Date" at bounding box center [1139, 241] width 12 height 12
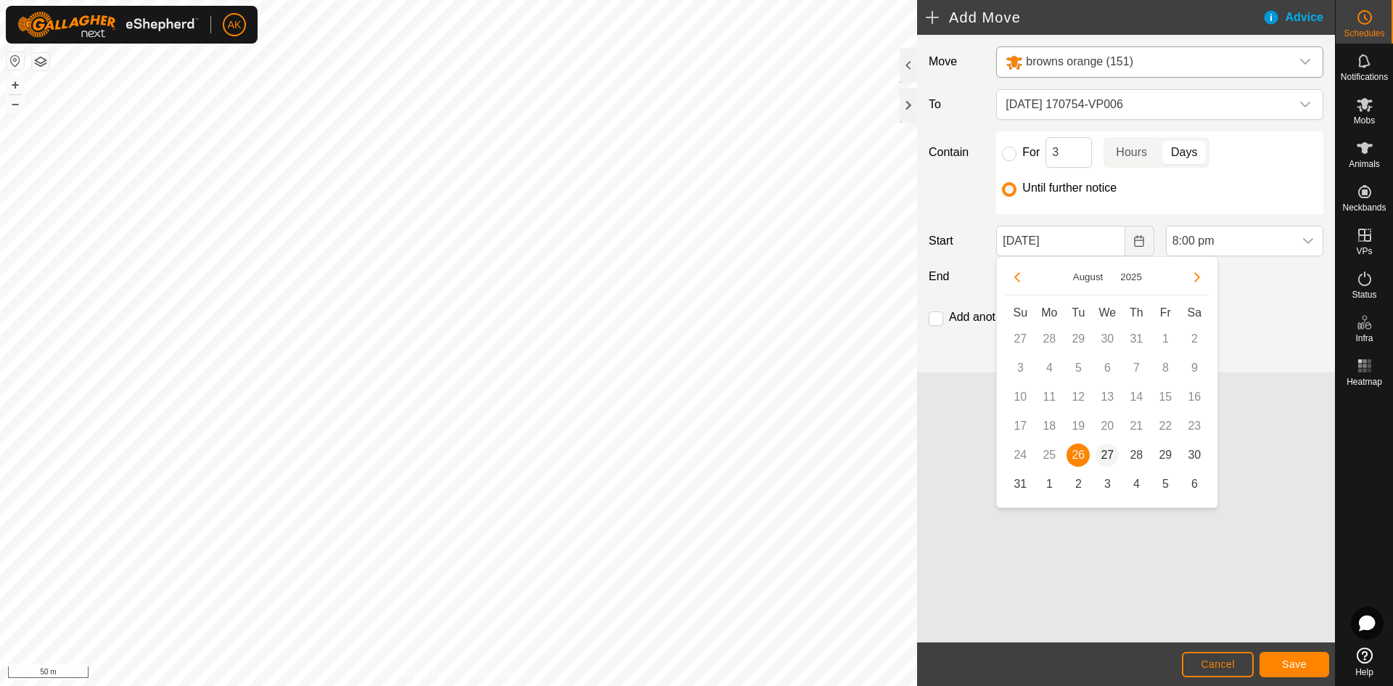
click at [1106, 445] on span "27" at bounding box center [1106, 454] width 23 height 23
type input "[DATE]"
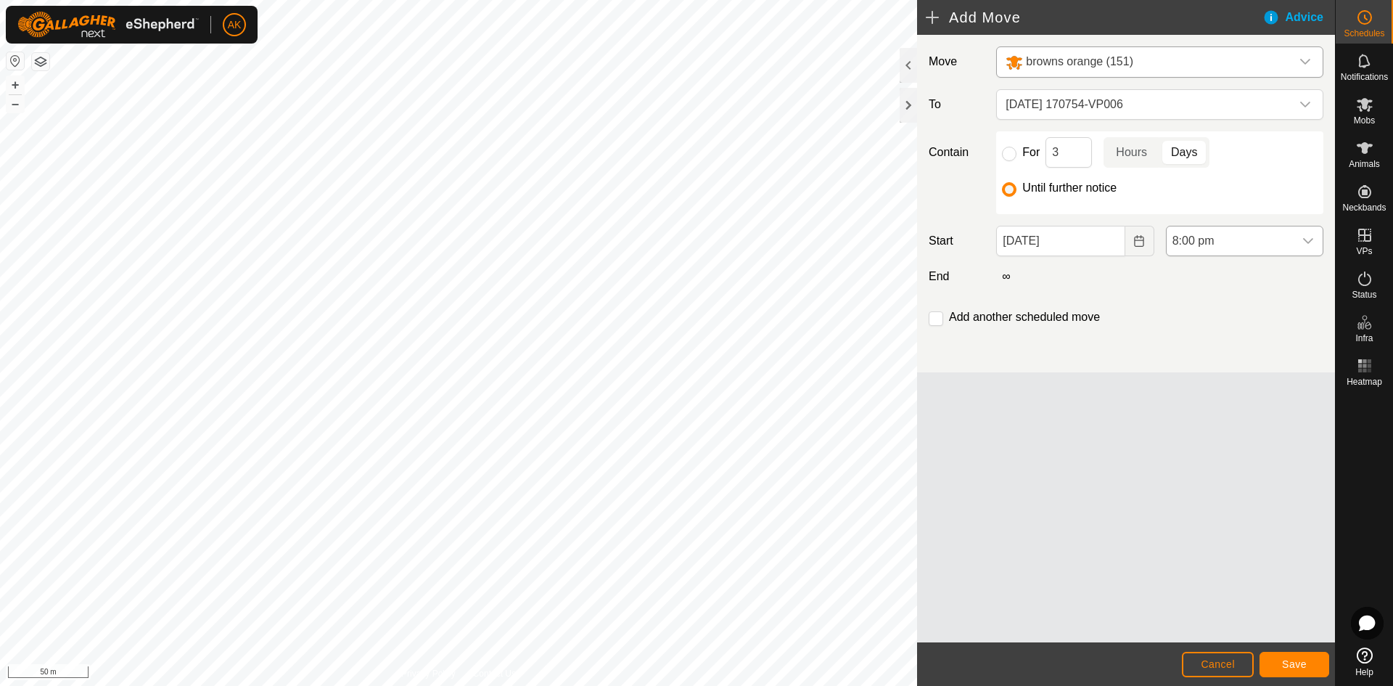
click at [1209, 240] on span "8:00 pm" at bounding box center [1230, 240] width 127 height 29
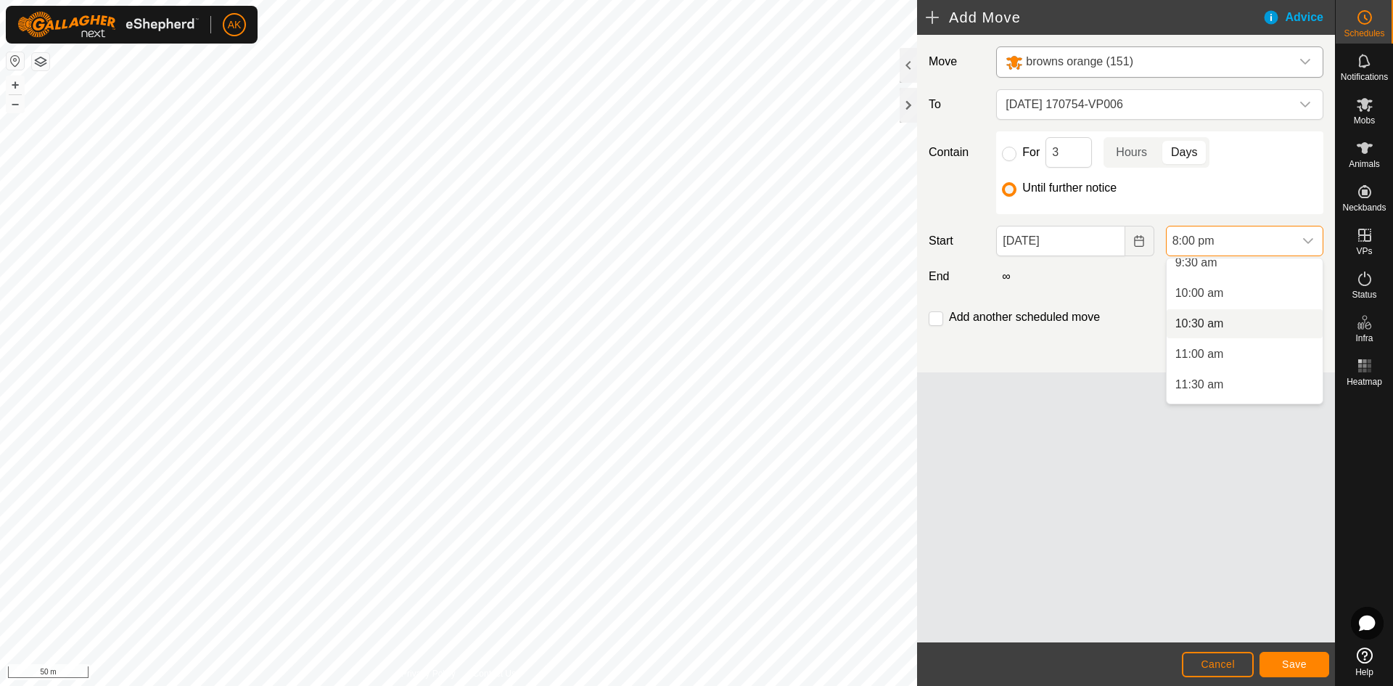
scroll to position [517, 0]
click at [1206, 331] on li "9:30 am" at bounding box center [1245, 335] width 156 height 29
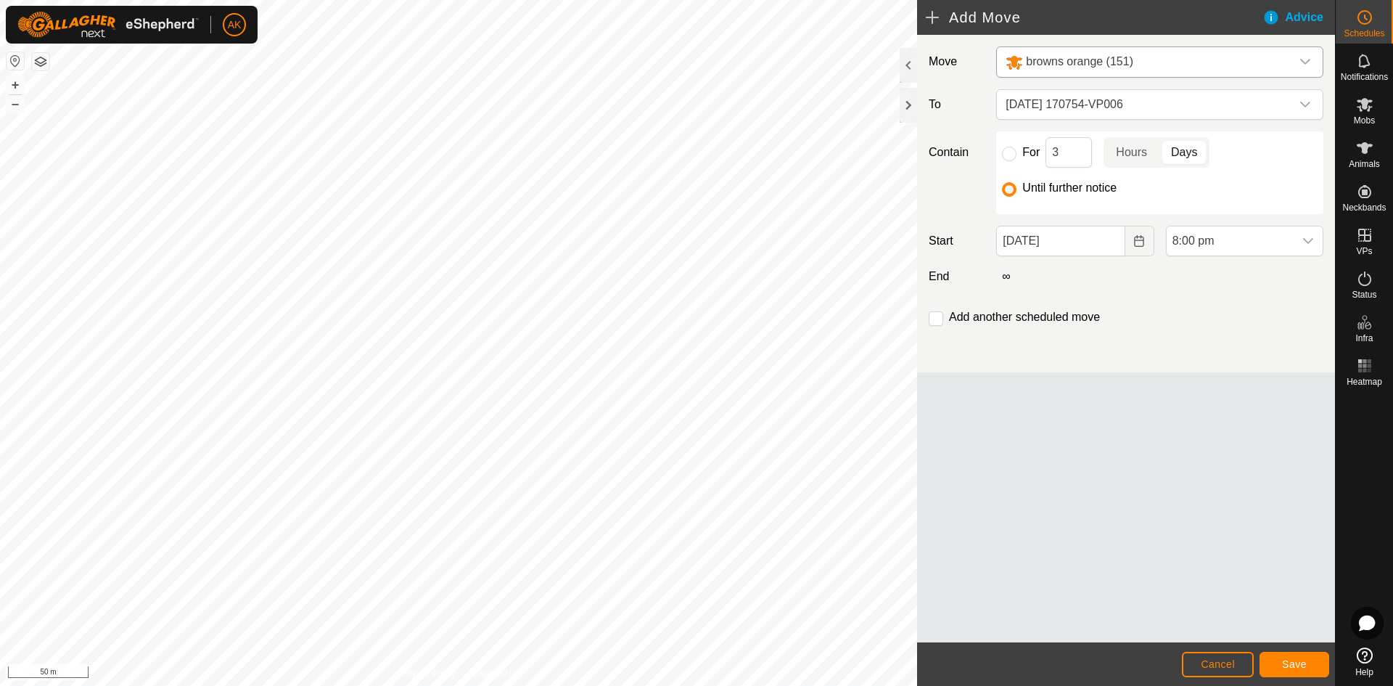
scroll to position [1103, 0]
click at [1284, 665] on span "Save" at bounding box center [1294, 664] width 25 height 12
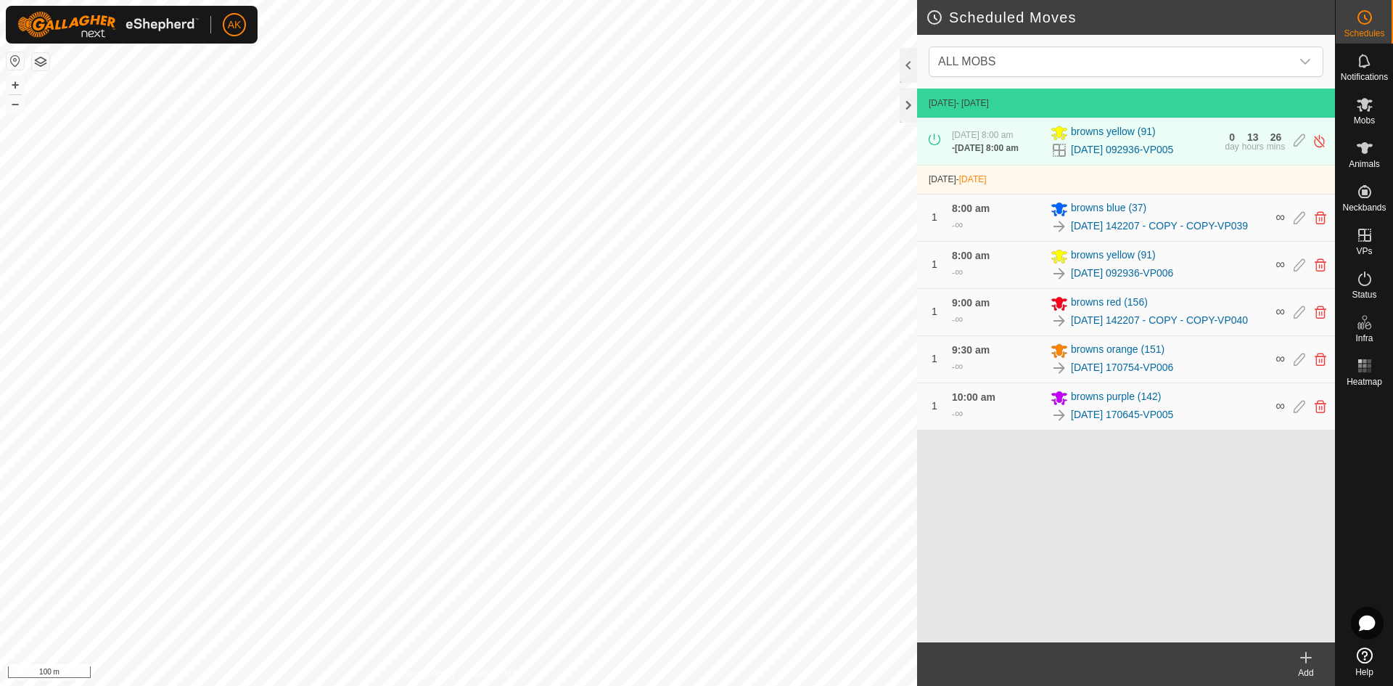
click at [1301, 662] on icon at bounding box center [1305, 657] width 17 height 17
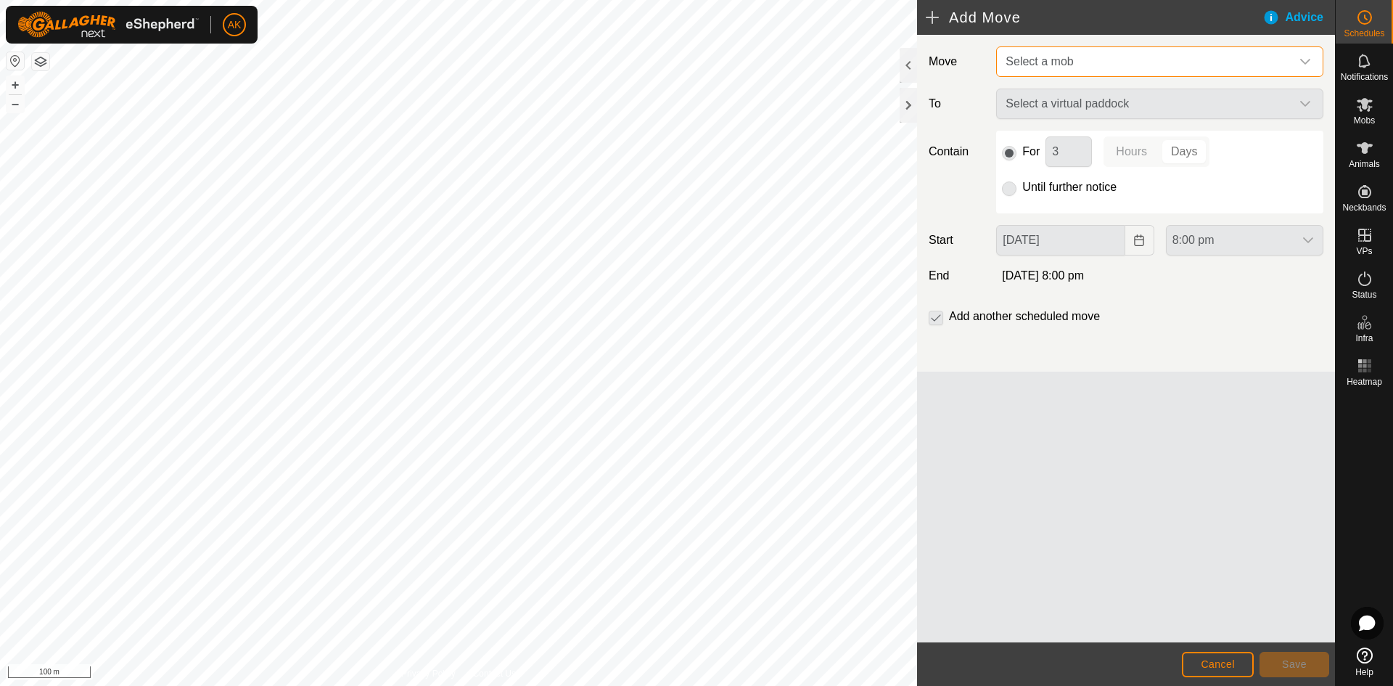
click at [1077, 71] on span "Select a mob" at bounding box center [1145, 61] width 291 height 29
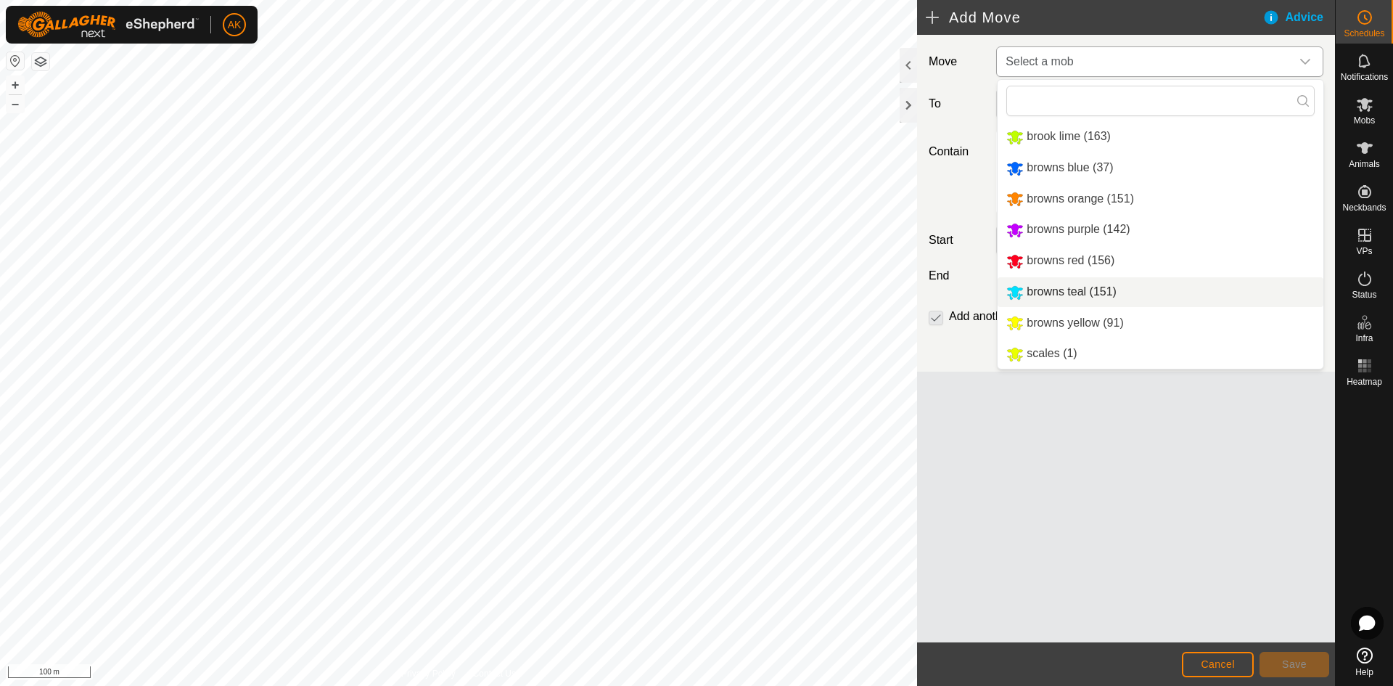
click at [1039, 289] on li "browns teal (151)" at bounding box center [1161, 292] width 326 height 30
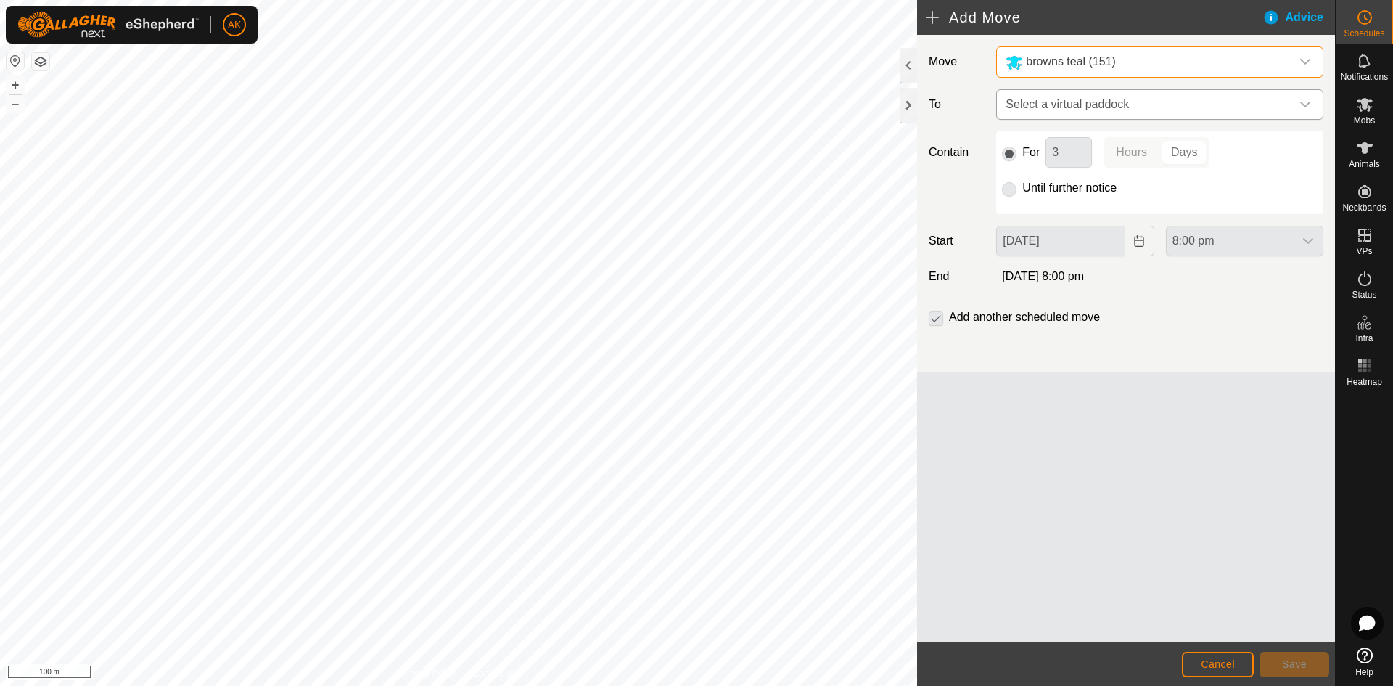
click at [1035, 104] on span "Select a virtual paddock" at bounding box center [1145, 104] width 291 height 29
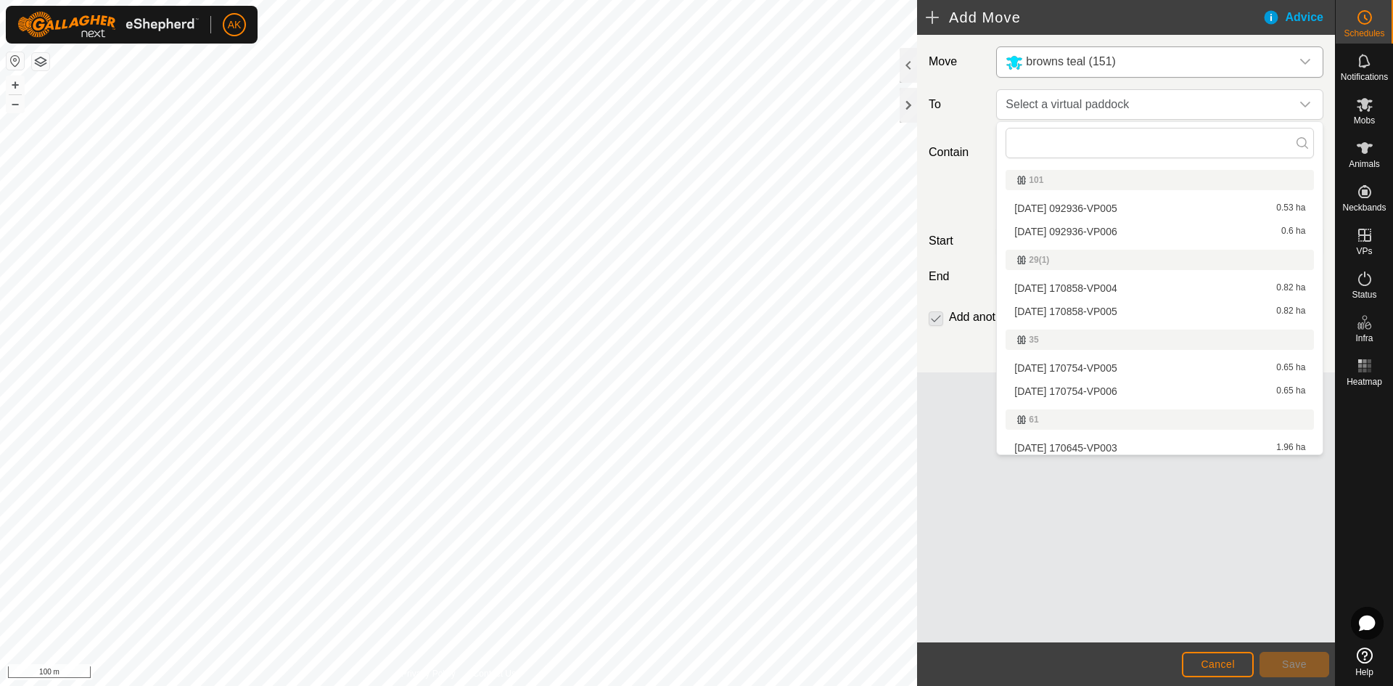
click at [1072, 305] on li "2025-08-24 170858-VP005 0.82 ha" at bounding box center [1159, 311] width 308 height 22
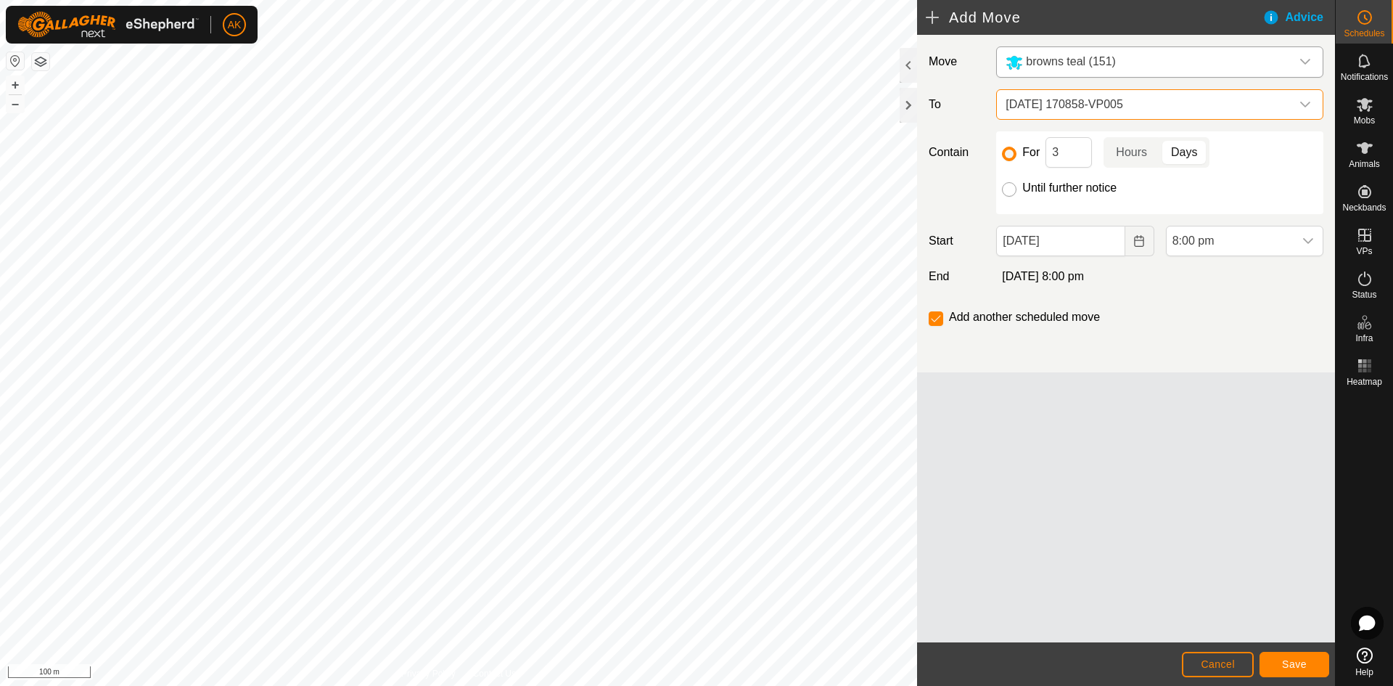
click at [1012, 189] on input "Until further notice" at bounding box center [1009, 189] width 15 height 15
radio input "true"
checkbox input "false"
click at [1133, 242] on icon "Choose Date" at bounding box center [1139, 241] width 12 height 12
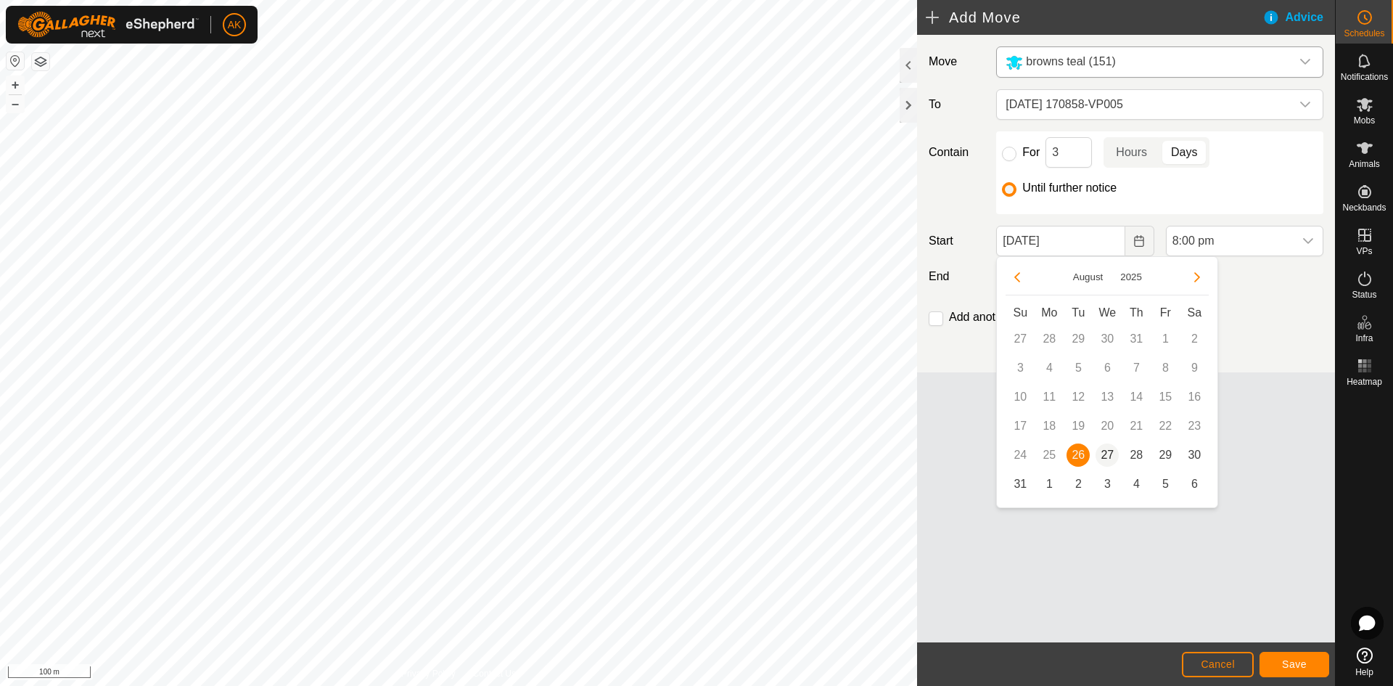
click at [1105, 453] on span "27" at bounding box center [1106, 454] width 23 height 23
type input "[DATE]"
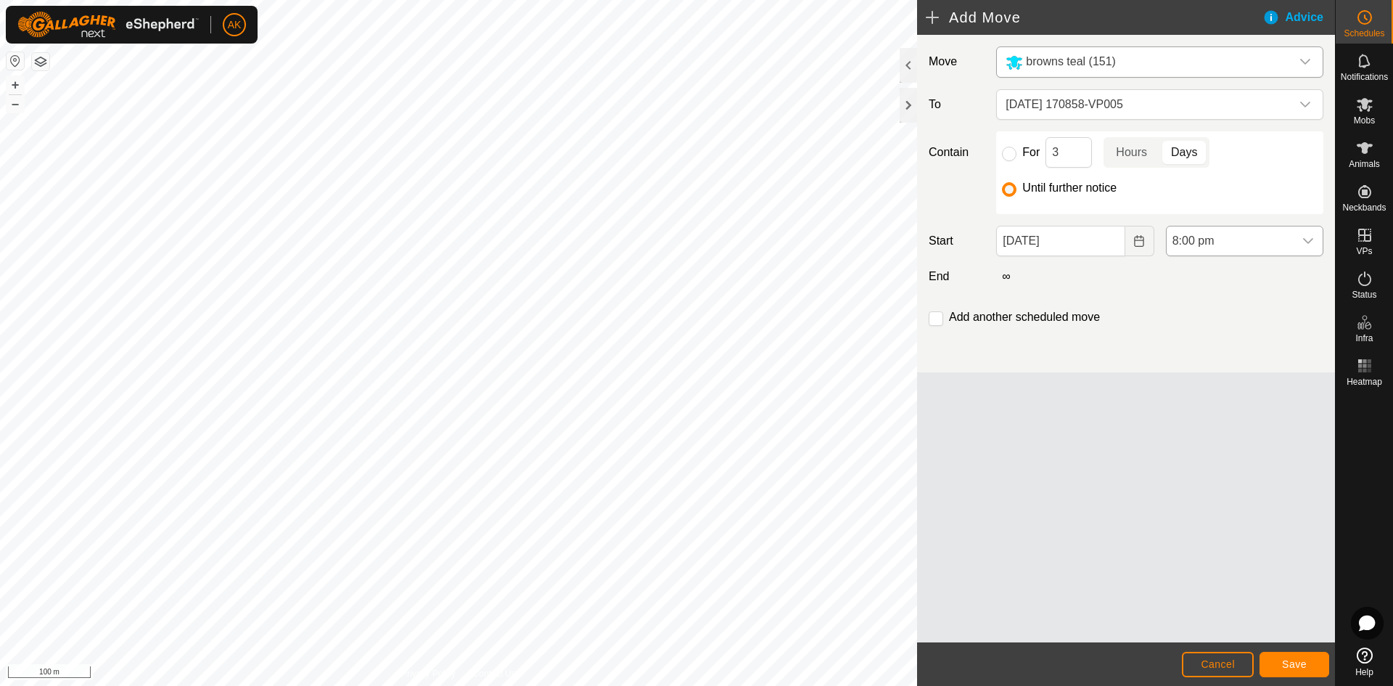
click at [1204, 244] on span "8:00 pm" at bounding box center [1230, 240] width 127 height 29
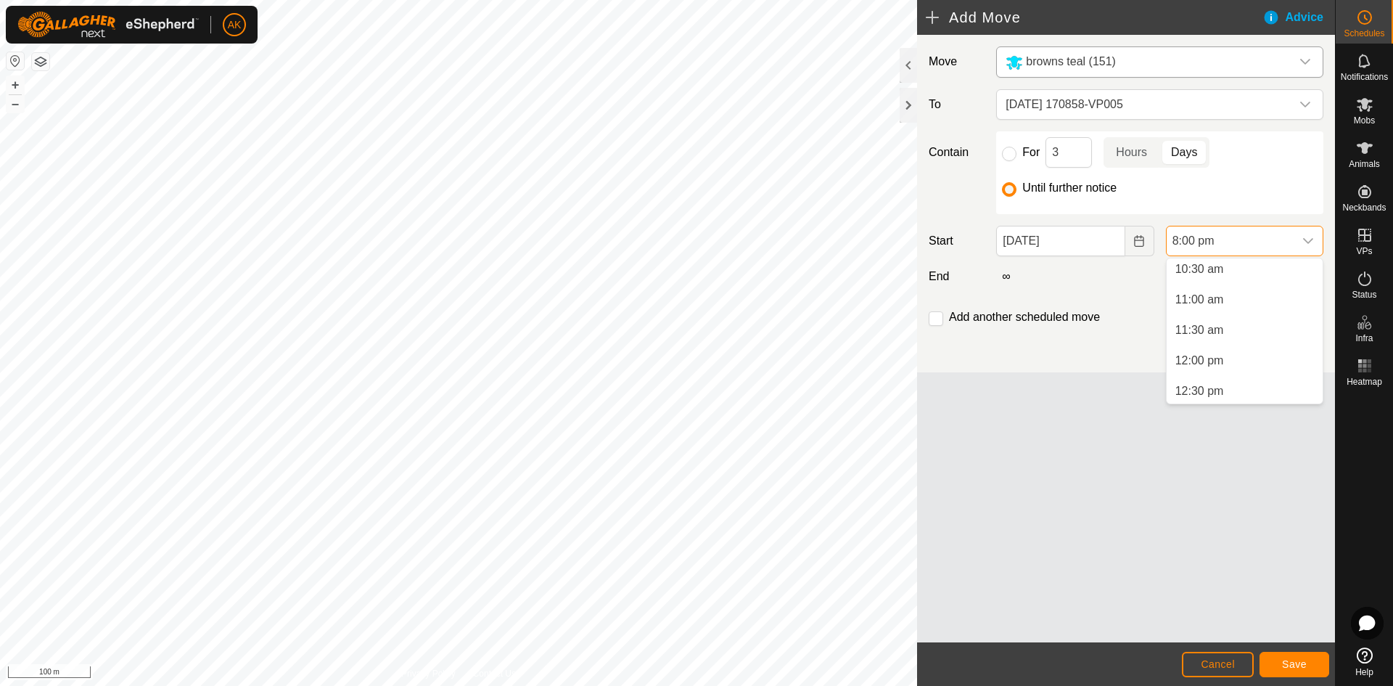
scroll to position [589, 0]
click at [1192, 324] on li "10:30 am" at bounding box center [1245, 323] width 156 height 29
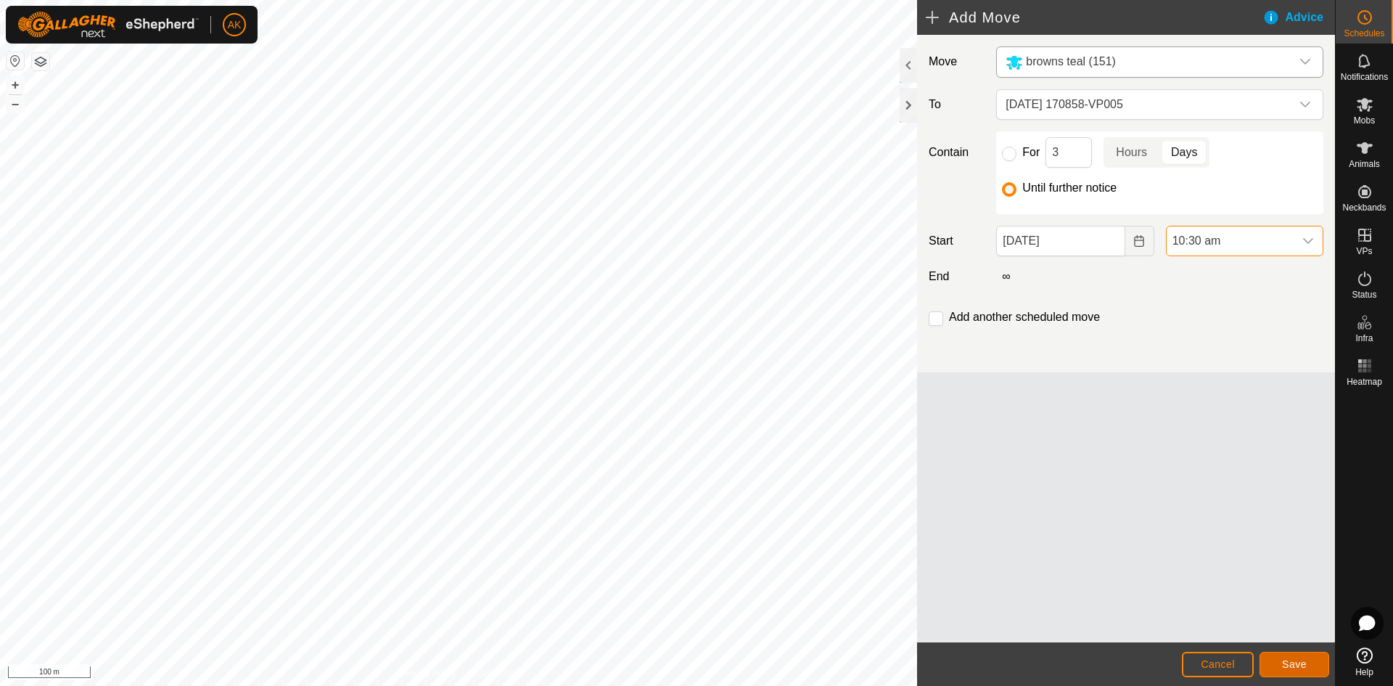
click at [1286, 663] on span "Save" at bounding box center [1294, 664] width 25 height 12
